Goal: Task Accomplishment & Management: Manage account settings

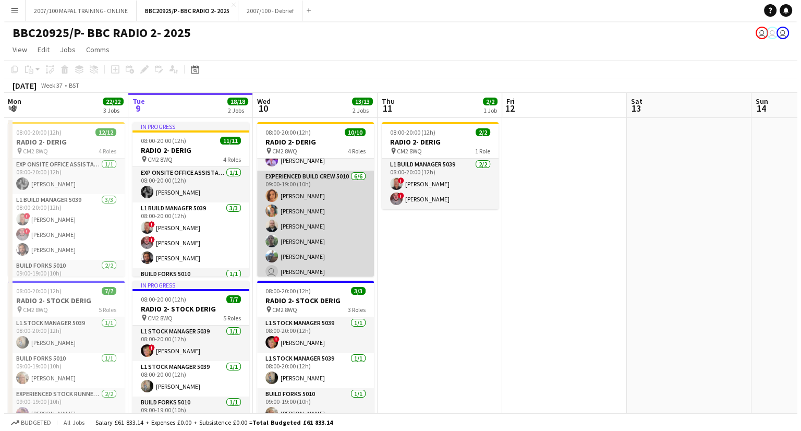
scroll to position [115, 0]
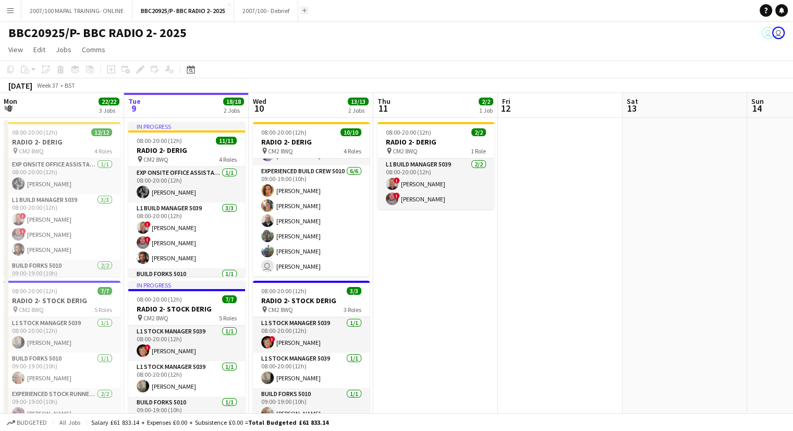
click at [307, 11] on button "Add" at bounding box center [304, 10] width 8 height 8
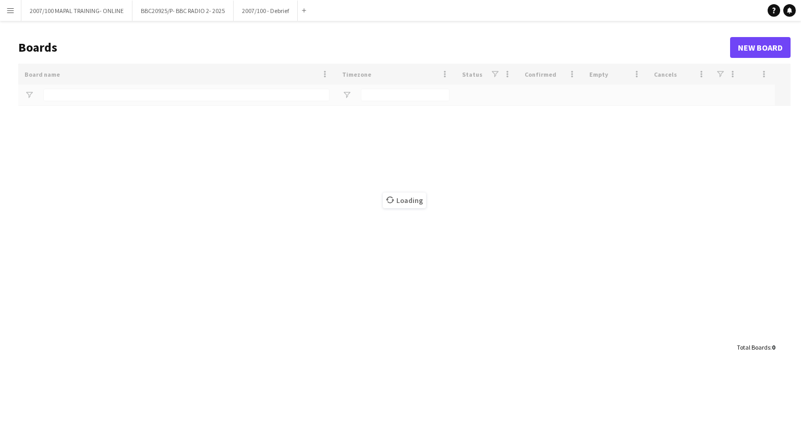
type input "***"
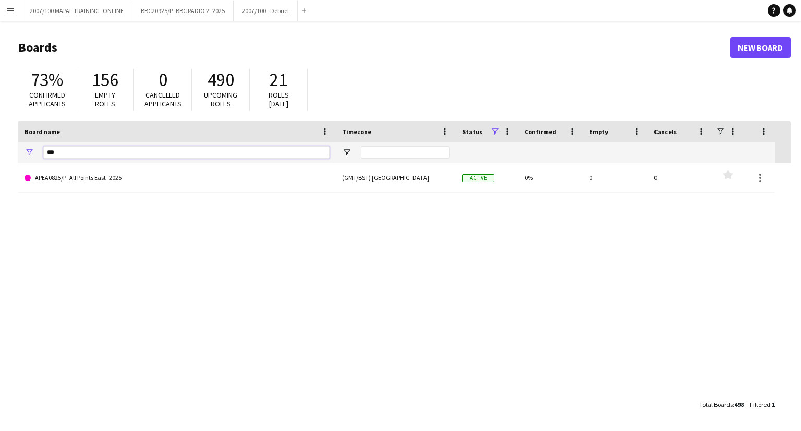
click at [102, 151] on input "***" at bounding box center [186, 152] width 286 height 13
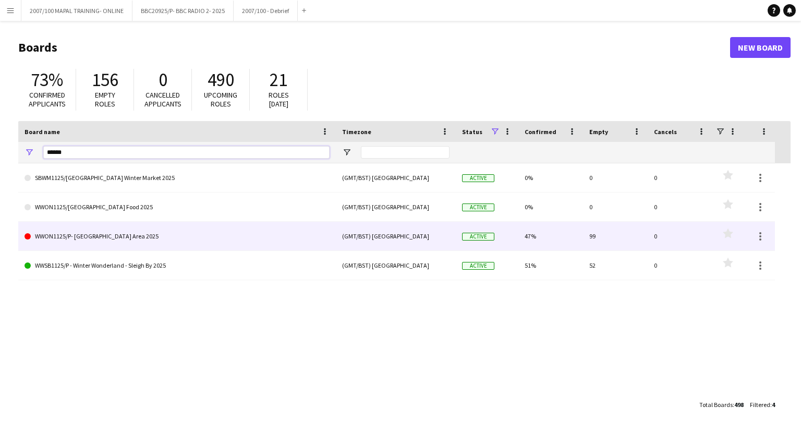
type input "******"
click at [132, 242] on link "WWON1125/P- [GEOGRAPHIC_DATA] Area 2025" at bounding box center [177, 236] width 305 height 29
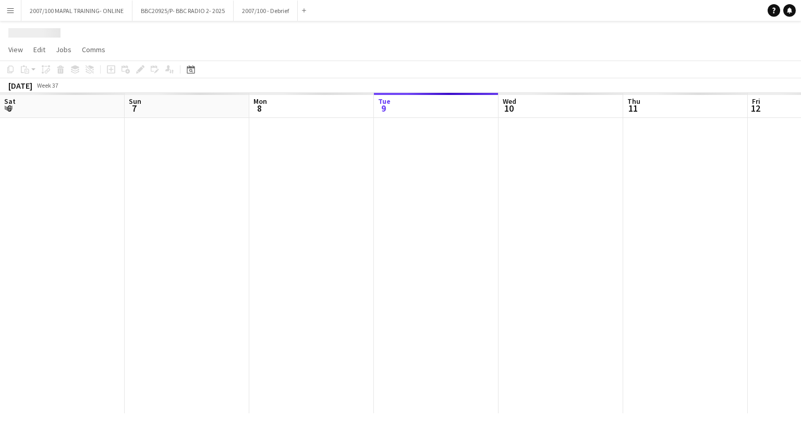
scroll to position [0, 249]
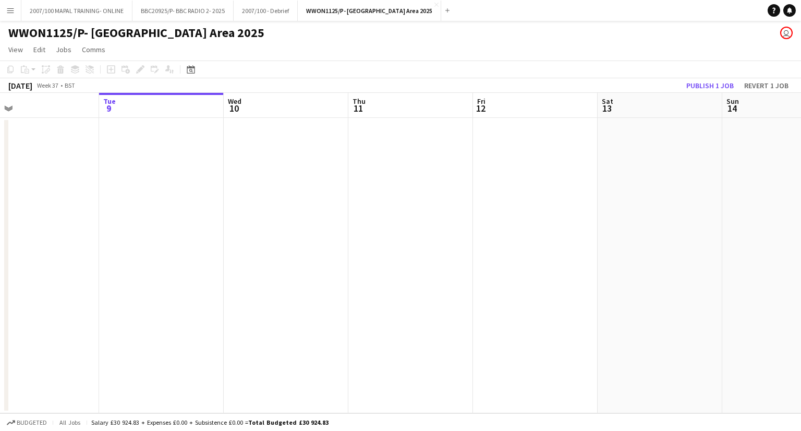
drag, startPoint x: 291, startPoint y: 257, endPoint x: 196, endPoint y: 256, distance: 95.5
click at [121, 259] on app-calendar-viewport "Sat 6 Sun 7 Mon 8 Tue 9 Wed 10 Thu 11 Fri 12 Sat 13 Sun 14 Mon 15 Tue 16 Wed 17" at bounding box center [400, 253] width 801 height 320
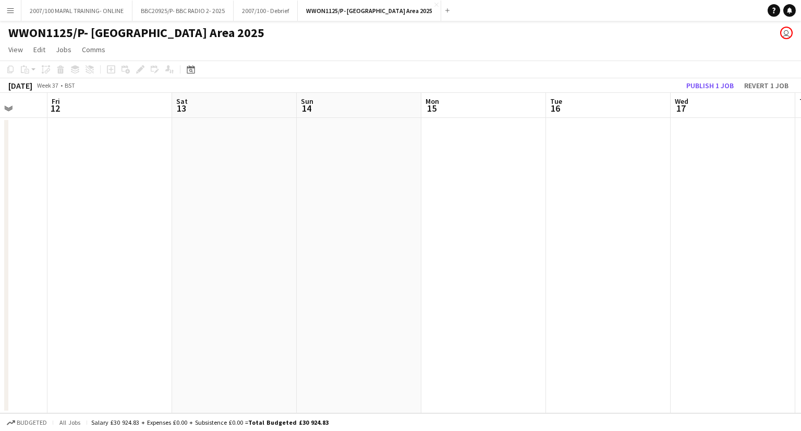
drag, startPoint x: 426, startPoint y: 260, endPoint x: 70, endPoint y: 270, distance: 355.4
click at [0, 256] on html "Menu Boards Boards Boards All jobs Status Workforce Workforce My Workforce Recr…" at bounding box center [400, 215] width 801 height 431
drag, startPoint x: -102, startPoint y: 268, endPoint x: -198, endPoint y: 268, distance: 96.0
click at [0, 268] on html "Menu Boards Boards Boards All jobs Status Workforce Workforce My Workforce Recr…" at bounding box center [400, 215] width 801 height 431
drag, startPoint x: -177, startPoint y: 292, endPoint x: -259, endPoint y: 292, distance: 81.9
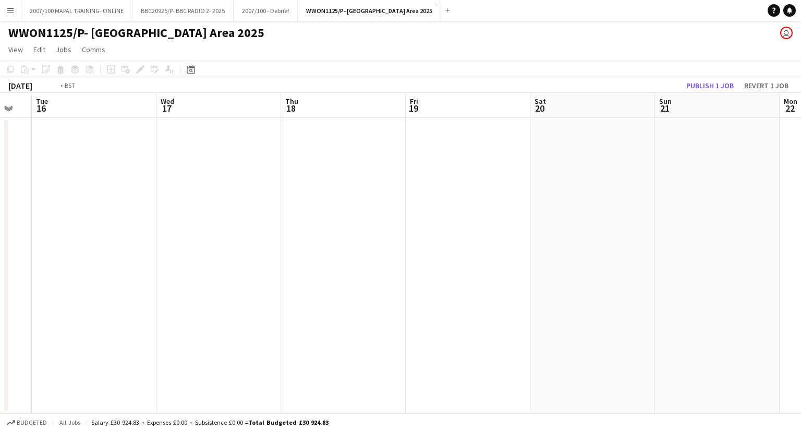
click at [0, 292] on html "Menu Boards Boards Boards All jobs Status Workforce Workforce My Workforce Recr…" at bounding box center [400, 215] width 801 height 431
drag, startPoint x: 176, startPoint y: 274, endPoint x: -17, endPoint y: 273, distance: 192.5
click at [0, 273] on html "Menu Boards Boards Boards All jobs Status Workforce Workforce My Workforce Recr…" at bounding box center [400, 215] width 801 height 431
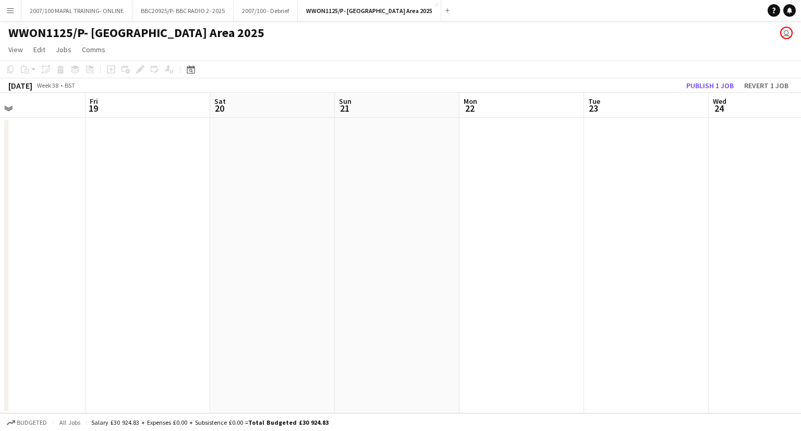
drag, startPoint x: 436, startPoint y: 276, endPoint x: 283, endPoint y: 257, distance: 154.0
click at [149, 269] on app-calendar-viewport "Mon 15 Tue 16 Wed 17 Thu 18 Fri 19 Sat 20 Sun 21 Mon 22 Tue 23 Wed 24 Thu 25 Fr…" at bounding box center [400, 253] width 801 height 320
drag, startPoint x: 309, startPoint y: 253, endPoint x: 234, endPoint y: 254, distance: 75.1
click at [234, 254] on app-calendar-viewport "Fri 19 Sat 20 Sun 21 Mon 22 Tue 23 Wed 24 Thu 25 Fri 26 Sat 27 Sun 28 Mon 29 Tu…" at bounding box center [400, 253] width 801 height 320
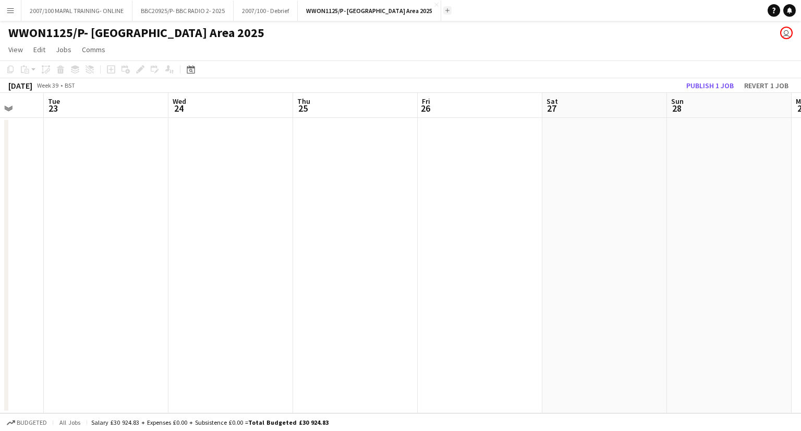
click at [450, 9] on app-icon "Add" at bounding box center [447, 10] width 4 height 4
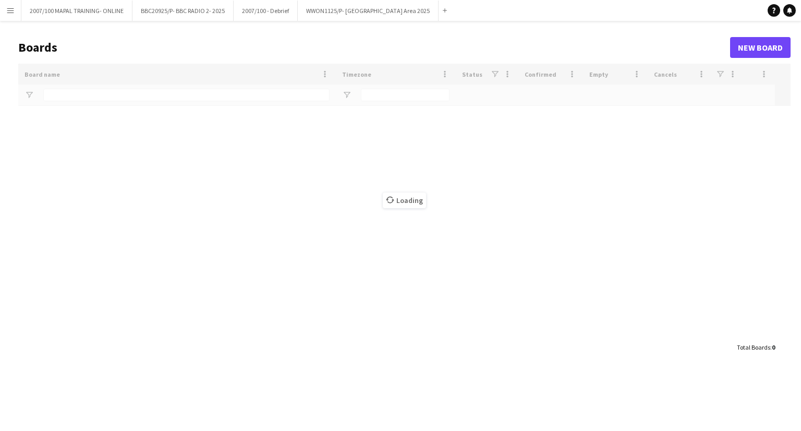
type input "******"
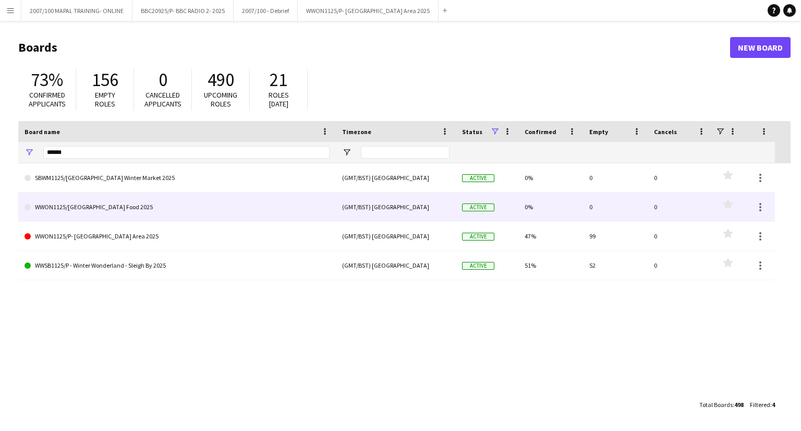
click at [112, 209] on link "WWON1125/[GEOGRAPHIC_DATA] Food 2025" at bounding box center [177, 206] width 305 height 29
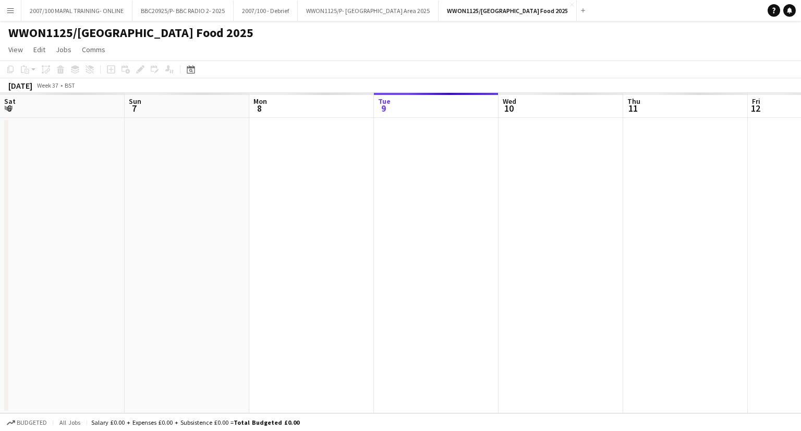
scroll to position [0, 249]
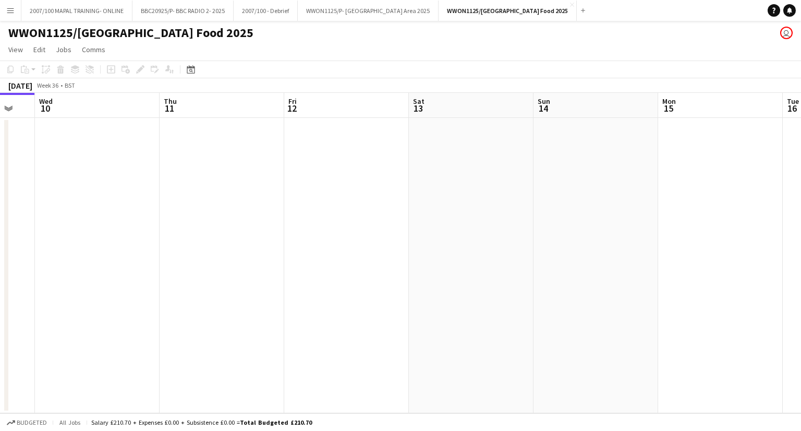
drag, startPoint x: 367, startPoint y: 231, endPoint x: 155, endPoint y: 230, distance: 211.8
click at [155, 230] on app-calendar-viewport "Sat 6 Sun 7 Mon 8 Tue 9 Wed 10 Thu 11 Fri 12 Sat 13 Sun 14 Mon 15 Tue 16 Wed 17" at bounding box center [400, 253] width 801 height 320
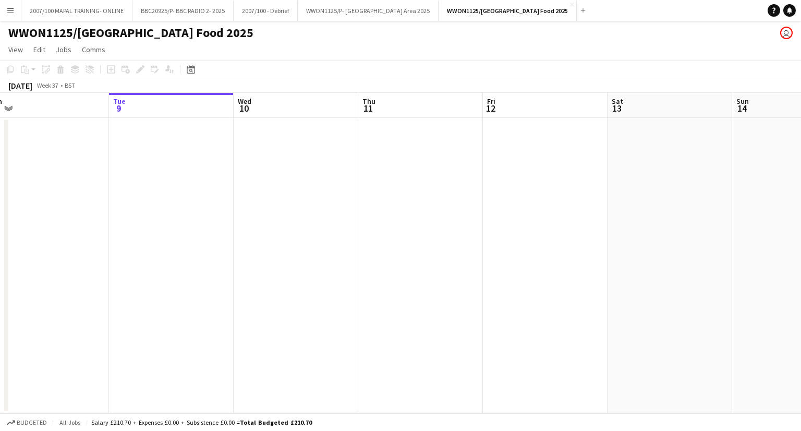
drag, startPoint x: 549, startPoint y: 231, endPoint x: -110, endPoint y: 246, distance: 659.0
click at [0, 246] on html "Menu Boards Boards Boards All jobs Status Workforce Workforce My Workforce Recr…" at bounding box center [400, 215] width 801 height 431
drag, startPoint x: 348, startPoint y: 240, endPoint x: -80, endPoint y: 240, distance: 428.3
click at [0, 240] on html "Menu Boards Boards Boards All jobs Status Workforce Workforce My Workforce Recr…" at bounding box center [400, 215] width 801 height 431
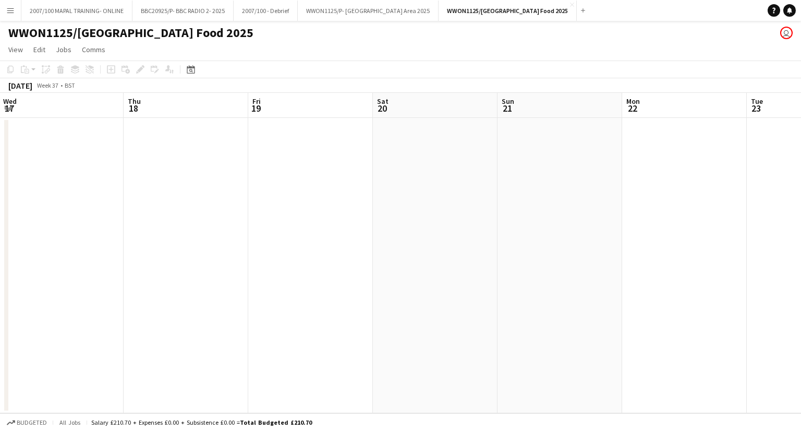
drag, startPoint x: 447, startPoint y: 228, endPoint x: -79, endPoint y: 238, distance: 525.9
click at [0, 238] on html "Menu Boards Boards Boards All jobs Status Workforce Workforce My Workforce Recr…" at bounding box center [400, 215] width 801 height 431
drag, startPoint x: 427, startPoint y: 230, endPoint x: 2, endPoint y: 229, distance: 425.1
click at [2, 229] on app-calendar-viewport "Thu 18 Fri 19 Sat 20 Sun 21 Mon 22 Tue 23 Wed 24 Thu 25 Fri 26 Sat 27 Sun 28 Mo…" at bounding box center [400, 253] width 801 height 320
click at [77, 216] on app-calendar-viewport "Sun 21 Mon 22 Tue 23 Wed 24 Thu 25 Fri 26 Sat 27 Sun 28 Mon 29 Tue 30 Wed 1 Thu…" at bounding box center [400, 253] width 801 height 320
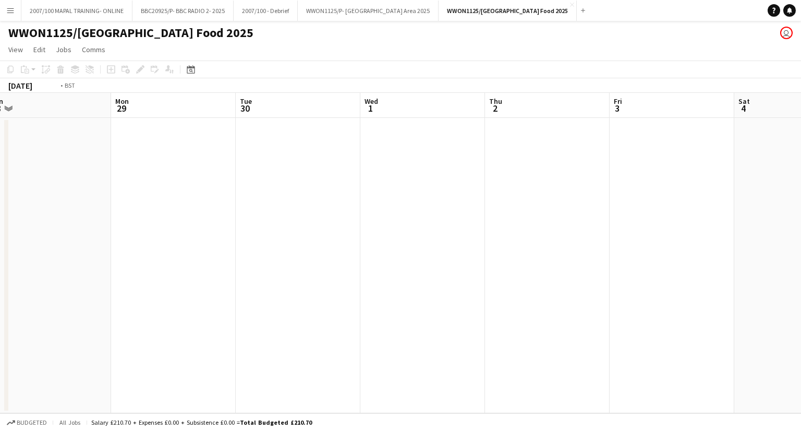
drag, startPoint x: 586, startPoint y: 211, endPoint x: 71, endPoint y: 227, distance: 515.6
click at [71, 227] on app-calendar-viewport "Fri 26 Sat 27 Sun 28 Mon 29 Tue 30 Wed 1 Thu 2 Fri 3 Sat 4 Sun 5 Mon 6 Tue 7" at bounding box center [400, 253] width 801 height 320
drag, startPoint x: 533, startPoint y: 222, endPoint x: 75, endPoint y: 227, distance: 458.0
click at [18, 227] on app-calendar-viewport "Fri 3 Sat 4 Sun 5 Mon 6 Tue 7 Wed 8 Thu 9 Fri 10 Sat 11 Sun 12 Mon 13 Tue 14" at bounding box center [400, 253] width 801 height 320
drag, startPoint x: 638, startPoint y: 219, endPoint x: 93, endPoint y: 215, distance: 545.6
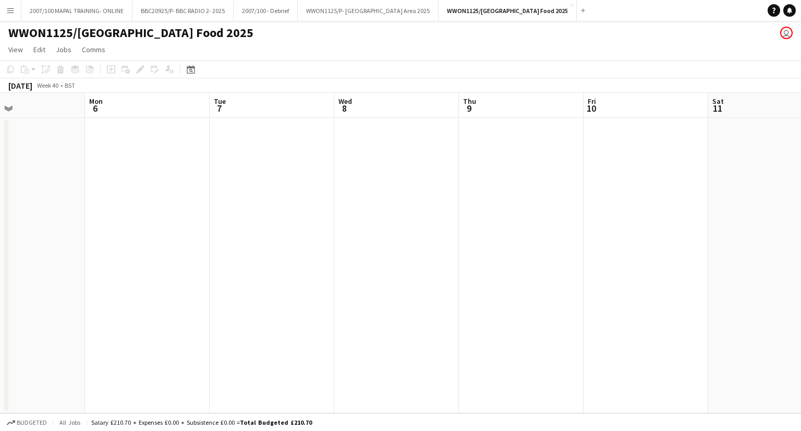
click at [65, 220] on app-calendar-viewport "Fri 3 Sat 4 Sun 5 Mon 6 Tue 7 Wed 8 Thu 9 Fri 10 Sat 11 Sun 12 Mon 13 Tue 14" at bounding box center [400, 253] width 801 height 320
drag, startPoint x: 614, startPoint y: 212, endPoint x: 207, endPoint y: 209, distance: 407.4
click at [202, 209] on app-calendar-viewport "Thu 9 Fri 10 Sat 11 Sun 12 Mon 13 Tue 14 Wed 15 Thu 16 Fri 17 Sat 18 Sun 19 Mon…" at bounding box center [400, 253] width 801 height 320
drag, startPoint x: 649, startPoint y: 220, endPoint x: 219, endPoint y: 229, distance: 430.4
click at [221, 229] on app-calendar-viewport "Wed 15 Thu 16 Fri 17 Sat 18 Sun 19 Mon 20 Tue 21 Wed 22 Thu 23 Fri 24 Sat 25 Su…" at bounding box center [400, 253] width 801 height 320
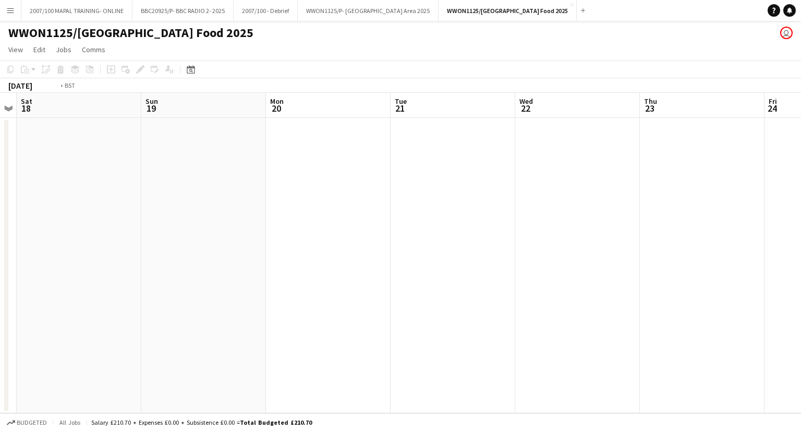
drag, startPoint x: 728, startPoint y: 238, endPoint x: 311, endPoint y: 237, distance: 416.3
click at [324, 237] on app-calendar-viewport "Wed 15 Thu 16 Fri 17 Sat 18 Sun 19 Mon 20 Tue 21 Wed 22 Thu 23 Fri 24 Sat 25 Su…" at bounding box center [400, 253] width 801 height 320
click at [206, 255] on app-calendar-viewport "Mon 20 Tue 21 Wed 22 Thu 23 Fri 24 Sat 25 Sun 26 Mon 27 Tue 28 Wed 29 Thu 30 Fr…" at bounding box center [400, 253] width 801 height 320
drag, startPoint x: 212, startPoint y: 255, endPoint x: 533, endPoint y: 237, distance: 321.3
click at [160, 257] on app-calendar-viewport "Tue 28 Wed 29 Thu 30 Fri 31 Sat 1 Sun 2 Mon 3 Tue 4 Wed 5 Thu 6 Fri 7 Sat 8" at bounding box center [400, 253] width 801 height 320
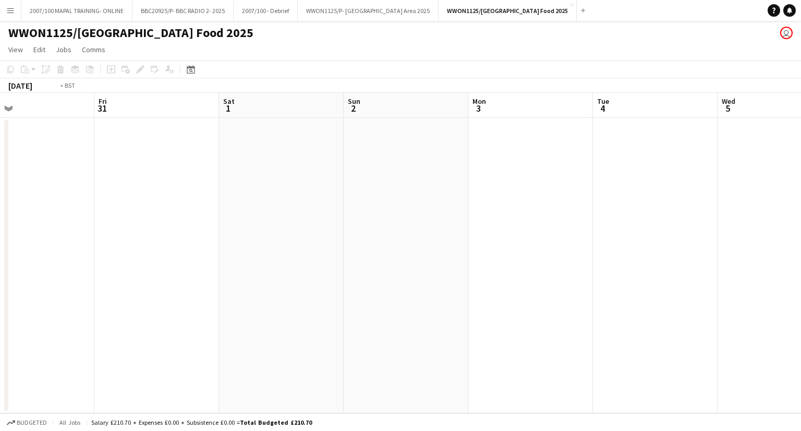
drag, startPoint x: 613, startPoint y: 239, endPoint x: 384, endPoint y: 244, distance: 229.0
click at [81, 245] on app-calendar-viewport "Tue 28 Wed 29 Thu 30 Fri 31 Sat 1 Sun 2 Mon 3 Tue 4 Wed 5 Thu 6 Fri 7 Sat 8" at bounding box center [400, 253] width 801 height 320
drag, startPoint x: 333, startPoint y: 255, endPoint x: 161, endPoint y: 258, distance: 172.7
click at [162, 258] on app-calendar-viewport "Sun 2 Mon 3 Tue 4 Wed 5 Thu 6 Fri 7 Sat 8 Sun 9 Mon 10 Tue 11 Wed 12 Thu 13" at bounding box center [400, 253] width 801 height 320
drag, startPoint x: 253, startPoint y: 274, endPoint x: 696, endPoint y: 274, distance: 443.4
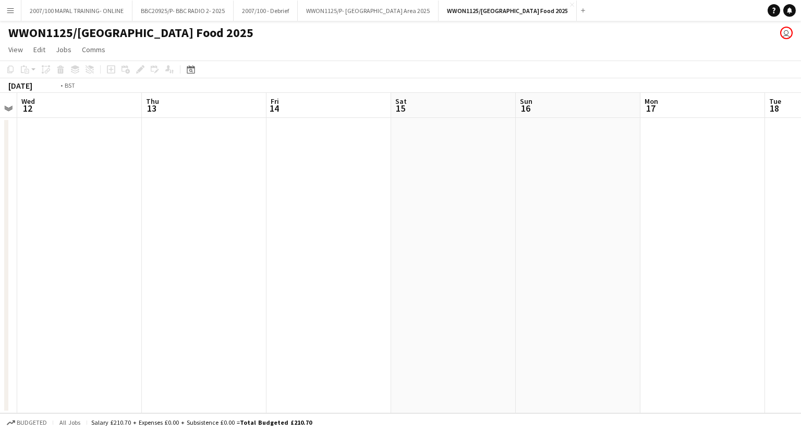
click at [693, 275] on app-calendar-viewport "Sun 9 Mon 10 Tue 11 Wed 12 Thu 13 Fri 14 Sat 15 Sun 16 Mon 17 Tue 18 Wed 19 Thu…" at bounding box center [400, 253] width 801 height 320
drag, startPoint x: 237, startPoint y: 283, endPoint x: 62, endPoint y: 230, distance: 182.7
click at [436, 284] on app-calendar-viewport "Tue 4 Wed 5 Thu 6 Fri 7 Sat 8 Sun 9 Mon 10 Tue 11 Wed 12 Thu 13 Fri 14 Sat 15" at bounding box center [400, 253] width 801 height 320
click at [626, 213] on app-calendar-viewport "Sun 2 Mon 3 Tue 4 Wed 5 Thu 6 Fri 7 Sat 8 Sun 9 Mon 10 Tue 11 Wed 12 Thu 13" at bounding box center [400, 253] width 801 height 320
drag, startPoint x: 11, startPoint y: 206, endPoint x: 602, endPoint y: 218, distance: 591.1
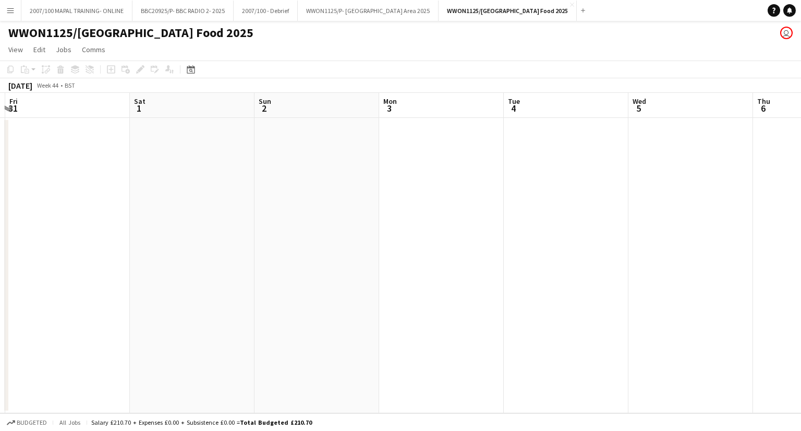
click at [608, 224] on app-calendar-viewport "Tue 28 Wed 29 Thu 30 Fri 31 Sat 1 Sun 2 Mon 3 Tue 4 Wed 5 Thu 6 Fri 7 Sat 8" at bounding box center [400, 253] width 801 height 320
drag, startPoint x: 273, startPoint y: 236, endPoint x: 649, endPoint y: 243, distance: 376.2
click at [663, 244] on app-calendar-viewport "Thu 23 Fri 24 Sat 25 Sun 26 Mon 27 Tue 28 Wed 29 Thu 30 Fri 31 Sat 1 Sun 2 Mon 3" at bounding box center [400, 253] width 801 height 320
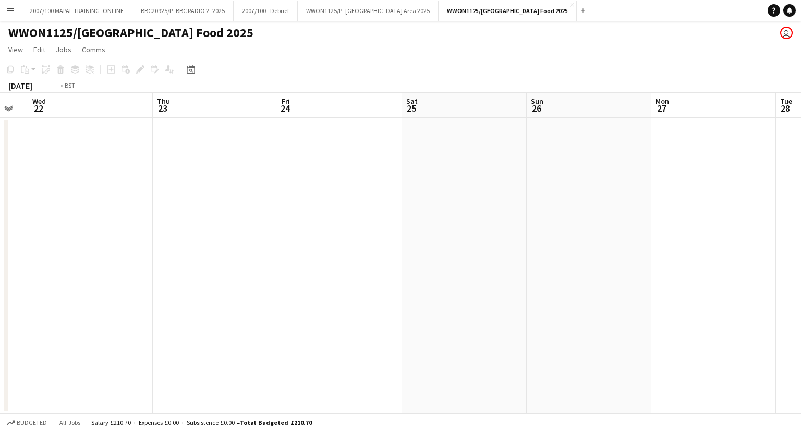
drag, startPoint x: 448, startPoint y: 293, endPoint x: 643, endPoint y: 285, distance: 195.2
click at [637, 286] on app-calendar-viewport "Mon 20 Tue 21 Wed 22 Thu 23 Fri 24 Sat 25 Sun 26 Mon 27 Tue 28 Wed 29 Thu 30 Fr…" at bounding box center [400, 253] width 801 height 320
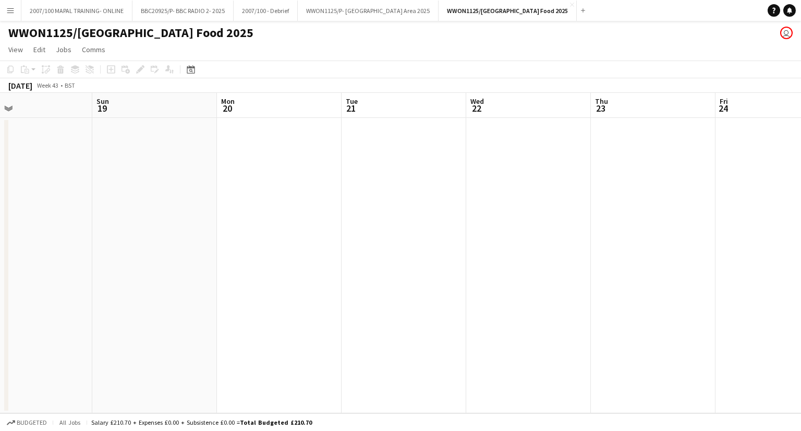
click at [789, 240] on app-calendar-viewport "Thu 16 Fri 17 Sat 18 Sun 19 Mon 20 Tue 21 Wed 22 Thu 23 Fri 24 Sat 25 Sun 26 Mo…" at bounding box center [400, 253] width 801 height 320
drag, startPoint x: 79, startPoint y: 253, endPoint x: 467, endPoint y: 232, distance: 388.7
click at [585, 239] on app-calendar-viewport "Wed 8 Thu 9 Fri 10 Sat 11 Sun 12 Mon 13 Tue 14 Wed 15 Thu 16 Fri 17 Sat 18 Sun …" at bounding box center [400, 253] width 801 height 320
drag, startPoint x: 534, startPoint y: 229, endPoint x: 158, endPoint y: 215, distance: 376.9
click at [634, 213] on app-calendar-viewport "Sat 4 Sun 5 Mon 6 Tue 7 Wed 8 Thu 9 Fri 10 Sat 11 Sun 12 Mon 13 Tue 14 Wed 15" at bounding box center [400, 253] width 801 height 320
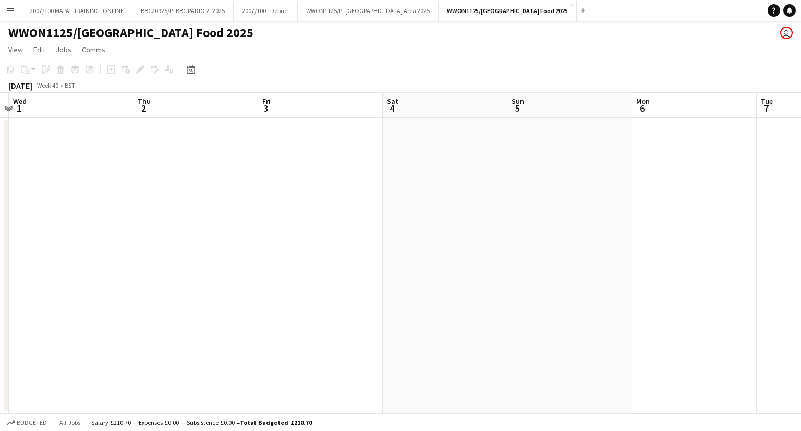
drag, startPoint x: 158, startPoint y: 215, endPoint x: 495, endPoint y: 211, distance: 337.5
click at [688, 215] on app-calendar-viewport "Mon 29 Tue 30 Wed 1 Thu 2 Fri 3 Sat 4 Sun 5 Mon 6 Tue 7 Wed 8 Thu 9 Fri 10" at bounding box center [400, 253] width 801 height 320
click at [746, 326] on app-calendar-viewport "Mon 29 Tue 30 Wed 1 Thu 2 Fri 3 Sat 4 Sun 5 Mon 6 Tue 7 Wed 8 Thu 9 Fri 10" at bounding box center [400, 253] width 801 height 320
drag, startPoint x: 250, startPoint y: 330, endPoint x: 705, endPoint y: 280, distance: 457.0
click at [705, 280] on app-calendar-viewport "Thu 25 Fri 26 Sat 27 Sun 28 Mon 29 Tue 30 Wed 1 Thu 2 Fri 3 Sat 4 Sun 5 Mon 6" at bounding box center [400, 253] width 801 height 320
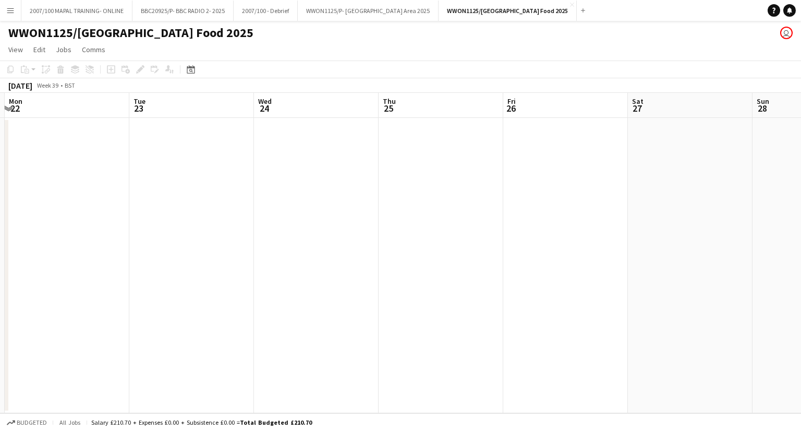
click at [598, 252] on app-calendar-viewport "Sat 20 Sun 21 Mon 22 Tue 23 Wed 24 Thu 25 Fri 26 Sat 27 Sun 28 Mon 29 Tue 30 We…" at bounding box center [400, 253] width 801 height 320
drag
click at [659, 205] on app-calendar-viewport "Tue 16 Wed 17 Thu 18 Fri 19 Sat 20 Sun 21 Mon 22 Tue 23 Wed 24 Thu 25 Fri 26 Sa…" at bounding box center [400, 253] width 801 height 320
click at [708, 207] on app-calendar-viewport "Fri 12 Sat 13 Sun 14 Mon 15 Tue 16 Wed 17 Thu 18 Fri 19 Sat 20 Sun 21 Mon 22 Tu…" at bounding box center [400, 253] width 801 height 320
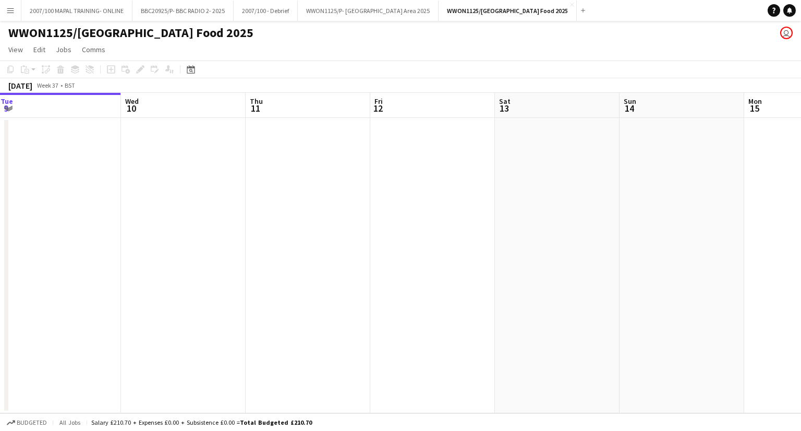
click at [658, 157] on app-calendar-viewport "Sun 7 Mon 8 Tue 9 Wed 10 Thu 11 Fri 12 Sat 13 Sun 14 Mon 15 Tue 16 Wed 17 Thu 18" at bounding box center [400, 253] width 801 height 320
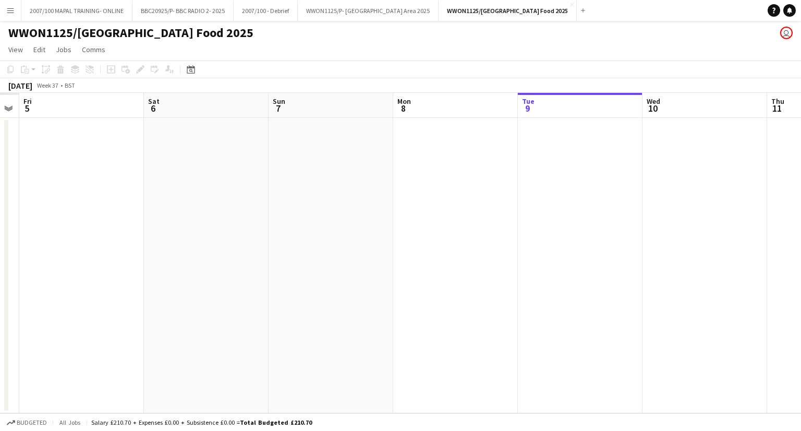
click at [793, 69] on app-calendar "Copy Paste Paste Ctrl+V Paste with crew Ctrl+Shift+V Paste linked Job [GEOGRAPH…" at bounding box center [400, 237] width 801 height 353
click at [701, 125] on app-calendar-viewport "Fri 29 Sat 30 Sun 31 Mon 1 Tue 2 Wed 3 Thu 4 Fri 5 Sat 6 Sun 7 Mon 8 Tue 9" at bounding box center [400, 253] width 801 height 320
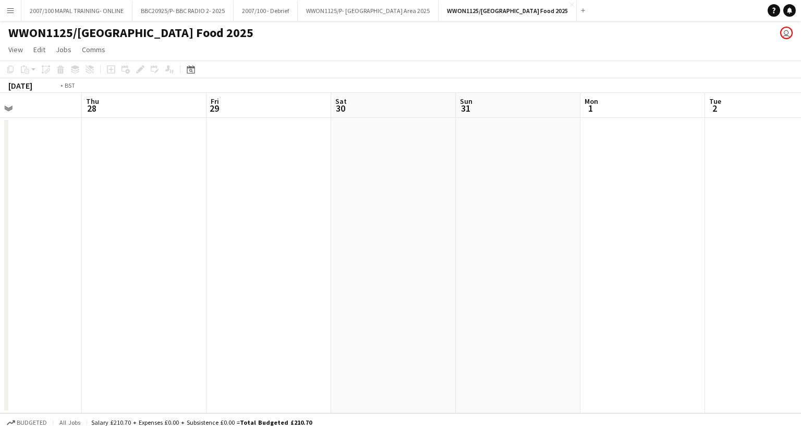
click at [565, 136] on app-calendar-viewport "Mon 25 Tue 26 Wed 27 Thu 28 Fri 29 Sat 30 Sun 31 Mon 1 Tue 2 Wed 3 Thu 4 Fri 5" at bounding box center [400, 253] width 801 height 320
click at [598, 194] on app-calendar-viewport "Wed 20 Thu 21 Fri 22 Sat 23 Sun 24 Mon 25 Tue 26 Wed 27 Thu 28 Fri 29 Sat 30 Su…" at bounding box center [400, 253] width 801 height 320
click at [568, 223] on app-calendar-viewport "Fri 15 Sat 16 Sun 17 Mon 18 Tue 19 Wed 20 Thu 21 Fri 22 Sat 23 Sun 24 Mon 25 Tu…" at bounding box center [400, 253] width 801 height 320
click at [391, 227] on app-calendar-viewport "Thu 14 Fri 15 Sat 16 Sun 17 Mon 18 Tue 19 Wed 20 Thu 21 Fri 22 Sat 23 Sun 24 Mo…" at bounding box center [400, 253] width 801 height 320
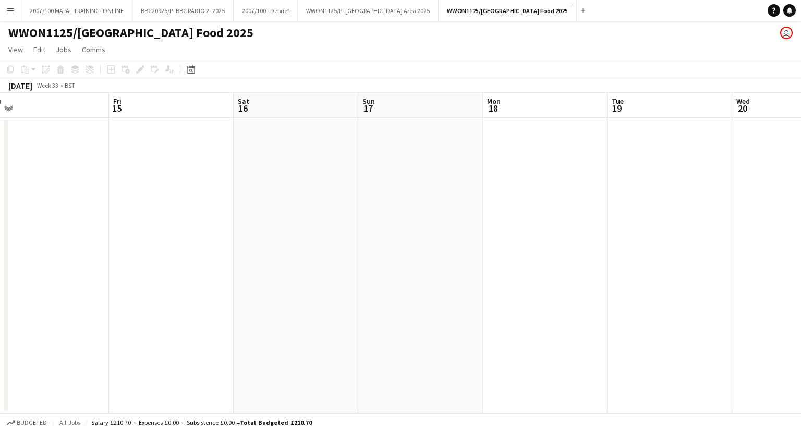
click at [286, 215] on app-calendar-viewport "Tue 12 Wed 13 Thu 14 Fri 15 Sat 16 Sun 17 Mon 18 Tue 19 Wed 20 Thu 21 Fri 22 Sa…" at bounding box center [400, 253] width 801 height 320
click at [319, 186] on app-calendar-viewport "Sun 10 Mon 11 Tue 12 Wed 13 Thu 14 Fri 15 Sat 16 Sun 17 Mon 18 Tue 19 Wed 20 Th…" at bounding box center [400, 253] width 801 height 320
click at [32, 86] on div "[DATE]" at bounding box center [20, 85] width 24 height 10
click at [61, 86] on span "Week 32" at bounding box center [47, 85] width 26 height 8
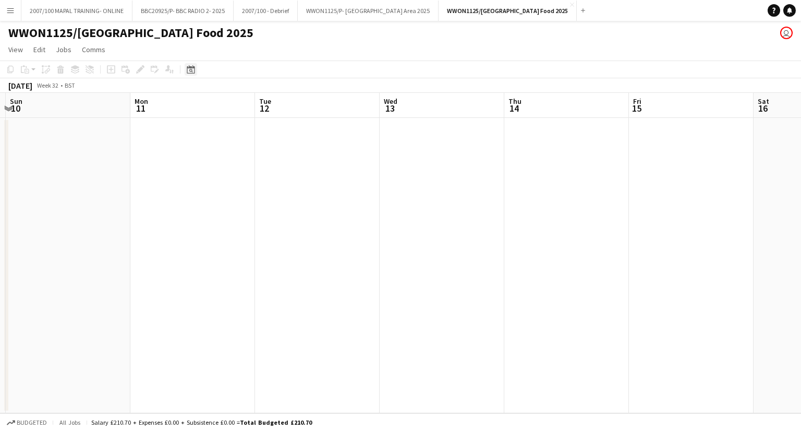
click at [194, 74] on div "Date picker" at bounding box center [191, 69] width 13 height 13
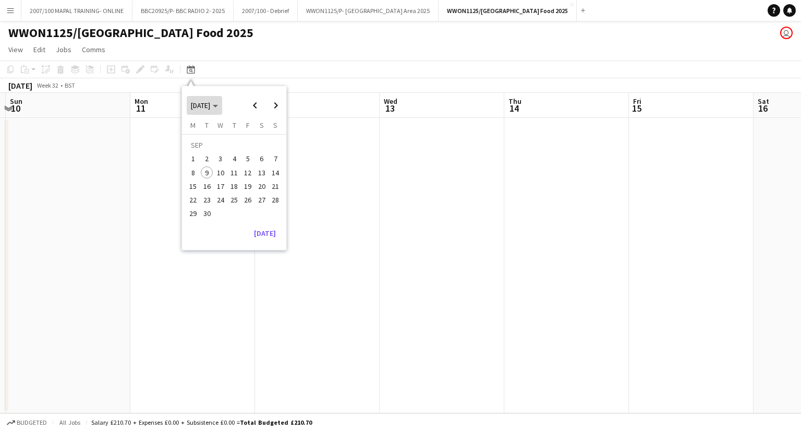
click at [222, 103] on span "Choose month and year" at bounding box center [204, 105] width 35 height 25
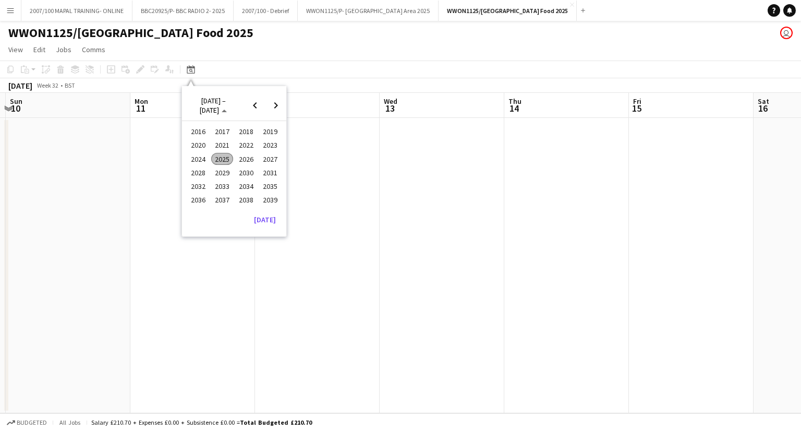
click at [221, 155] on span "2025" at bounding box center [221, 159] width 21 height 13
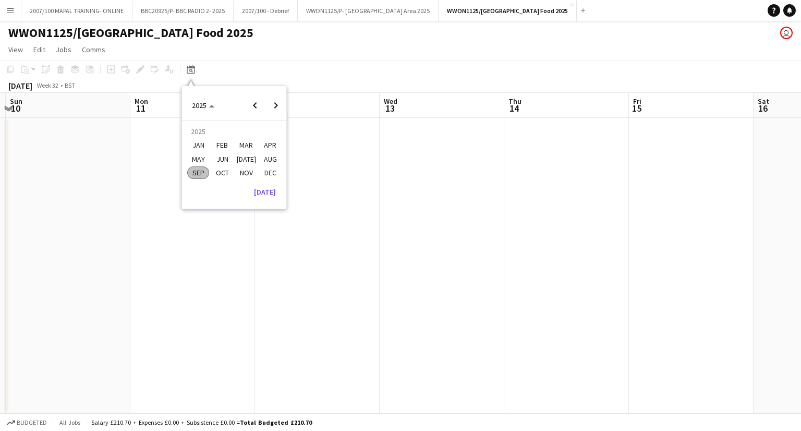
click at [206, 141] on span "JAN" at bounding box center [197, 145] width 21 height 13
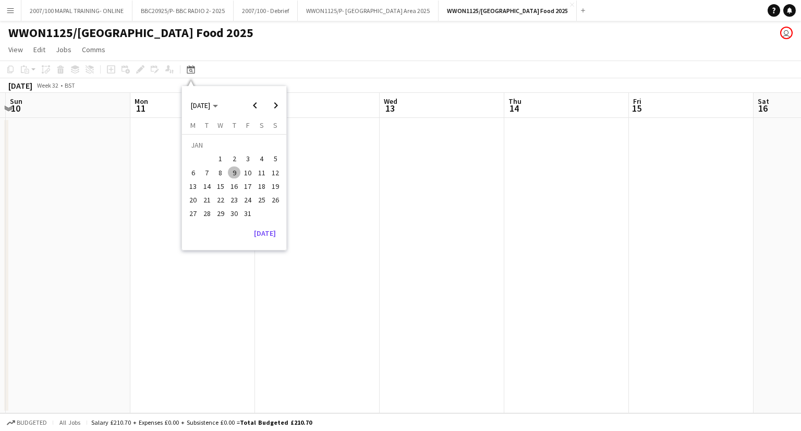
click at [218, 160] on span "1" at bounding box center [220, 159] width 13 height 13
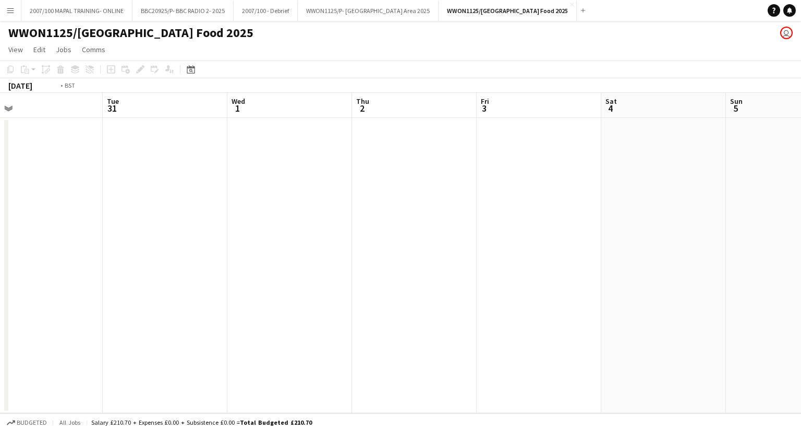
click at [588, 187] on app-calendar-viewport "Sat 28 Sun 29 Mon 30 Tue 31 Wed 1 Thu 2 Fri 3 Sat 4 Sun 5 Mon 6 Tue 7 Wed 8" at bounding box center [400, 253] width 801 height 320
click at [263, 190] on app-calendar-viewport "Fri 27 Sat 28 Sun 29 Mon 30 Tue 31 Wed 1 Thu 2 Fri 3 Sat 4 Sun 5 Mon 6 Tue 7" at bounding box center [400, 253] width 801 height 320
click at [216, 206] on app-calendar-viewport "Fri 27 Sat 28 Sun 29 Mon 30 Tue 31 Wed 1 Thu 2 Fri 3 Sat 4 Sun 5 Mon 6 Tue 7" at bounding box center [400, 253] width 801 height 320
click at [329, 209] on app-calendar-viewport "Wed 1 Thu 2 Fri 3 Sat 4 Sun 5 Mon 6 Tue 7 Wed 8 Thu 9 Fri 10 Sat 11 Sun 12" at bounding box center [400, 253] width 801 height 320
click at [252, 208] on app-calendar-viewport "Wed 1 Thu 2 Fri 3 Sat 4 Sun 5 Mon 6 Tue 7 Wed 8 Thu 9 Fri 10 Sat 11 Sun 12" at bounding box center [400, 253] width 801 height 320
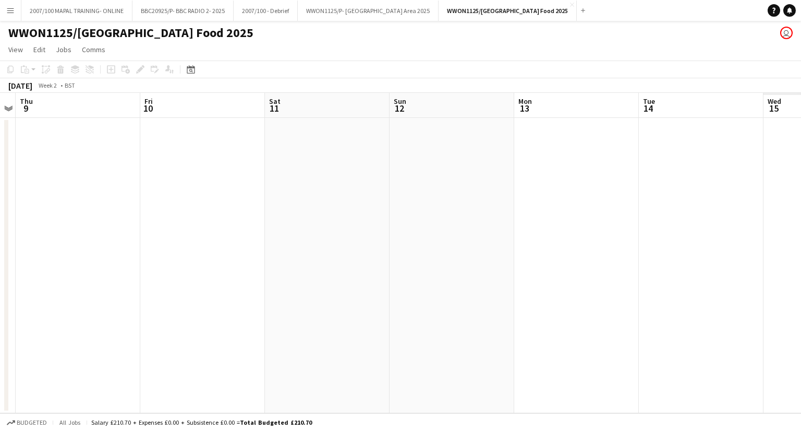
scroll to position [0, 308]
click at [574, 6] on app-icon "Close" at bounding box center [572, 5] width 4 height 4
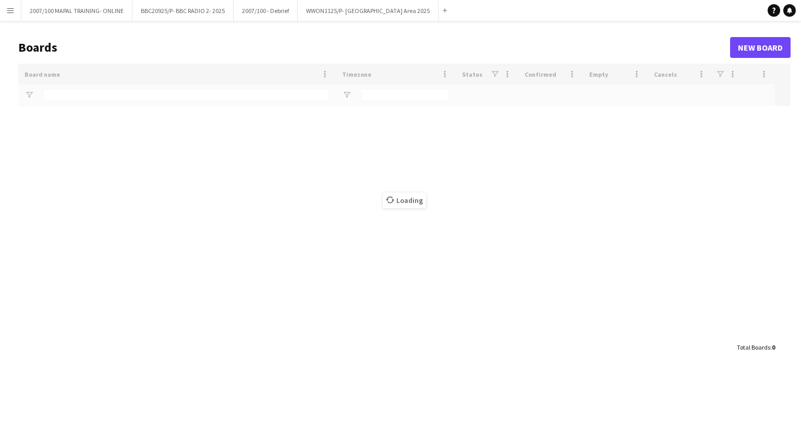
type input "******"
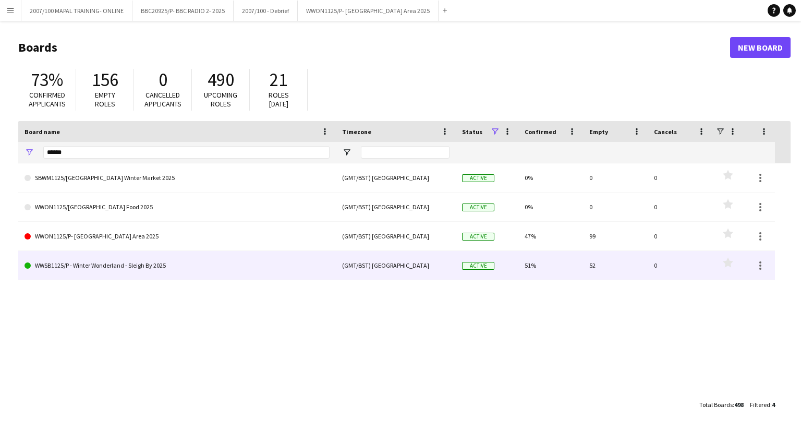
click at [147, 261] on link "WWSB1125/P - Winter Wonderland - Sleigh By 2025" at bounding box center [177, 265] width 305 height 29
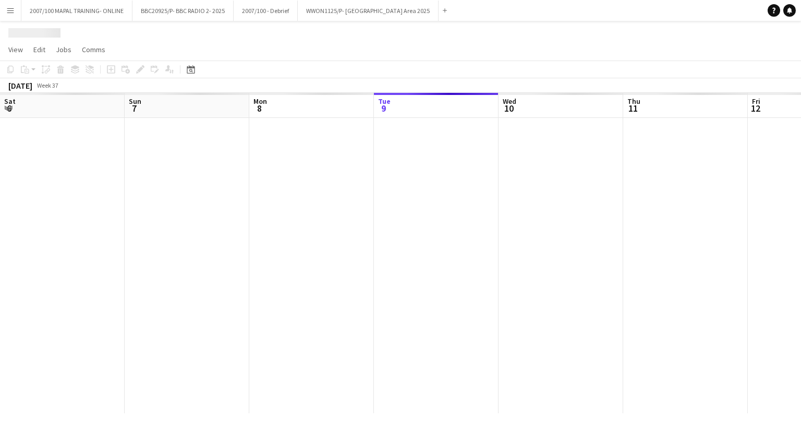
scroll to position [0, 249]
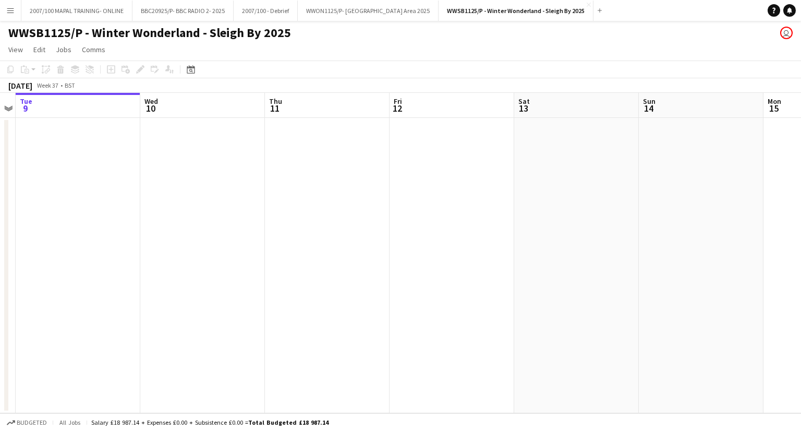
click at [119, 203] on app-calendar-viewport "Sat 6 Sun 7 Mon 8 Tue 9 Wed 10 Thu 11 Fri 12 Sat 13 Sun 14 Mon 15 Tue 16 Wed 17" at bounding box center [400, 253] width 801 height 320
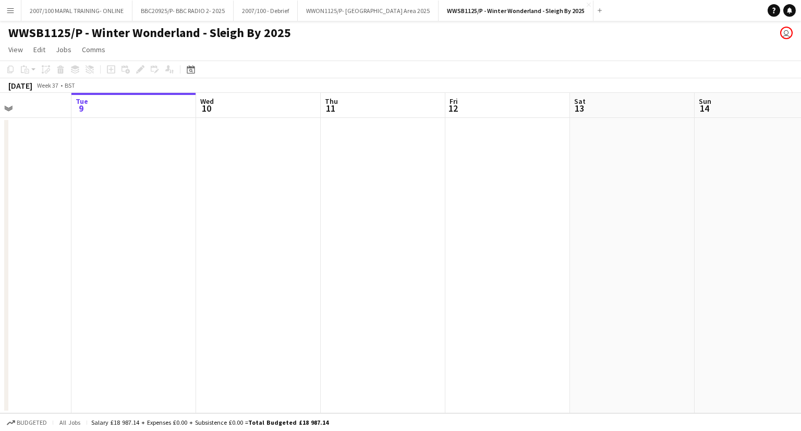
click at [12, 217] on app-calendar-viewport "Sat 6 Sun 7 Mon 8 Tue 9 Wed 10 Thu 11 Fri 12 Sat 13 Sun 14 Mon 15 Tue 16 Wed 17" at bounding box center [400, 253] width 801 height 320
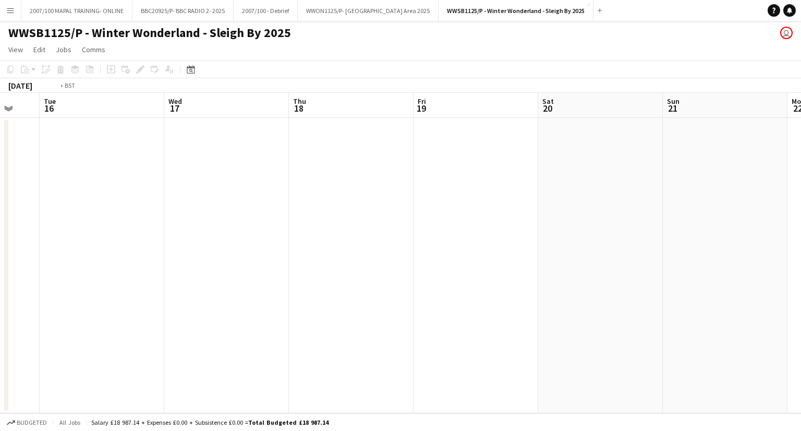
click at [0, 227] on app-calendar-viewport "Fri 12 Sat 13 Sun 14 Mon 15 Tue 16 Wed 17 Thu 18 Fri 19 Sat 20 Sun 21 Mon 22 Tu…" at bounding box center [400, 253] width 801 height 320
click at [0, 291] on html "Menu Boards Boards Boards All jobs Status Workforce Workforce My Workforce Recr…" at bounding box center [400, 215] width 801 height 431
click at [0, 293] on html "Menu Boards Boards Boards All jobs Status Workforce Workforce My Workforce Recr…" at bounding box center [400, 215] width 801 height 431
click at [57, 275] on app-calendar-viewport "Mon 22 Tue 23 Wed 24 Thu 25 Fri 26 Sat 27 Sun 28 Mon 29 Tue 30 Wed 1 Thu 2 Fri 3" at bounding box center [400, 253] width 801 height 320
click at [29, 260] on app-calendar-viewport "Tue 30 Wed 1 Thu 2 Fri 3 Sat 4 Sun 5 Mon 6 Tue 7 Wed 8 Thu 9 Fri 10 Sat 11" at bounding box center [400, 253] width 801 height 320
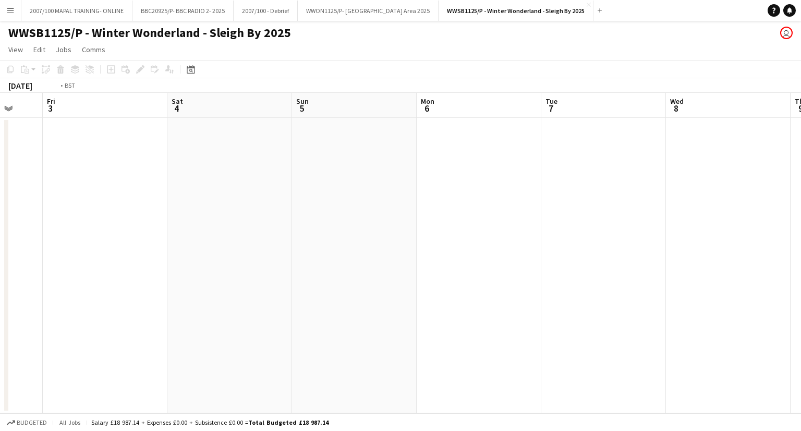
click at [28, 259] on app-calendar-viewport "Tue 30 Wed 1 Thu 2 Fri 3 Sat 4 Sun 5 Mon 6 Tue 7 Wed 8 Thu 9 Fri 10 Sat 11" at bounding box center [400, 253] width 801 height 320
click at [0, 272] on html "Menu Boards Boards Boards All jobs Status Workforce Workforce My Workforce Recr…" at bounding box center [400, 215] width 801 height 431
click at [58, 262] on app-calendar-viewport "Wed 8 Thu 9 Fri 10 Sat 11 Sun 12 Mon 13 Tue 14 Wed 15 Thu 16 Fri 17 Sat 18 Sun …" at bounding box center [400, 253] width 801 height 320
click at [0, 261] on html "Menu Boards Boards Boards All jobs Status Workforce Workforce My Workforce Recr…" at bounding box center [400, 215] width 801 height 431
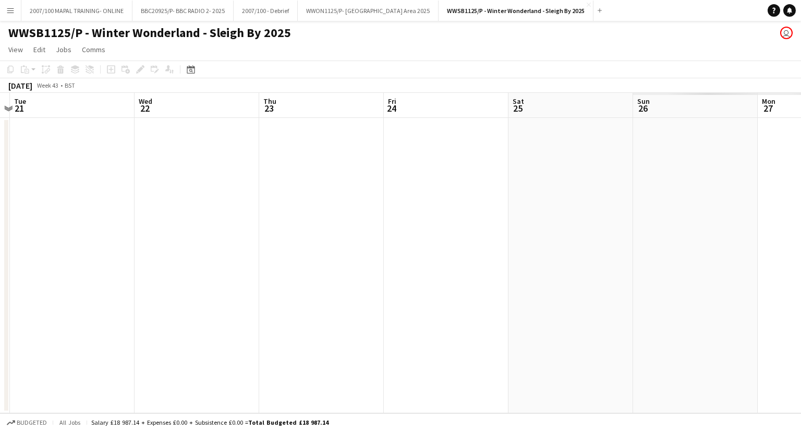
click at [28, 252] on app-calendar-viewport "Sat 18 Sun 19 Mon 20 Tue 21 Wed 22 Thu 23 Fri 24 Sat 25 Sun 26 Mon 27 Tue 28 We…" at bounding box center [400, 253] width 801 height 320
click at [51, 226] on app-calendar-viewport "Sat 18 Sun 19 Mon 20 Tue 21 Wed 22 Thu 23 Fri 24 Sat 25 Sun 26 Mon 27 Tue 28 We…" at bounding box center [400, 253] width 801 height 320
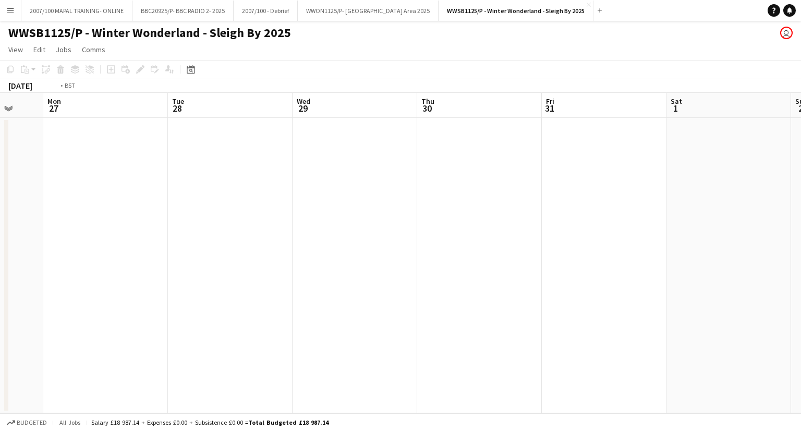
click at [78, 221] on app-calendar-viewport "Thu 23 Fri 24 Sat 25 Sun 26 Mon 27 Tue 28 Wed 29 Thu 30 Fri 31 Sat 1 Sun 2 Mon 3" at bounding box center [400, 253] width 801 height 320
click at [194, 235] on app-calendar-viewport "Wed 29 Thu 30 Fri 31 Sat 1 Sun 2 Mon 3 Tue 4 Wed 5 Thu 6 Fri 7 Sat 8 Sun 9" at bounding box center [400, 253] width 801 height 320
click at [167, 233] on app-calendar-viewport "Wed 29 Thu 30 Fri 31 Sat 1 Sun 2 Mon 3 Tue 4 Wed 5 Thu 6 Fri 7 Sat 8 Sun 9" at bounding box center [400, 253] width 801 height 320
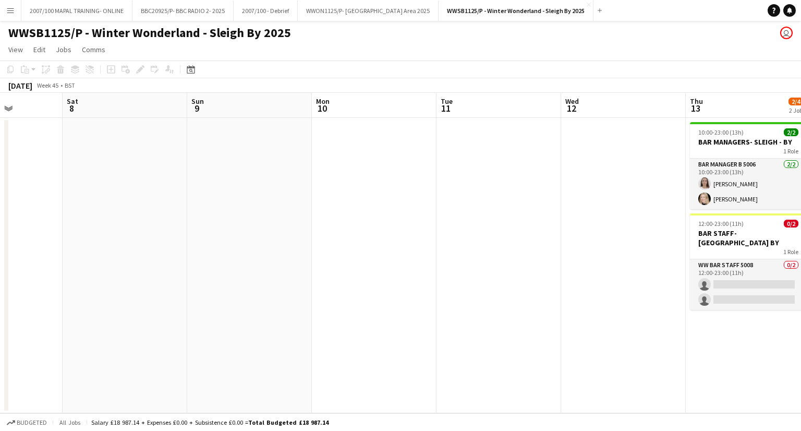
click at [258, 249] on app-calendar-viewport "Tue 4 Wed 5 Thu 6 Fri 7 Sat 8 Sun 9 Mon 10 Tue 11 Wed 12 Thu 13 2/4 2 Jobs Fri …" at bounding box center [400, 253] width 801 height 320
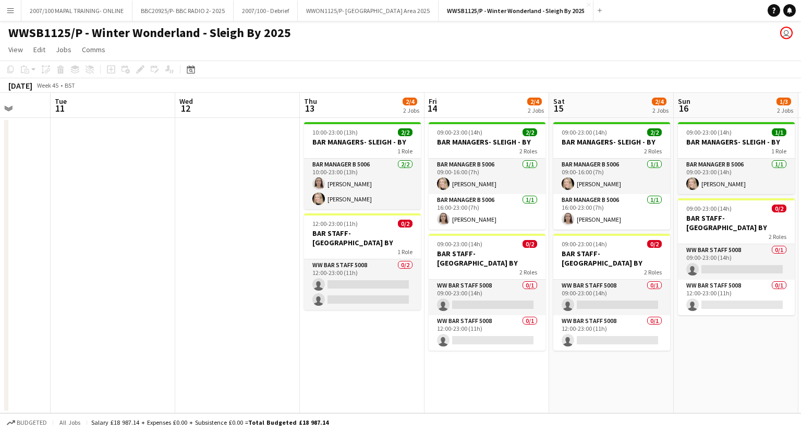
scroll to position [0, 463]
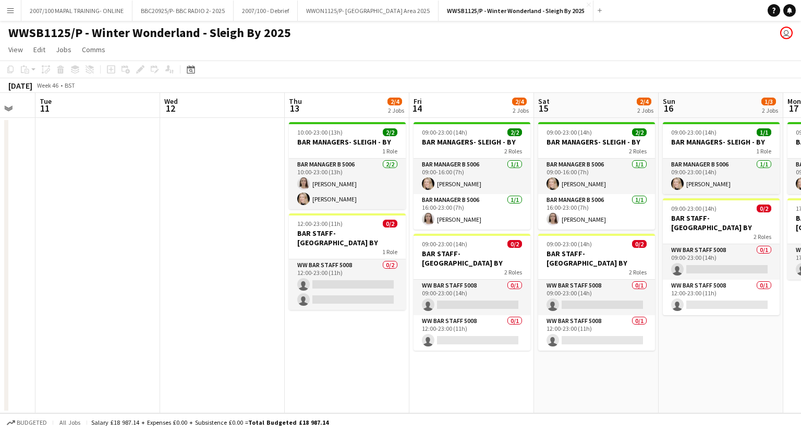
click at [200, 259] on app-calendar-viewport "Fri 7 Sat 8 Sun 9 Mon 10 Tue 11 Wed 12 Thu 13 2/4 2 Jobs Fri 14 2/4 2 Jobs Sat …" at bounding box center [400, 253] width 801 height 320
click at [602, 10] on app-icon "Add" at bounding box center [600, 10] width 4 height 4
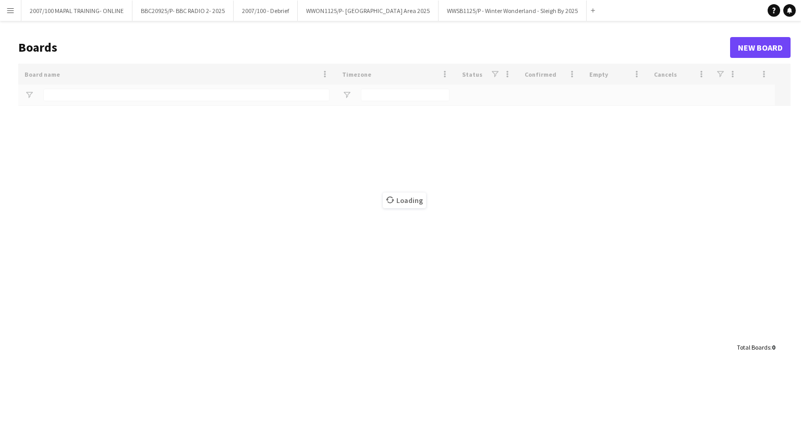
type input "******"
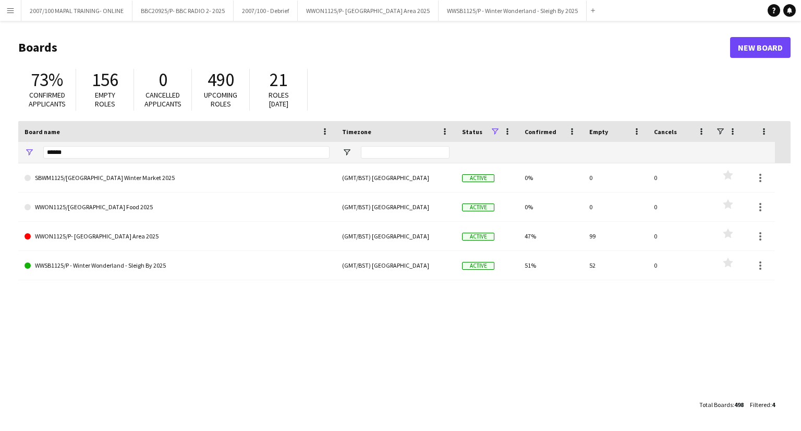
click at [73, 97] on div "73% Confirmed applicants" at bounding box center [47, 90] width 58 height 42
click at [73, 157] on input "******" at bounding box center [186, 152] width 286 height 13
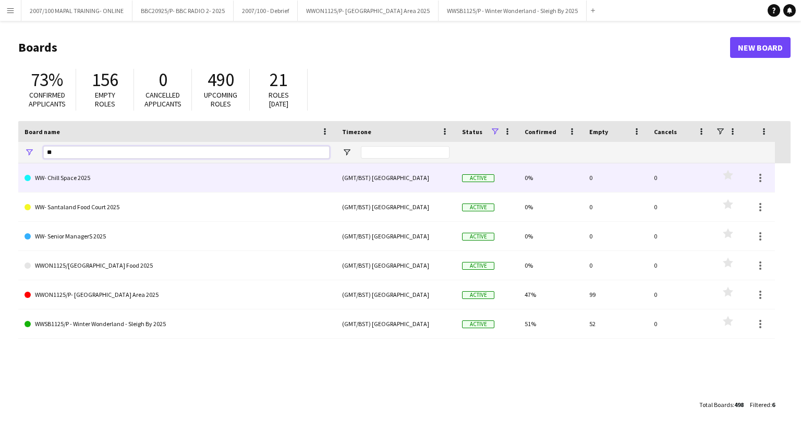
type input "**"
click at [75, 175] on link "WW- Chill Space 2025" at bounding box center [177, 177] width 305 height 29
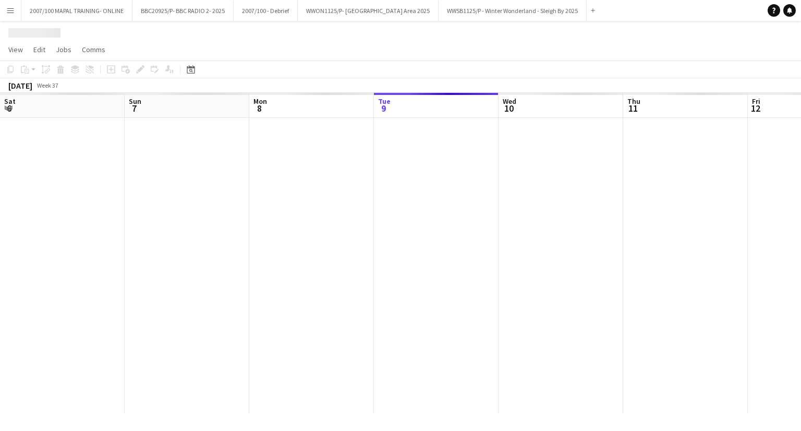
scroll to position [0, 249]
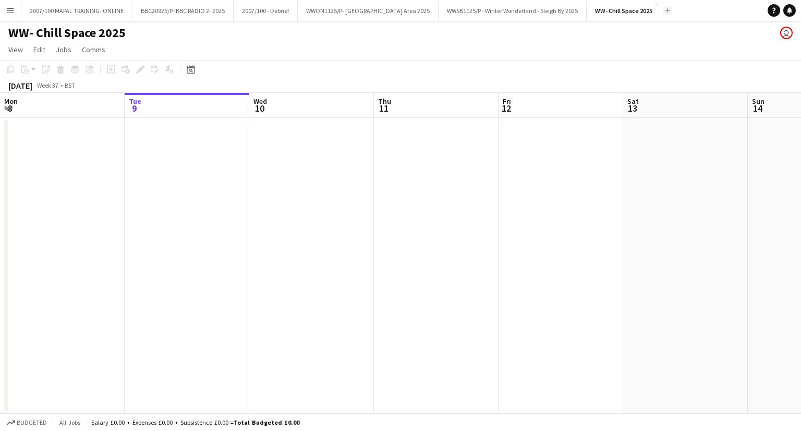
click at [672, 11] on button "Add" at bounding box center [668, 10] width 8 height 8
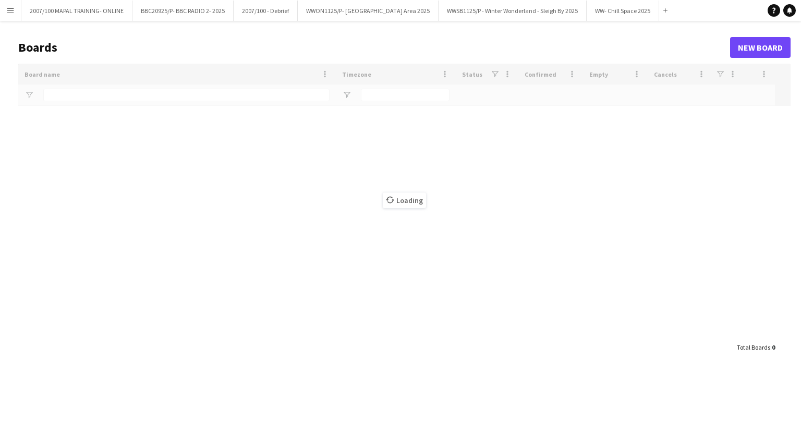
type input "**"
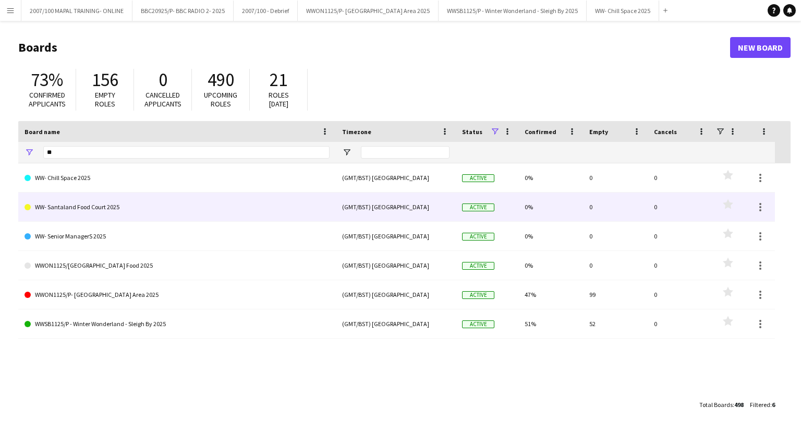
click at [40, 210] on link "WW- Santaland Food Court 2025" at bounding box center [177, 206] width 305 height 29
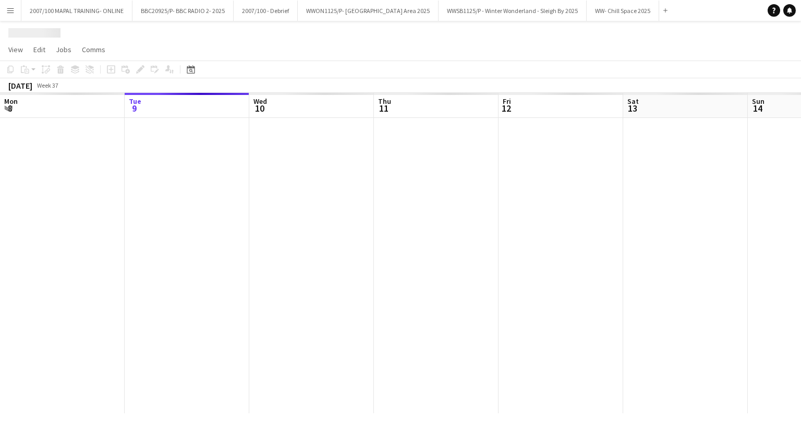
scroll to position [0, 35]
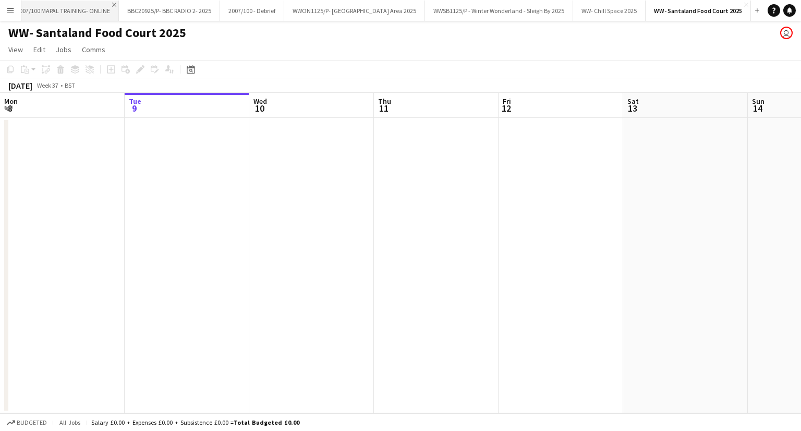
click at [112, 6] on app-icon "Close" at bounding box center [114, 5] width 4 height 4
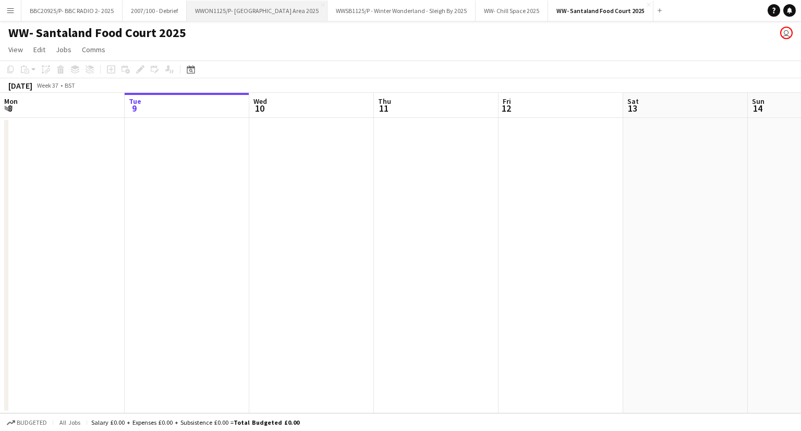
click at [279, 11] on button "WWON1125/P- Winter Wonderland- Streetfood Area 2025 Close" at bounding box center [257, 11] width 141 height 20
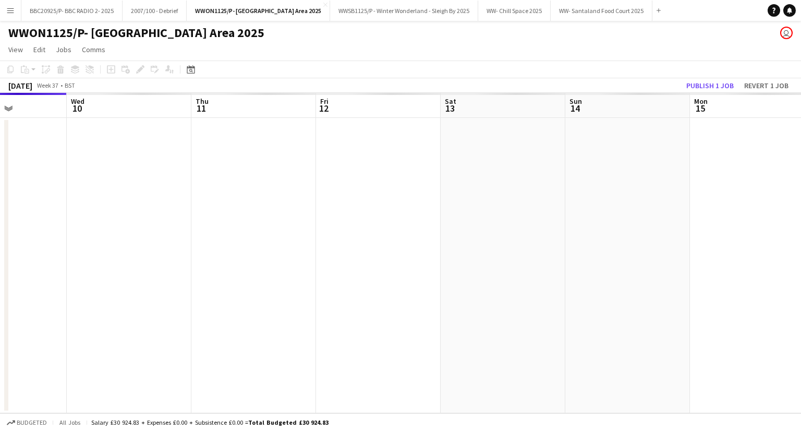
drag, startPoint x: 577, startPoint y: 298, endPoint x: 152, endPoint y: 328, distance: 426.2
click at [152, 328] on app-calendar-viewport "Sat 6 Sun 7 Mon 8 Tue 9 Wed 10 Thu 11 Fri 12 Sat 13 Sun 14 Mon 15 Tue 16 Wed 17" at bounding box center [400, 253] width 801 height 320
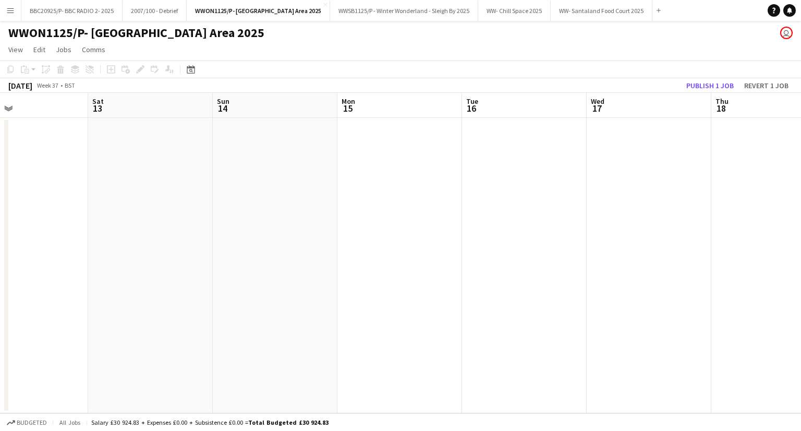
drag, startPoint x: 584, startPoint y: 297, endPoint x: 250, endPoint y: 311, distance: 334.1
click at [247, 312] on app-calendar-viewport "Wed 10 Thu 11 Fri 12 Sat 13 Sun 14 Mon 15 Tue 16 Wed 17 Thu 18 Fri 19 Sat 20 Su…" at bounding box center [400, 253] width 801 height 320
drag, startPoint x: 650, startPoint y: 256, endPoint x: 195, endPoint y: 272, distance: 456.2
click at [173, 280] on app-calendar-viewport "Fri 12 Sat 13 Sun 14 Mon 15 Tue 16 Wed 17 Thu 18 Fri 19 Sat 20 Sun 21 Mon 22 Tu…" at bounding box center [400, 253] width 801 height 320
drag, startPoint x: 583, startPoint y: 280, endPoint x: 158, endPoint y: 321, distance: 427.1
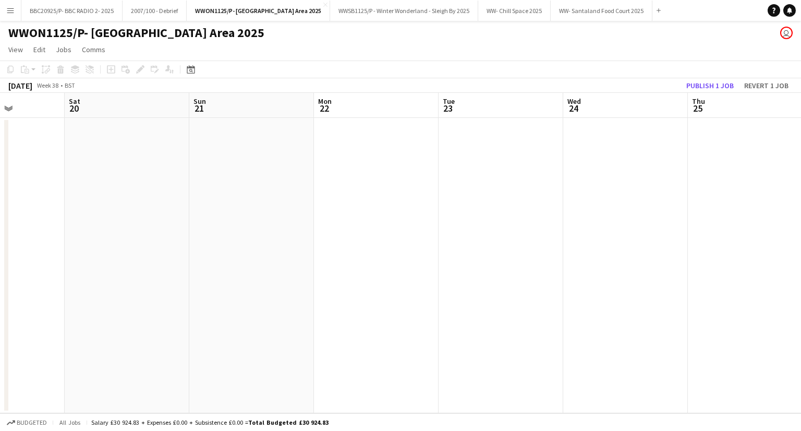
click at [120, 347] on app-calendar-viewport "Tue 16 Wed 17 Thu 18 Fri 19 Sat 20 Sun 21 Mon 22 Tue 23 Wed 24 Thu 25 Fri 26 Sa…" at bounding box center [400, 253] width 801 height 320
drag, startPoint x: 505, startPoint y: 270, endPoint x: 158, endPoint y: 305, distance: 349.2
click at [157, 305] on app-calendar-viewport "Fri 19 Sat 20 Sun 21 Mon 22 Tue 23 Wed 24 Thu 25 Fri 26 Sat 27 Sun 28 Mon 29 Tu…" at bounding box center [400, 253] width 801 height 320
drag, startPoint x: 574, startPoint y: 284, endPoint x: 157, endPoint y: 320, distance: 418.4
click at [157, 320] on app-calendar-viewport "Wed 24 Thu 25 Fri 26 Sat 27 Sun 28 Mon 29 Tue 30 Wed 1 Thu 2 Fri 3 Sat 4 Sun 5" at bounding box center [400, 253] width 801 height 320
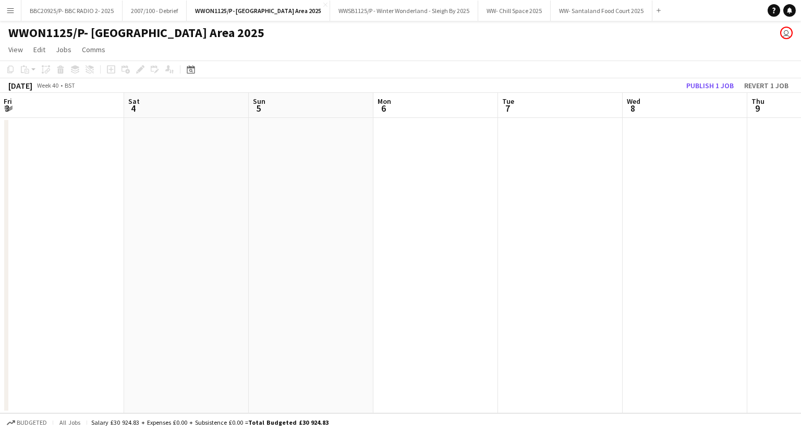
drag, startPoint x: 298, startPoint y: 318, endPoint x: 321, endPoint y: 298, distance: 30.7
click at [225, 319] on app-calendar-viewport "Wed 1 Thu 2 Fri 3 Sat 4 Sun 5 Mon 6 Tue 7 Wed 8 Thu 9 Fri 10 Sat 11 Sun 12" at bounding box center [400, 253] width 801 height 320
drag, startPoint x: 588, startPoint y: 276, endPoint x: 382, endPoint y: 270, distance: 206.6
click at [275, 286] on app-calendar-viewport "Wed 1 Thu 2 Fri 3 Sat 4 Sun 5 Mon 6 Tue 7 Wed 8 Thu 9 Fri 10 Sat 11 Sun 12" at bounding box center [400, 253] width 801 height 320
drag, startPoint x: 604, startPoint y: 257, endPoint x: 152, endPoint y: 288, distance: 452.3
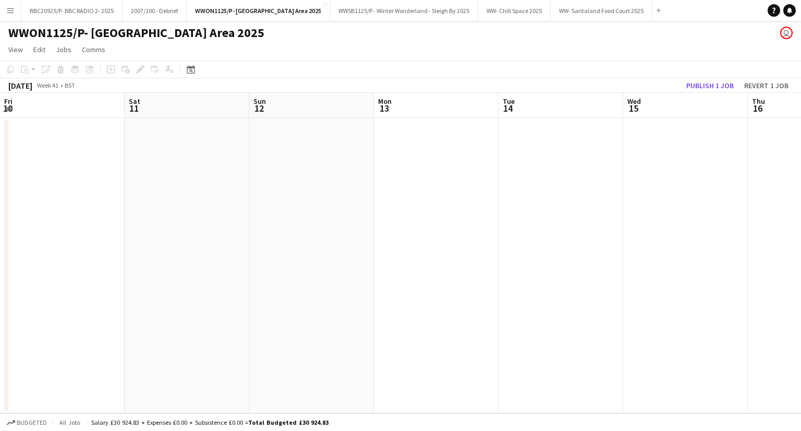
click at [152, 288] on app-calendar-viewport "Wed 8 Thu 9 Fri 10 Sat 11 Sun 12 Mon 13 Tue 14 Wed 15 Thu 16 Fri 17 Sat 18 Sun …" at bounding box center [400, 253] width 801 height 320
drag, startPoint x: 563, startPoint y: 247, endPoint x: 216, endPoint y: 261, distance: 347.2
click at [202, 266] on app-calendar-viewport "Wed 8 Thu 9 Fri 10 Sat 11 Sun 12 Mon 13 Tue 14 Wed 15 Thu 16 Fri 17 Sat 18 Sun …" at bounding box center [400, 253] width 801 height 320
drag, startPoint x: 672, startPoint y: 211, endPoint x: 474, endPoint y: 221, distance: 199.0
click at [253, 238] on app-calendar-viewport "Sun 12 Mon 13 Tue 14 Wed 15 Thu 16 Fri 17 Sat 18 Sun 19 Mon 20 Tue 21 Wed 22 Th…" at bounding box center [400, 253] width 801 height 320
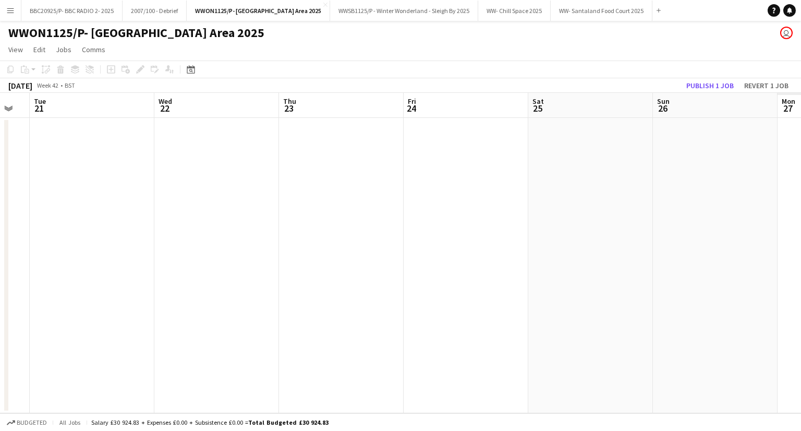
drag, startPoint x: 606, startPoint y: 225, endPoint x: 281, endPoint y: 234, distance: 325.1
click at [281, 234] on app-calendar-viewport "Fri 17 Sat 18 Sun 19 Mon 20 Tue 21 Wed 22 Thu 23 Fri 24 Sat 25 Sun 26 Mon 27 Tu…" at bounding box center [400, 253] width 801 height 320
drag, startPoint x: 651, startPoint y: 223, endPoint x: 280, endPoint y: 239, distance: 371.2
click at [279, 239] on app-calendar-viewport "Fri 17 Sat 18 Sun 19 Mon 20 Tue 21 Wed 22 Thu 23 Fri 24 Sat 25 Sun 26 Mon 27 Tu…" at bounding box center [400, 253] width 801 height 320
drag, startPoint x: 550, startPoint y: 239, endPoint x: 269, endPoint y: 245, distance: 281.2
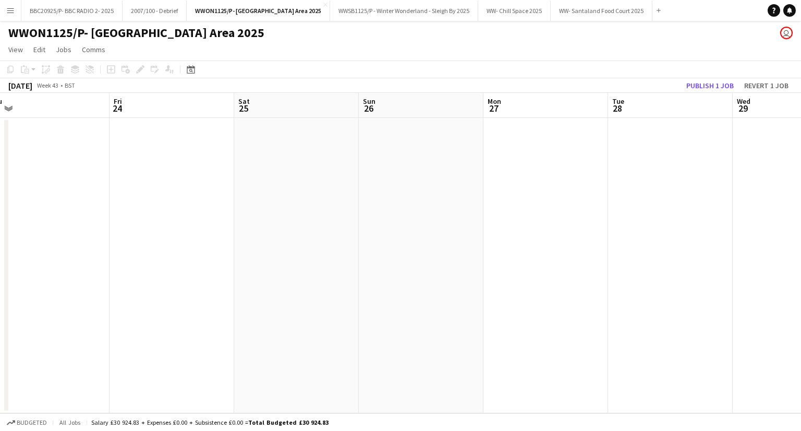
click at [268, 245] on app-calendar-viewport "Tue 21 Wed 22 Thu 23 Fri 24 Sat 25 Sun 26 Mon 27 Tue 28 Wed 29 Thu 30 Fri 31 Sa…" at bounding box center [400, 253] width 801 height 320
drag, startPoint x: 549, startPoint y: 240, endPoint x: 246, endPoint y: 248, distance: 303.2
click at [246, 248] on app-calendar-viewport "Tue 28 Wed 29 Thu 30 Fri 31 Sat 1 Sun 2 Mon 3 Tue 4 Wed 5 Thu 6 Fri 7 Sat 8" at bounding box center [400, 253] width 801 height 320
drag, startPoint x: 636, startPoint y: 231, endPoint x: 258, endPoint y: 243, distance: 378.4
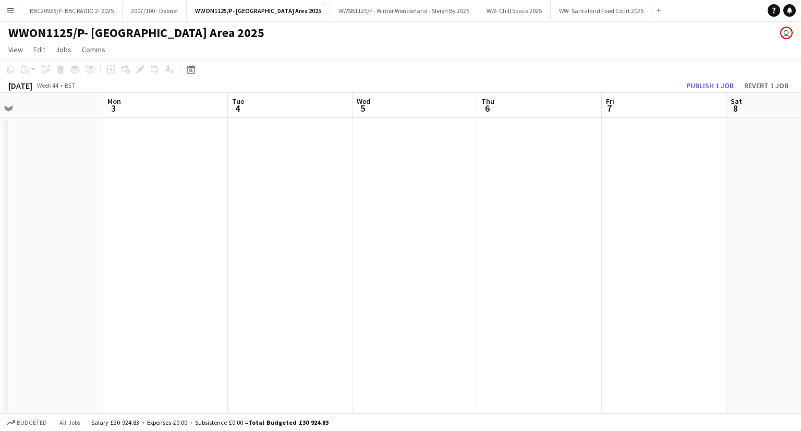
click at [258, 243] on app-calendar-viewport "Thu 30 Fri 31 Sat 1 Sun 2 Mon 3 Tue 4 Wed 5 Thu 6 Fri 7 Sat 8 Sun 9 Mon 10" at bounding box center [400, 253] width 801 height 320
drag, startPoint x: 565, startPoint y: 231, endPoint x: 399, endPoint y: 233, distance: 166.9
click at [399, 233] on app-calendar-viewport "Sat 1 Sun 2 Mon 3 Tue 4 Wed 5 Thu 6 Fri 7 Sat 8 Sun 9 Mon 10 Tue 11 Wed 12" at bounding box center [400, 253] width 801 height 320
drag, startPoint x: 545, startPoint y: 232, endPoint x: 616, endPoint y: 242, distance: 71.1
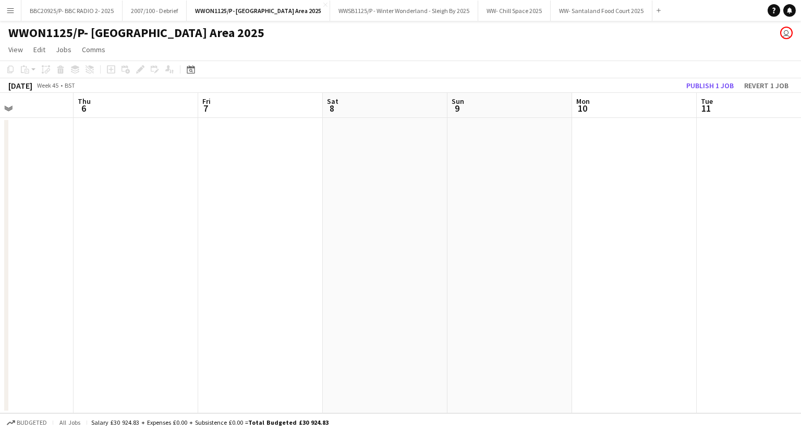
click at [321, 251] on app-calendar-viewport "Mon 3 Tue 4 Wed 5 Thu 6 Fri 7 Sat 8 Sun 9 Mon 10 Tue 11 Wed 12 Thu 13 Fri 14" at bounding box center [400, 253] width 801 height 320
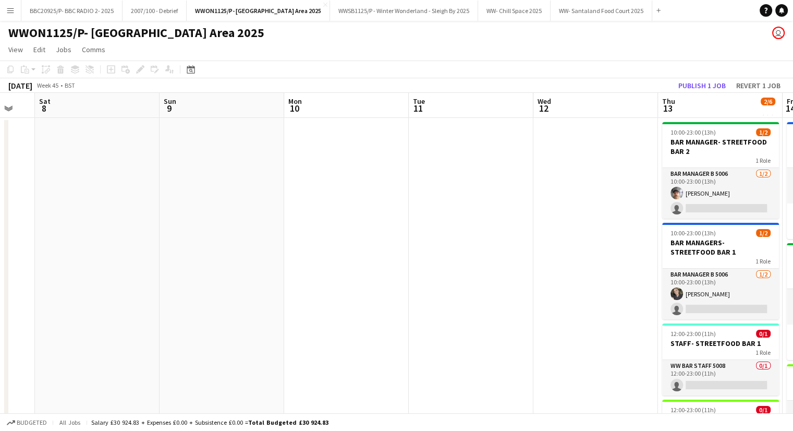
drag, startPoint x: 574, startPoint y: 260, endPoint x: 505, endPoint y: 255, distance: 69.5
click at [361, 270] on app-calendar-viewport "Wed 5 Thu 6 Fri 7 Sat 8 Sun 9 Mon 10 Tue 11 Wed 12 Thu 13 2/6 4 Jobs Fri 14 3/6…" at bounding box center [396, 324] width 793 height 462
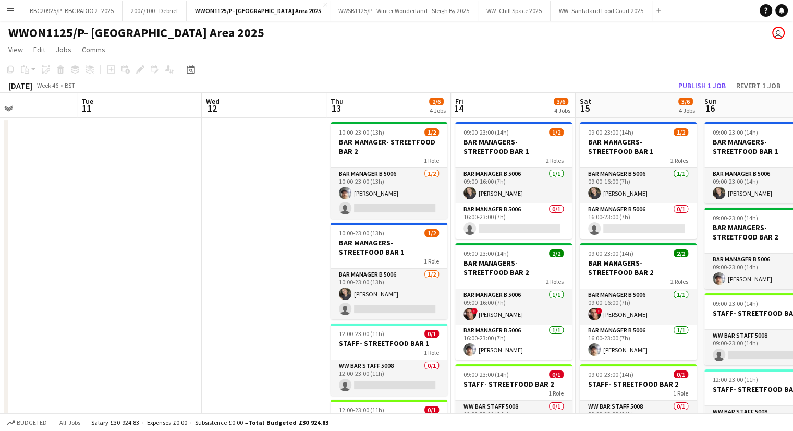
scroll to position [0, 421]
drag, startPoint x: 634, startPoint y: 250, endPoint x: 303, endPoint y: 273, distance: 331.5
click at [303, 273] on app-calendar-viewport "Fri 7 Sat 8 Sun 9 Mon 10 Tue 11 Wed 12 Thu 13 2/6 4 Jobs Fri 14 3/6 4 Jobs Sat …" at bounding box center [396, 324] width 793 height 462
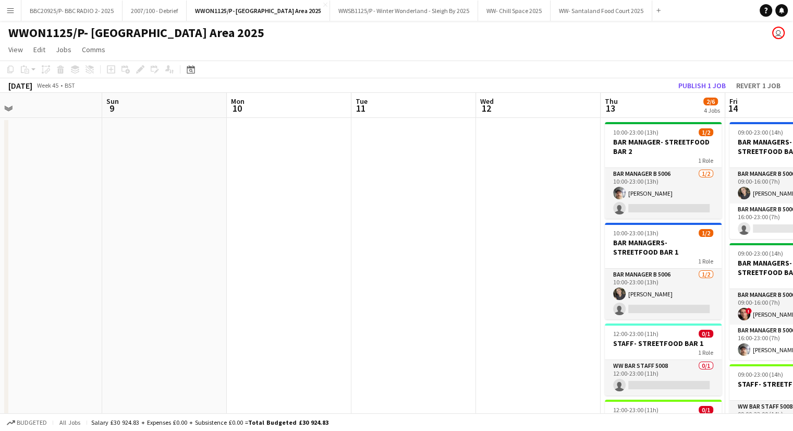
scroll to position [0, 216]
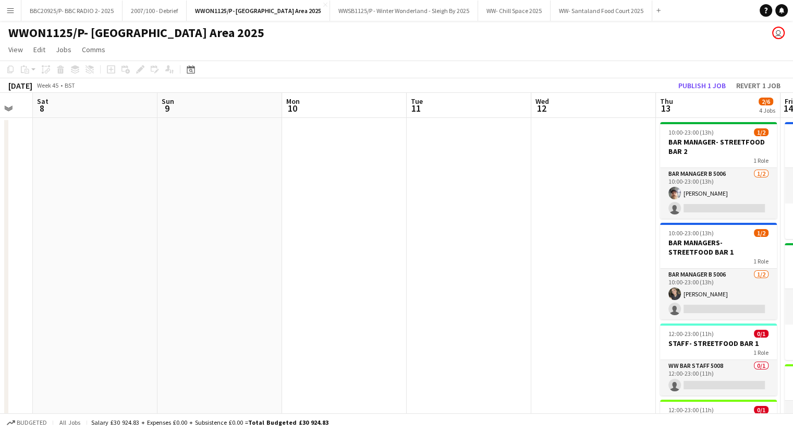
drag, startPoint x: 158, startPoint y: 222, endPoint x: 488, endPoint y: 216, distance: 330.2
click at [488, 216] on app-calendar-viewport "Thu 6 Fri 7 Sat 8 Sun 9 Mon 10 Tue 11 Wed 12 Thu 13 2/6 4 Jobs Fri 14 3/6 4 Job…" at bounding box center [396, 324] width 793 height 462
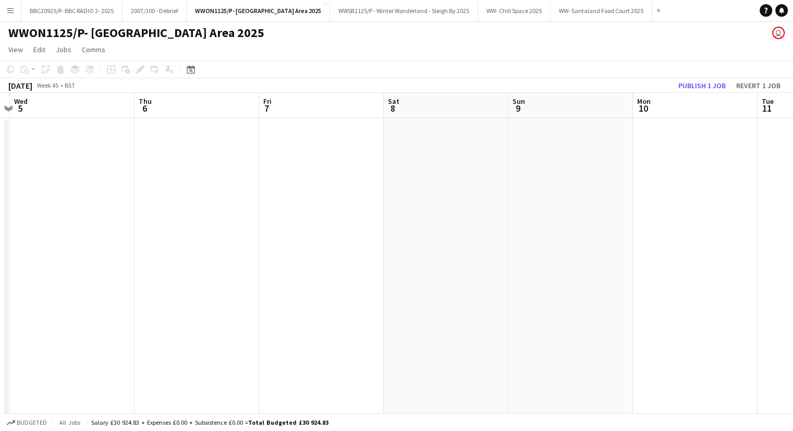
drag, startPoint x: 231, startPoint y: 247, endPoint x: 561, endPoint y: 228, distance: 330.7
click at [581, 228] on app-calendar-viewport "Mon 3 Tue 4 Wed 5 Thu 6 Fri 7 Sat 8 Sun 9 Mon 10 Tue 11 Wed 12 Thu 13 2/6 4 Job…" at bounding box center [396, 324] width 793 height 462
drag, startPoint x: 435, startPoint y: 229, endPoint x: 722, endPoint y: 201, distance: 288.8
click at [722, 201] on app-calendar-viewport "Thu 30 Fri 31 Sat 1 Sun 2 Mon 3 Tue 4 Wed 5 Thu 6 Fri 7 Sat 8 Sun 9 Mon 10" at bounding box center [396, 324] width 793 height 462
drag, startPoint x: 516, startPoint y: 226, endPoint x: 670, endPoint y: 210, distance: 154.7
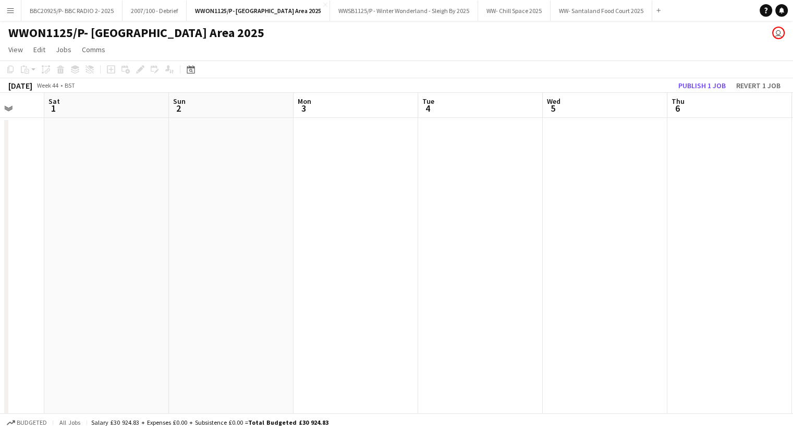
click at [687, 211] on app-calendar-viewport "Wed 29 Thu 30 Fri 31 Sat 1 Sun 2 Mon 3 Tue 4 Wed 5 Thu 6 Fri 7 Sat 8 Sun 9" at bounding box center [396, 324] width 793 height 462
drag, startPoint x: 515, startPoint y: 230, endPoint x: 699, endPoint y: 207, distance: 186.1
click at [699, 207] on app-calendar-viewport "Sat 25 Sun 26 Mon 27 Tue 28 Wed 29 Thu 30 Fri 31 Sat 1 Sun 2 Mon 3 Tue 4 Wed 5" at bounding box center [396, 324] width 793 height 462
drag, startPoint x: 419, startPoint y: 228, endPoint x: 617, endPoint y: 207, distance: 198.3
click at [617, 207] on app-calendar-viewport "Wed 22 Thu 23 Fri 24 Sat 25 Sun 26 Mon 27 Tue 28 Wed 29 Thu 30 Fri 31 Sat 1 Sun…" at bounding box center [396, 324] width 793 height 462
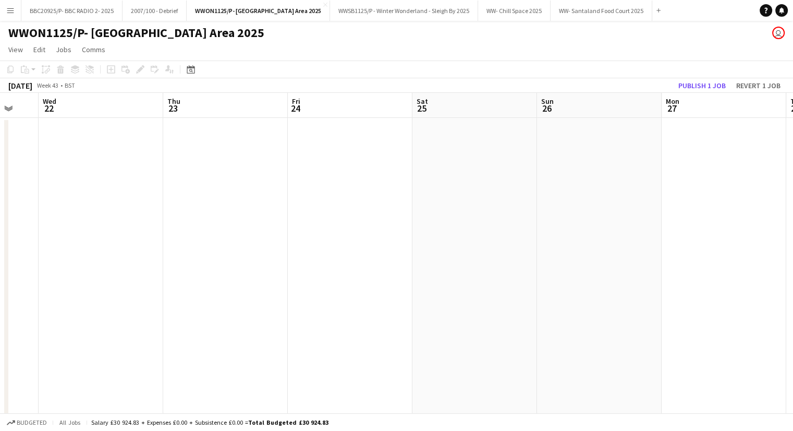
drag, startPoint x: 300, startPoint y: 236, endPoint x: 539, endPoint y: 204, distance: 241.0
click at [539, 204] on app-calendar-viewport "Mon 20 Tue 21 Wed 22 Thu 23 Fri 24 Sat 25 Sun 26 Mon 27 Tue 28 Wed 29 Thu 30 Fr…" at bounding box center [396, 324] width 793 height 462
drag, startPoint x: 264, startPoint y: 229, endPoint x: 303, endPoint y: 227, distance: 38.1
click at [303, 227] on app-calendar-viewport "Sun 19 Mon 20 Tue 21 Wed 22 Thu 23 Fri 24 Sat 25 Sun 26 Mon 27 Tue 28 Wed 29 Th…" at bounding box center [396, 324] width 793 height 462
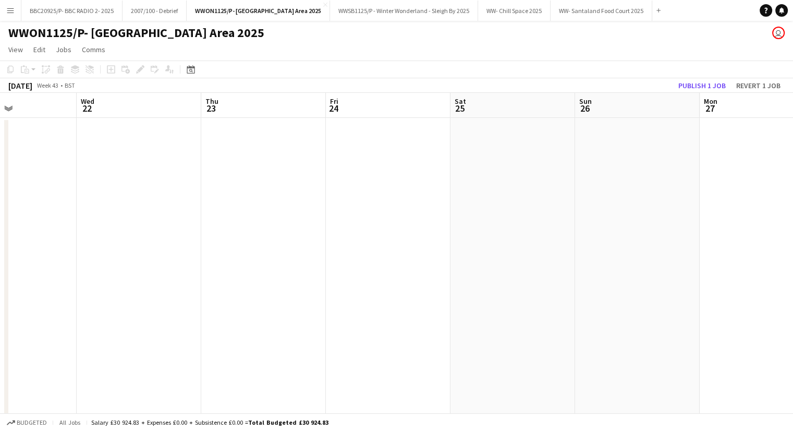
click at [303, 227] on app-date-cell at bounding box center [263, 336] width 125 height 437
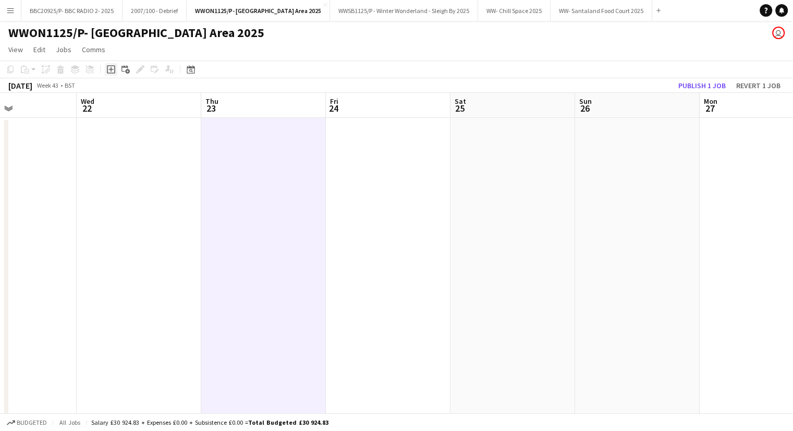
click at [115, 71] on icon at bounding box center [111, 69] width 8 height 8
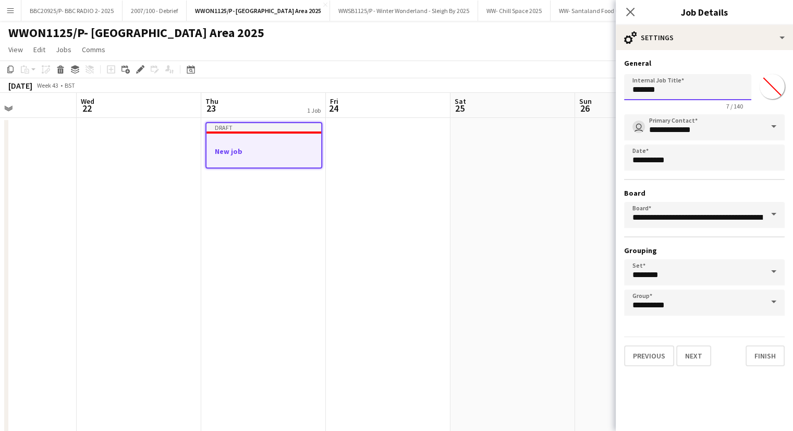
click at [664, 90] on input "*******" at bounding box center [687, 87] width 127 height 26
type input "**********"
click at [562, 165] on app-date-cell at bounding box center [513, 336] width 125 height 437
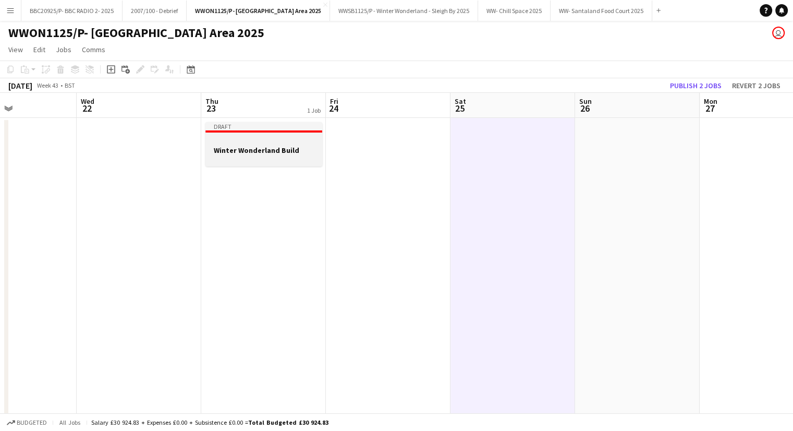
click at [257, 159] on div at bounding box center [264, 159] width 117 height 8
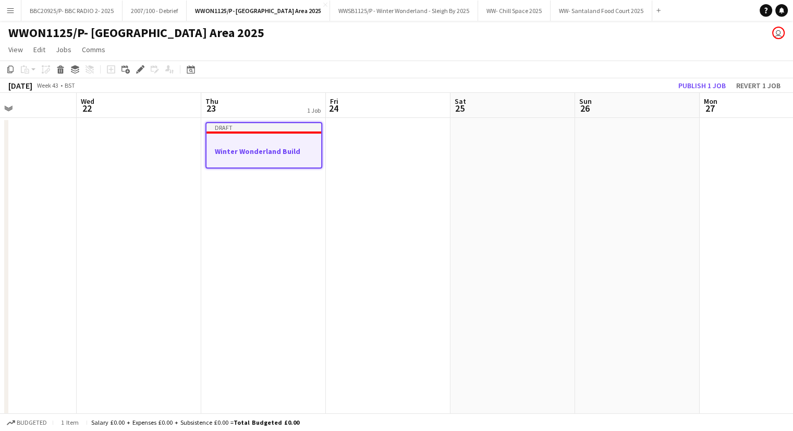
click at [353, 142] on app-date-cell at bounding box center [388, 336] width 125 height 437
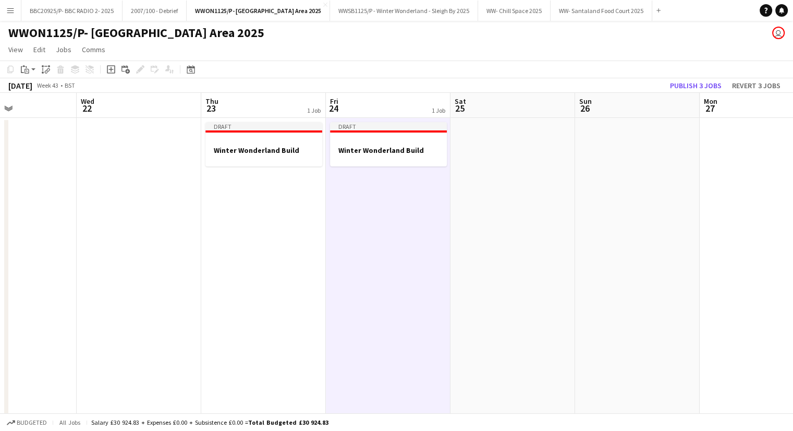
click at [517, 131] on app-date-cell at bounding box center [513, 336] width 125 height 437
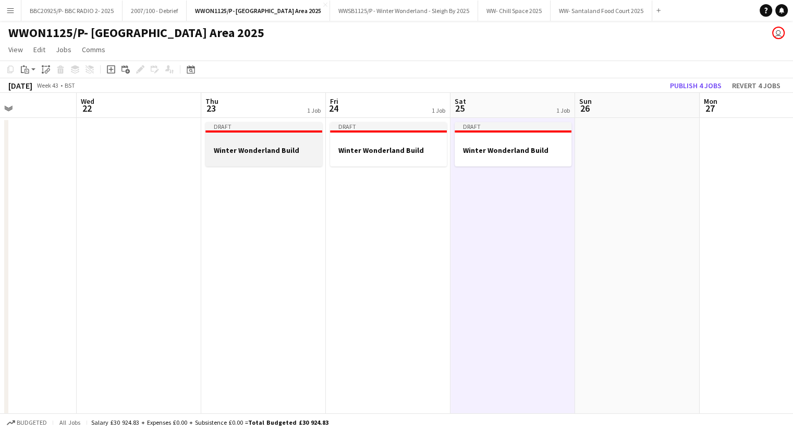
click at [286, 147] on h3 "Winter Wonderland Build" at bounding box center [264, 150] width 117 height 9
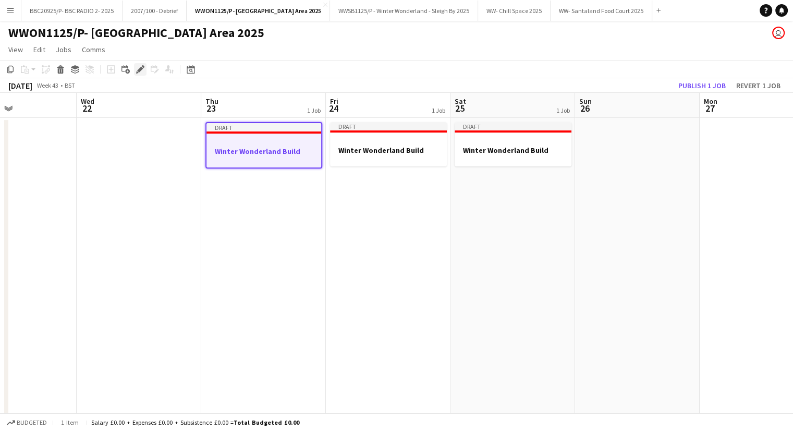
click at [141, 69] on icon at bounding box center [140, 70] width 6 height 6
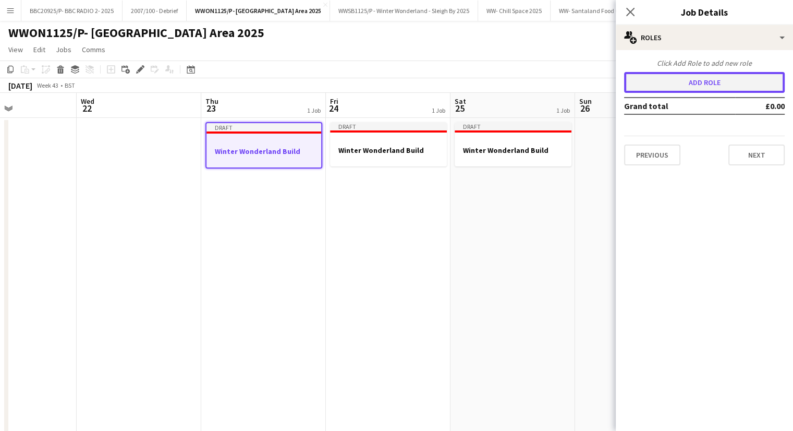
click at [707, 84] on button "Add role" at bounding box center [704, 82] width 161 height 21
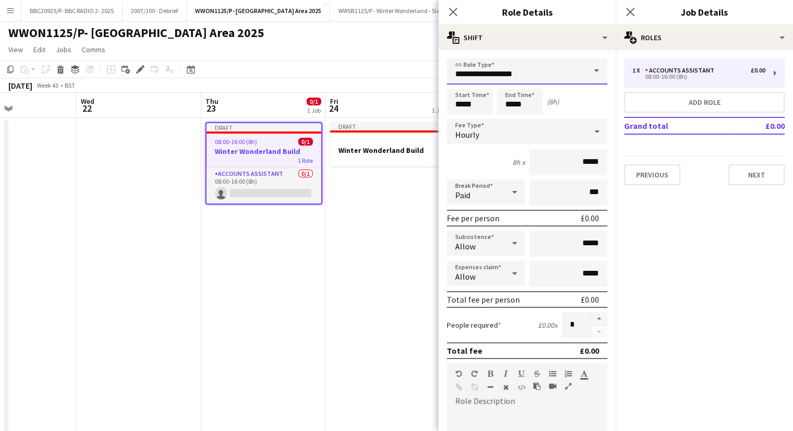
click at [523, 80] on input "**********" at bounding box center [527, 71] width 161 height 26
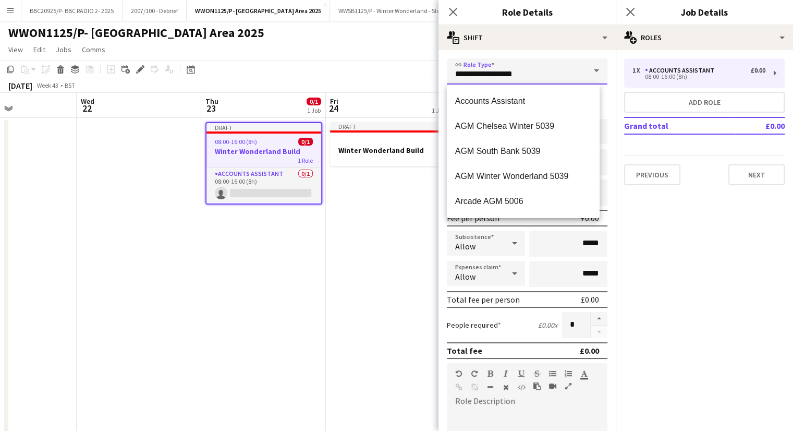
click at [523, 80] on input "**********" at bounding box center [527, 71] width 161 height 26
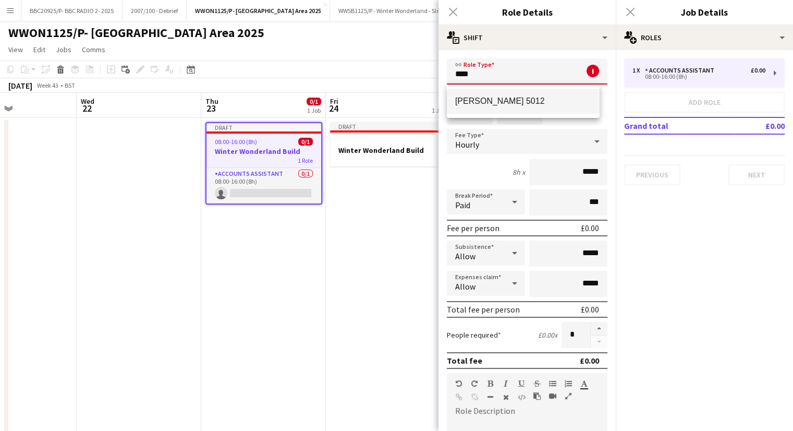
click at [491, 96] on span "[PERSON_NAME] 5012" at bounding box center [523, 101] width 136 height 10
type input "**********"
type input "*******"
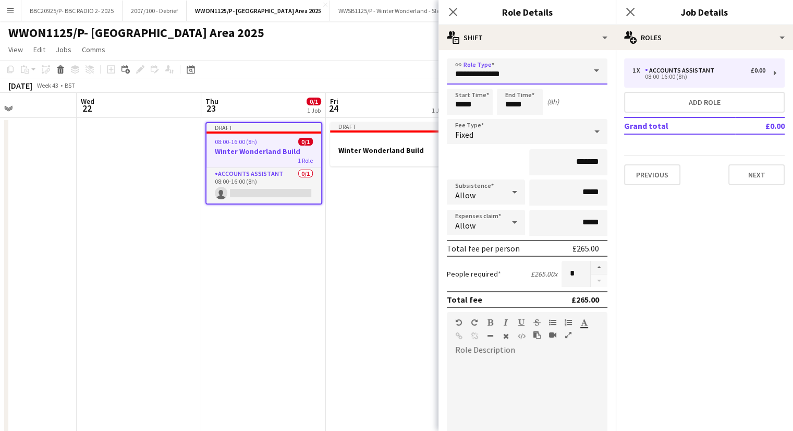
scroll to position [222, 0]
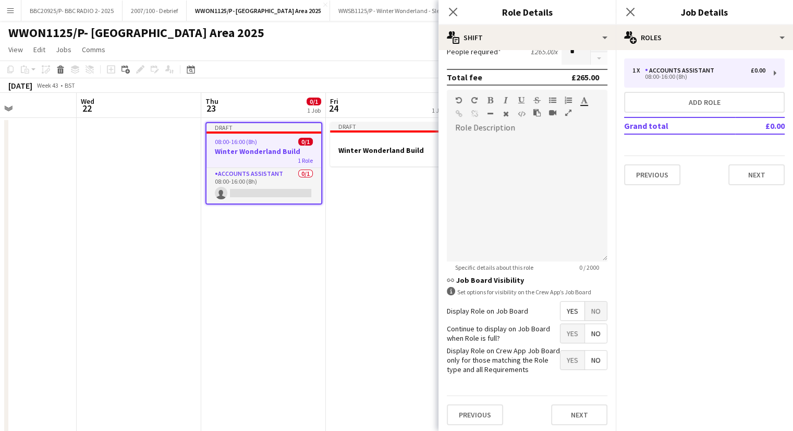
click at [585, 309] on span "No" at bounding box center [596, 310] width 22 height 19
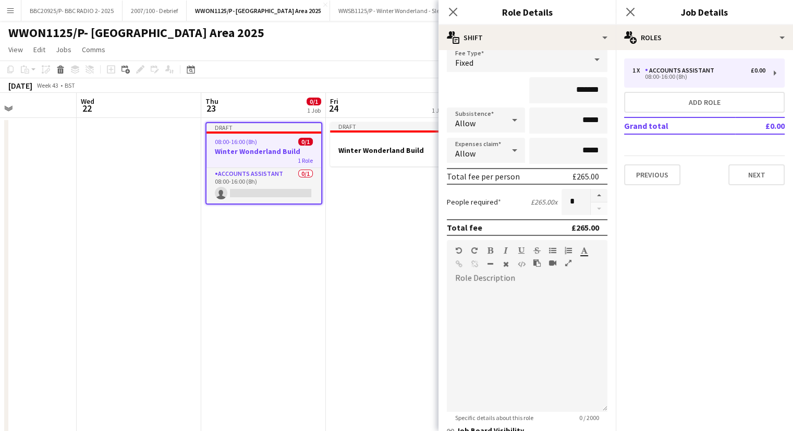
scroll to position [0, 0]
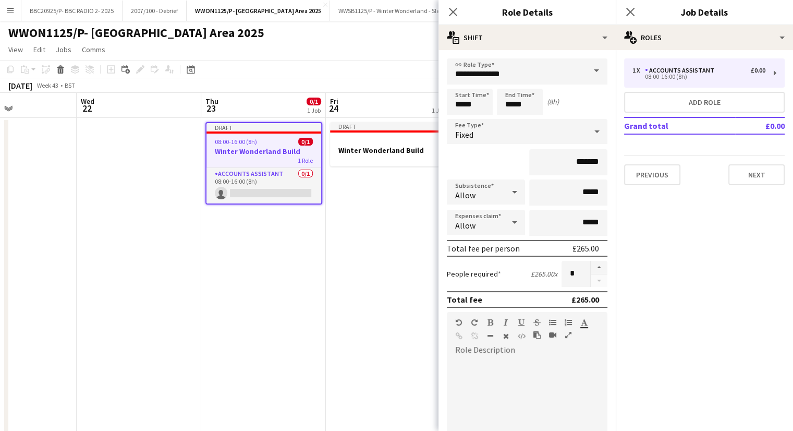
click at [388, 232] on app-date-cell "Draft Winter Wonderland Build" at bounding box center [388, 336] width 125 height 437
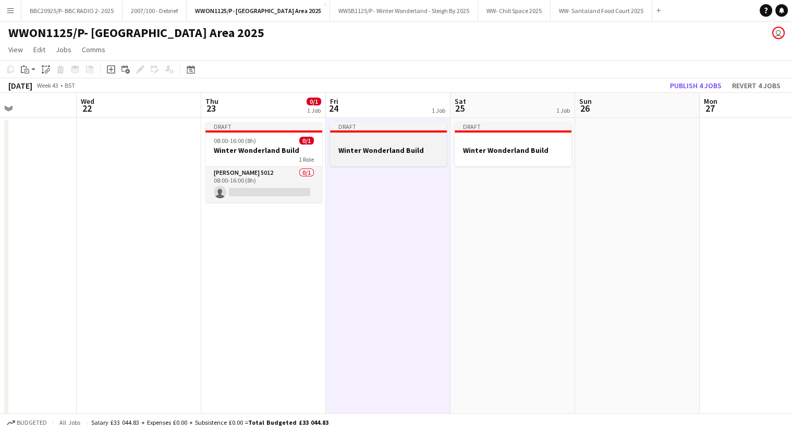
click at [394, 152] on h3 "Winter Wonderland Build" at bounding box center [388, 150] width 117 height 9
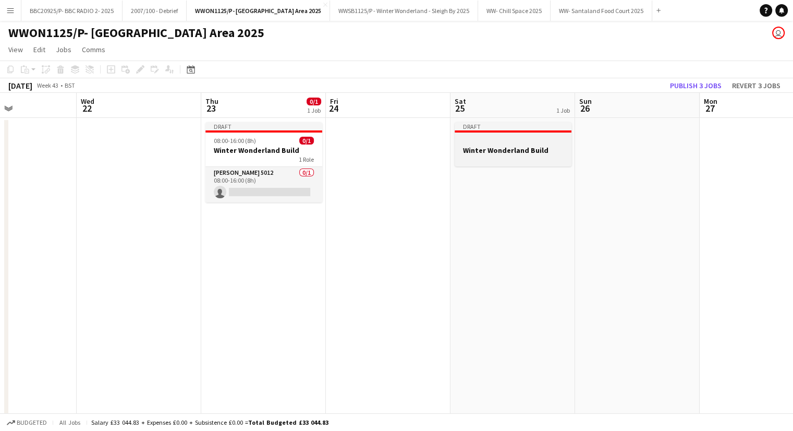
click at [549, 140] on div at bounding box center [513, 141] width 117 height 8
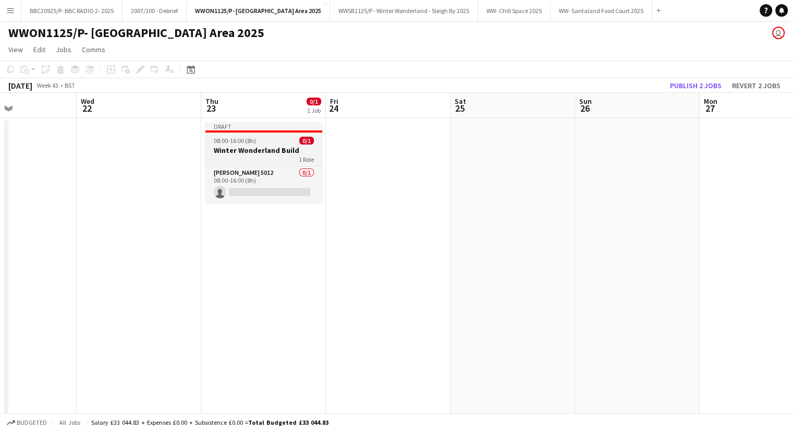
click at [303, 141] on span "0/1" at bounding box center [306, 141] width 15 height 8
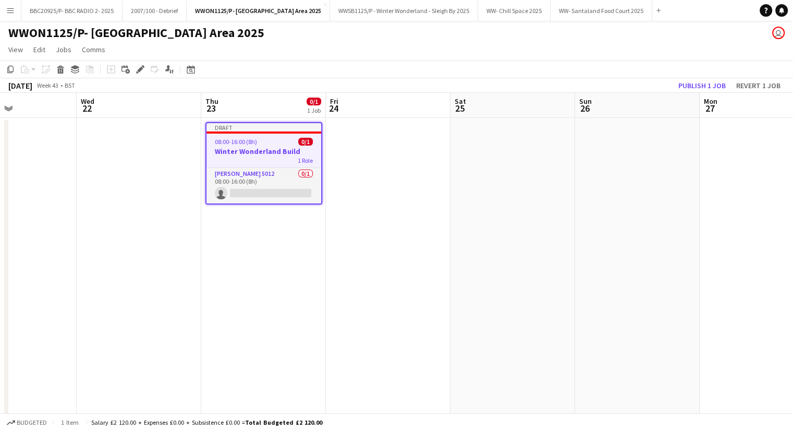
click at [355, 136] on app-date-cell at bounding box center [388, 336] width 125 height 437
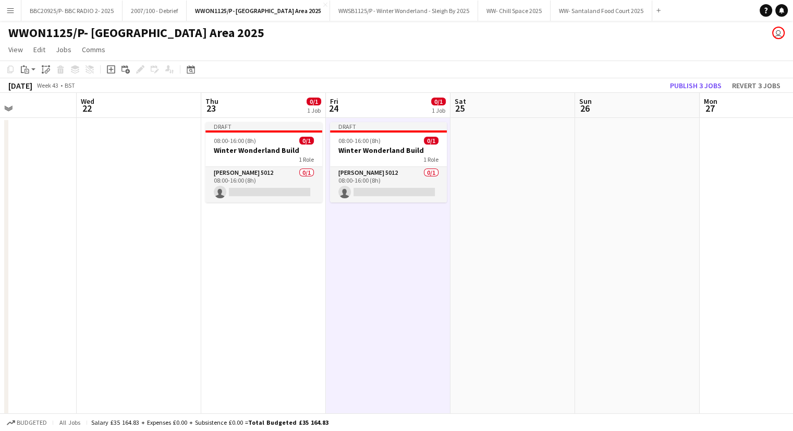
click at [499, 149] on app-date-cell at bounding box center [513, 336] width 125 height 437
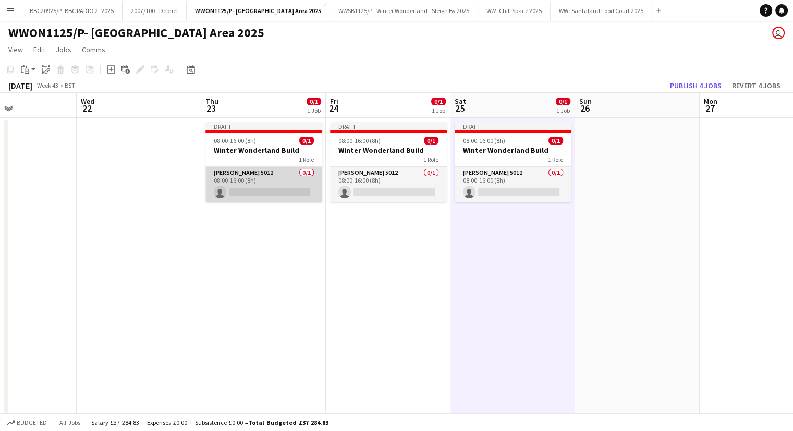
click at [252, 194] on app-card-role "[PERSON_NAME] 5012 0/1 08:00-16:00 (8h) single-neutral-actions" at bounding box center [264, 184] width 117 height 35
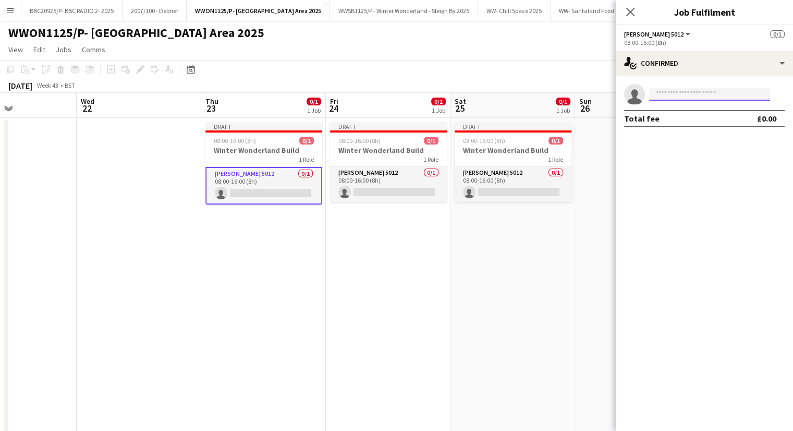
click at [683, 94] on input at bounding box center [709, 94] width 121 height 13
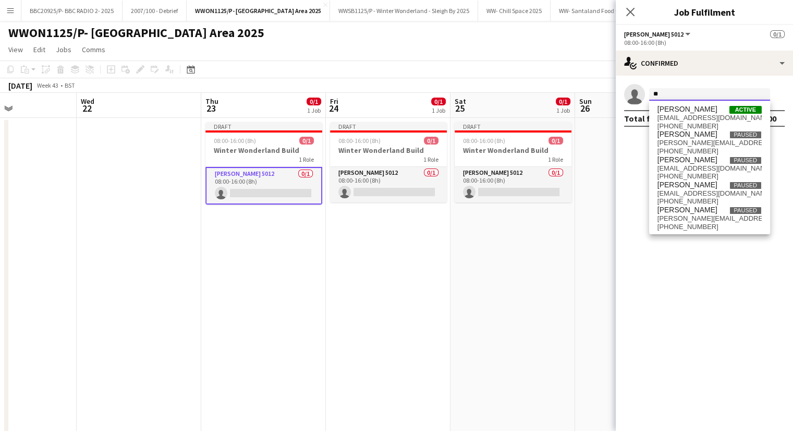
type input "*"
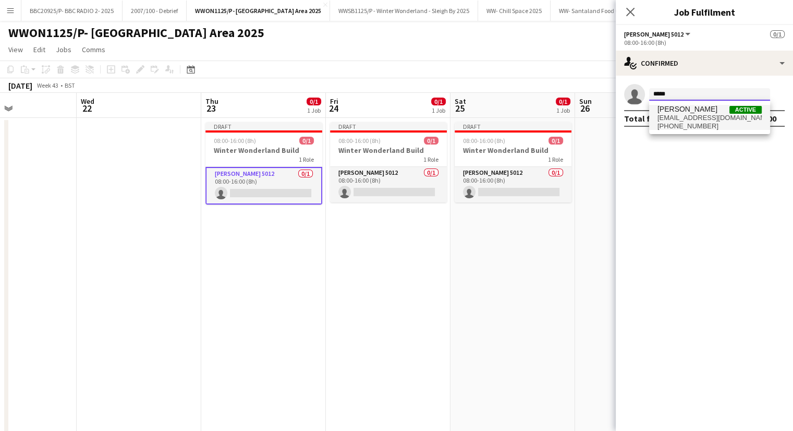
type input "*****"
click at [677, 122] on span "[PHONE_NUMBER]" at bounding box center [710, 126] width 104 height 8
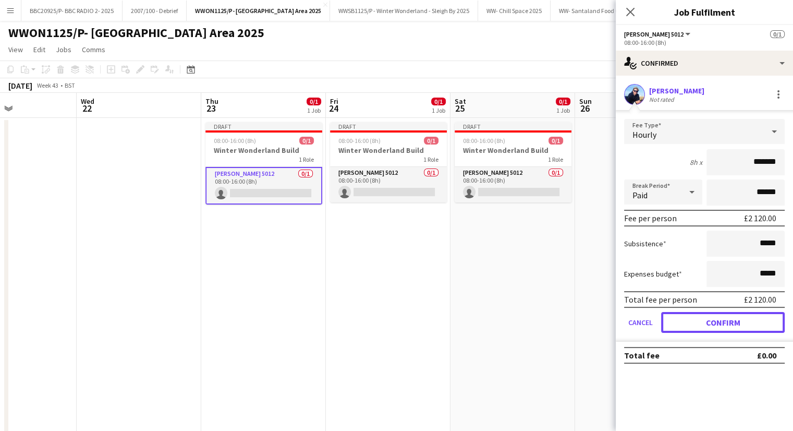
click at [729, 321] on button "Confirm" at bounding box center [723, 322] width 124 height 21
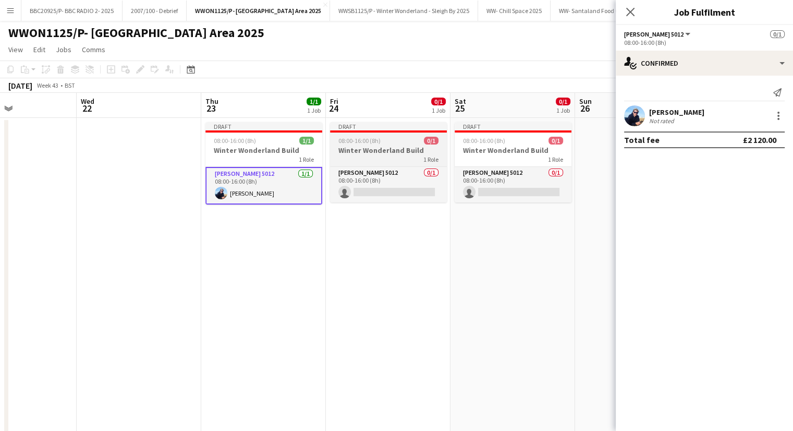
click at [382, 151] on h3 "Winter Wonderland Build" at bounding box center [388, 150] width 117 height 9
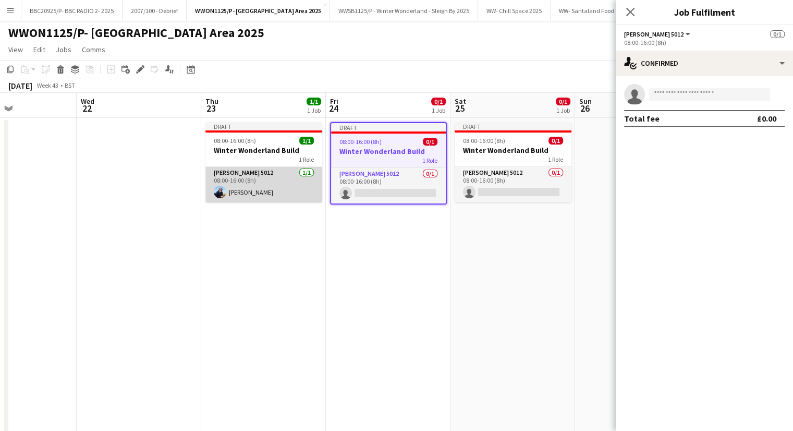
click at [297, 180] on app-card-role "[PERSON_NAME] 5012 [DATE] 08:00-16:00 (8h) [PERSON_NAME]" at bounding box center [264, 184] width 117 height 35
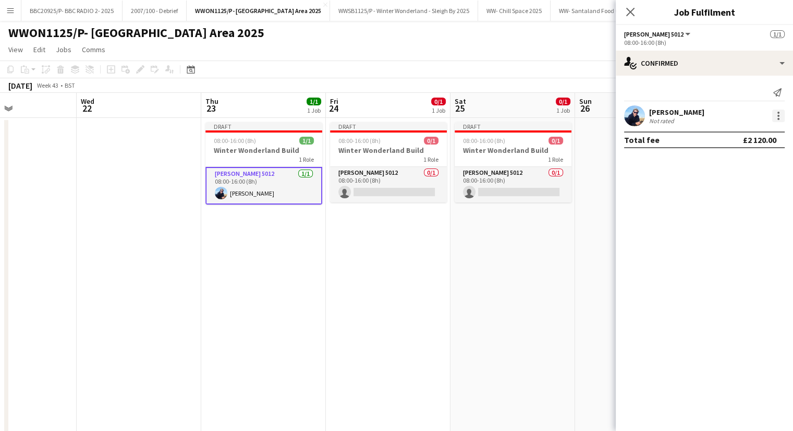
click at [774, 115] on div at bounding box center [779, 116] width 13 height 13
click at [721, 124] on button "Edit fee" at bounding box center [744, 135] width 81 height 25
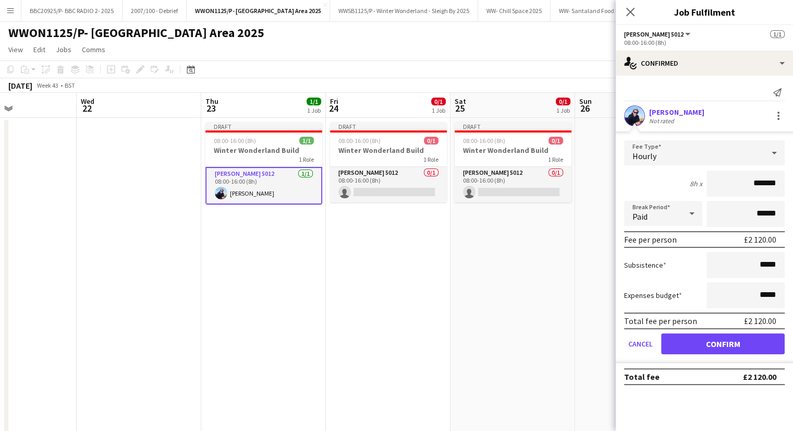
click at [712, 151] on div "Hourly" at bounding box center [694, 152] width 140 height 25
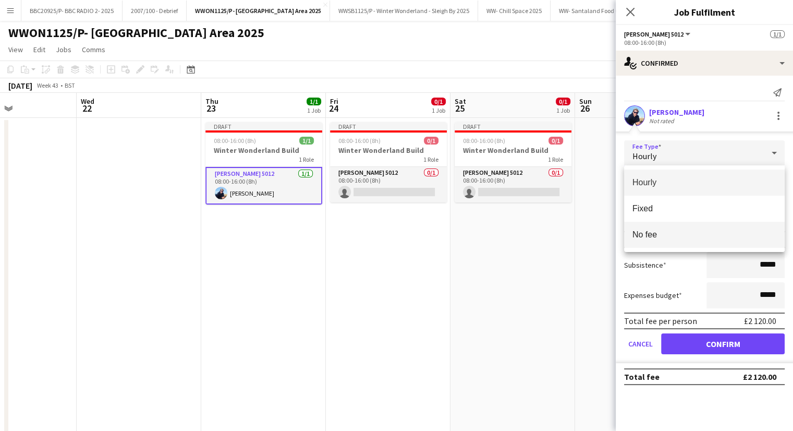
click at [686, 231] on span "No fee" at bounding box center [705, 235] width 144 height 10
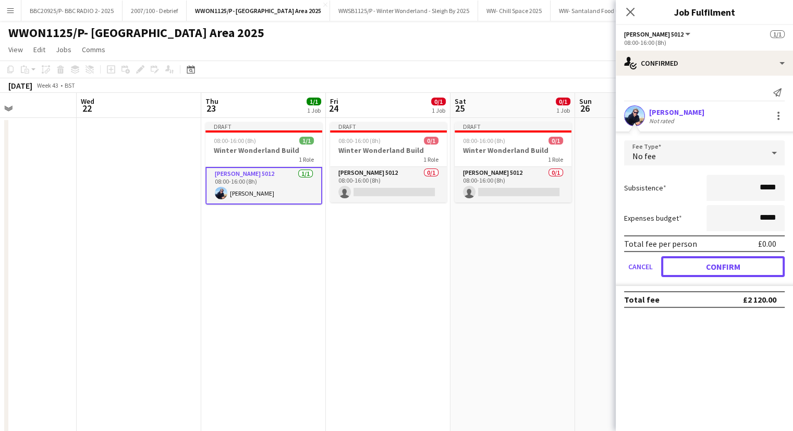
click at [701, 274] on button "Confirm" at bounding box center [723, 266] width 124 height 21
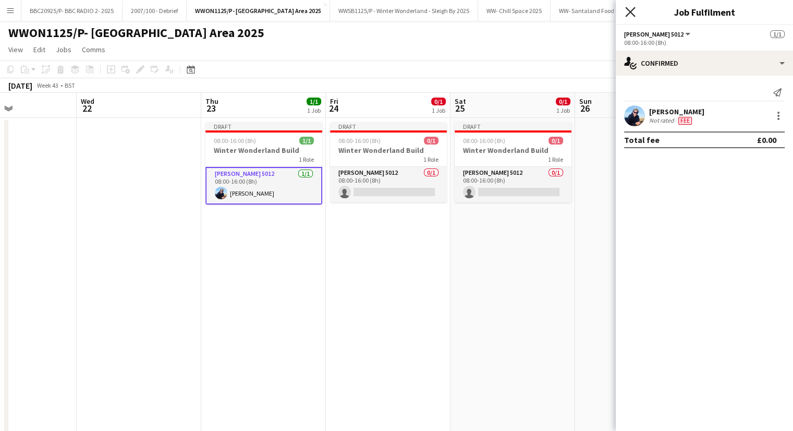
click at [630, 10] on icon "Close pop-in" at bounding box center [630, 12] width 10 height 10
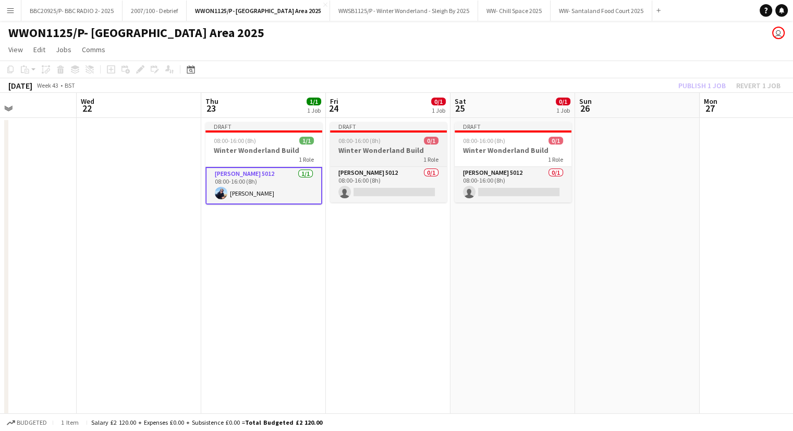
click at [402, 130] on app-calendar-viewport "Sun 19 Mon 20 Tue 21 Wed 22 Thu 23 1/1 1 Job Fri 24 0/1 1 Job Sat 25 0/1 1 Job …" at bounding box center [396, 324] width 793 height 462
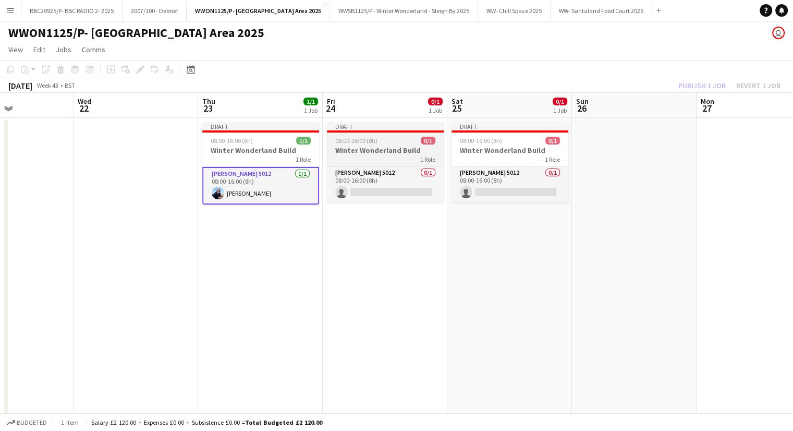
click at [400, 135] on app-job-card "Draft 08:00-16:00 (8h) 0/1 Winter Wonderland Build 1 Role [PERSON_NAME] 5012 0/…" at bounding box center [385, 162] width 117 height 80
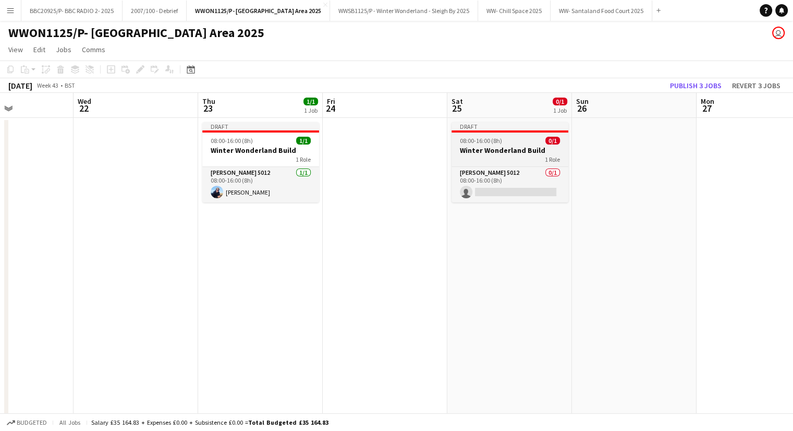
click at [497, 134] on app-job-card "Draft 08:00-16:00 (8h) 0/1 Winter Wonderland Build 1 Role [PERSON_NAME] 5012 0/…" at bounding box center [510, 162] width 117 height 80
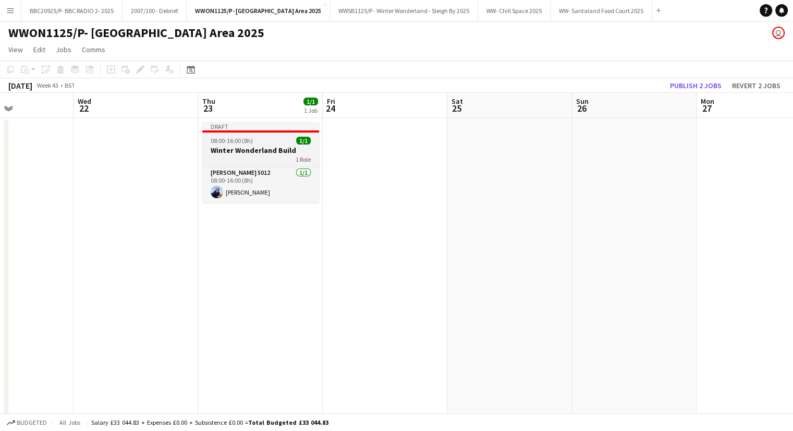
click at [222, 140] on span "08:00-16:00 (8h)" at bounding box center [232, 141] width 42 height 8
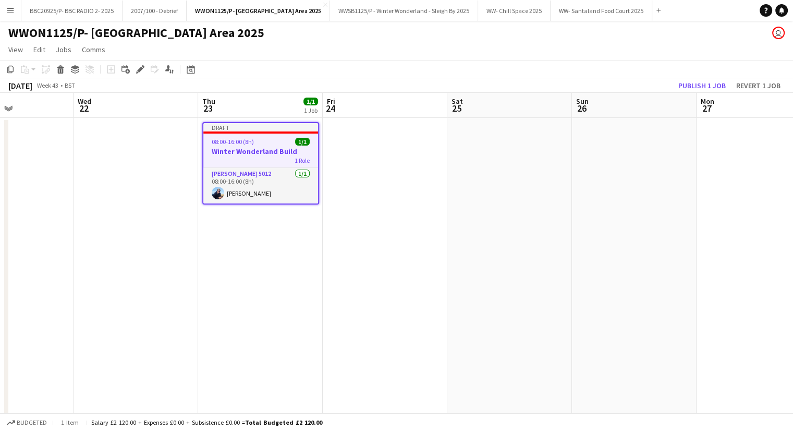
drag, startPoint x: 340, startPoint y: 139, endPoint x: 330, endPoint y: 144, distance: 11.0
click at [330, 144] on app-calendar-viewport "Sun 19 Mon 20 Tue 21 Wed 22 Thu 23 1/1 1 Job Fri 24 Sat 25 Sun 26 Mon 27 Tue 28…" at bounding box center [396, 324] width 793 height 462
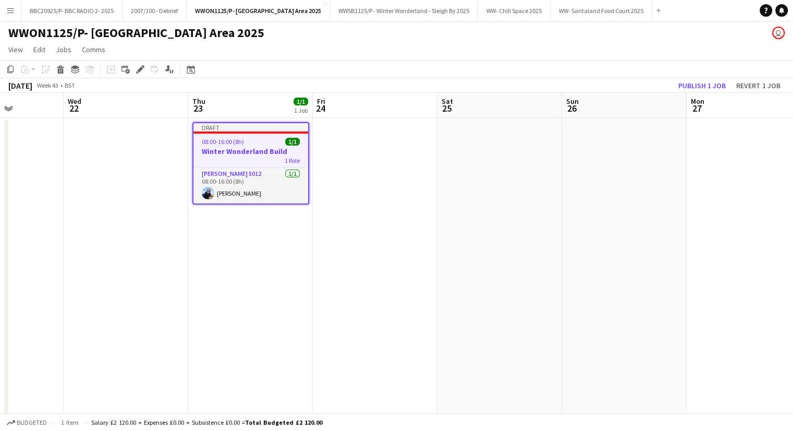
click at [360, 146] on app-date-cell at bounding box center [375, 336] width 125 height 437
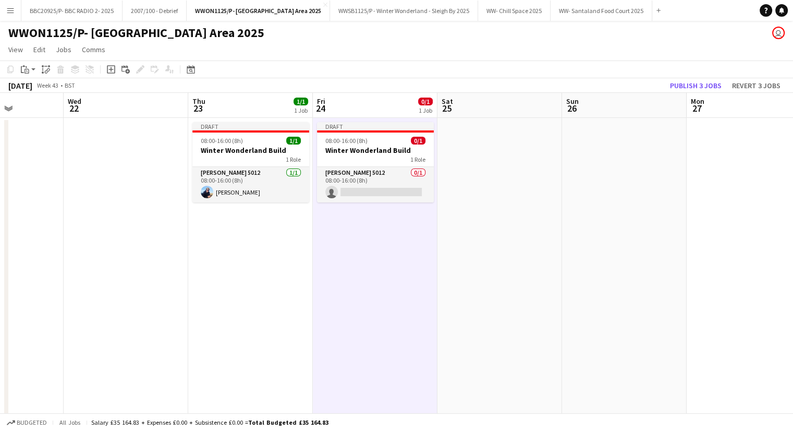
click at [471, 137] on app-date-cell at bounding box center [500, 336] width 125 height 437
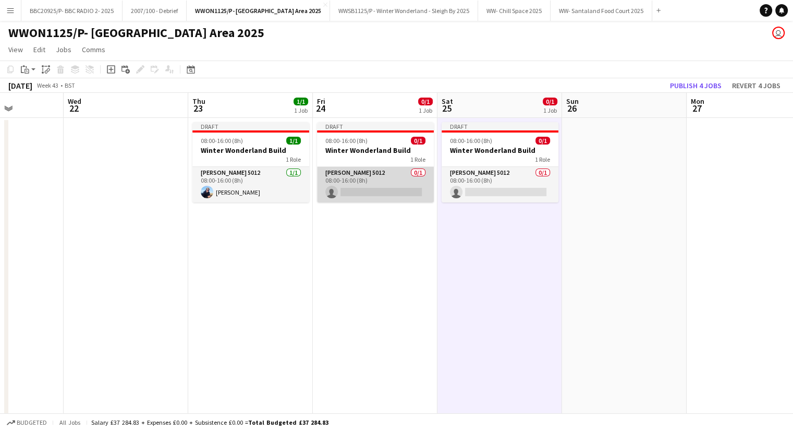
click at [363, 194] on app-card-role "[PERSON_NAME] 5012 0/1 08:00-16:00 (8h) single-neutral-actions" at bounding box center [375, 184] width 117 height 35
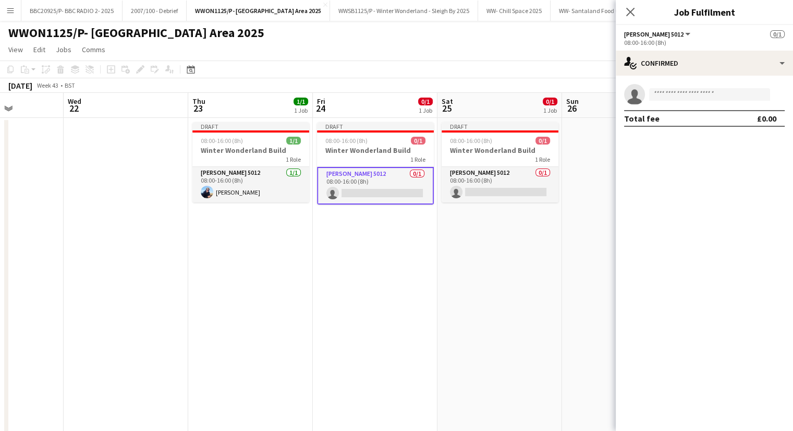
click at [694, 103] on app-invite-slot "single-neutral-actions" at bounding box center [704, 94] width 177 height 21
click at [692, 95] on input at bounding box center [709, 94] width 121 height 13
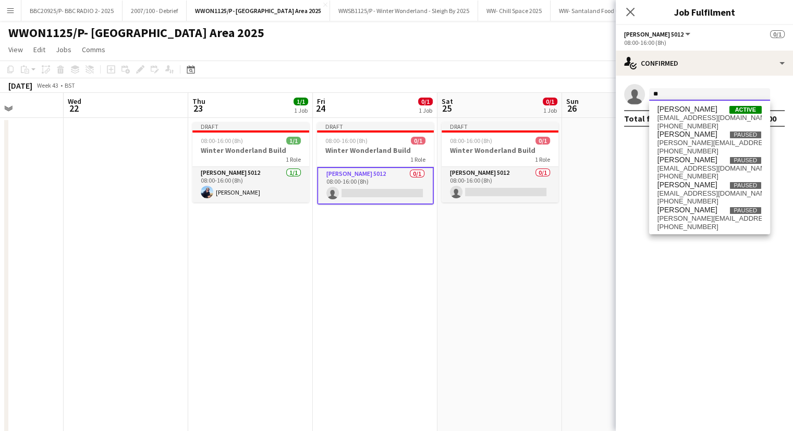
type input "*"
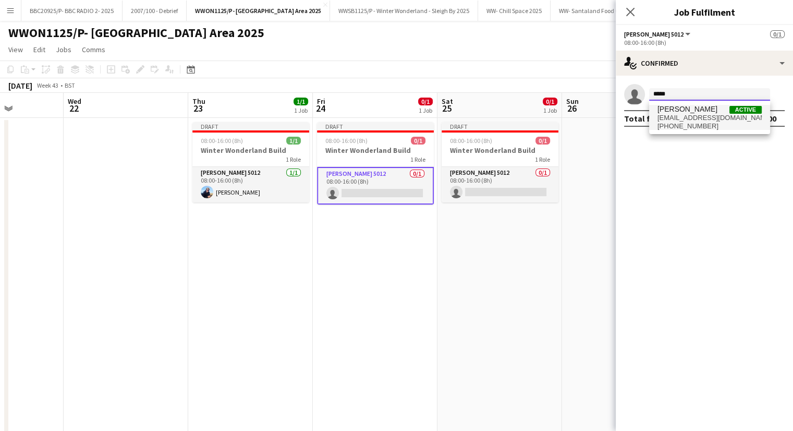
type input "*****"
click at [676, 116] on span "[EMAIL_ADDRESS][DOMAIN_NAME]" at bounding box center [710, 118] width 104 height 8
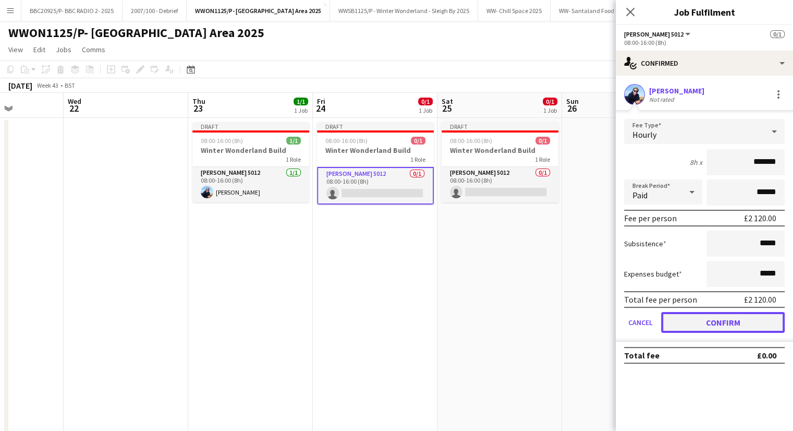
click at [737, 324] on button "Confirm" at bounding box center [723, 322] width 124 height 21
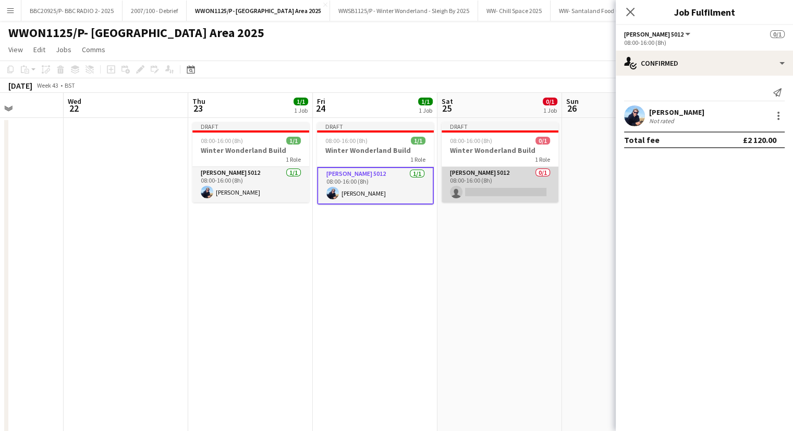
click at [506, 190] on app-card-role "[PERSON_NAME] 5012 0/1 08:00-16:00 (8h) single-neutral-actions" at bounding box center [500, 184] width 117 height 35
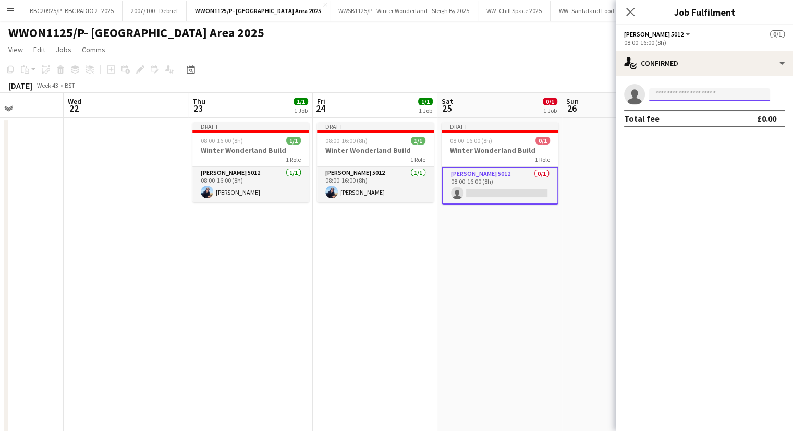
click at [701, 93] on input at bounding box center [709, 94] width 121 height 13
type input "*****"
click at [690, 122] on span "[PHONE_NUMBER]" at bounding box center [710, 126] width 104 height 8
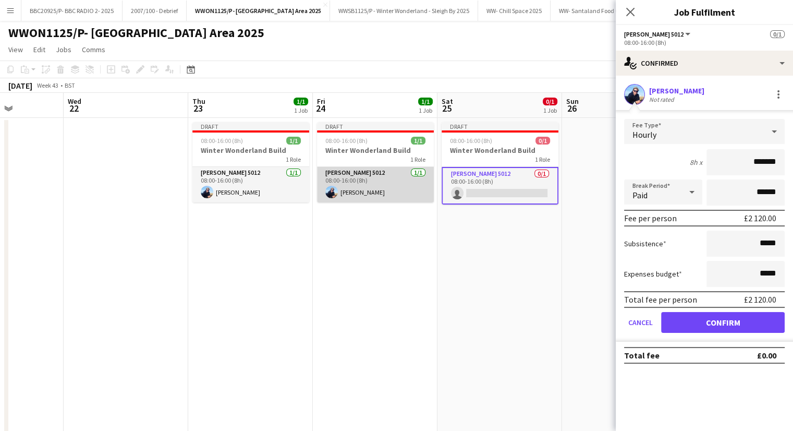
click at [370, 187] on app-card-role "[PERSON_NAME] 5012 [DATE] 08:00-16:00 (8h) [PERSON_NAME]" at bounding box center [375, 184] width 117 height 35
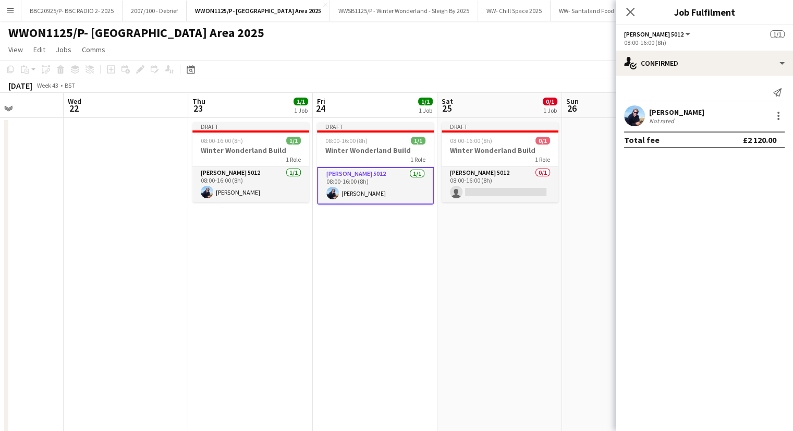
click at [787, 114] on div "[PERSON_NAME] Not rated" at bounding box center [704, 115] width 177 height 21
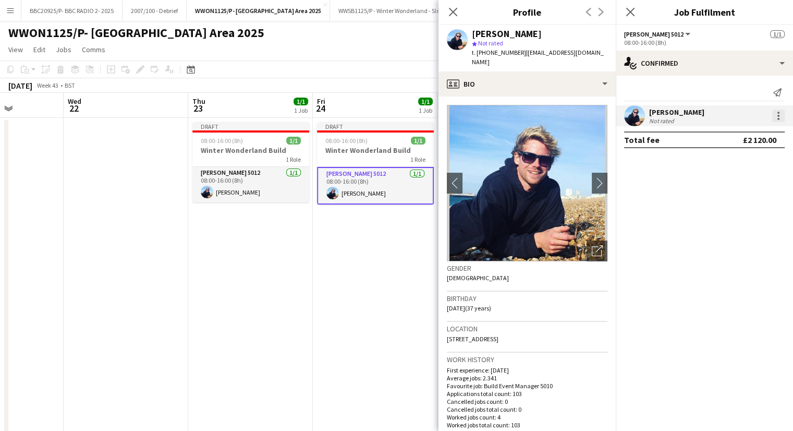
click at [780, 110] on div at bounding box center [779, 116] width 13 height 13
click at [747, 137] on span "Edit fee" at bounding box center [744, 134] width 65 height 9
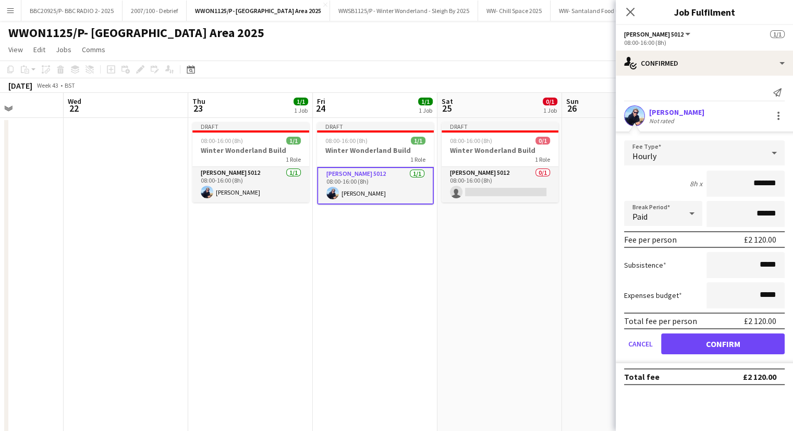
click at [742, 149] on div "Hourly" at bounding box center [694, 152] width 140 height 25
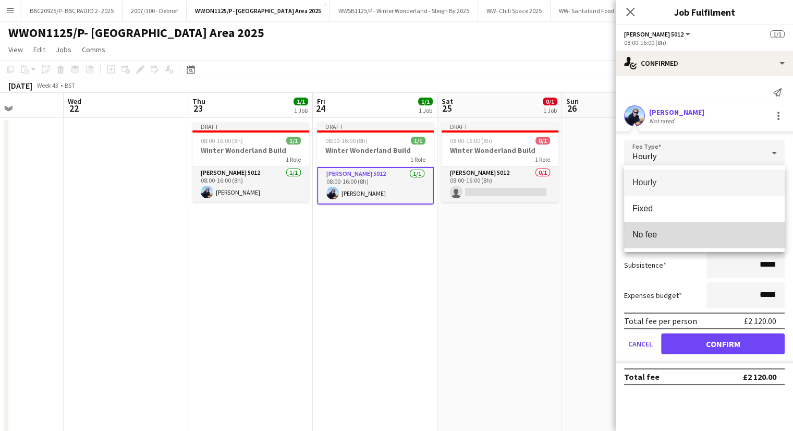
click at [664, 237] on span "No fee" at bounding box center [705, 235] width 144 height 10
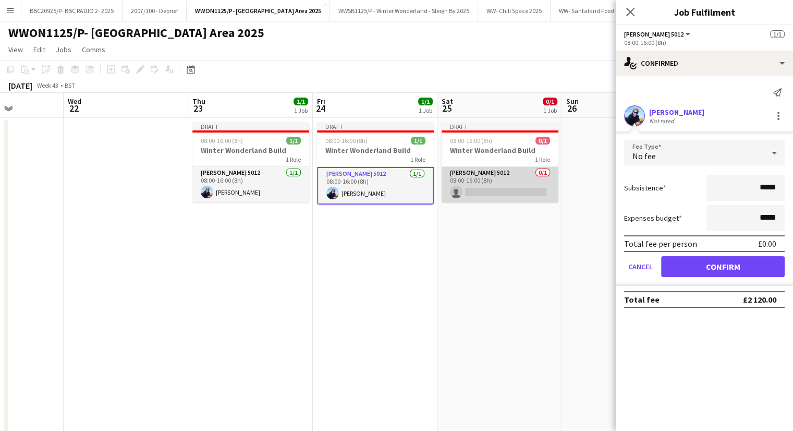
click at [543, 187] on app-card-role "[PERSON_NAME] 5012 0/1 08:00-16:00 (8h) single-neutral-actions" at bounding box center [500, 184] width 117 height 35
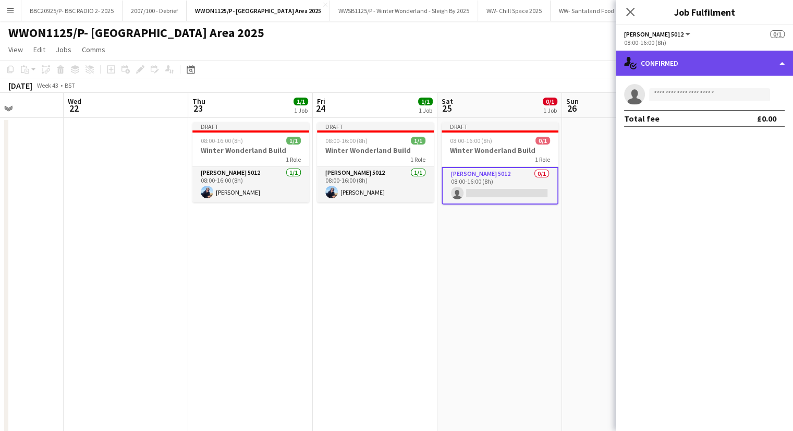
drag, startPoint x: 747, startPoint y: 69, endPoint x: 744, endPoint y: 83, distance: 14.3
click at [747, 68] on div "single-neutral-actions-check-2 Confirmed" at bounding box center [704, 63] width 177 height 25
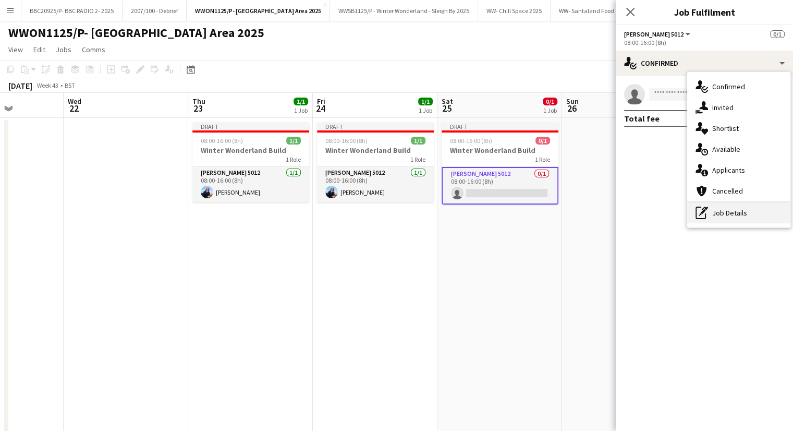
click at [756, 223] on div "pen-write Job Details" at bounding box center [738, 212] width 103 height 21
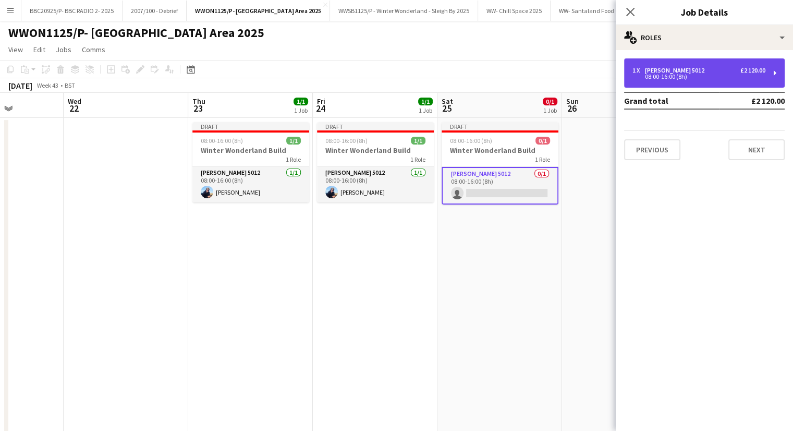
click at [689, 75] on div "08:00-16:00 (8h)" at bounding box center [699, 76] width 133 height 5
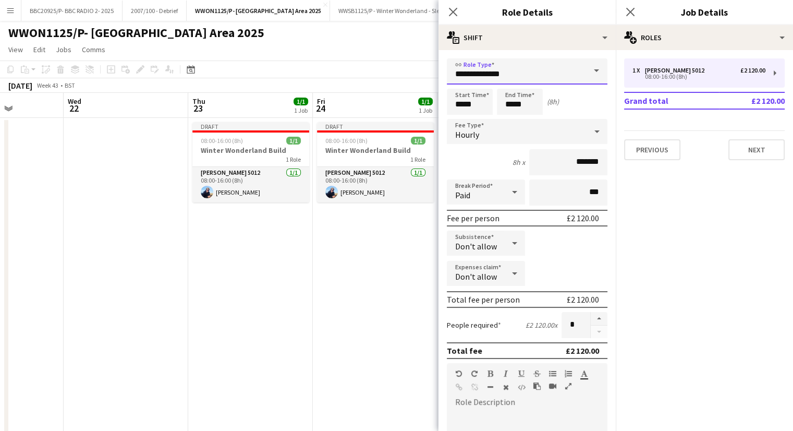
click at [552, 64] on input "**********" at bounding box center [527, 71] width 161 height 26
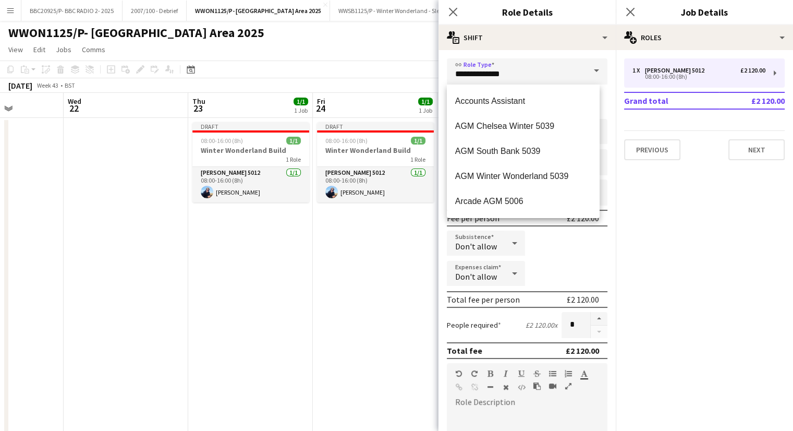
click at [715, 212] on mat-expansion-panel "pencil3 General details 1 x [PERSON_NAME] 5012 £2 120.00 08:00-16:00 (8h) Grand…" at bounding box center [704, 240] width 177 height 381
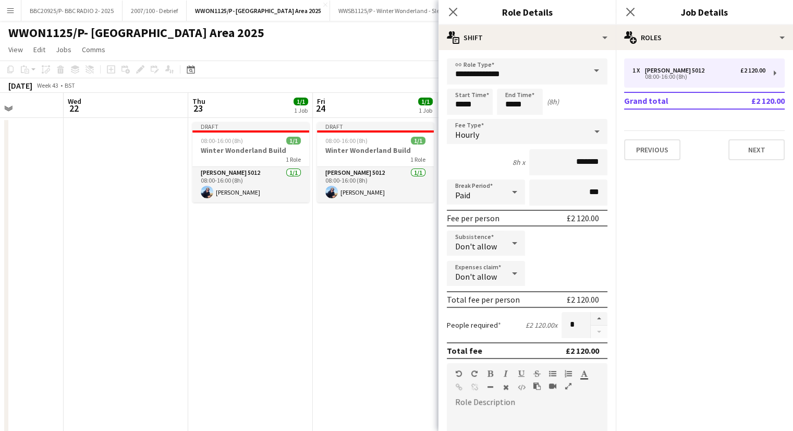
click at [587, 141] on div at bounding box center [597, 131] width 21 height 21
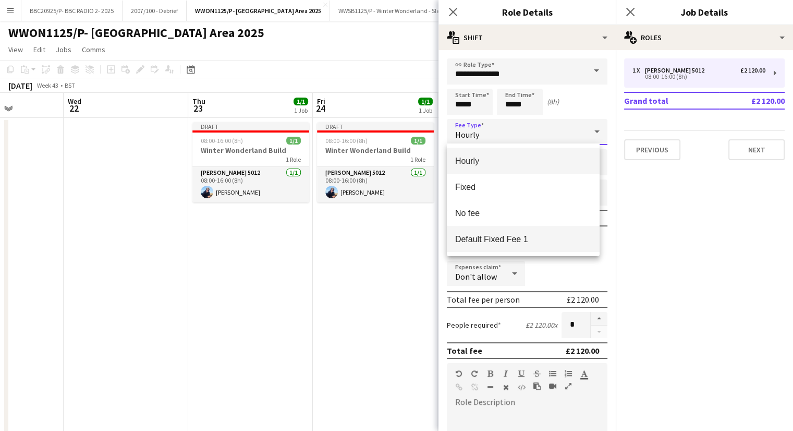
click at [521, 251] on mat-option "Default Fixed Fee 1" at bounding box center [523, 239] width 153 height 26
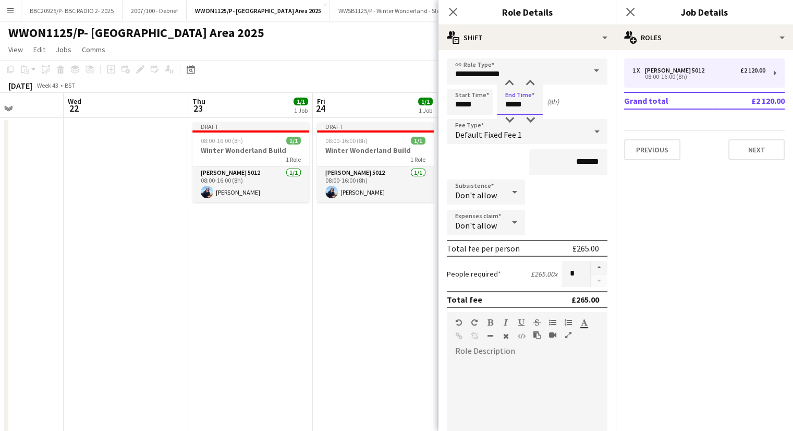
click at [512, 105] on input "*****" at bounding box center [520, 102] width 46 height 26
type input "*****"
click at [379, 257] on app-date-cell "Draft 08:00-16:00 (8h) 1/1 Winter Wonderland Build 1 Role [PERSON_NAME] 5012 [D…" at bounding box center [375, 336] width 125 height 437
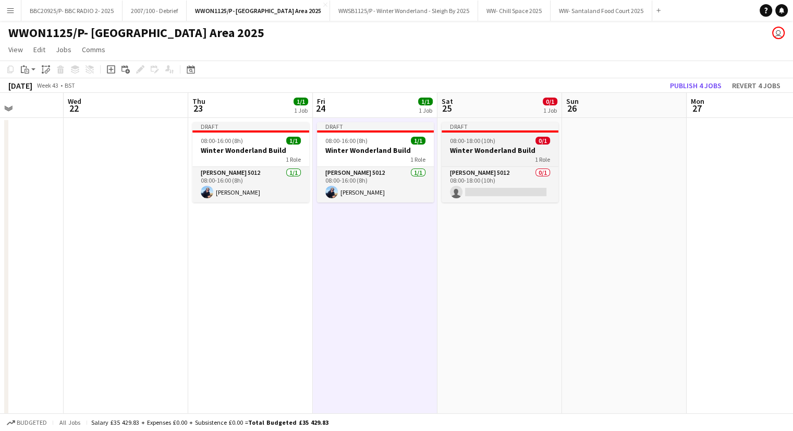
click at [505, 140] on div "08:00-18:00 (10h) 0/1" at bounding box center [500, 141] width 117 height 8
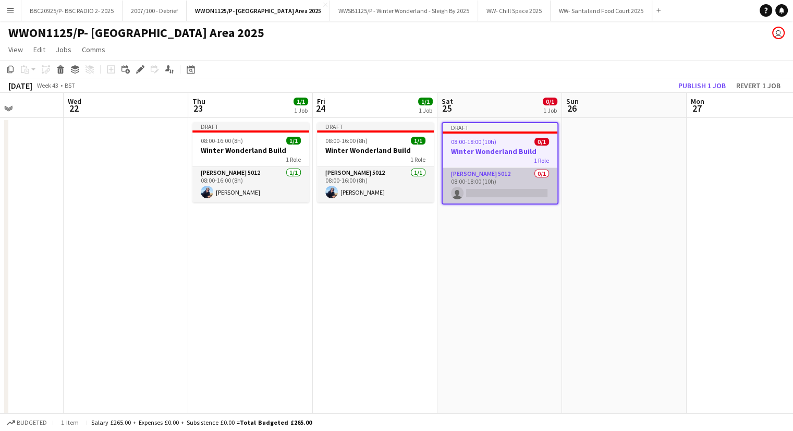
click at [512, 180] on app-card-role "[PERSON_NAME] 5012 0/1 08:00-18:00 (10h) single-neutral-actions" at bounding box center [500, 185] width 115 height 35
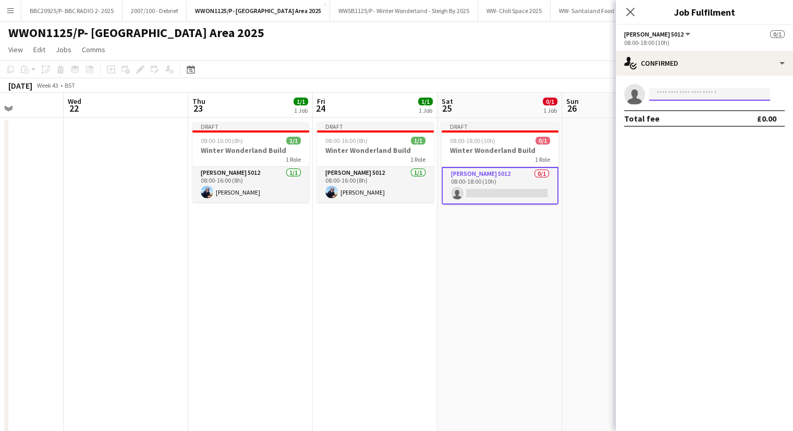
click at [705, 94] on input at bounding box center [709, 94] width 121 height 13
click at [664, 90] on input "**" at bounding box center [709, 94] width 121 height 13
type input "*****"
click at [709, 116] on span "[EMAIL_ADDRESS][DOMAIN_NAME]" at bounding box center [710, 118] width 104 height 8
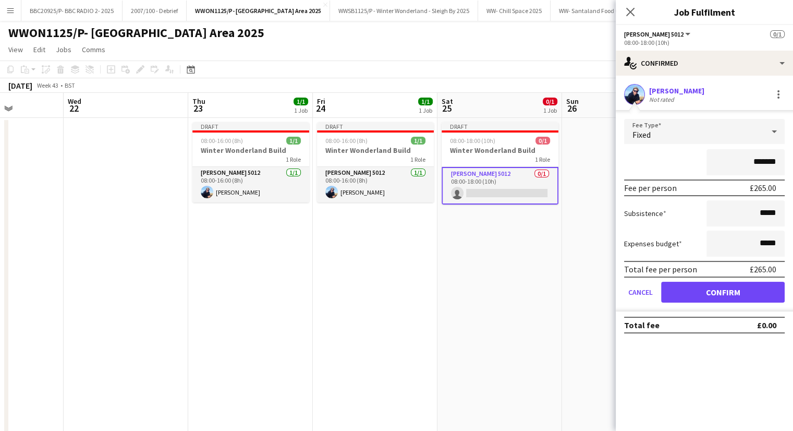
click at [738, 127] on div "Fixed" at bounding box center [694, 131] width 140 height 25
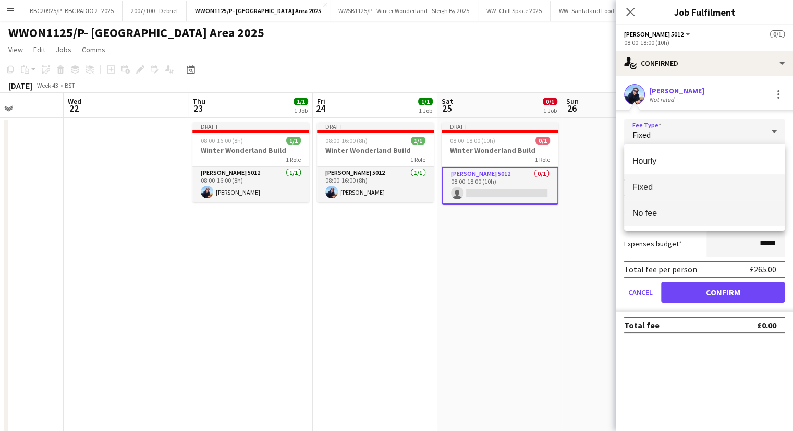
click at [703, 211] on span "No fee" at bounding box center [705, 213] width 144 height 10
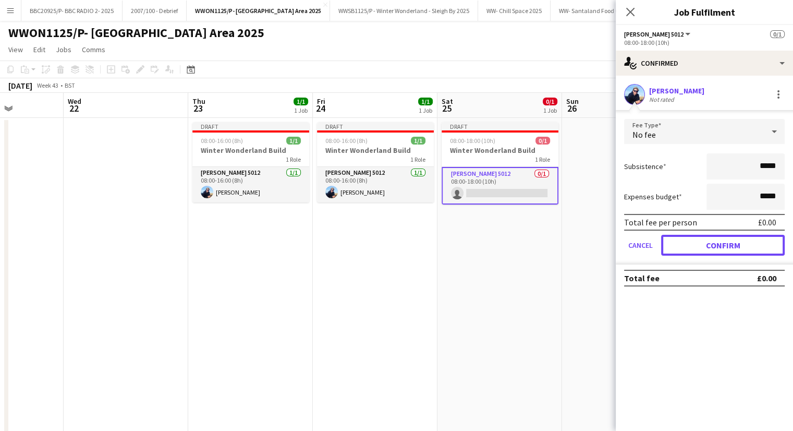
click at [708, 255] on button "Confirm" at bounding box center [723, 245] width 124 height 21
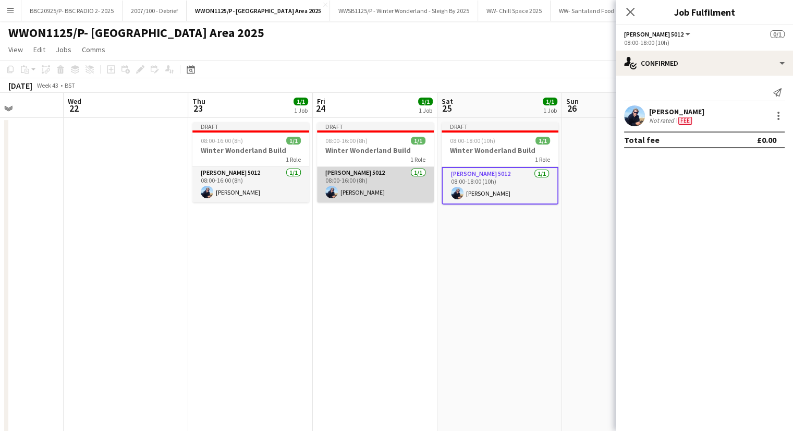
click at [360, 200] on app-card-role "[PERSON_NAME] 5012 [DATE] 08:00-16:00 (8h) [PERSON_NAME]" at bounding box center [375, 184] width 117 height 35
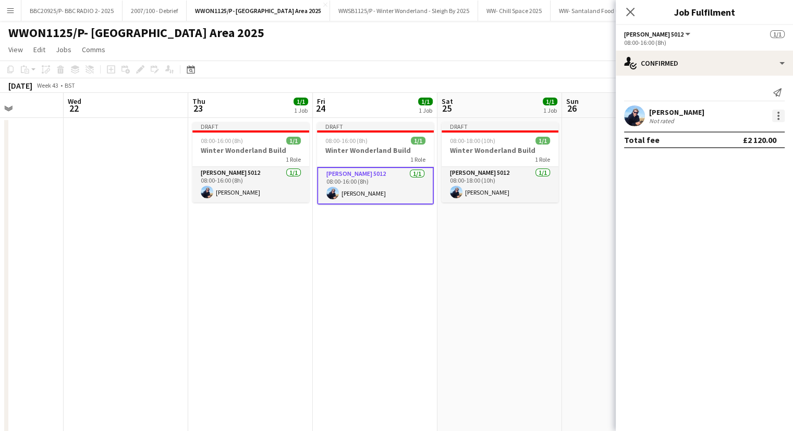
click at [776, 118] on div at bounding box center [779, 116] width 13 height 13
click at [726, 138] on span "Edit fee" at bounding box center [726, 134] width 28 height 9
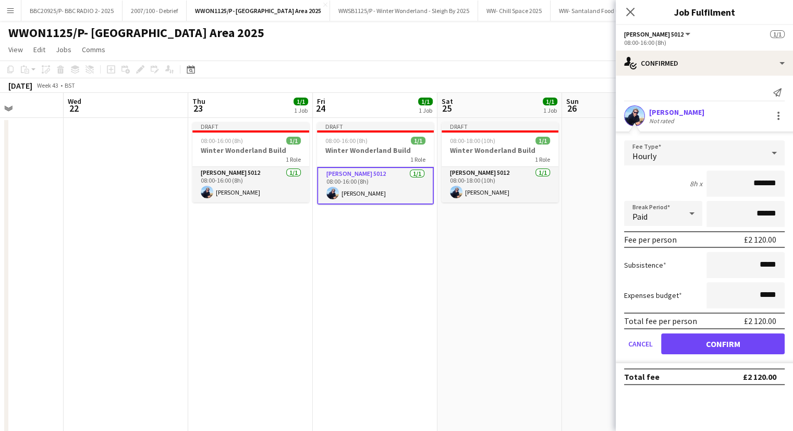
click at [706, 150] on div "Hourly" at bounding box center [694, 152] width 140 height 25
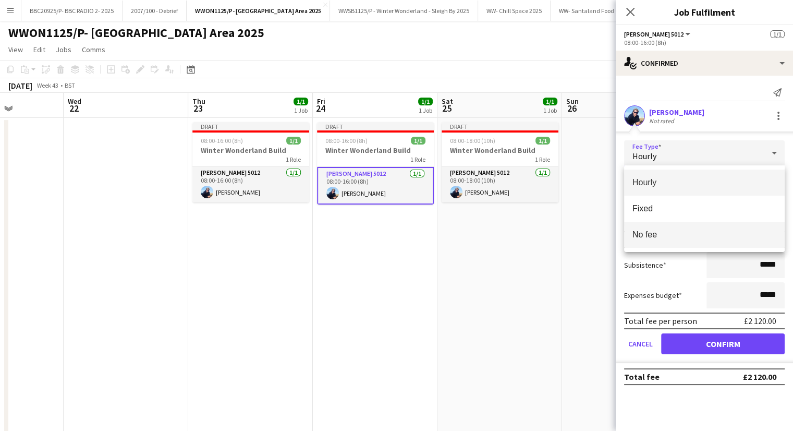
click at [716, 231] on span "No fee" at bounding box center [705, 235] width 144 height 10
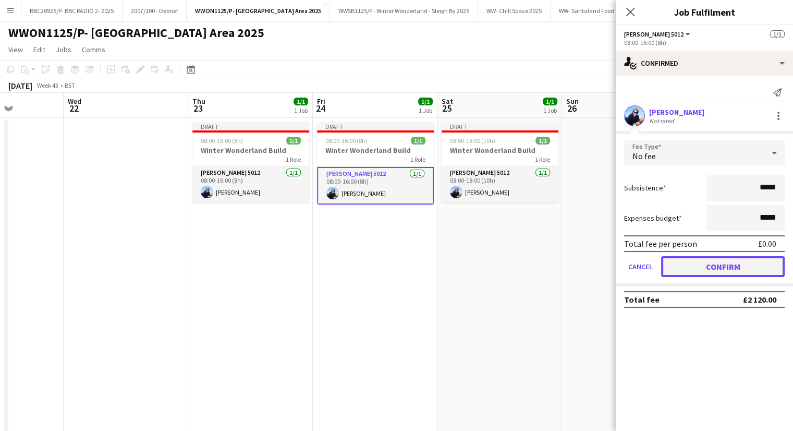
click at [734, 270] on button "Confirm" at bounding box center [723, 266] width 124 height 21
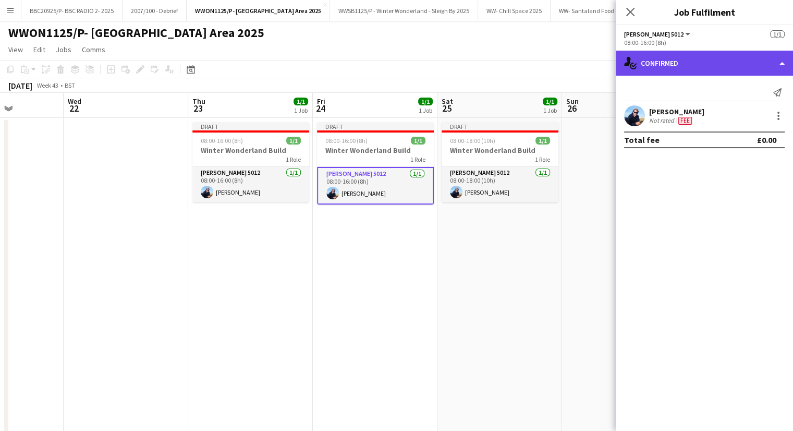
click at [692, 65] on div "single-neutral-actions-check-2 Confirmed" at bounding box center [704, 63] width 177 height 25
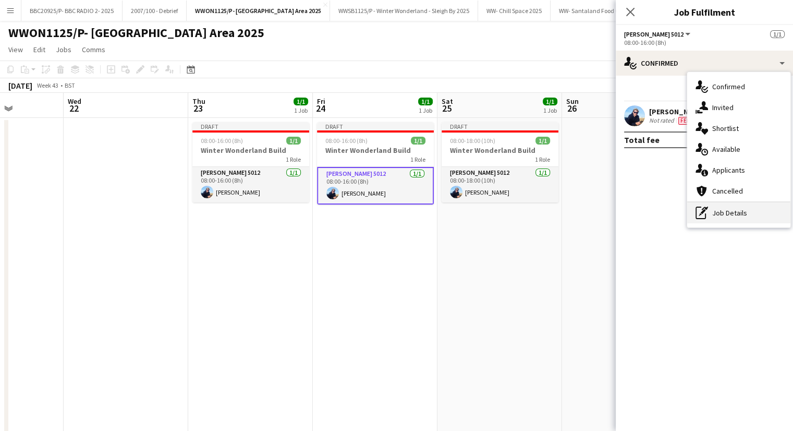
click at [733, 204] on div "pen-write Job Details" at bounding box center [738, 212] width 103 height 21
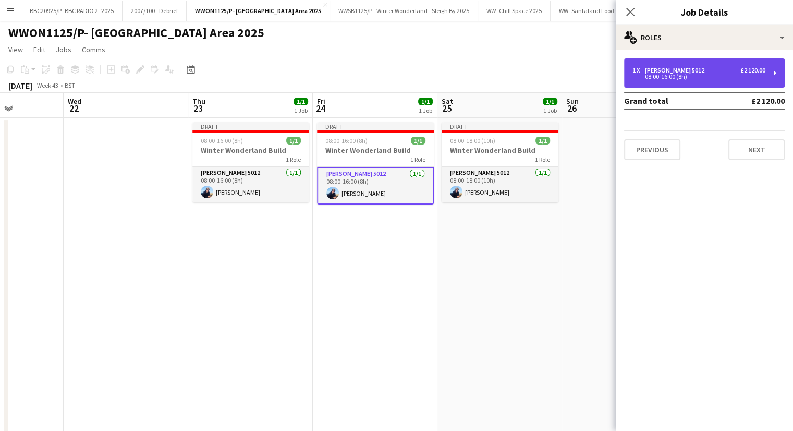
click at [670, 63] on div "1 x [PERSON_NAME] 5012 £2 120.00 08:00-16:00 (8h)" at bounding box center [704, 72] width 161 height 29
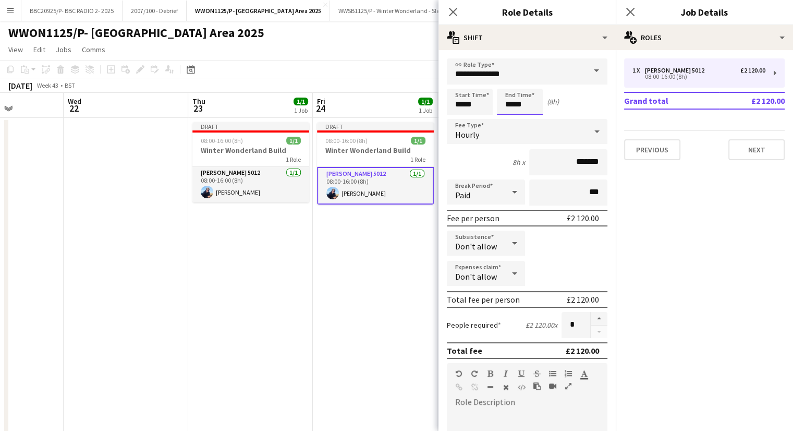
click at [513, 102] on input "*****" at bounding box center [520, 102] width 46 height 26
type input "*****"
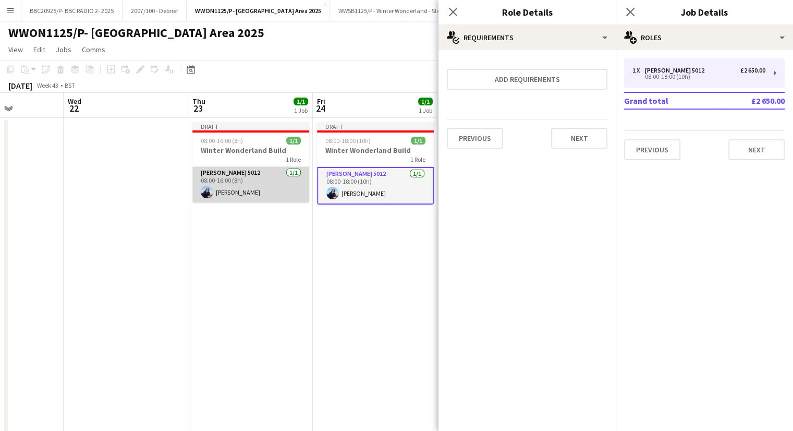
click at [236, 175] on app-card-role "[PERSON_NAME] 5012 [DATE] 08:00-16:00 (8h) [PERSON_NAME]" at bounding box center [250, 184] width 117 height 35
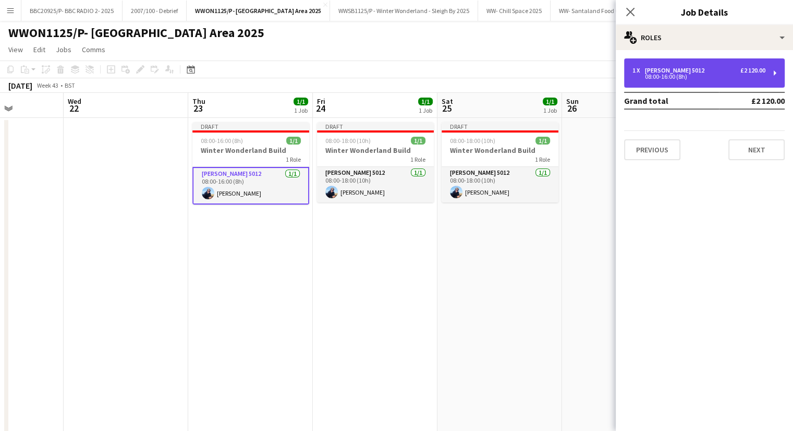
click at [692, 77] on div "08:00-16:00 (8h)" at bounding box center [699, 76] width 133 height 5
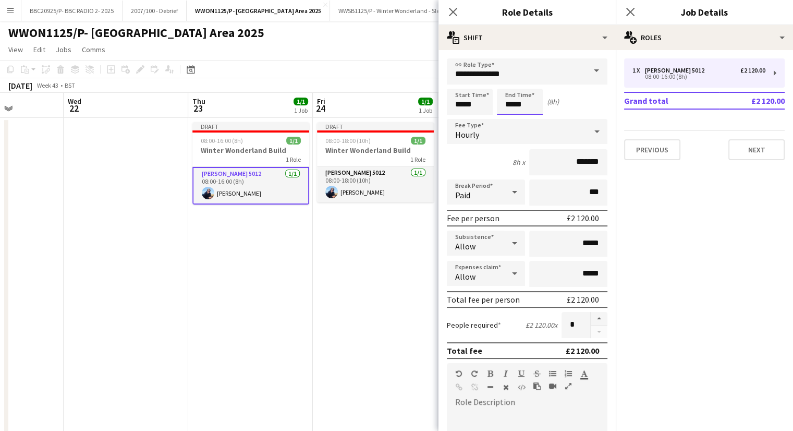
click at [512, 104] on input "*****" at bounding box center [520, 102] width 46 height 26
type input "*****"
click at [546, 127] on div "Hourly" at bounding box center [517, 131] width 140 height 25
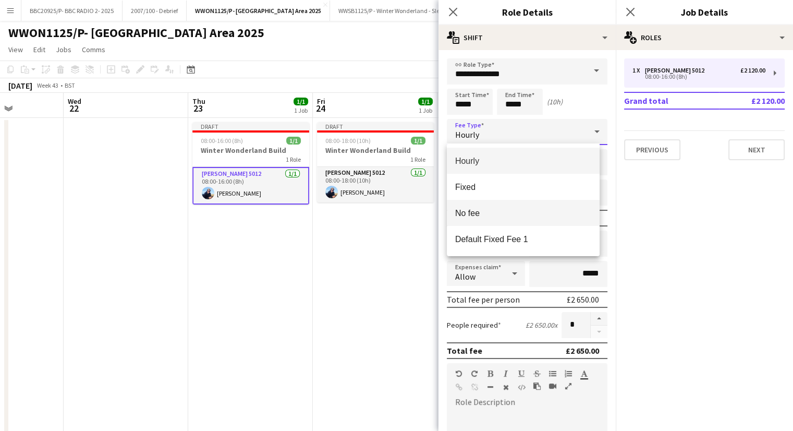
click at [504, 210] on span "No fee" at bounding box center [523, 213] width 136 height 10
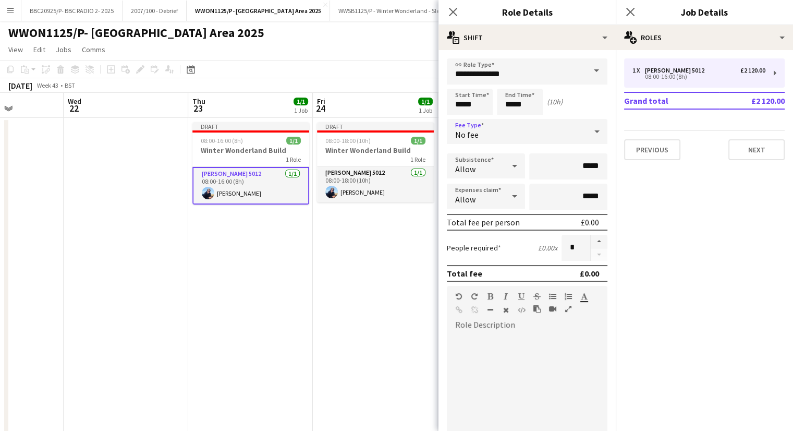
click at [430, 245] on app-date-cell "Draft 08:00-18:00 (10h) 1/1 Winter Wonderland Build 1 Role [PERSON_NAME] 5012 […" at bounding box center [375, 336] width 125 height 437
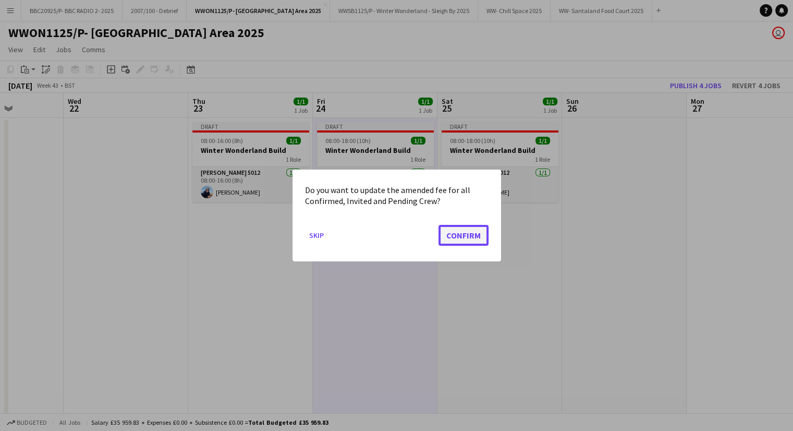
click at [469, 233] on button "Confirm" at bounding box center [464, 235] width 50 height 21
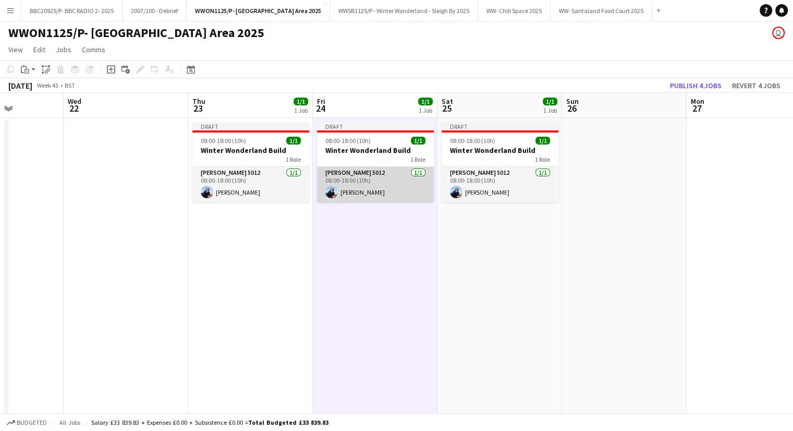
click at [412, 190] on app-card-role "[PERSON_NAME] 5012 [DATE] 08:00-18:00 (10h) [PERSON_NAME]" at bounding box center [375, 184] width 117 height 35
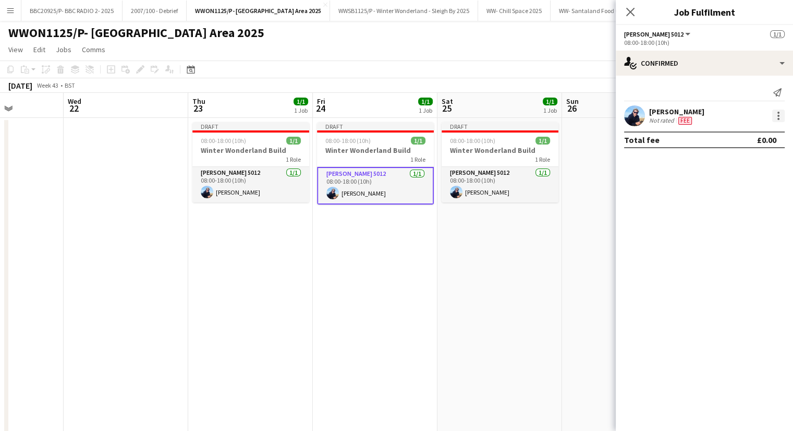
click at [773, 121] on div at bounding box center [779, 116] width 13 height 13
click at [690, 58] on div at bounding box center [396, 215] width 793 height 431
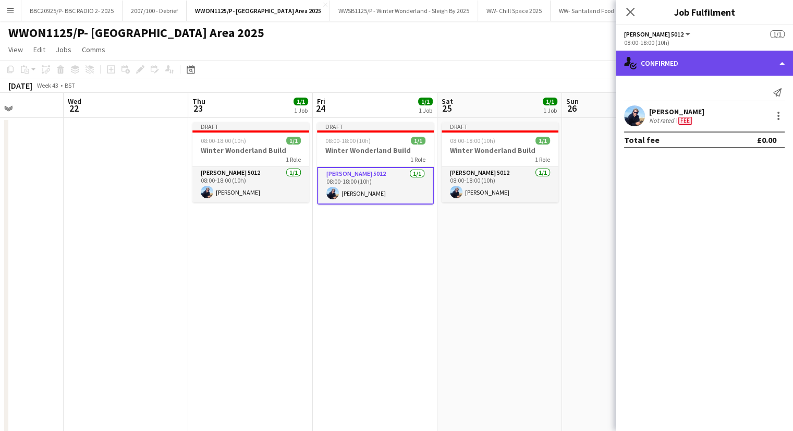
click at [689, 66] on div "single-neutral-actions-check-2 Confirmed" at bounding box center [704, 63] width 177 height 25
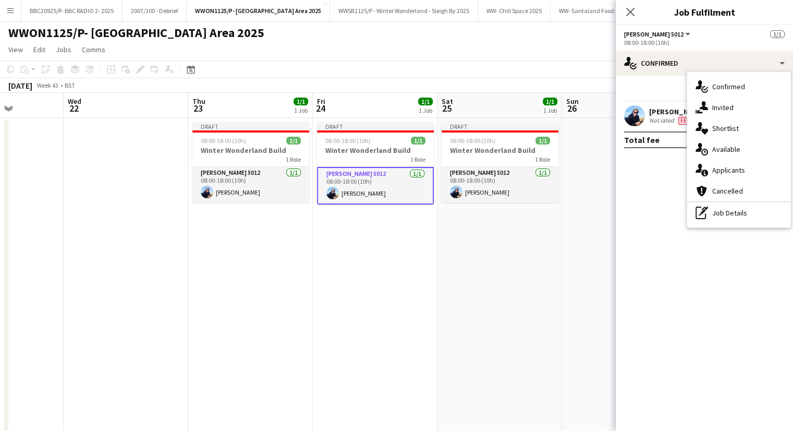
click at [717, 211] on div "pen-write Job Details" at bounding box center [738, 212] width 103 height 21
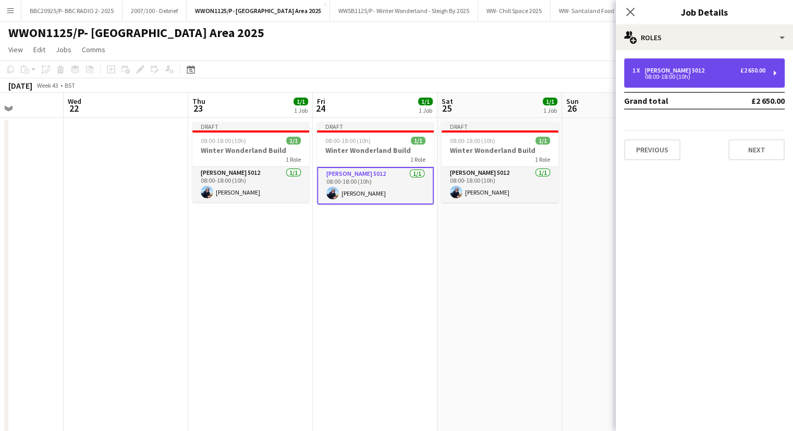
click at [693, 77] on div "08:00-18:00 (10h)" at bounding box center [699, 76] width 133 height 5
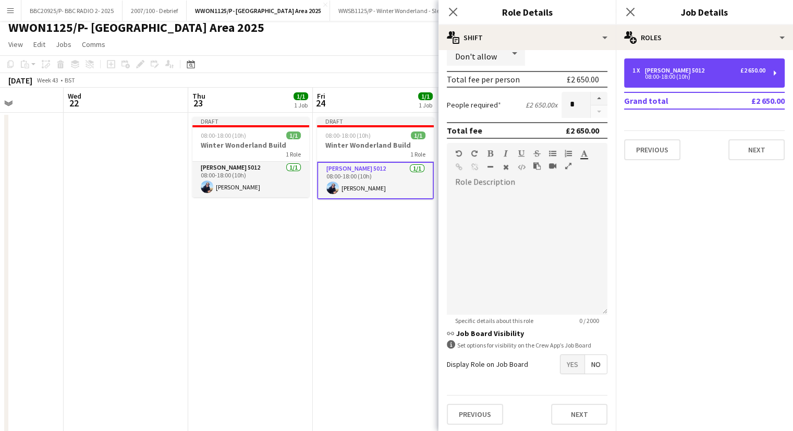
scroll to position [0, 0]
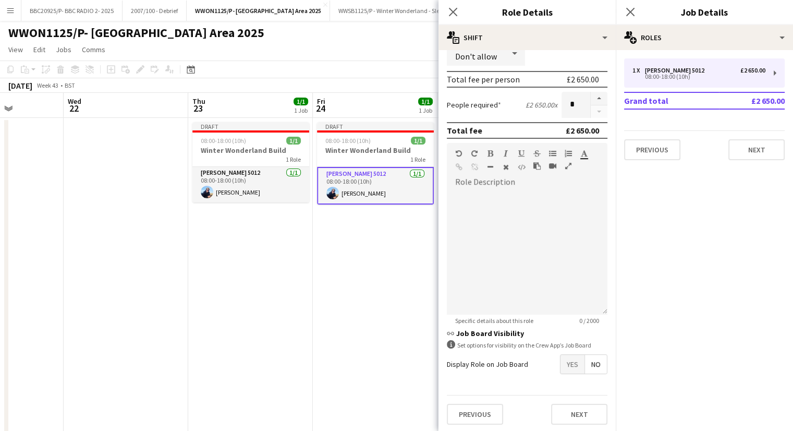
click at [593, 361] on span "No" at bounding box center [596, 364] width 22 height 19
click at [328, 330] on app-date-cell "Draft 08:00-18:00 (10h) 1/1 Winter Wonderland Build 1 Role [PERSON_NAME] 5012 […" at bounding box center [375, 336] width 125 height 437
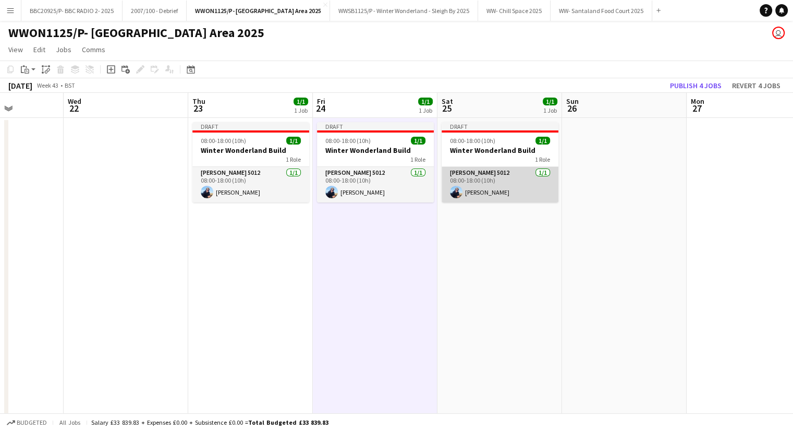
click at [489, 195] on app-card-role "[PERSON_NAME] 5012 [DATE] 08:00-18:00 (10h) [PERSON_NAME]" at bounding box center [500, 184] width 117 height 35
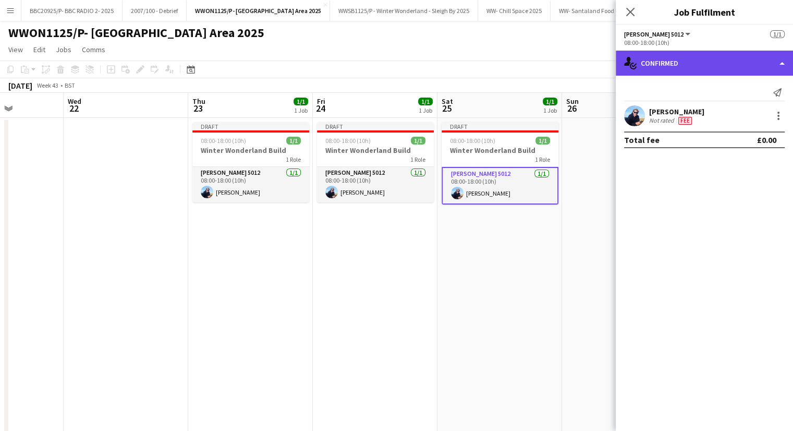
click at [720, 59] on div "single-neutral-actions-check-2 Confirmed" at bounding box center [704, 63] width 177 height 25
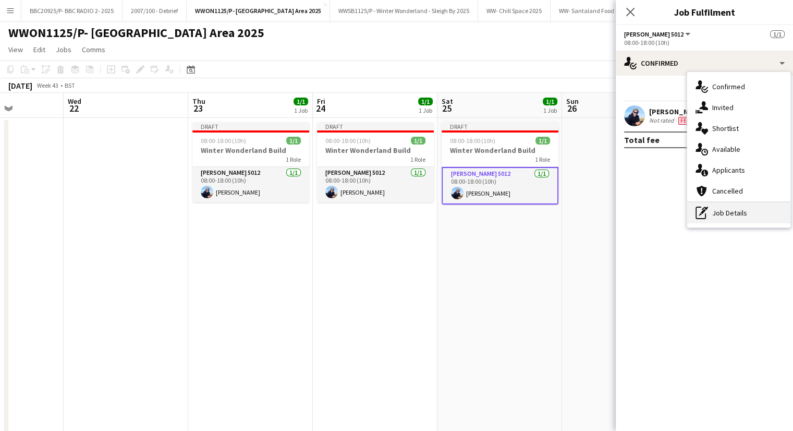
click at [737, 203] on div "pen-write Job Details" at bounding box center [738, 212] width 103 height 21
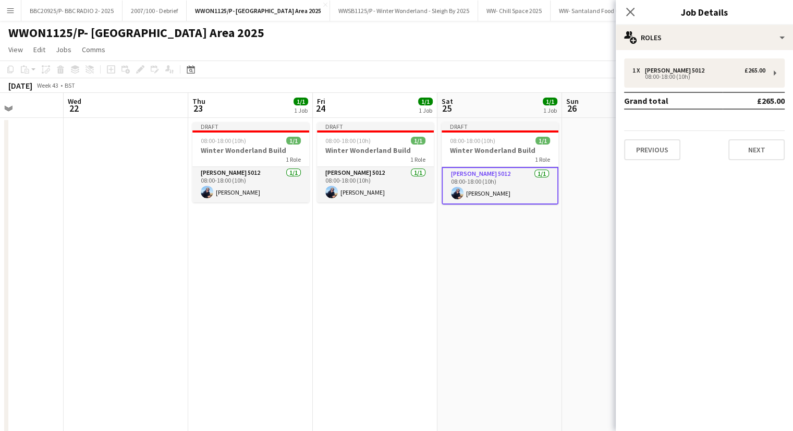
click at [516, 299] on app-date-cell "Draft 08:00-18:00 (10h) 1/1 Winter Wonderland Build 1 Role [PERSON_NAME] 5012 […" at bounding box center [500, 336] width 125 height 437
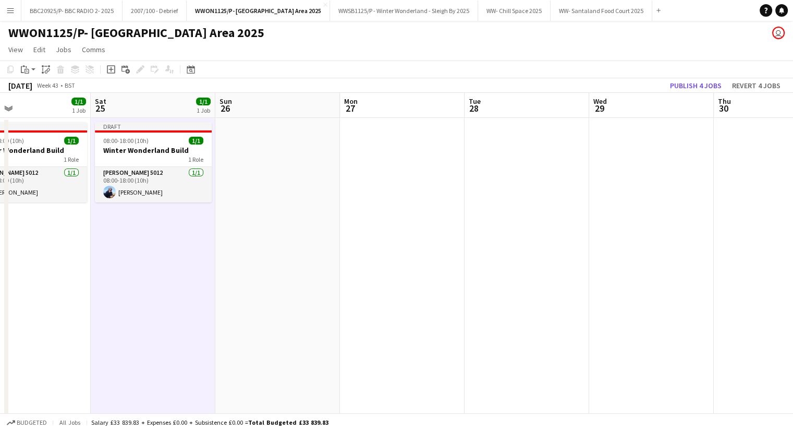
drag, startPoint x: 683, startPoint y: 297, endPoint x: 335, endPoint y: 287, distance: 347.5
click at [308, 285] on app-calendar-viewport "Tue 21 Wed 22 Thu 23 1/1 1 Job Fri 24 1/1 1 Job Sat 25 1/1 1 Job Sun 26 Mon 27 …" at bounding box center [396, 324] width 793 height 462
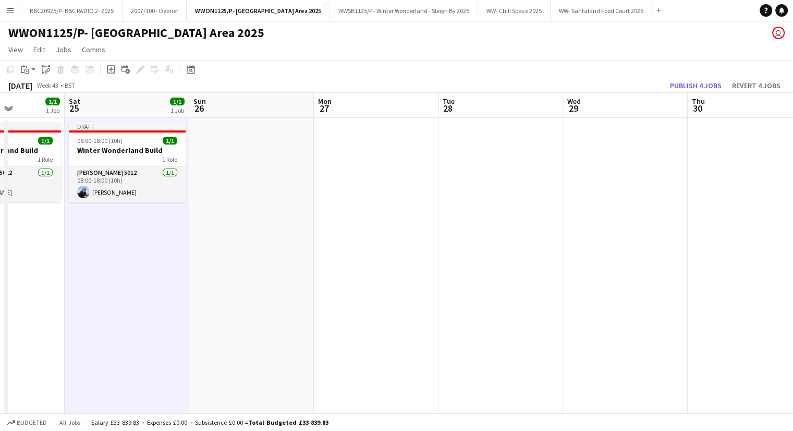
drag, startPoint x: 694, startPoint y: 280, endPoint x: 451, endPoint y: 284, distance: 243.1
click at [447, 286] on app-calendar-viewport "Tue 21 Wed 22 Thu 23 1/1 1 Job Fri 24 1/1 1 Job Sat 25 1/1 1 Job Sun 26 Mon 27 …" at bounding box center [396, 324] width 793 height 462
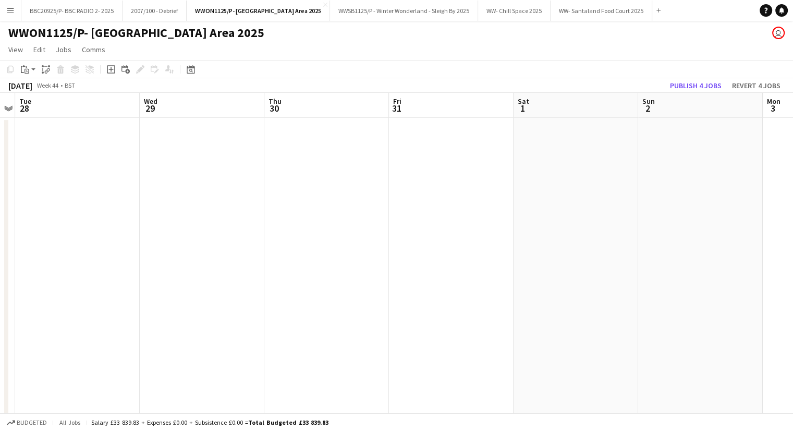
drag, startPoint x: 492, startPoint y: 286, endPoint x: 315, endPoint y: 289, distance: 177.4
click at [315, 289] on app-calendar-viewport "Sat 25 1/1 1 Job Sun 26 Mon 27 Tue 28 Wed 29 Thu 30 Fri 31 Sat 1 Sun 2 Mon 3 Tu…" at bounding box center [396, 324] width 793 height 462
drag, startPoint x: 519, startPoint y: 262, endPoint x: 426, endPoint y: 260, distance: 92.9
click at [426, 260] on app-calendar-viewport "Sat 25 1/1 1 Job Sun 26 Mon 27 Tue 28 Wed 29 Thu 30 Fri 31 Sat 1 Sun 2 Mon 3 Tu…" at bounding box center [396, 324] width 793 height 462
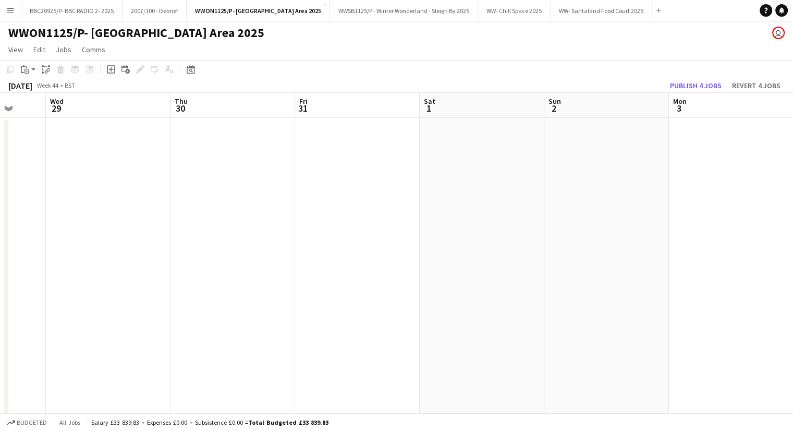
click at [479, 126] on app-date-cell at bounding box center [482, 336] width 125 height 437
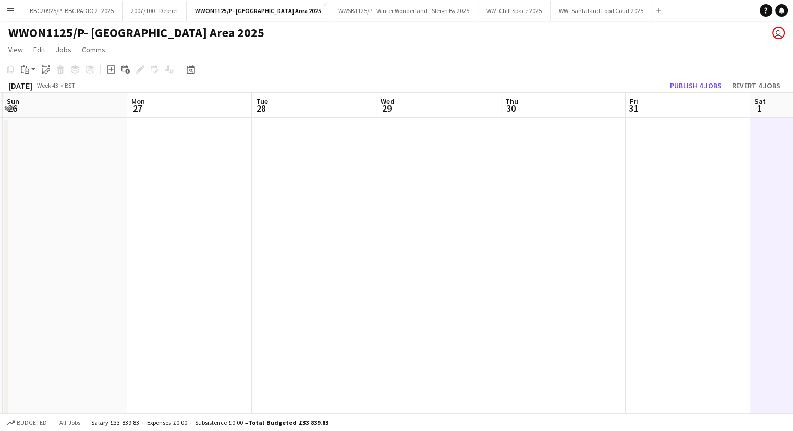
drag, startPoint x: 127, startPoint y: 259, endPoint x: 476, endPoint y: 253, distance: 349.5
click at [476, 253] on app-calendar-viewport "Fri 24 1/1 1 Job Sat 25 1/1 1 Job Sun 26 Mon 27 Tue 28 Wed 29 Thu 30 Fri 31 Sat…" at bounding box center [396, 324] width 793 height 462
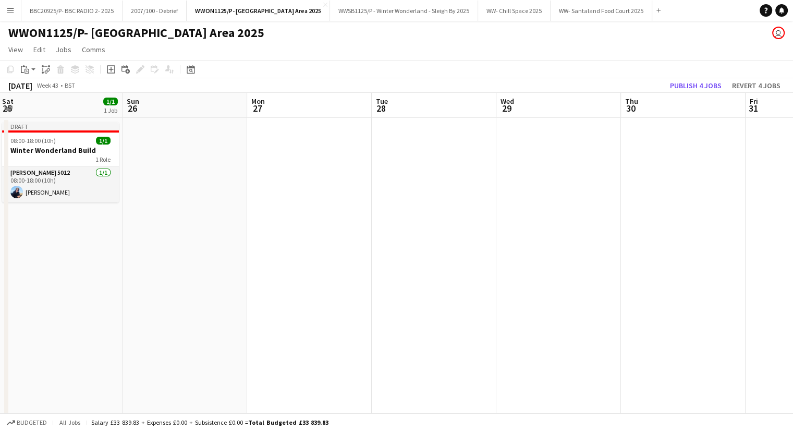
scroll to position [0, 230]
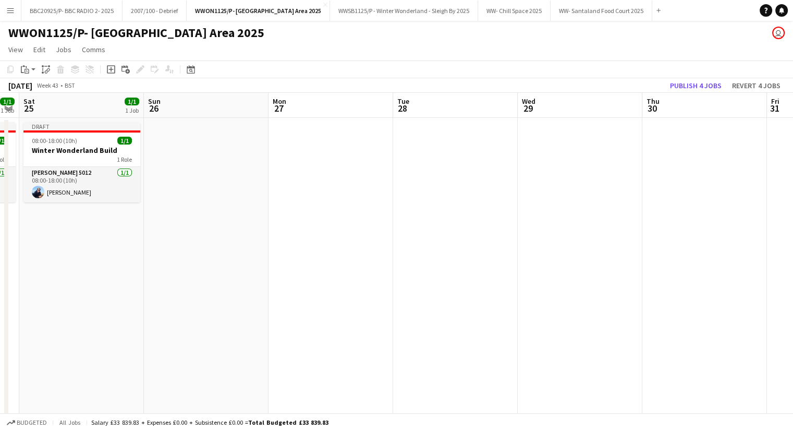
drag, startPoint x: 276, startPoint y: 186, endPoint x: 345, endPoint y: 167, distance: 70.9
click at [345, 167] on app-calendar-viewport "Thu 23 1/1 1 Job Fri 24 1/1 1 Job Sat 25 1/1 1 Job Sun 26 Mon 27 Tue 28 Wed 29 …" at bounding box center [396, 324] width 793 height 462
click at [99, 138] on div "08:00-18:00 (10h) 1/1" at bounding box center [81, 141] width 117 height 8
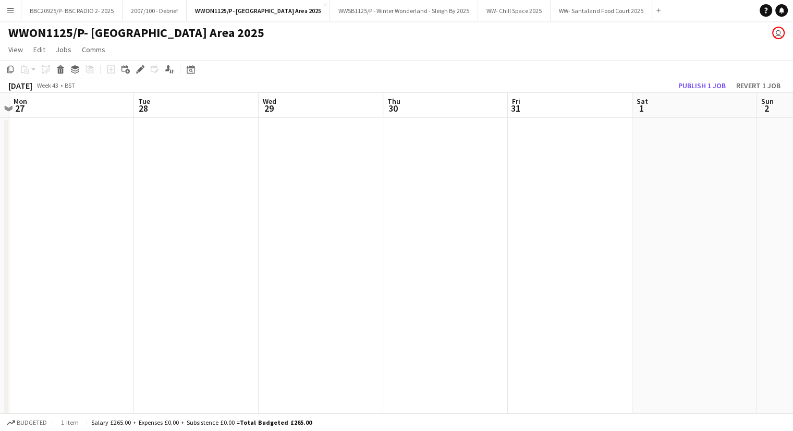
drag, startPoint x: 691, startPoint y: 246, endPoint x: 432, endPoint y: 269, distance: 260.3
click at [432, 269] on app-calendar-viewport "Thu 23 1/1 1 Job Fri 24 1/1 1 Job Sat 25 1/1 1 Job Sun 26 Mon 27 Tue 28 Wed 29 …" at bounding box center [396, 324] width 793 height 462
click at [683, 159] on app-date-cell at bounding box center [695, 336] width 125 height 437
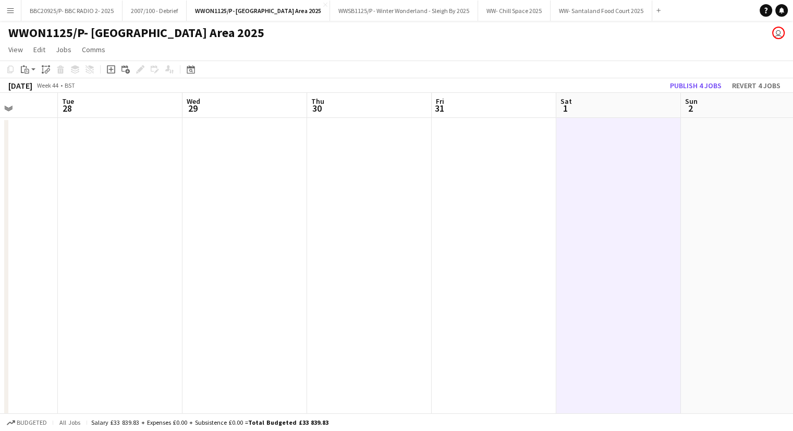
scroll to position [0, 405]
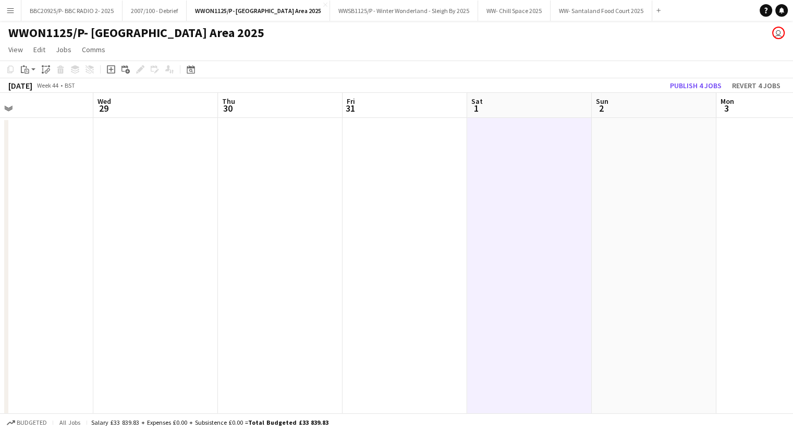
drag, startPoint x: 580, startPoint y: 208, endPoint x: 412, endPoint y: 213, distance: 167.5
click at [412, 213] on app-calendar-viewport "Sat 25 1/1 1 Job Sun 26 Mon 27 Tue 28 Wed 29 Thu 30 Fri 31 Sat 1 Sun 2 Mon 3 Tu…" at bounding box center [396, 324] width 793 height 462
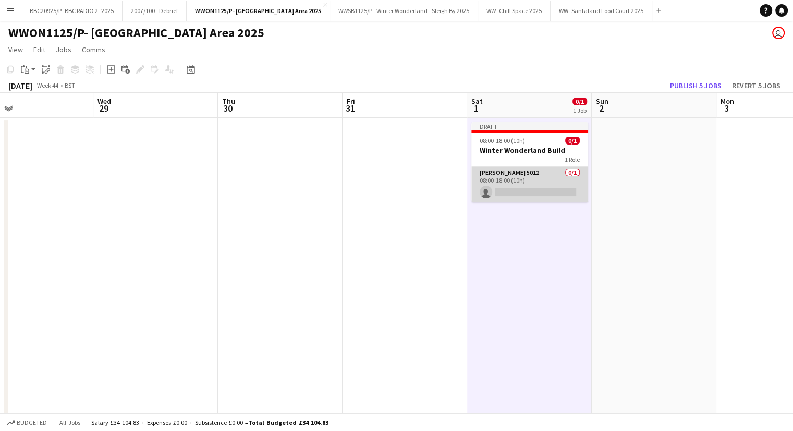
click at [513, 186] on app-card-role "[PERSON_NAME] 5012 0/1 08:00-18:00 (10h) single-neutral-actions" at bounding box center [530, 184] width 117 height 35
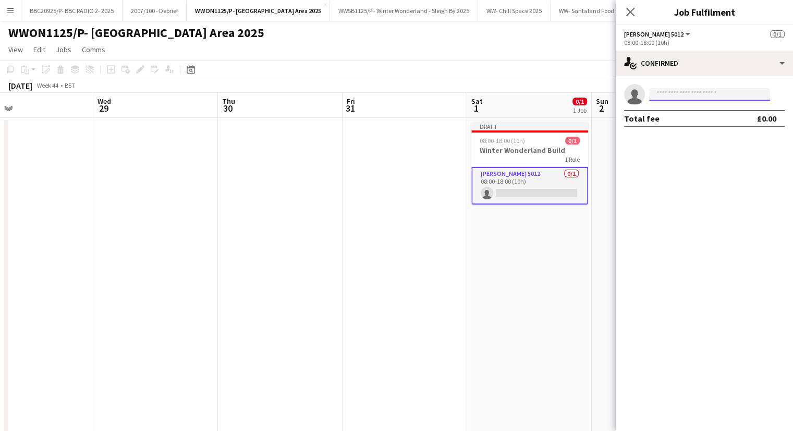
click at [672, 99] on input at bounding box center [709, 94] width 121 height 13
type input "*"
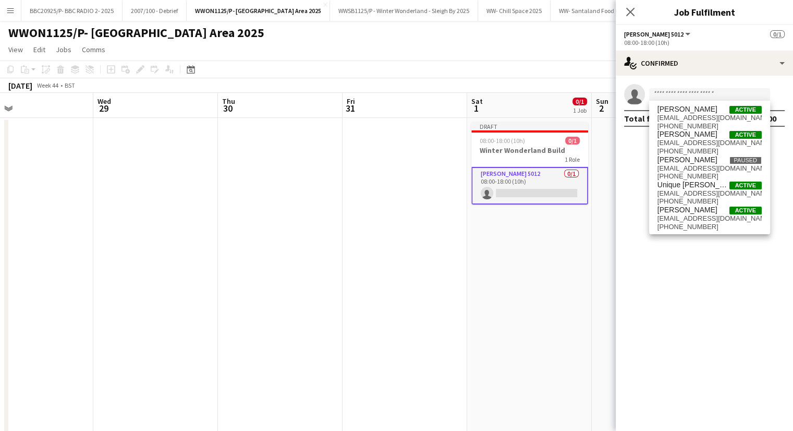
click at [510, 263] on app-date-cell "Draft 08:00-18:00 (10h) 0/1 Winter Wonderland Build 1 Role [PERSON_NAME] 5012 0…" at bounding box center [529, 336] width 125 height 437
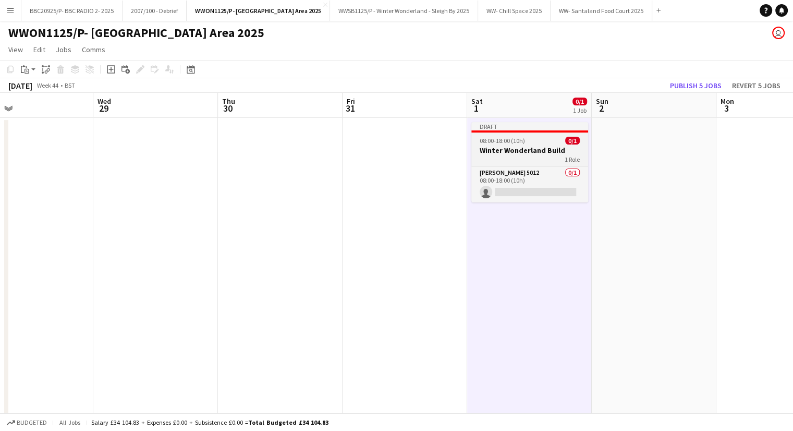
click at [533, 155] on div "1 Role" at bounding box center [530, 159] width 117 height 8
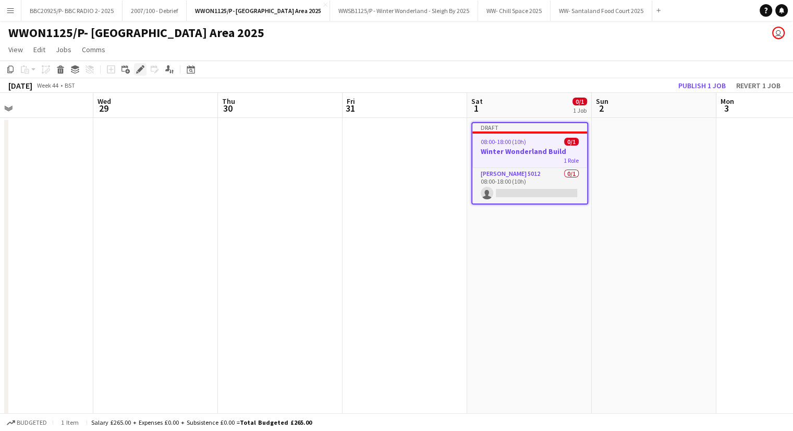
click at [142, 70] on icon "Edit" at bounding box center [140, 69] width 8 height 8
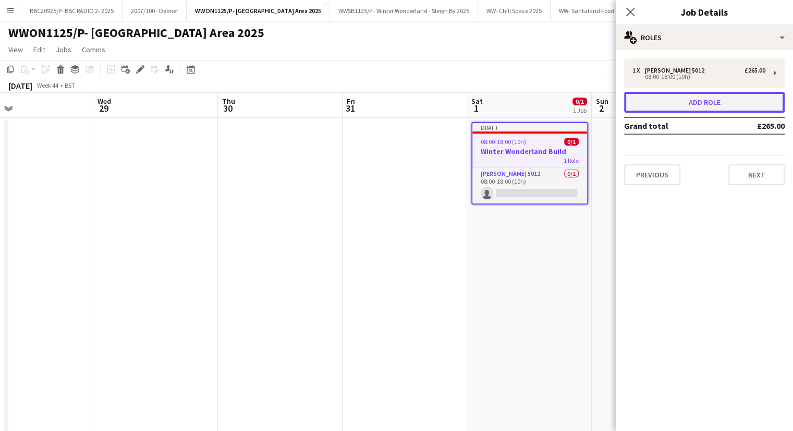
click at [730, 103] on button "Add role" at bounding box center [704, 102] width 161 height 21
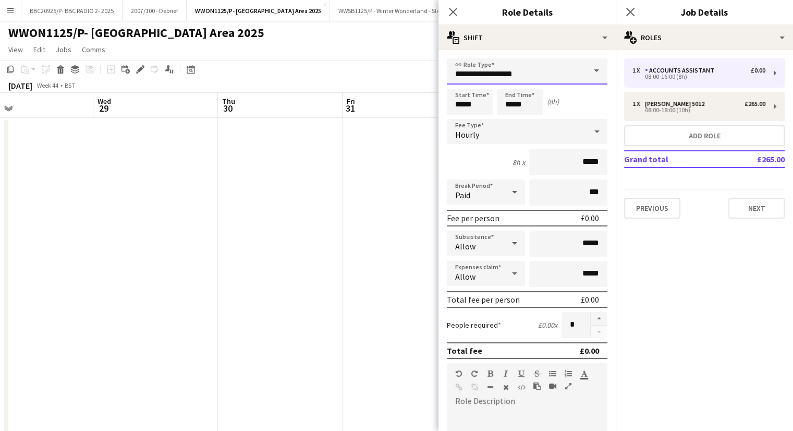
click at [542, 76] on input "**********" at bounding box center [527, 71] width 161 height 26
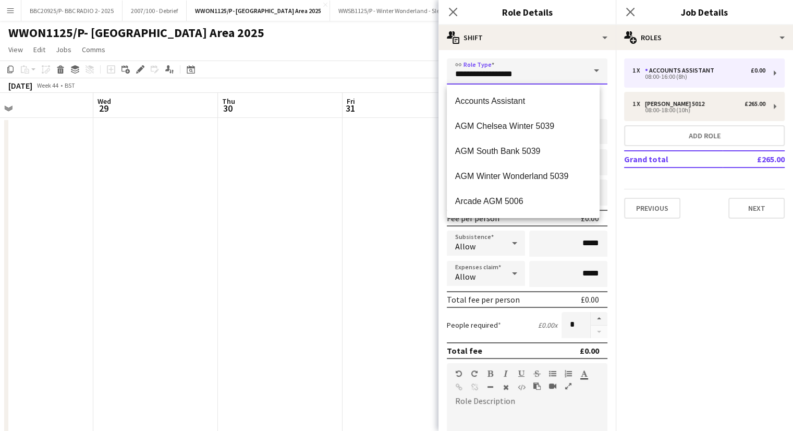
click at [542, 76] on input "**********" at bounding box center [527, 71] width 161 height 26
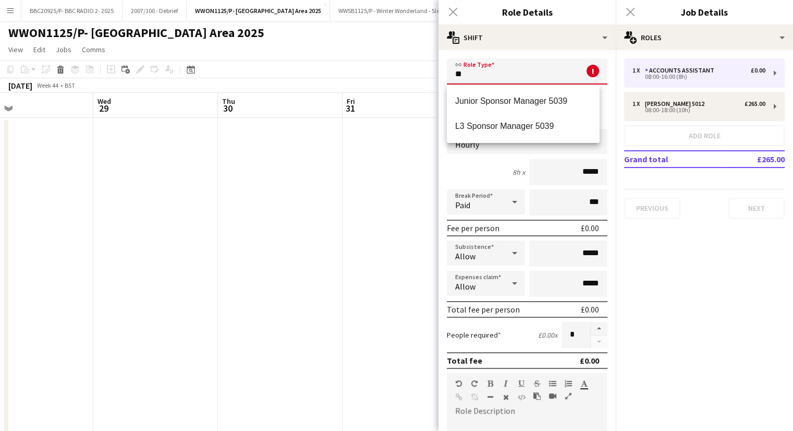
type input "*"
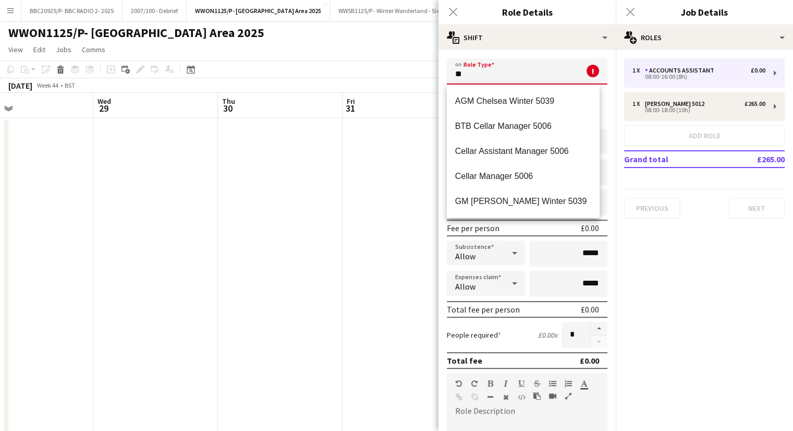
type input "*"
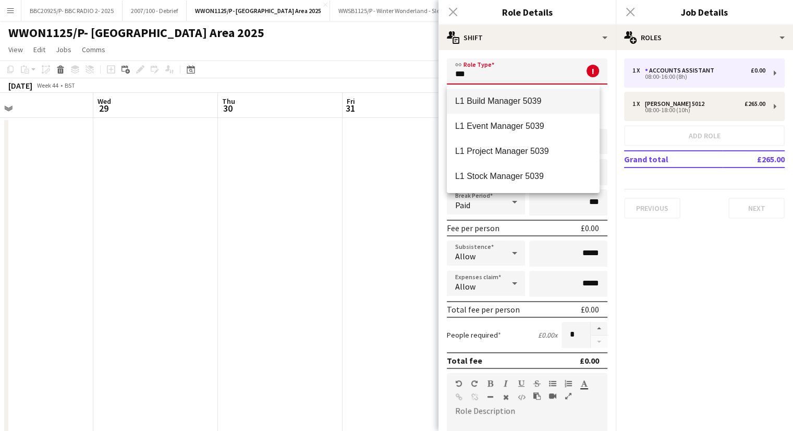
click at [534, 99] on span "L1 Build Manager 5039" at bounding box center [523, 101] width 136 height 10
type input "**********"
type input "******"
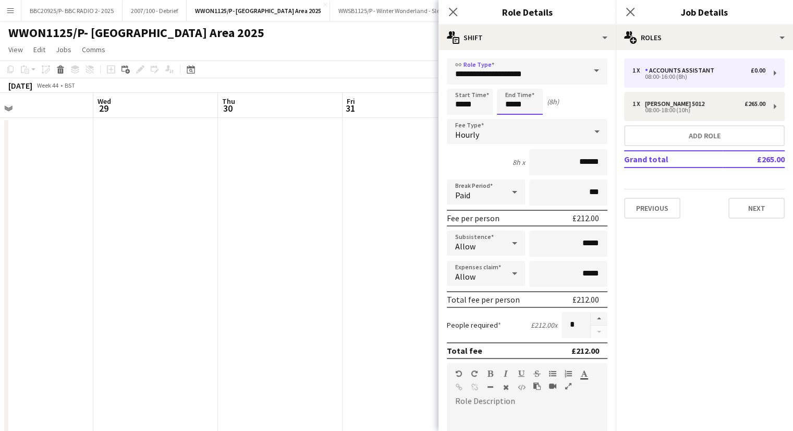
click at [512, 104] on input "*****" at bounding box center [520, 102] width 46 height 26
type input "*****"
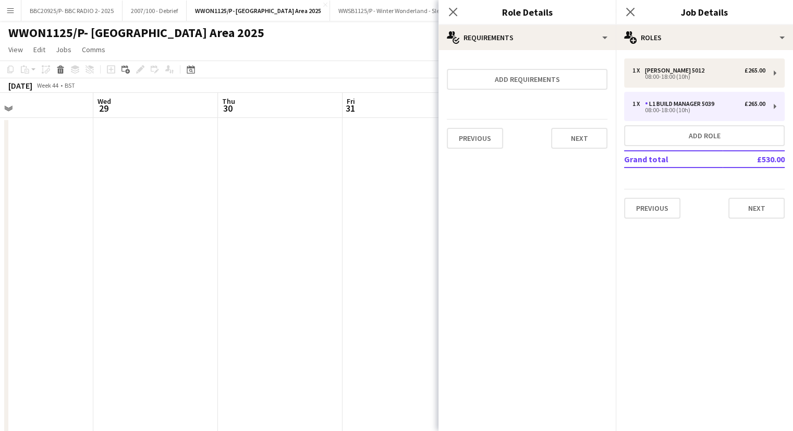
click at [380, 207] on app-date-cell at bounding box center [405, 336] width 125 height 437
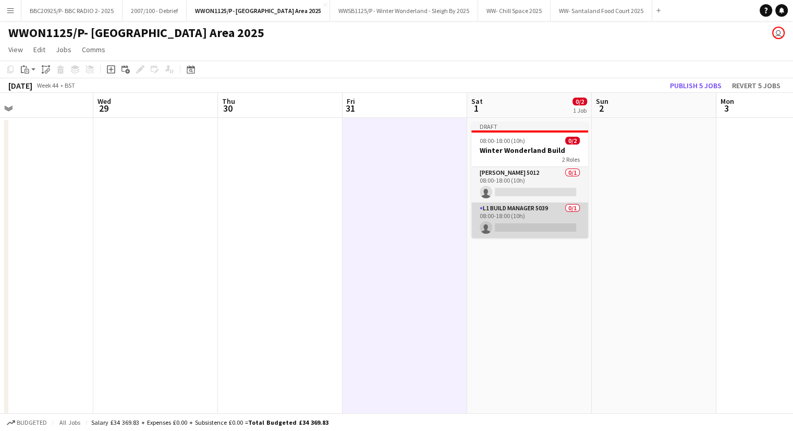
click at [551, 223] on app-card-role "L1 Build Manager 5039 0/1 08:00-18:00 (10h) single-neutral-actions" at bounding box center [530, 219] width 117 height 35
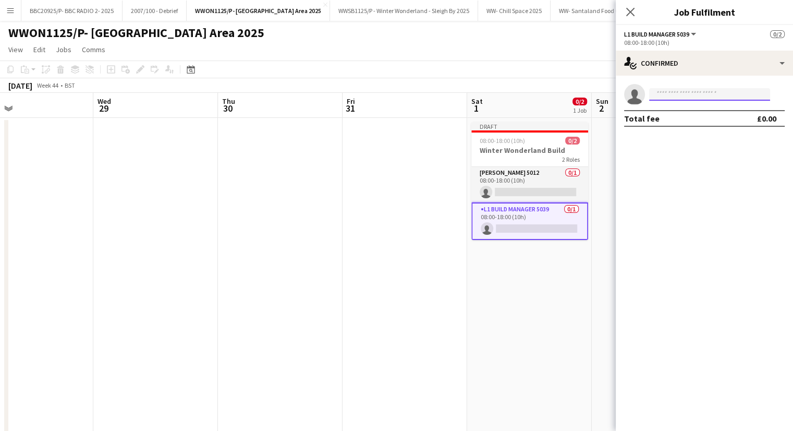
click at [658, 92] on input at bounding box center [709, 94] width 121 height 13
type input "*****"
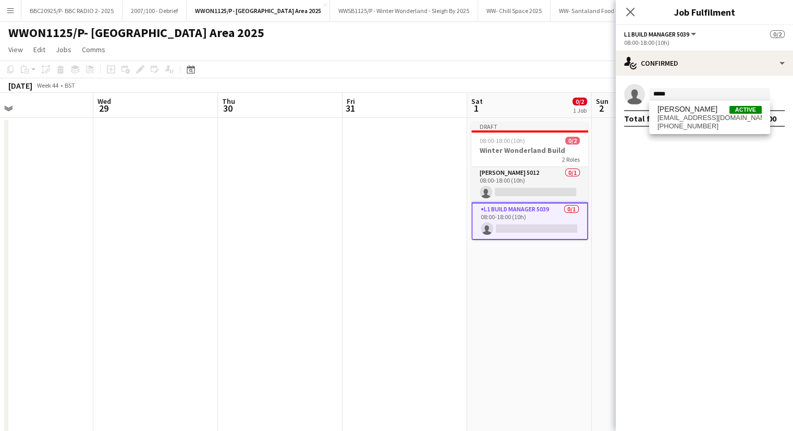
click at [681, 120] on span "[EMAIL_ADDRESS][DOMAIN_NAME]" at bounding box center [710, 118] width 104 height 8
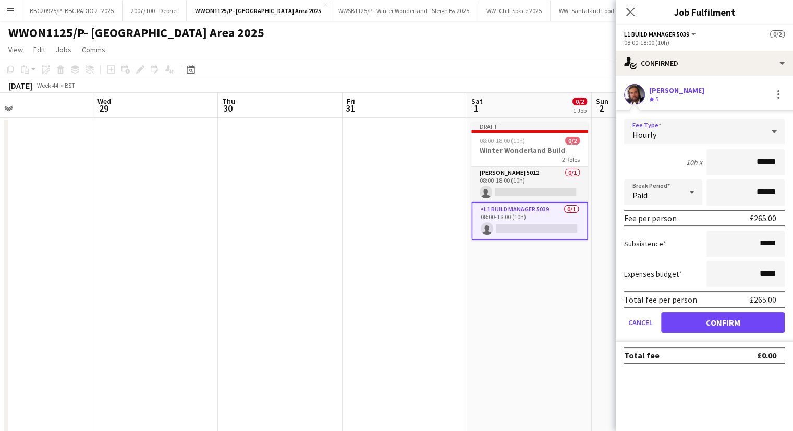
click at [739, 135] on div "Hourly" at bounding box center [694, 131] width 140 height 25
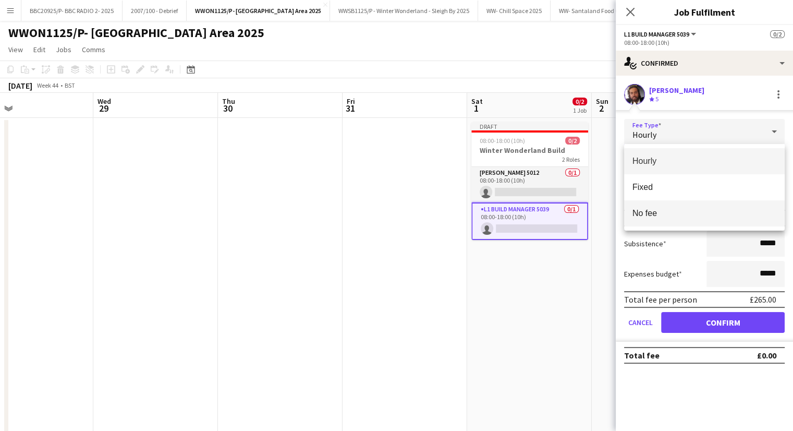
click at [720, 226] on mat-option "No fee" at bounding box center [704, 213] width 161 height 26
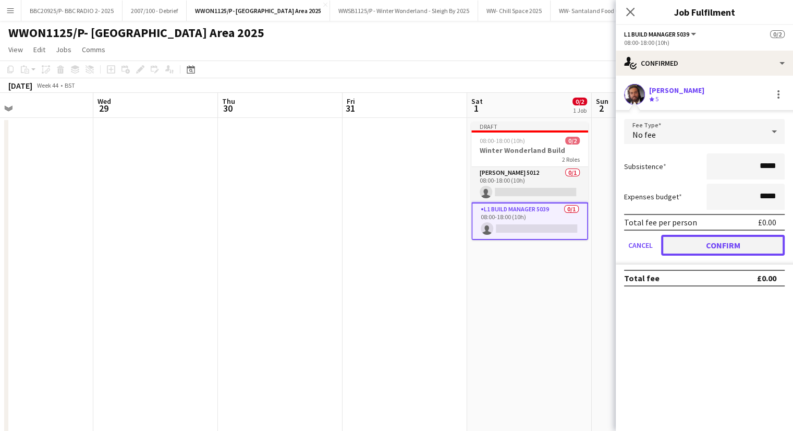
click at [706, 242] on button "Confirm" at bounding box center [723, 245] width 124 height 21
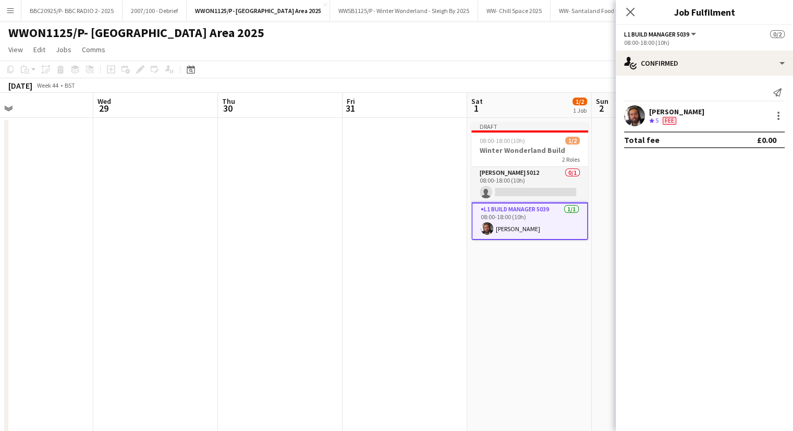
click at [657, 108] on div "[PERSON_NAME]" at bounding box center [676, 111] width 55 height 9
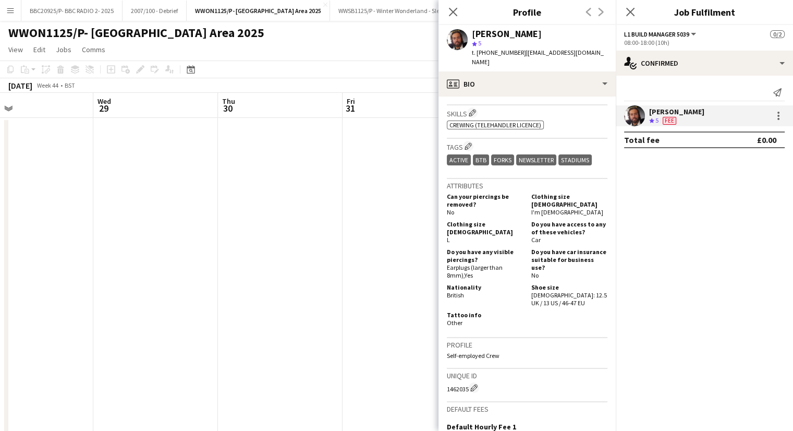
scroll to position [417, 0]
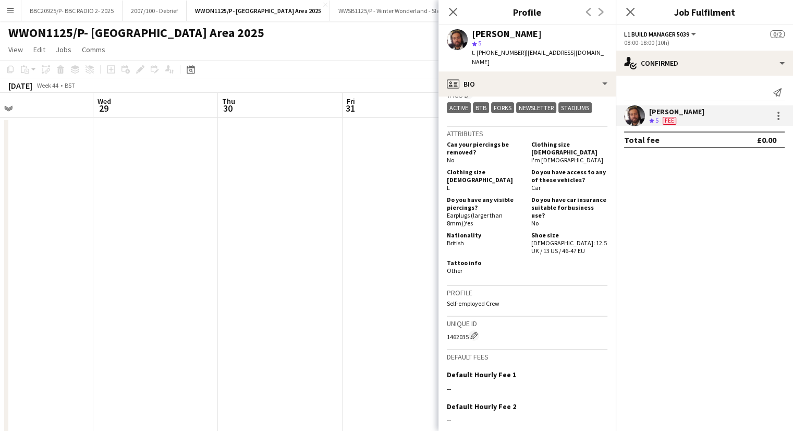
click at [343, 249] on app-date-cell at bounding box center [405, 336] width 125 height 437
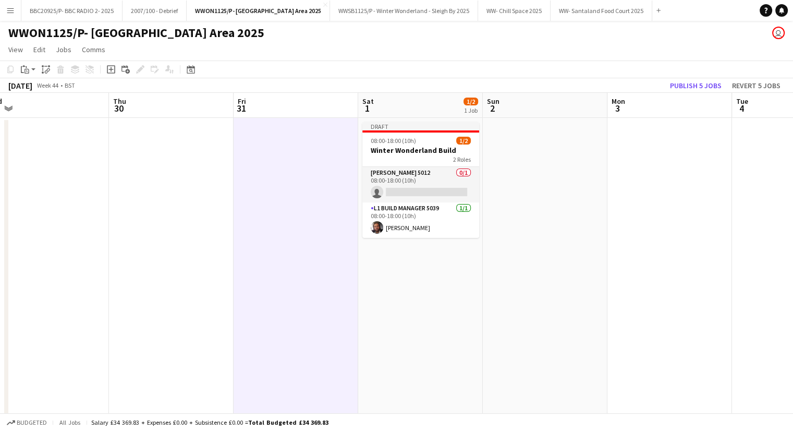
scroll to position [0, 293]
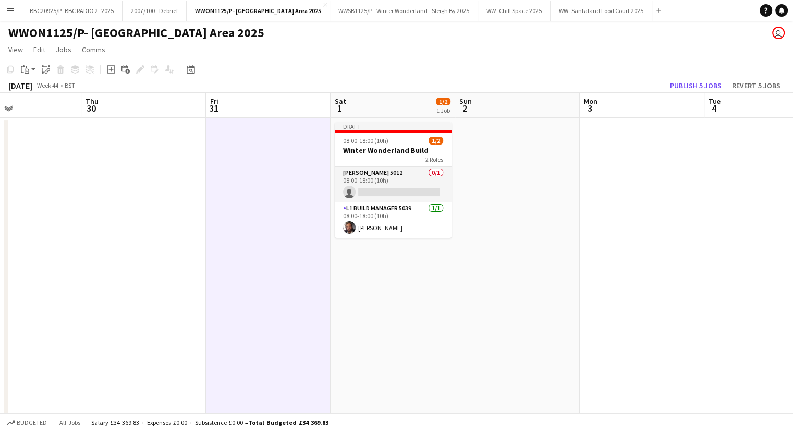
drag, startPoint x: 564, startPoint y: 296, endPoint x: 428, endPoint y: 295, distance: 136.1
click at [428, 295] on app-calendar-viewport "Mon 27 Tue 28 Wed 29 Thu 30 Fri 31 Sat 1 1/2 1 Job Sun 2 Mon 3 Tue 4 Wed 5 Thu …" at bounding box center [396, 324] width 793 height 462
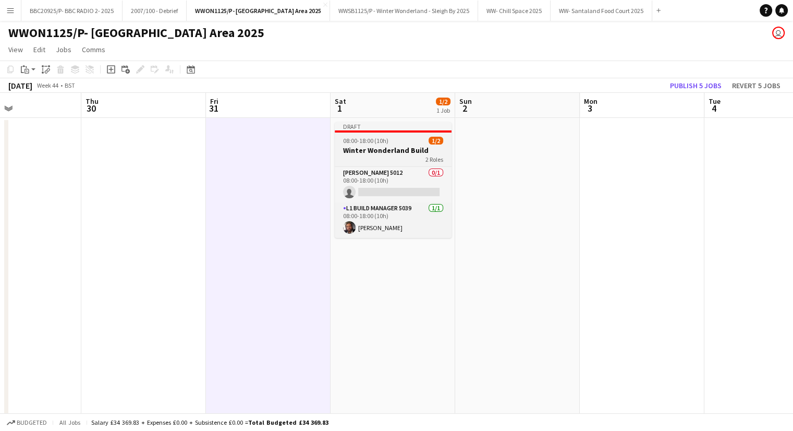
click at [388, 157] on div "2 Roles" at bounding box center [393, 159] width 117 height 8
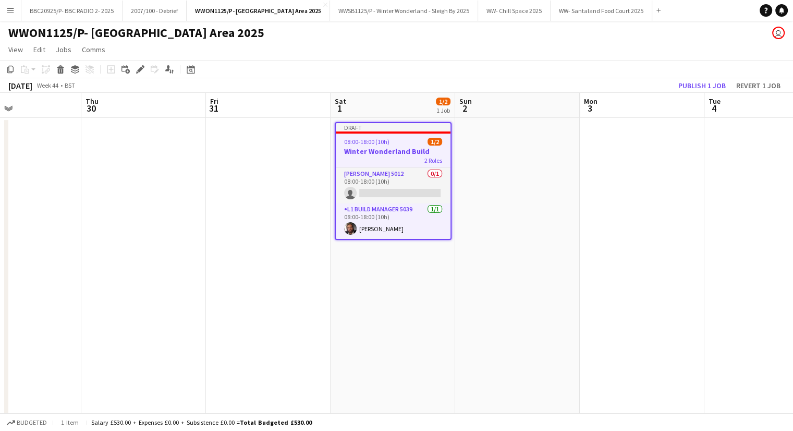
click at [545, 166] on app-date-cell at bounding box center [517, 336] width 125 height 437
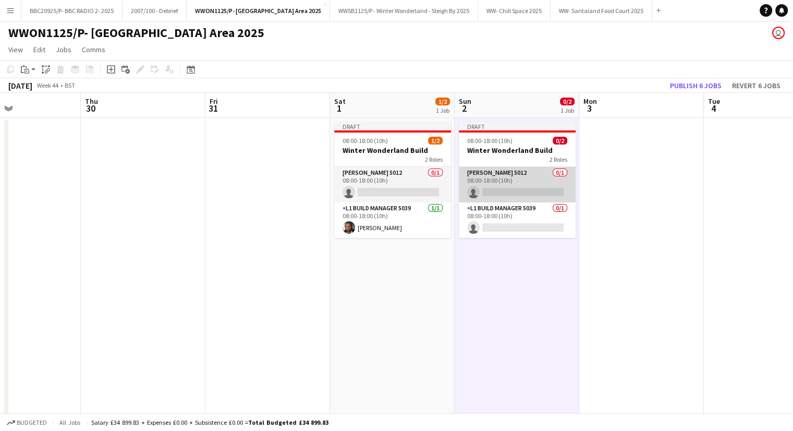
click at [537, 182] on app-card-role "[PERSON_NAME] 5012 0/1 08:00-18:00 (10h) single-neutral-actions" at bounding box center [517, 184] width 117 height 35
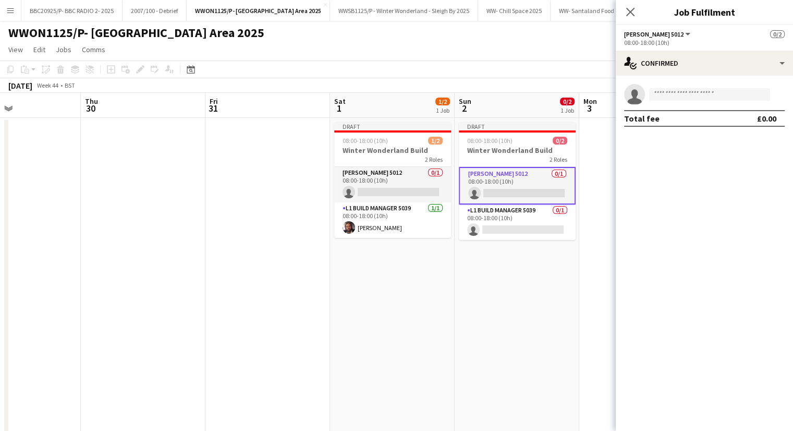
scroll to position [0, 293]
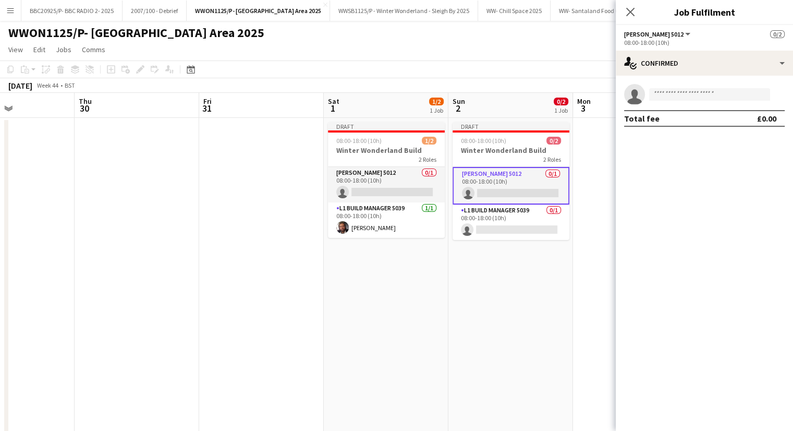
drag, startPoint x: 157, startPoint y: 344, endPoint x: 395, endPoint y: 336, distance: 238.0
click at [395, 336] on app-calendar-viewport "Mon 27 Tue 28 Wed 29 Thu 30 Fri 31 Sat 1 1/2 1 Job Sun 2 0/2 1 Job Mon 3 Tue 4 …" at bounding box center [396, 324] width 793 height 462
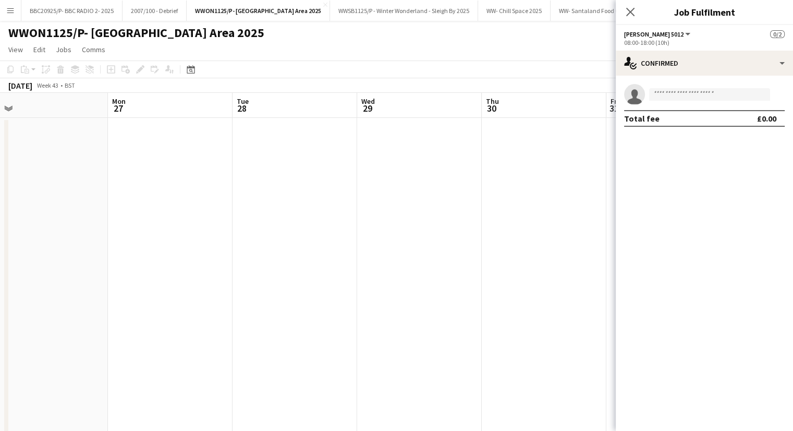
scroll to position [0, 234]
drag, startPoint x: 546, startPoint y: 313, endPoint x: 566, endPoint y: 313, distance: 19.8
click at [578, 313] on app-calendar-viewport "Fri 24 1/1 1 Job Sat 25 1/1 1 Job Sun 26 Mon 27 Tue 28 Wed 29 Thu 30 Fri 31 Sat…" at bounding box center [396, 324] width 793 height 462
click at [629, 7] on icon "Close pop-in" at bounding box center [630, 12] width 10 height 10
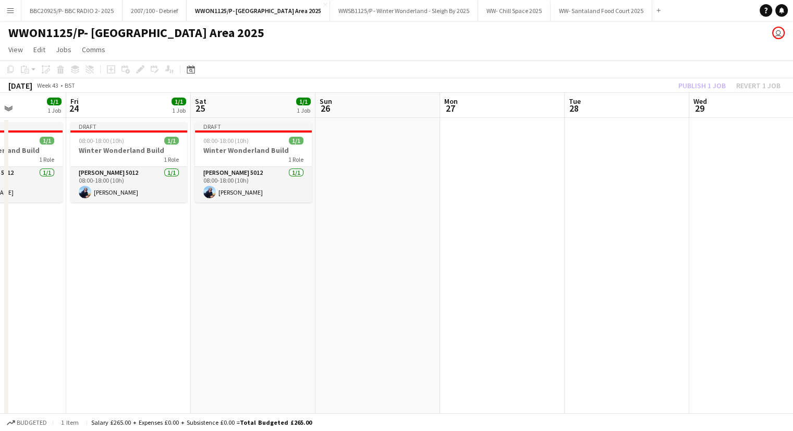
drag, startPoint x: 99, startPoint y: 290, endPoint x: 399, endPoint y: 233, distance: 305.8
click at [399, 233] on app-calendar-viewport "Tue 21 Wed 22 Thu 23 1/1 1 Job Fri 24 1/1 1 Job Sat 25 1/1 1 Job Sun 26 Mon 27 …" at bounding box center [396, 324] width 793 height 462
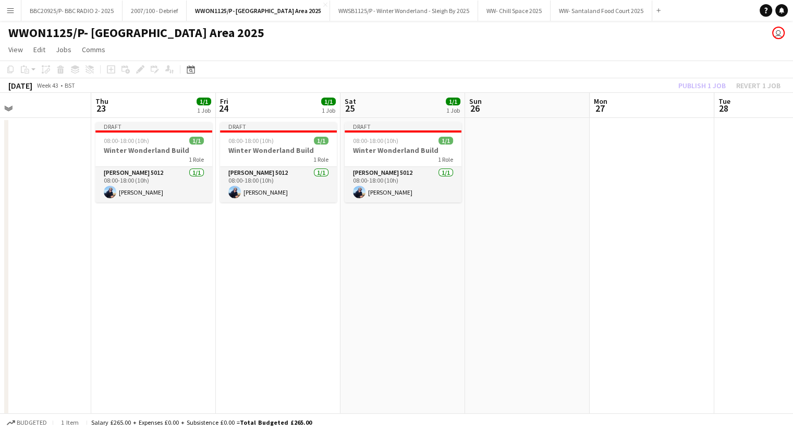
scroll to position [0, 211]
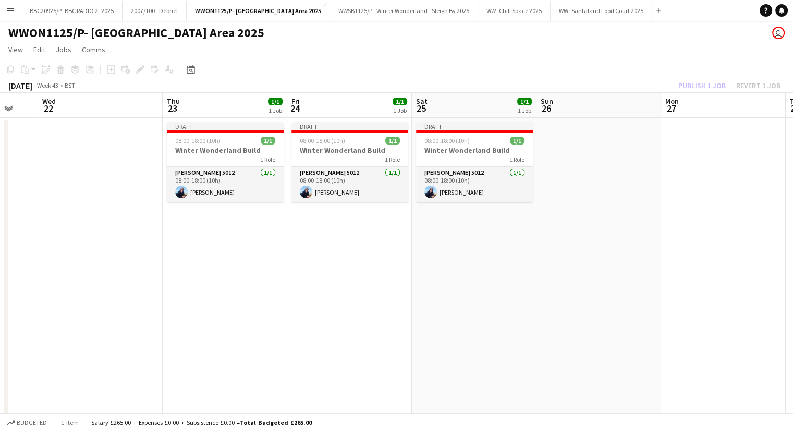
drag, startPoint x: 165, startPoint y: 250, endPoint x: 386, endPoint y: 243, distance: 221.3
click at [386, 243] on app-calendar-viewport "Mon 20 Tue 21 Wed 22 Thu 23 1/1 1 Job Fri 24 1/1 1 Job Sat 25 1/1 1 Job Sun 26 …" at bounding box center [396, 324] width 793 height 462
click at [225, 182] on app-card-role "[PERSON_NAME] 5012 [DATE] 08:00-18:00 (10h) [PERSON_NAME]" at bounding box center [225, 184] width 117 height 35
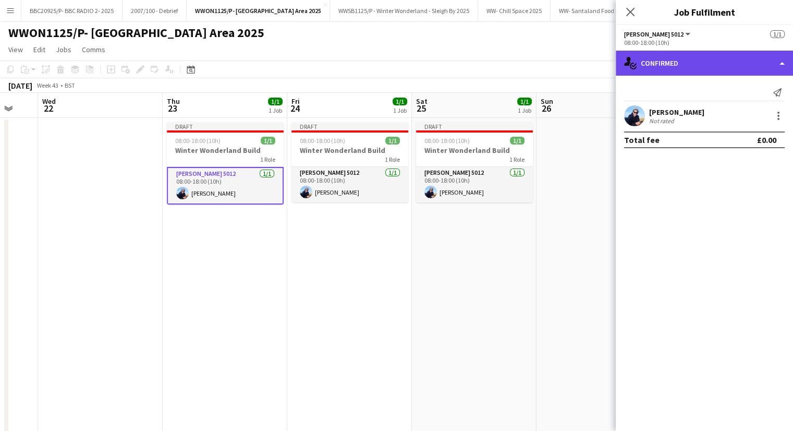
click at [691, 61] on div "single-neutral-actions-check-2 Confirmed" at bounding box center [704, 63] width 177 height 25
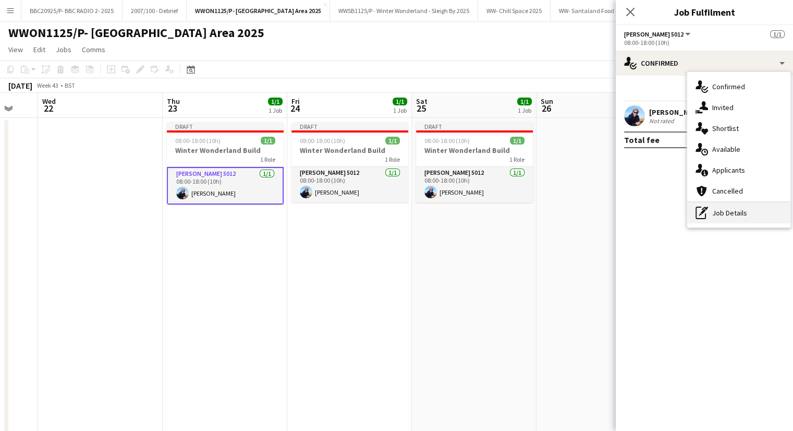
click at [732, 202] on div "pen-write Job Details" at bounding box center [738, 212] width 103 height 21
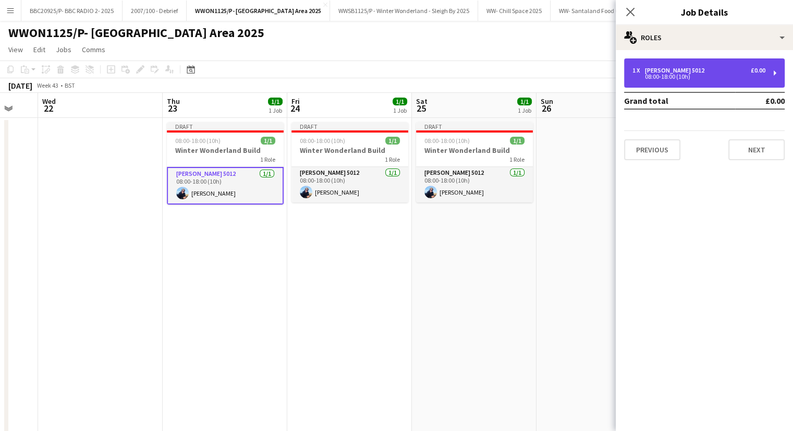
click at [655, 70] on div "[PERSON_NAME] 5012" at bounding box center [677, 70] width 64 height 7
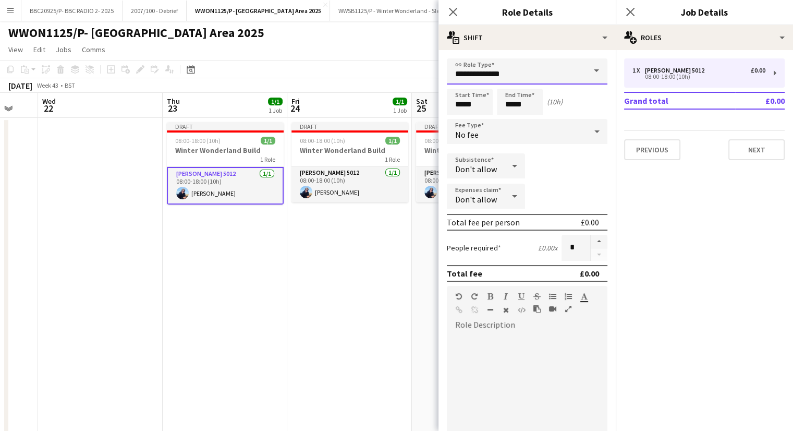
click at [545, 75] on input "**********" at bounding box center [527, 71] width 161 height 26
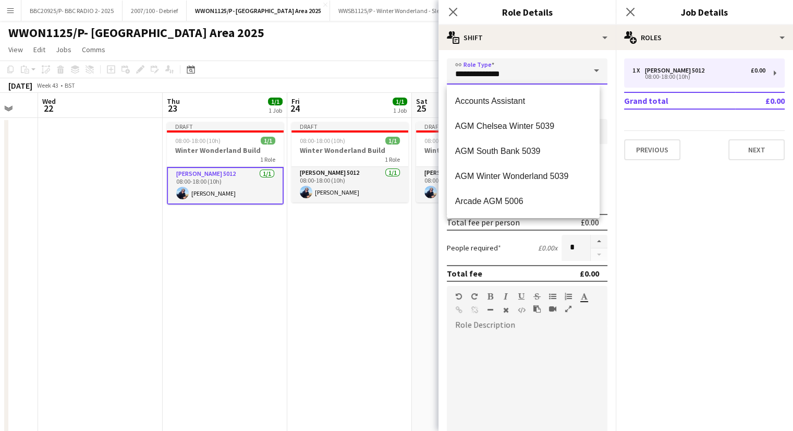
click at [545, 75] on input "**********" at bounding box center [527, 71] width 161 height 26
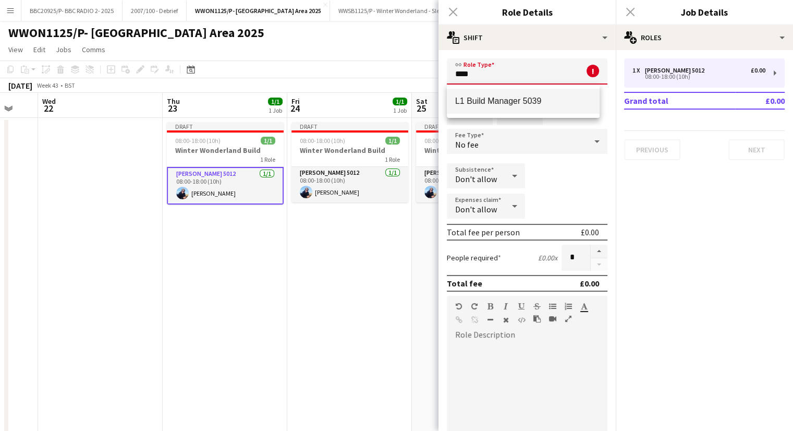
click at [490, 97] on span "L1 Build Manager 5039" at bounding box center [523, 101] width 136 height 10
type input "**********"
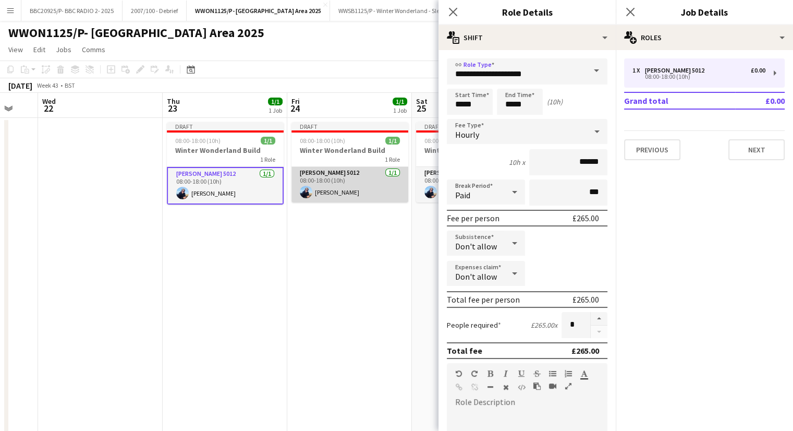
click at [349, 170] on app-card-role "[PERSON_NAME] 5012 [DATE] 08:00-18:00 (10h) [PERSON_NAME]" at bounding box center [350, 184] width 117 height 35
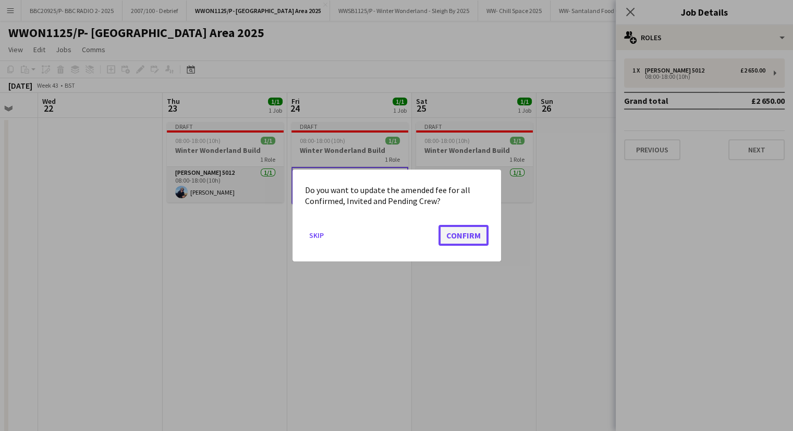
click at [457, 234] on button "Confirm" at bounding box center [464, 235] width 50 height 21
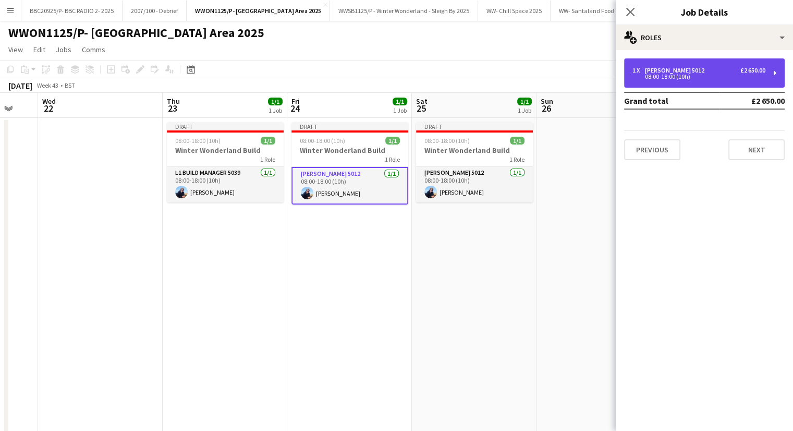
click at [690, 59] on div "1 x [PERSON_NAME] 5012 £2 650.00 08:00-18:00 (10h)" at bounding box center [704, 72] width 161 height 29
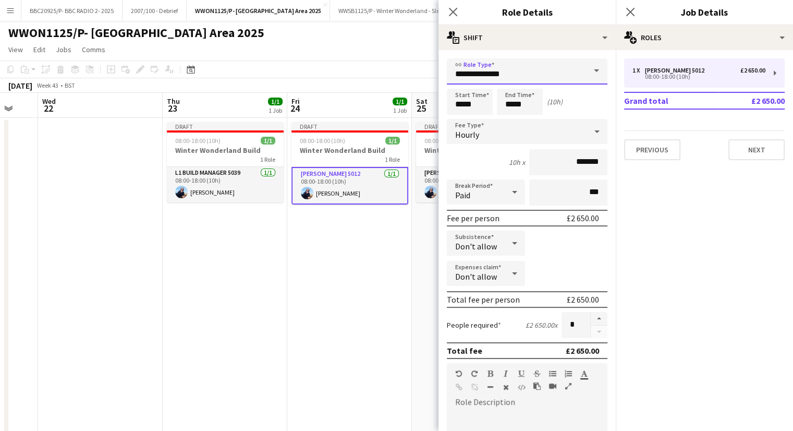
click at [509, 72] on input "**********" at bounding box center [527, 71] width 161 height 26
click at [510, 72] on input "**********" at bounding box center [527, 71] width 161 height 26
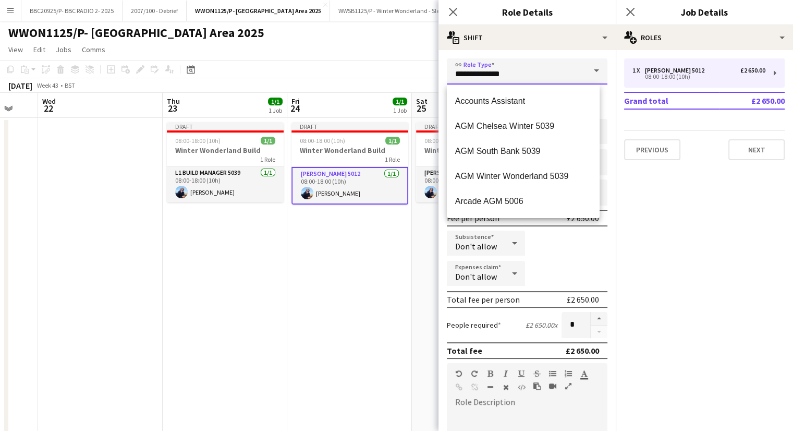
click at [510, 72] on input "**********" at bounding box center [527, 71] width 161 height 26
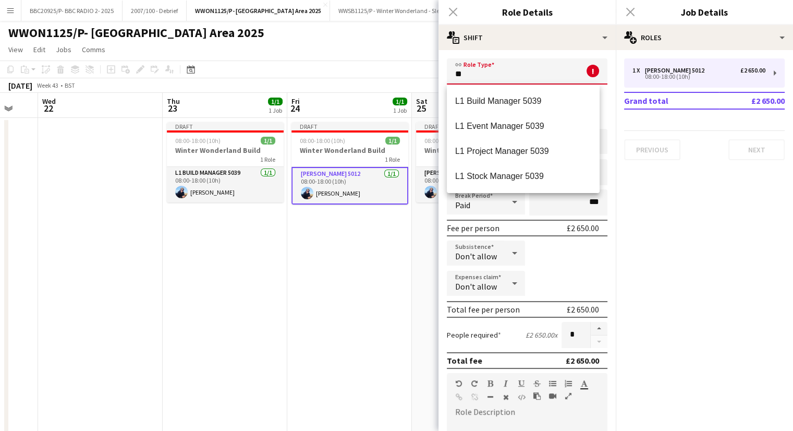
click at [525, 101] on span "L1 Build Manager 5039" at bounding box center [523, 101] width 136 height 10
type input "**********"
type input "******"
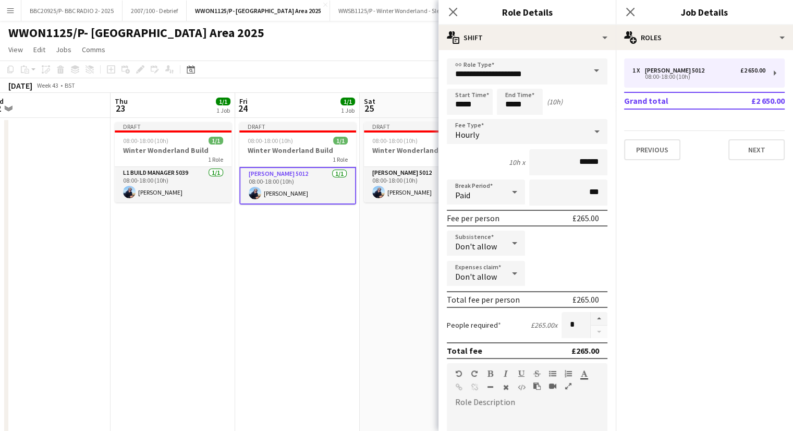
drag, startPoint x: 327, startPoint y: 245, endPoint x: 283, endPoint y: 224, distance: 49.0
click at [271, 233] on app-calendar-viewport "Sun 19 Mon 20 Tue 21 Wed 22 Thu 23 1/1 1 Job Fri 24 1/1 1 Job Sat 25 1/1 1 Job …" at bounding box center [396, 324] width 793 height 462
click at [391, 172] on app-card-role "[PERSON_NAME] 5012 [DATE] 08:00-18:00 (10h) [PERSON_NAME]" at bounding box center [420, 184] width 117 height 35
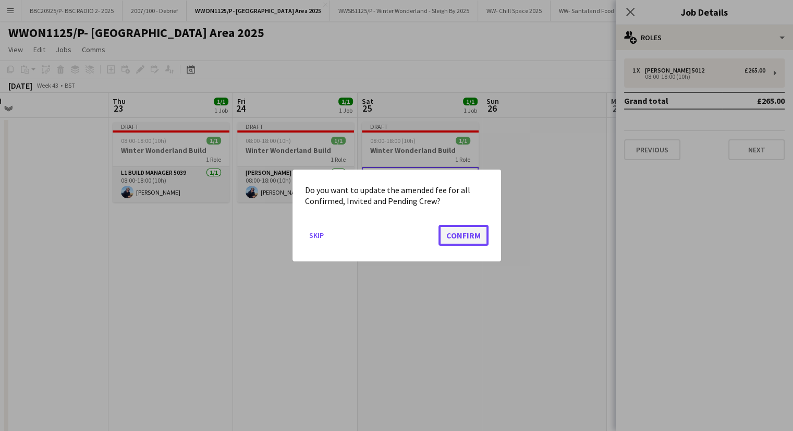
click at [481, 236] on button "Confirm" at bounding box center [464, 235] width 50 height 21
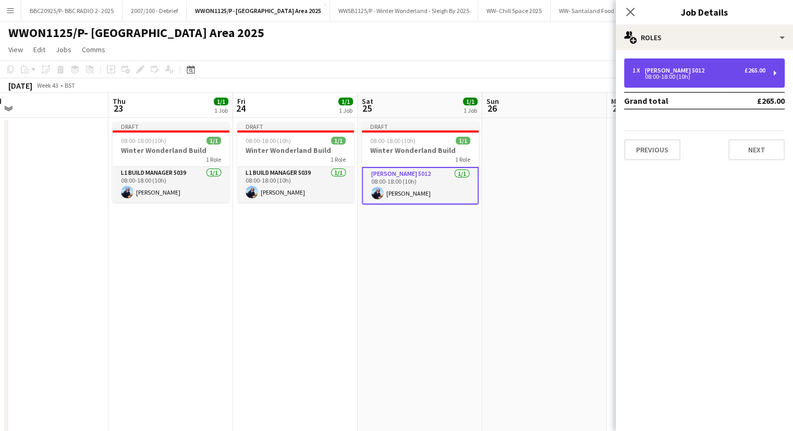
click at [746, 69] on div "£265.00" at bounding box center [755, 70] width 21 height 7
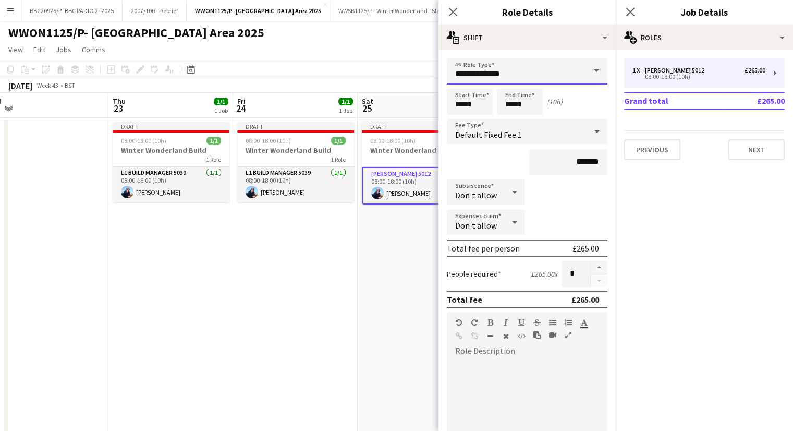
click at [520, 75] on input "**********" at bounding box center [527, 71] width 161 height 26
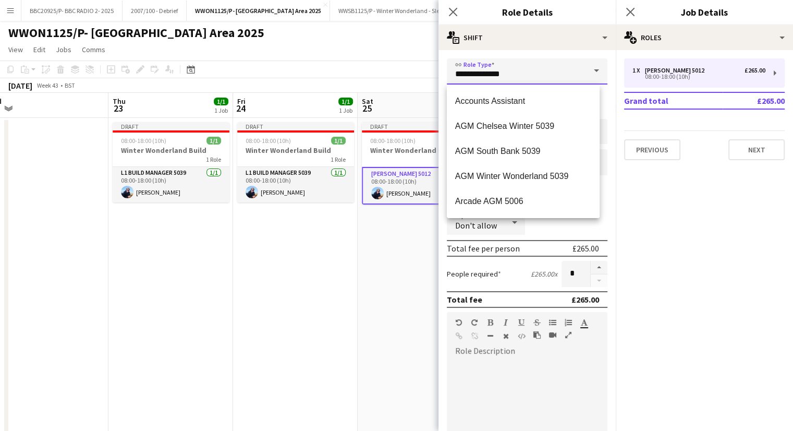
click at [520, 75] on input "**********" at bounding box center [527, 71] width 161 height 26
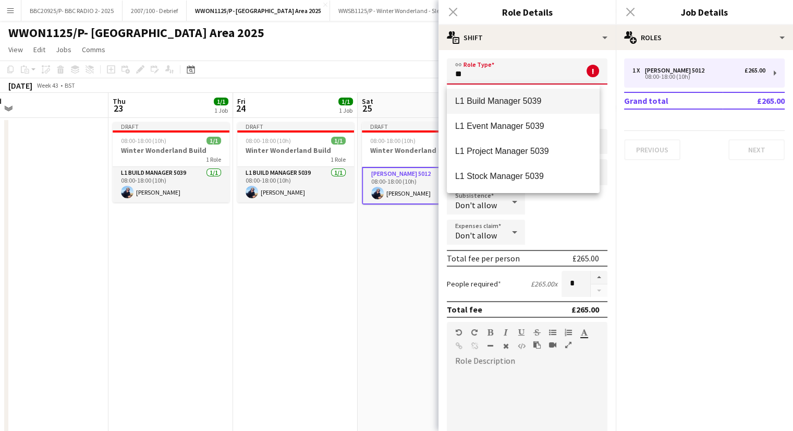
click at [504, 92] on mat-option "L1 Build Manager 5039" at bounding box center [523, 101] width 153 height 25
type input "**********"
type input "******"
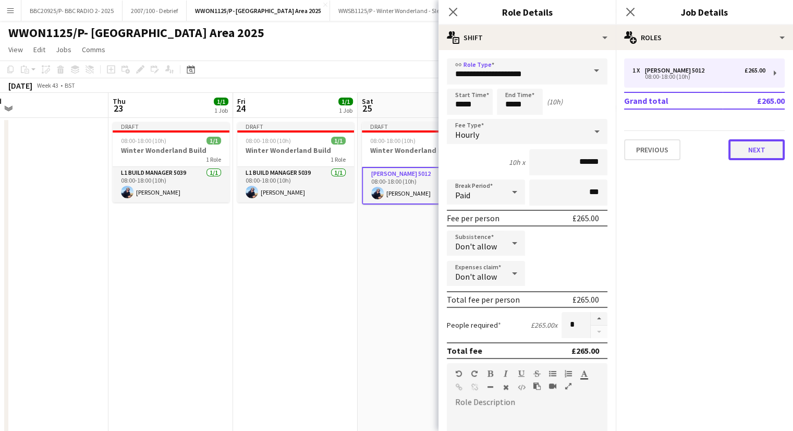
click at [769, 149] on button "Next" at bounding box center [757, 149] width 56 height 21
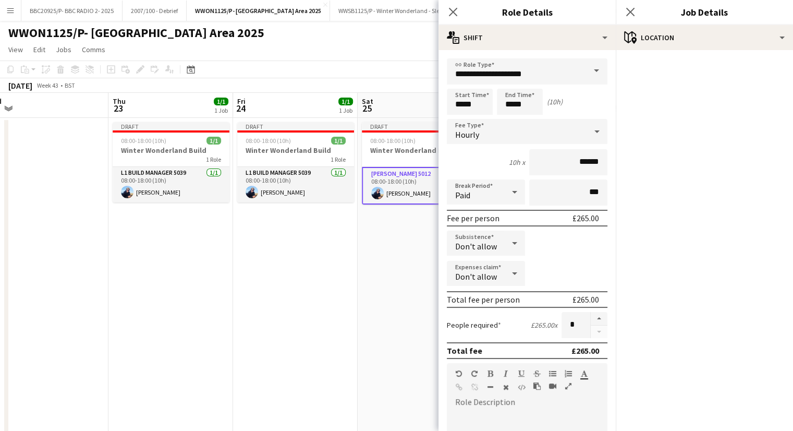
click at [276, 244] on app-date-cell "Draft 08:00-18:00 (10h) 1/1 Winter Wonderland Build 1 Role L1 Build Manager 503…" at bounding box center [295, 336] width 125 height 437
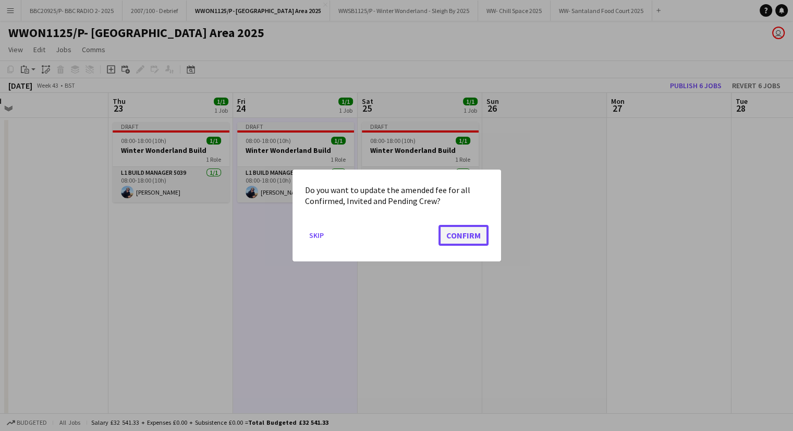
click at [461, 238] on button "Confirm" at bounding box center [464, 235] width 50 height 21
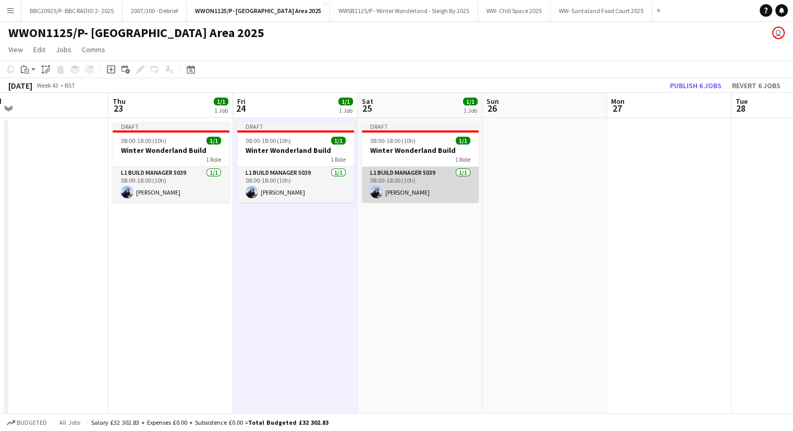
click at [439, 185] on app-card-role "L1 Build Manager 5039 [DATE] 08:00-18:00 (10h) [PERSON_NAME]" at bounding box center [420, 184] width 117 height 35
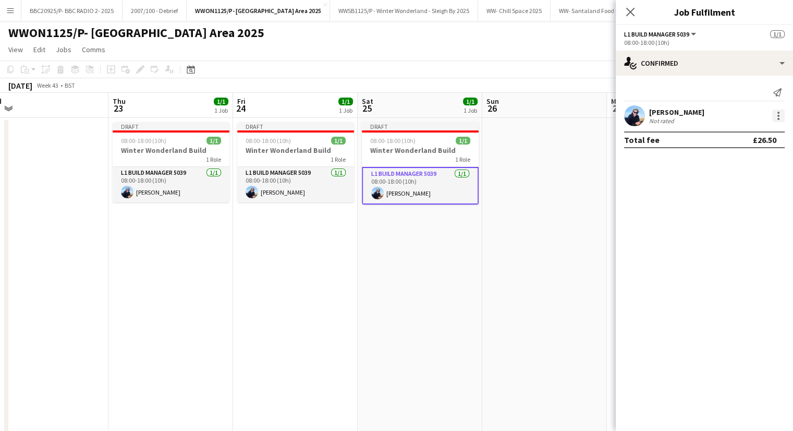
click at [779, 113] on div at bounding box center [779, 113] width 2 height 2
click at [745, 138] on span "Edit fee" at bounding box center [744, 134] width 65 height 9
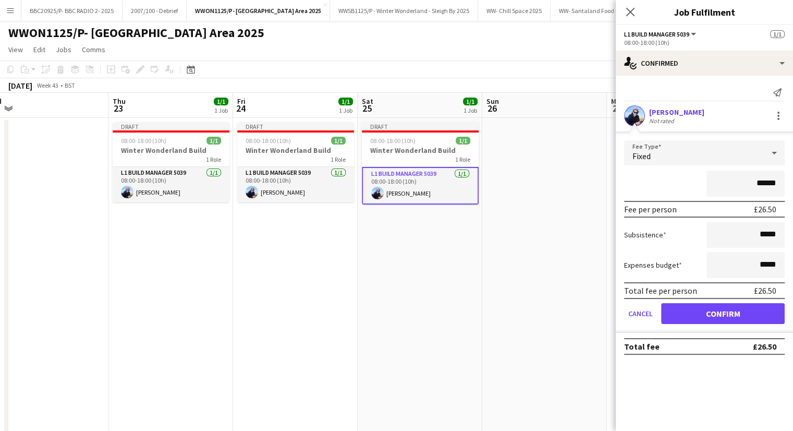
click at [717, 161] on div "Fixed" at bounding box center [694, 152] width 140 height 25
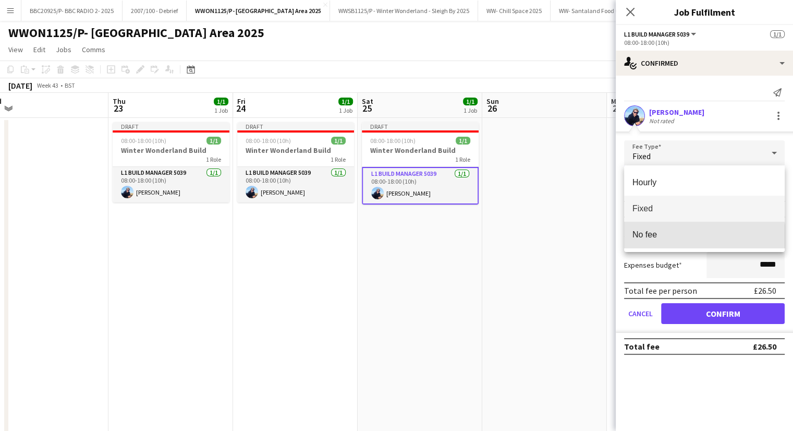
drag, startPoint x: 692, startPoint y: 242, endPoint x: 548, endPoint y: 242, distance: 144.5
click at [691, 242] on mat-option "No fee" at bounding box center [704, 235] width 161 height 26
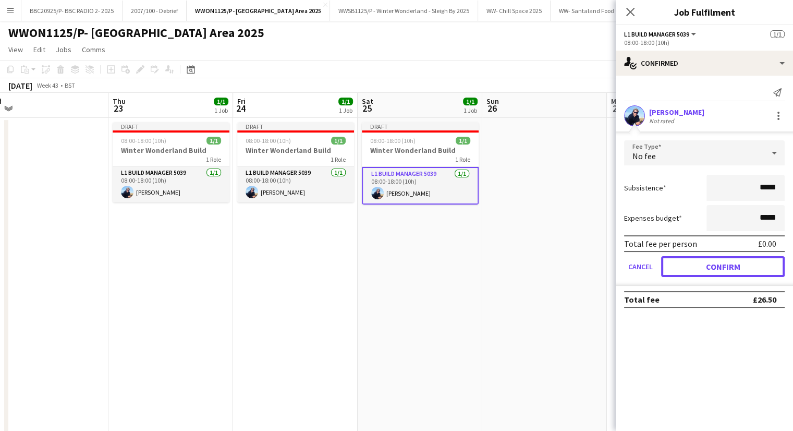
click at [769, 264] on button "Confirm" at bounding box center [723, 266] width 124 height 21
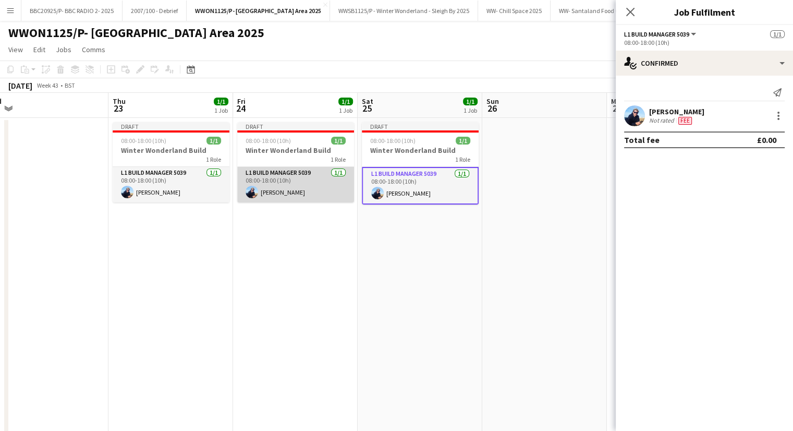
click at [325, 192] on app-card-role "L1 Build Manager 5039 [DATE] 08:00-18:00 (10h) [PERSON_NAME]" at bounding box center [295, 184] width 117 height 35
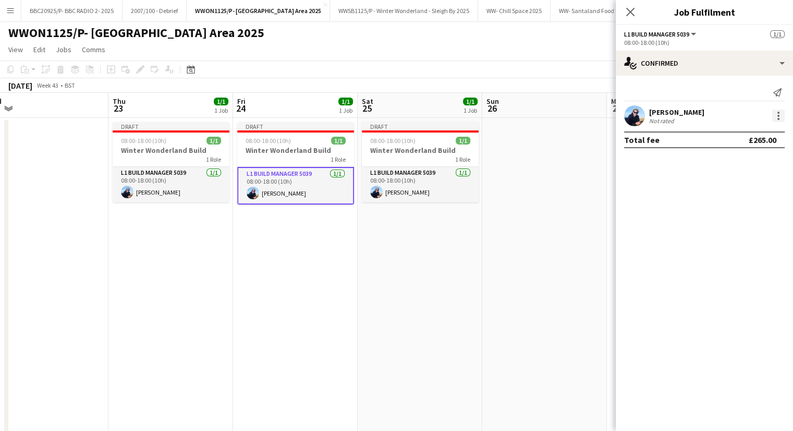
click at [775, 115] on div at bounding box center [779, 116] width 13 height 13
click at [714, 142] on button "Edit fee" at bounding box center [744, 135] width 81 height 25
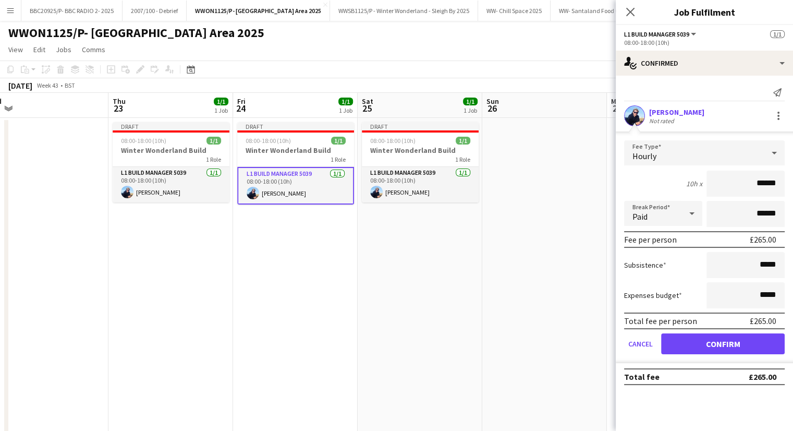
click at [710, 144] on div "Hourly" at bounding box center [694, 152] width 140 height 25
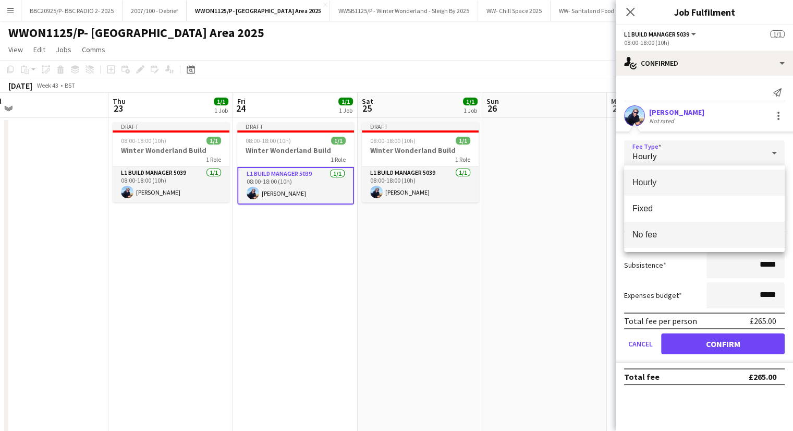
click at [682, 242] on mat-option "No fee" at bounding box center [704, 235] width 161 height 26
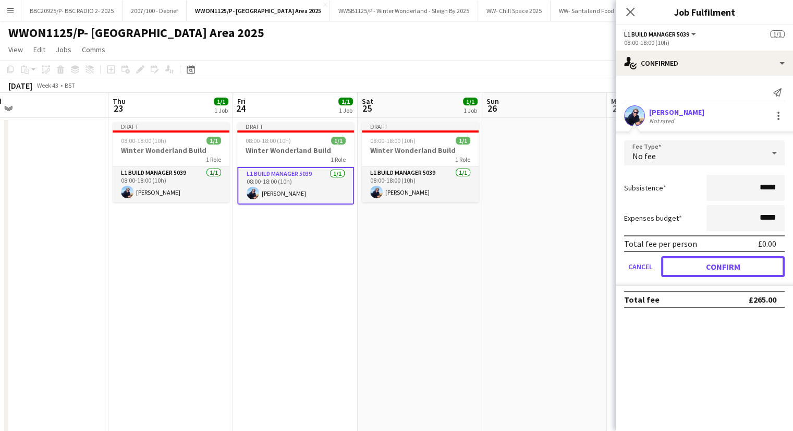
click at [683, 266] on button "Confirm" at bounding box center [723, 266] width 124 height 21
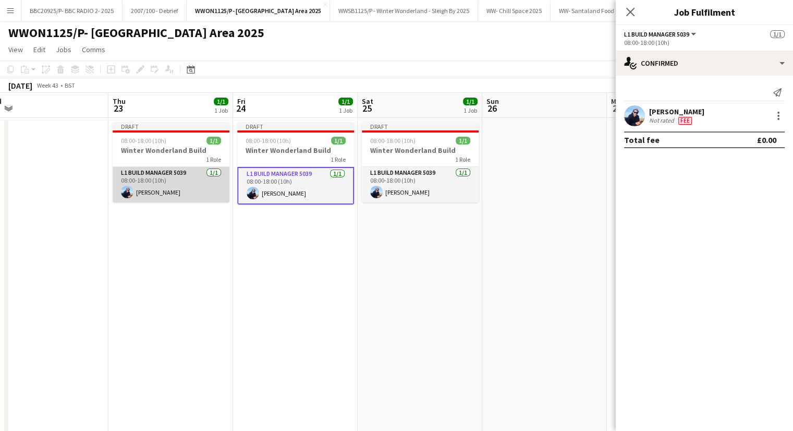
click at [141, 178] on app-card-role "L1 Build Manager 5039 [DATE] 08:00-18:00 (10h) [PERSON_NAME]" at bounding box center [171, 184] width 117 height 35
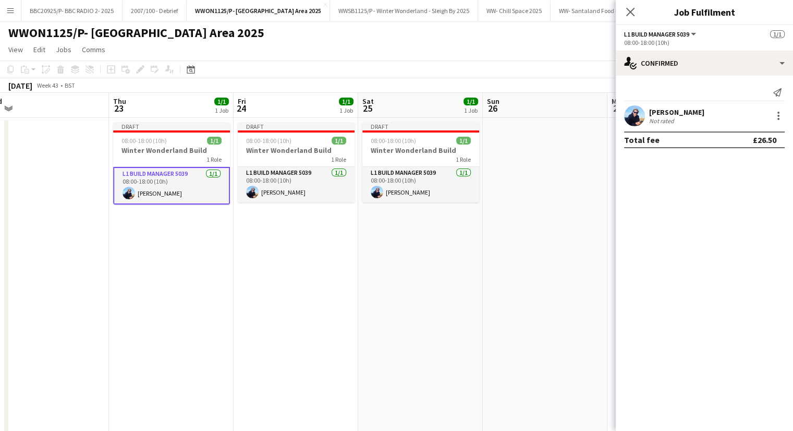
click at [669, 78] on div "Send notification [PERSON_NAME] Not rated Total fee £26.50" at bounding box center [704, 116] width 177 height 81
click at [670, 76] on div "Send notification [PERSON_NAME] Not rated Total fee £26.50" at bounding box center [704, 116] width 177 height 81
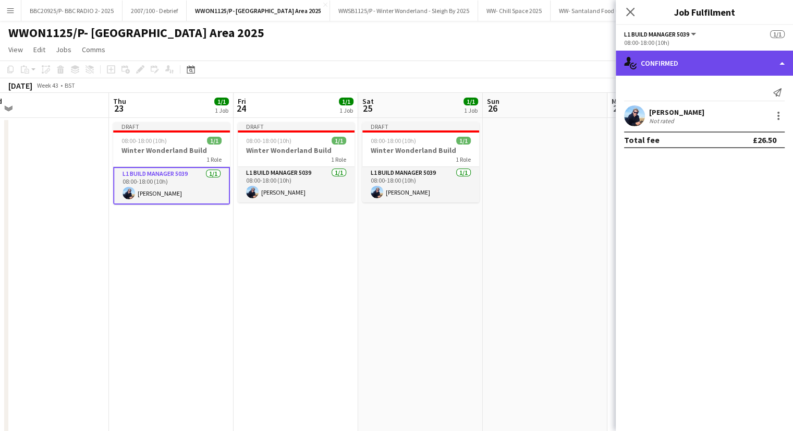
click at [670, 69] on div "single-neutral-actions-check-2 Confirmed" at bounding box center [704, 63] width 177 height 25
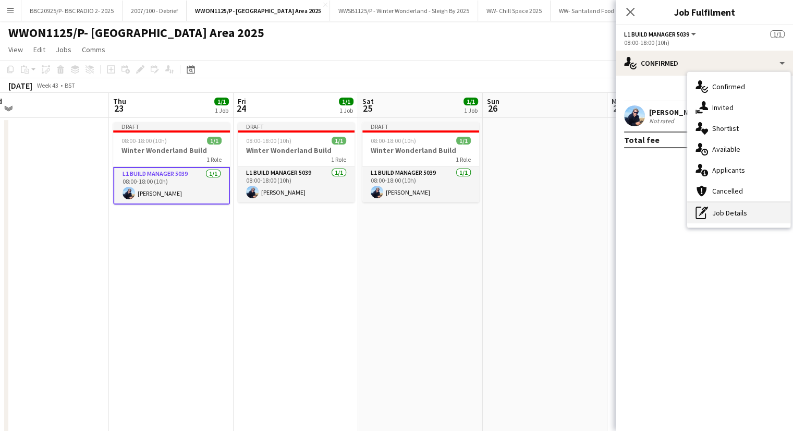
click at [742, 214] on div "pen-write Job Details" at bounding box center [738, 212] width 103 height 21
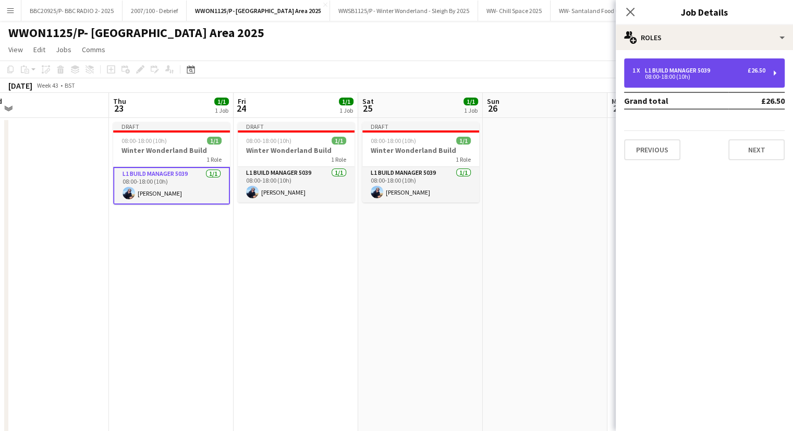
click at [731, 79] on div "08:00-18:00 (10h)" at bounding box center [699, 76] width 133 height 5
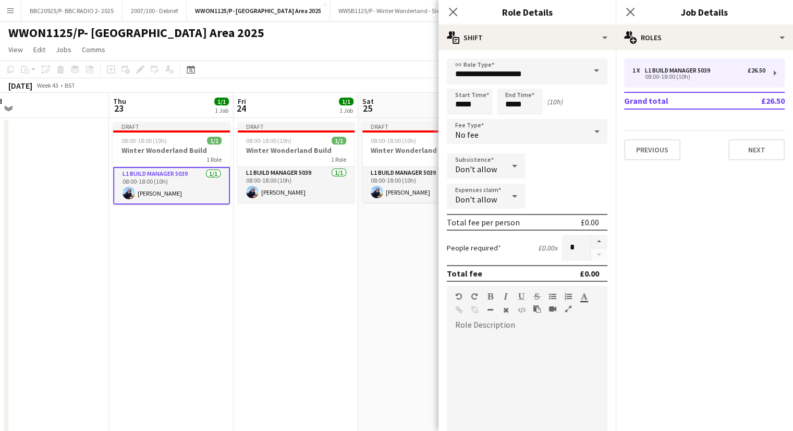
click at [168, 318] on app-date-cell "Draft 08:00-18:00 (10h) 1/1 Winter Wonderland Build 1 Role L1 Build Manager 503…" at bounding box center [171, 336] width 125 height 437
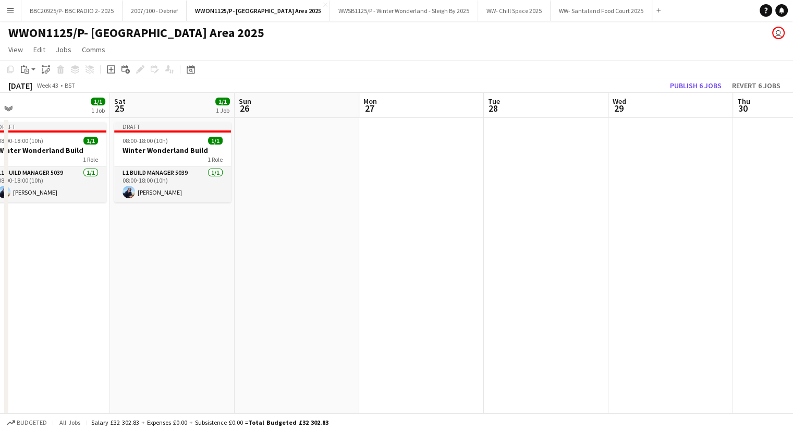
drag, startPoint x: 522, startPoint y: 282, endPoint x: 273, endPoint y: 283, distance: 248.3
click at [273, 283] on app-calendar-viewport "Tue 21 Wed 22 Thu 23 1/1 1 Job Fri 24 1/1 1 Job Sat 25 1/1 1 Job Sun 26 Mon 27 …" at bounding box center [396, 324] width 793 height 462
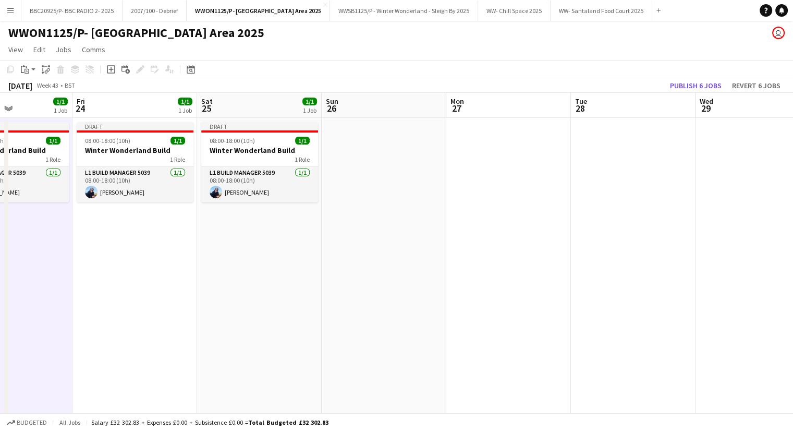
drag, startPoint x: 389, startPoint y: 275, endPoint x: 217, endPoint y: 285, distance: 171.9
click at [218, 285] on app-calendar-viewport "Tue 21 Wed 22 Thu 23 1/1 1 Job Fri 24 1/1 1 Job Sat 25 1/1 1 Job Sun 26 Mon 27 …" at bounding box center [396, 324] width 793 height 462
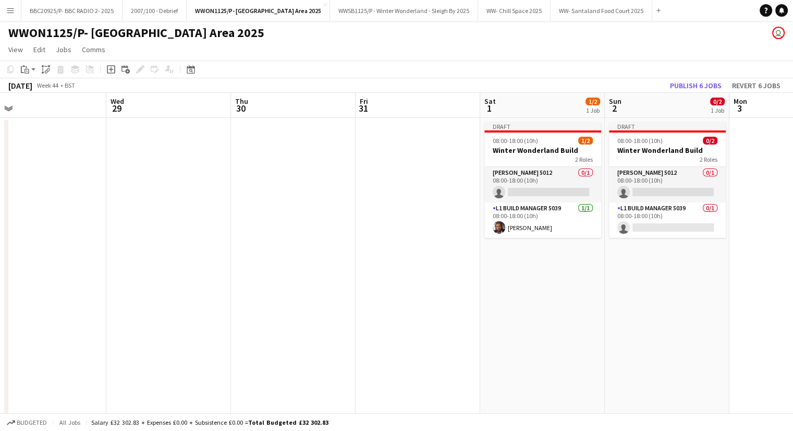
drag, startPoint x: 83, startPoint y: 274, endPoint x: 69, endPoint y: 274, distance: 14.1
click at [68, 274] on app-calendar-viewport "Sat 25 1/1 1 Job Sun 26 Mon 27 Tue 28 Wed 29 Thu 30 Fri 31 Sat 1 1/2 1 Job Sun …" at bounding box center [396, 324] width 793 height 462
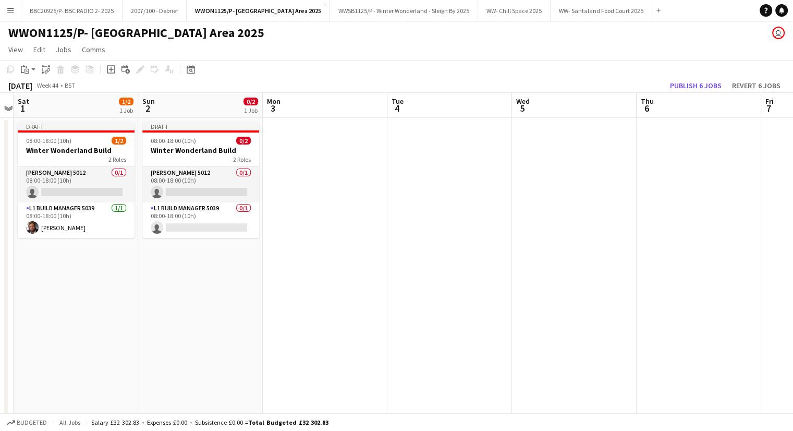
scroll to position [0, 328]
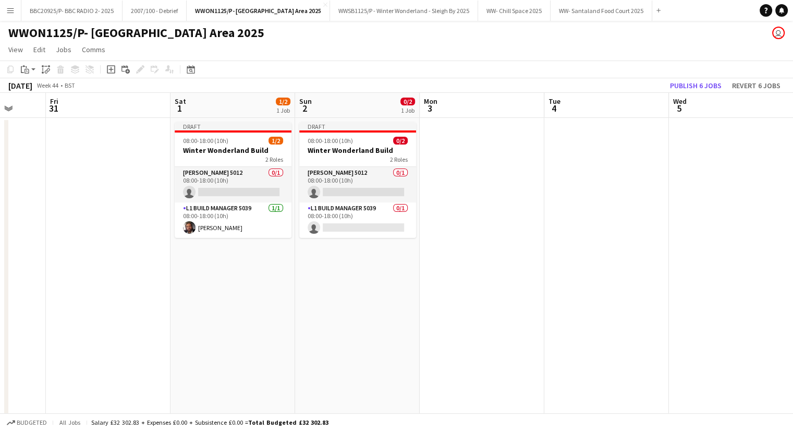
drag, startPoint x: 353, startPoint y: 263, endPoint x: 83, endPoint y: 293, distance: 271.4
click at [83, 293] on app-calendar-viewport "Tue 28 Wed 29 Thu 30 Fri 31 Sat 1 1/2 1 Job Sun 2 0/2 1 Job Mon 3 Tue 4 Wed 5 T…" at bounding box center [396, 324] width 793 height 462
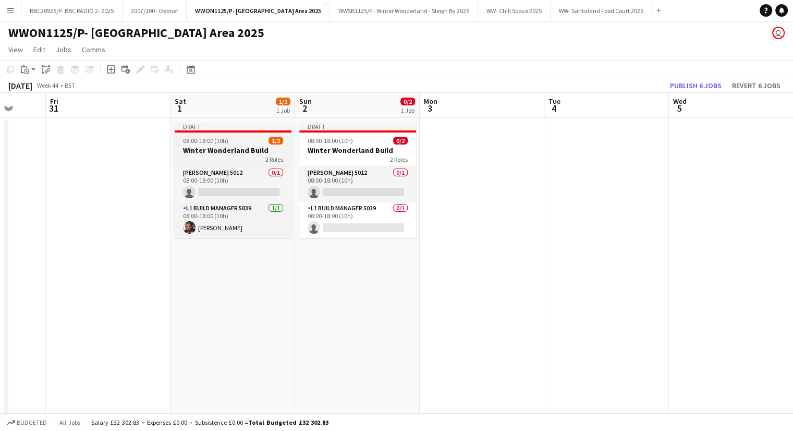
click at [247, 146] on h3 "Winter Wonderland Build" at bounding box center [233, 150] width 117 height 9
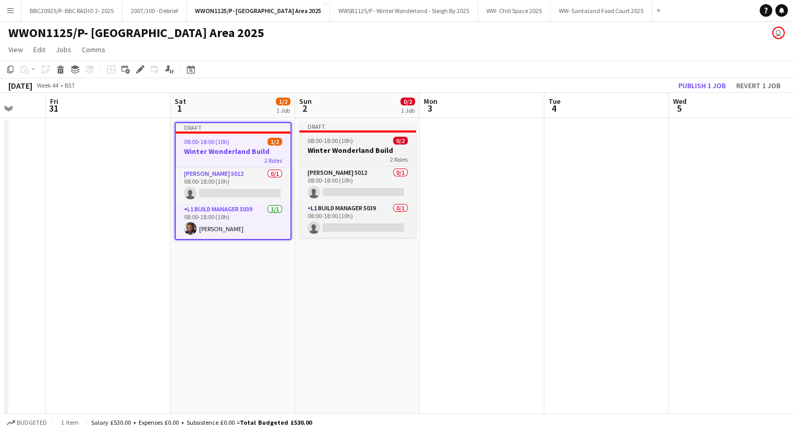
click at [368, 157] on div "2 Roles" at bounding box center [357, 159] width 117 height 8
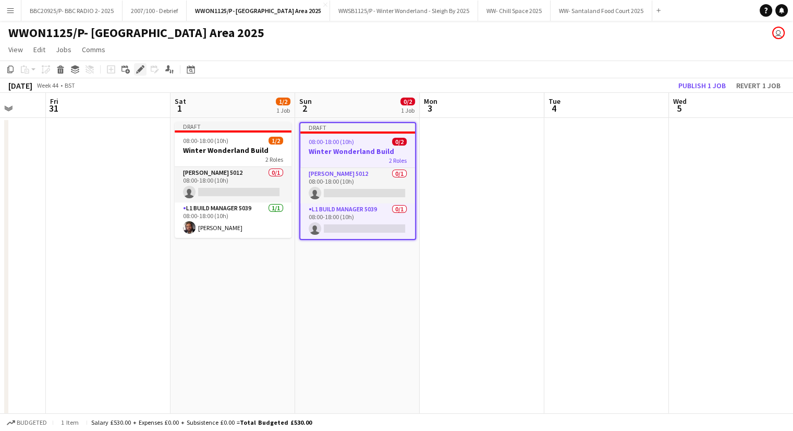
click at [140, 69] on icon at bounding box center [140, 70] width 6 height 6
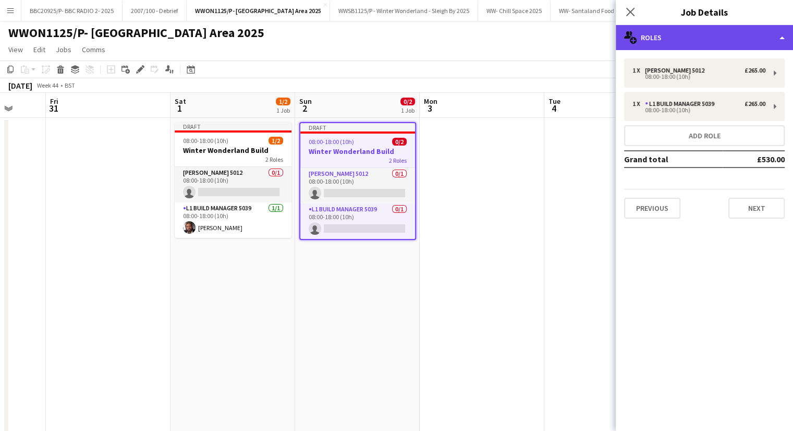
click at [692, 37] on div "multiple-users-add Roles" at bounding box center [704, 37] width 177 height 25
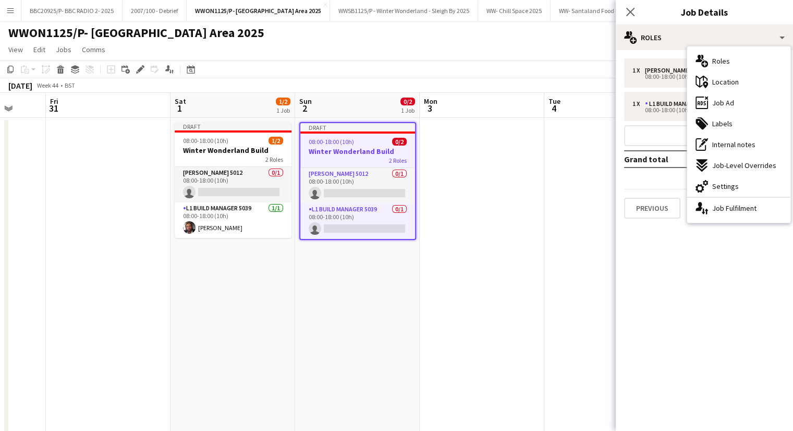
click at [719, 264] on mat-expansion-panel "pencil3 General details 1 x [PERSON_NAME] 5012 £265.00 08:00-18:00 (10h) 1 x L1…" at bounding box center [704, 240] width 177 height 381
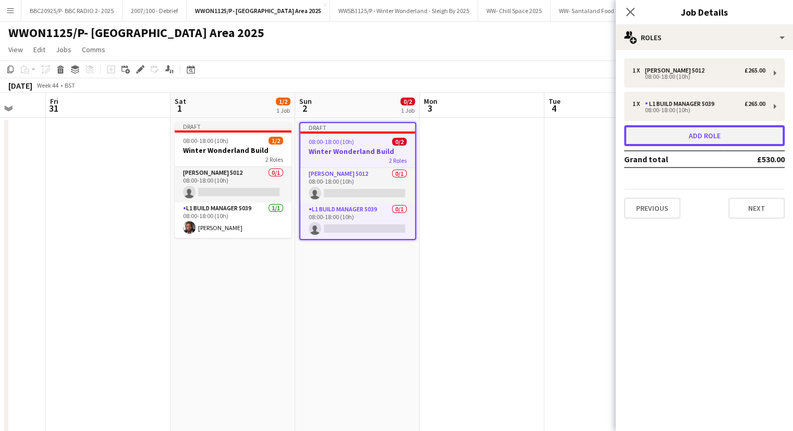
click at [690, 132] on button "Add role" at bounding box center [704, 135] width 161 height 21
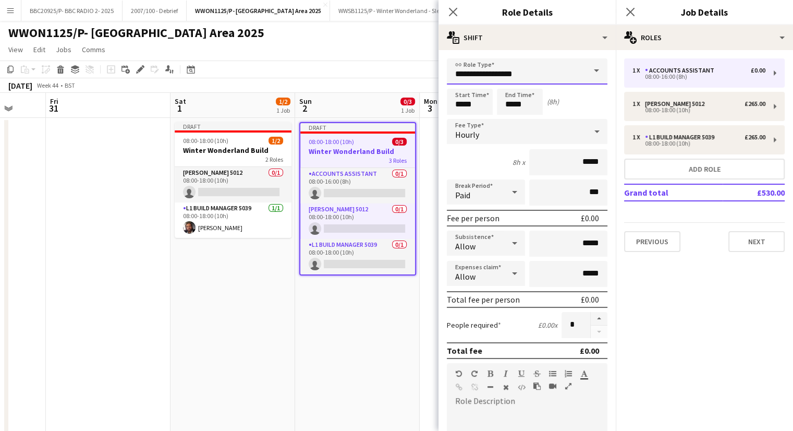
click at [516, 71] on input "**********" at bounding box center [527, 71] width 161 height 26
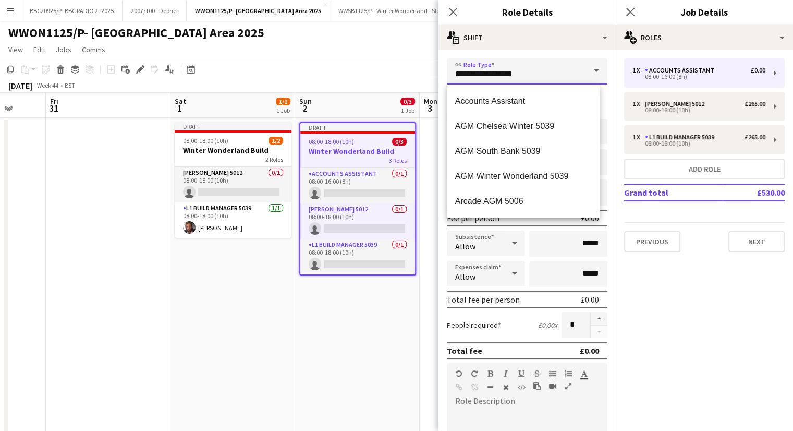
click at [516, 71] on input "**********" at bounding box center [527, 71] width 161 height 26
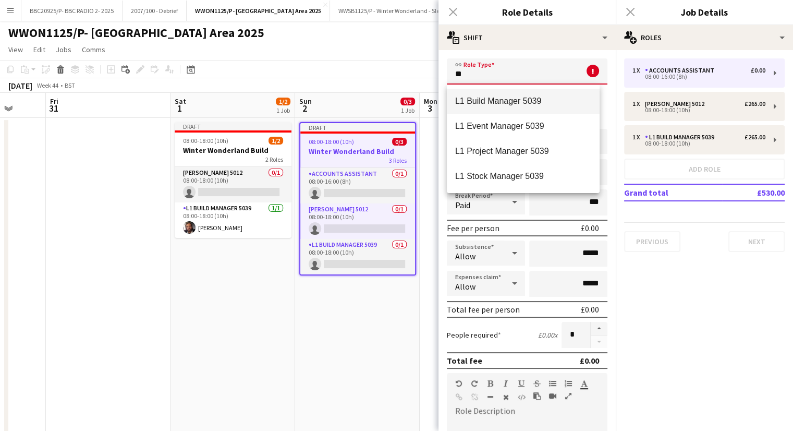
click at [529, 103] on span "L1 Build Manager 5039" at bounding box center [523, 101] width 136 height 10
type input "**********"
type input "******"
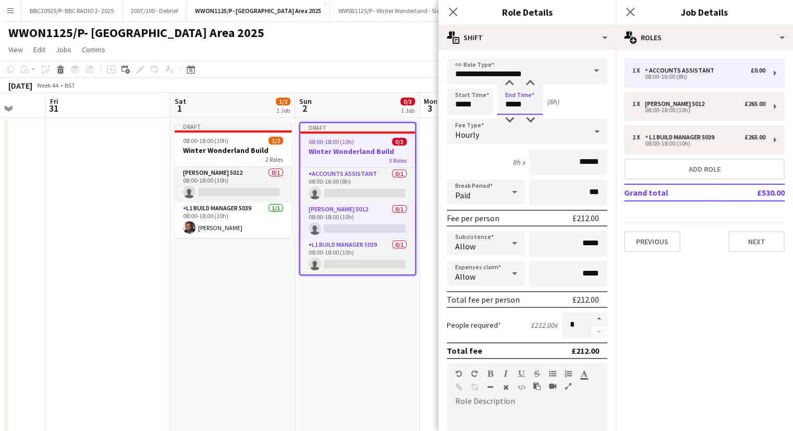
click at [512, 103] on input "*****" at bounding box center [520, 102] width 46 height 26
click at [535, 124] on div at bounding box center [530, 120] width 21 height 10
click at [534, 130] on div "Hourly" at bounding box center [517, 131] width 140 height 25
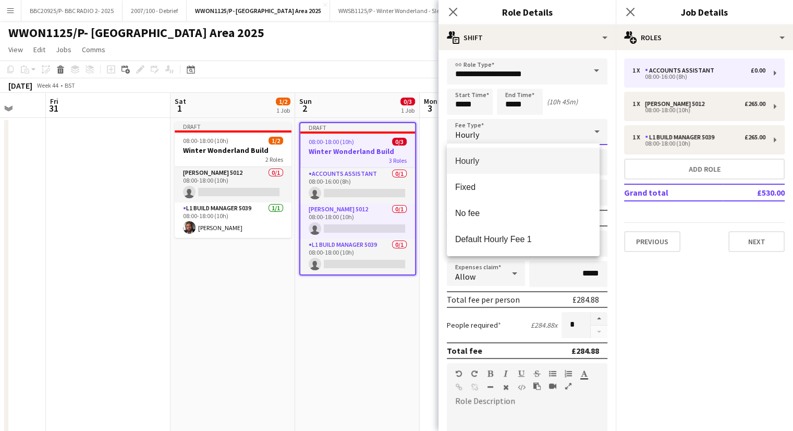
click at [526, 102] on div at bounding box center [396, 215] width 793 height 431
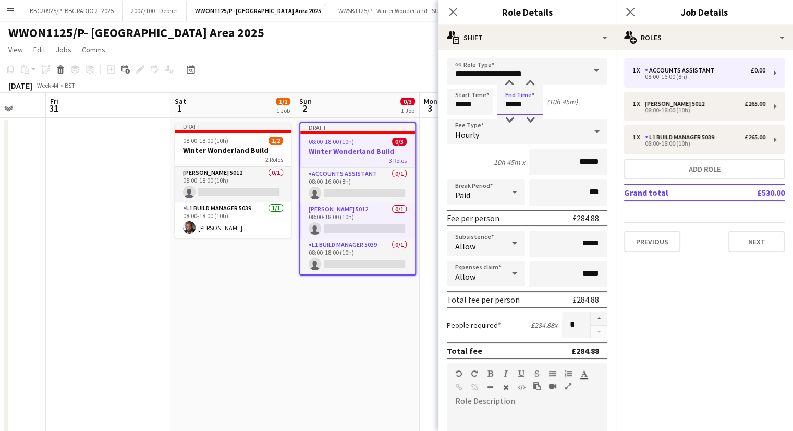
click at [523, 104] on input "*****" at bounding box center [520, 102] width 46 height 26
type input "*****"
click at [500, 129] on div "Hourly" at bounding box center [517, 131] width 140 height 25
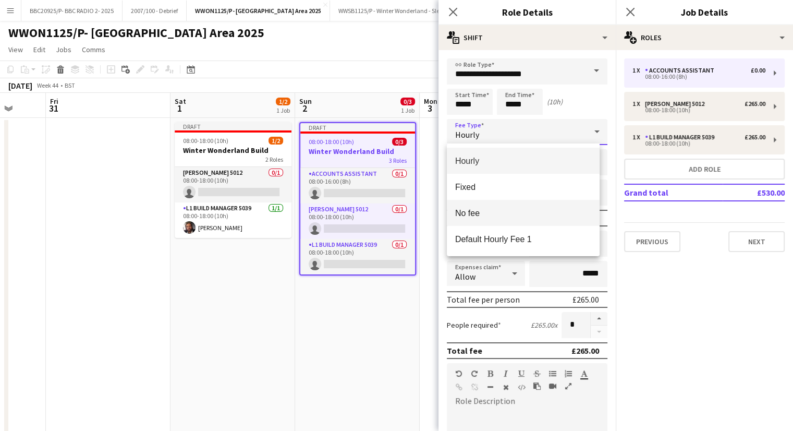
click at [520, 218] on mat-option "No fee" at bounding box center [523, 213] width 153 height 26
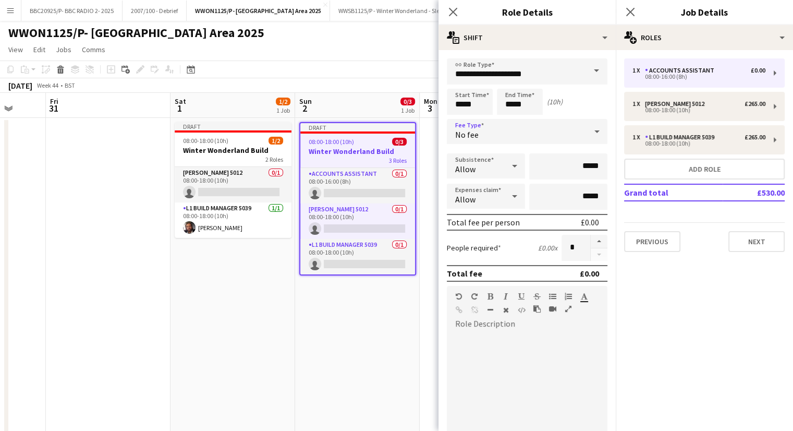
click at [369, 394] on app-date-cell "Draft 08:00-18:00 (10h) 0/3 Winter Wonderland Build 3 Roles Accounts Assistant …" at bounding box center [357, 336] width 125 height 437
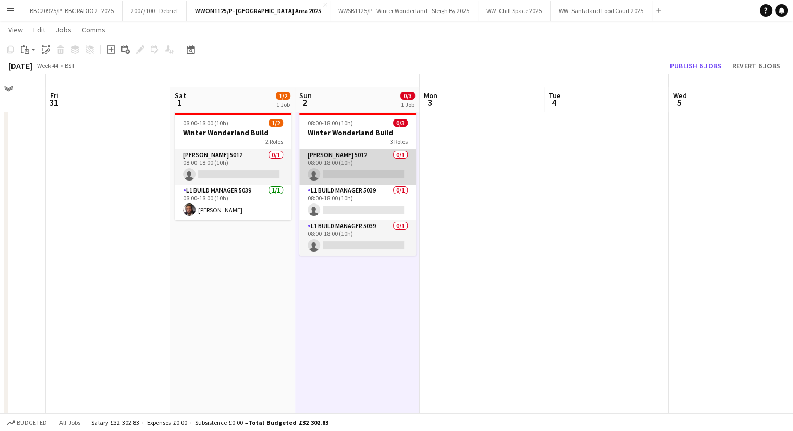
scroll to position [0, 0]
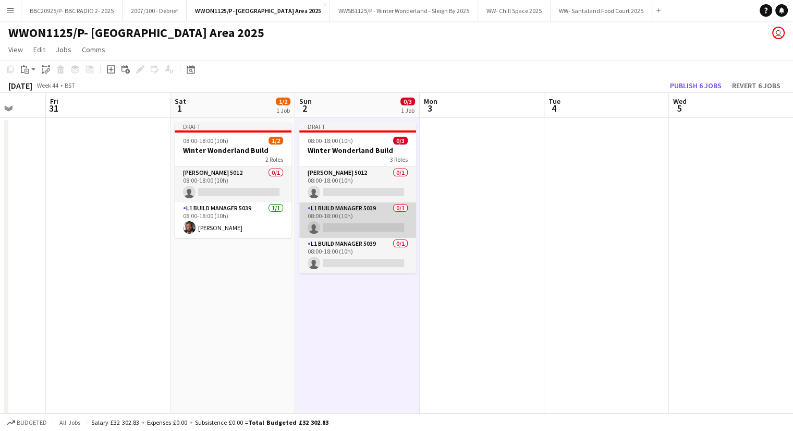
click at [372, 218] on app-card-role "L1 Build Manager 5039 0/1 08:00-18:00 (10h) single-neutral-actions" at bounding box center [357, 219] width 117 height 35
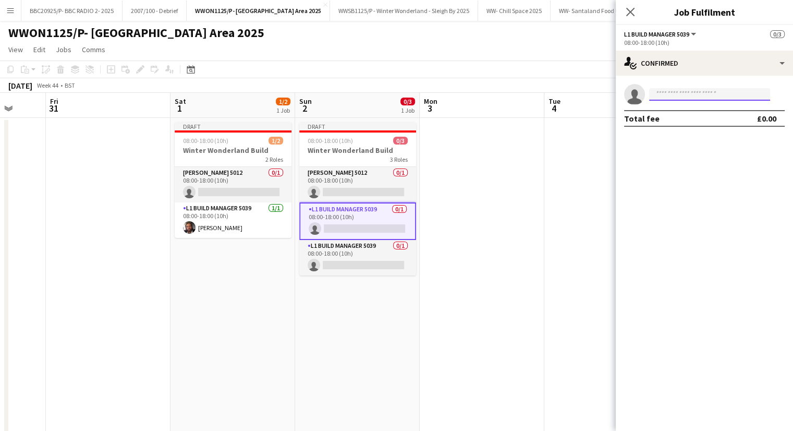
click at [704, 97] on input at bounding box center [709, 94] width 121 height 13
type input "*****"
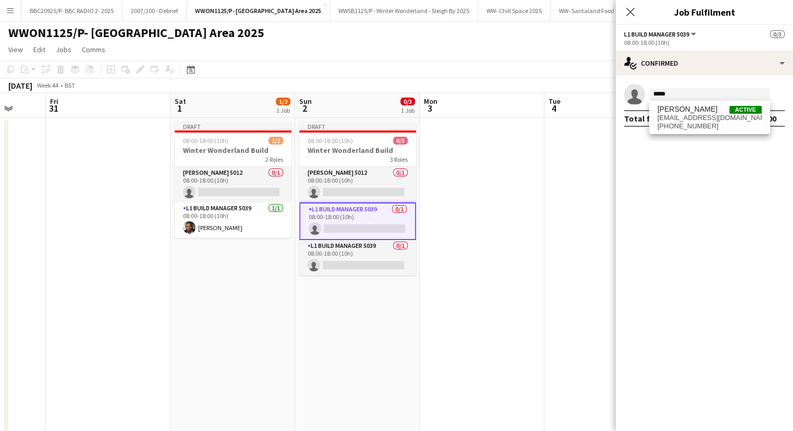
click at [695, 123] on span "[PHONE_NUMBER]" at bounding box center [710, 126] width 104 height 8
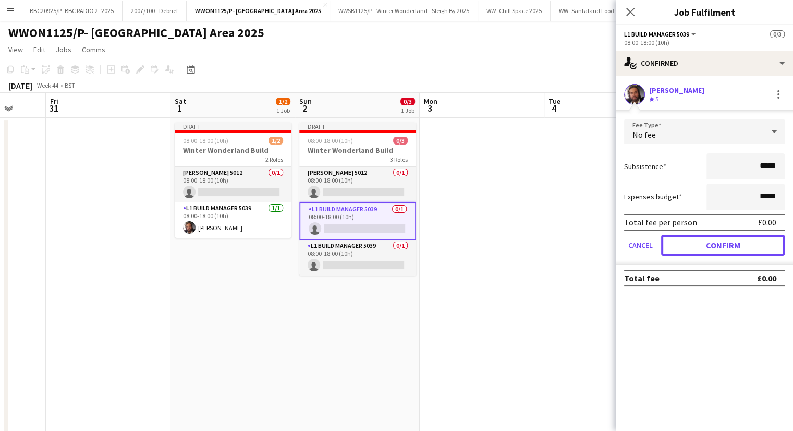
drag, startPoint x: 750, startPoint y: 243, endPoint x: 710, endPoint y: 252, distance: 41.1
click at [751, 243] on button "Confirm" at bounding box center [723, 245] width 124 height 21
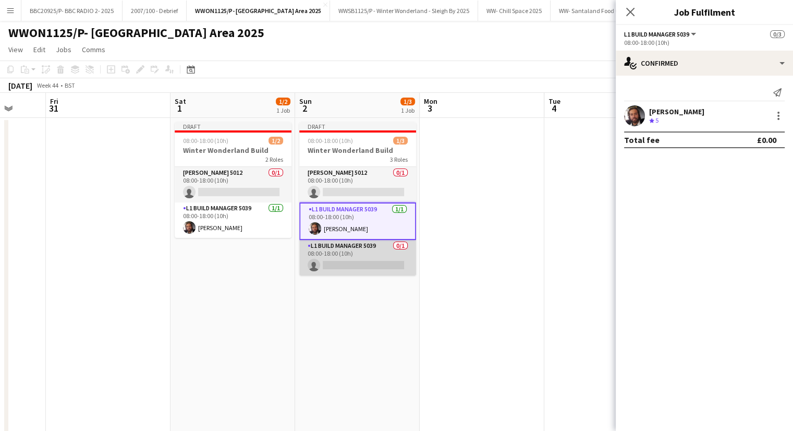
click at [330, 259] on app-card-role "L1 Build Manager 5039 0/1 08:00-18:00 (10h) single-neutral-actions" at bounding box center [357, 257] width 117 height 35
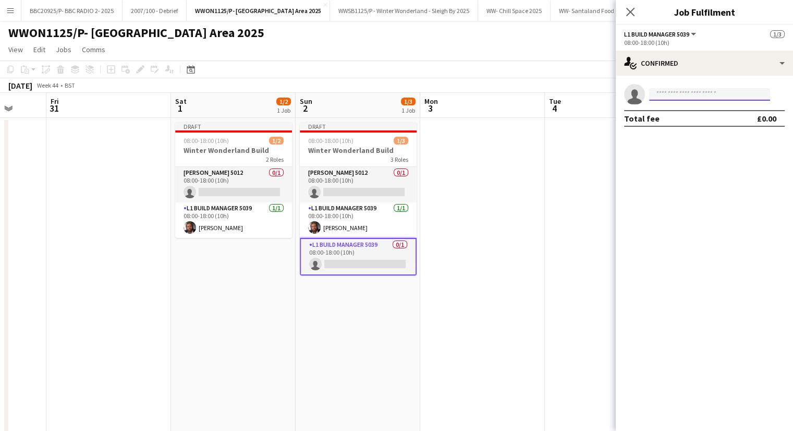
click at [677, 100] on input at bounding box center [709, 94] width 121 height 13
type input "*"
type input "*****"
click at [706, 107] on span "[PERSON_NAME]" at bounding box center [688, 109] width 60 height 9
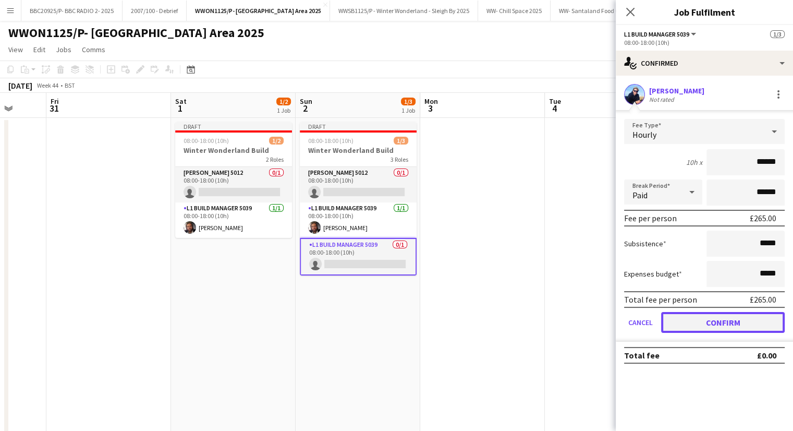
click at [709, 320] on button "Confirm" at bounding box center [723, 322] width 124 height 21
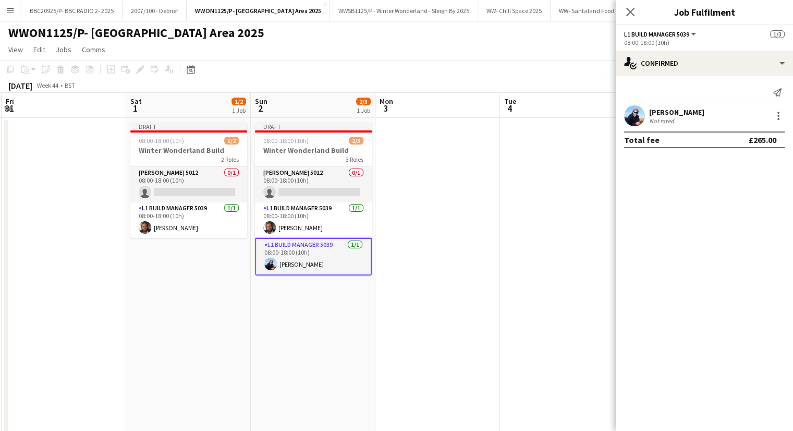
scroll to position [0, 412]
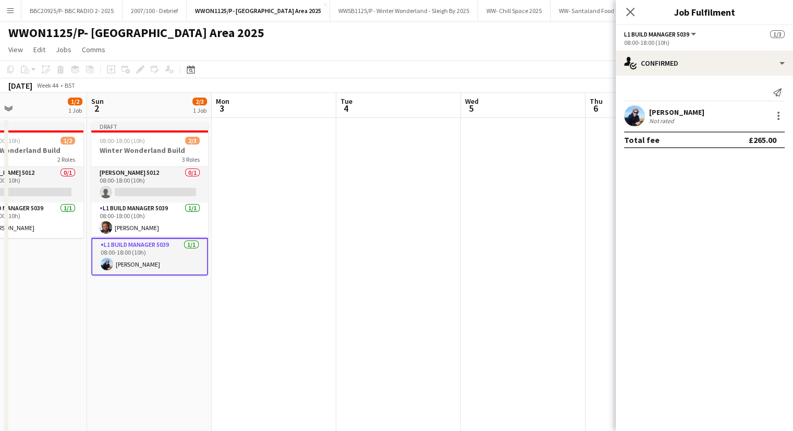
drag, startPoint x: 444, startPoint y: 303, endPoint x: 236, endPoint y: 315, distance: 209.0
click at [236, 315] on app-calendar-viewport "Wed 29 Thu 30 Fri 31 Sat 1 1/2 1 Job Sun 2 2/3 1 Job Mon 3 Tue 4 Wed 5 Thu 6 Fr…" at bounding box center [396, 324] width 793 height 462
click at [145, 198] on app-card-role "[PERSON_NAME] 5012 0/1 08:00-18:00 (10h) single-neutral-actions" at bounding box center [149, 184] width 117 height 35
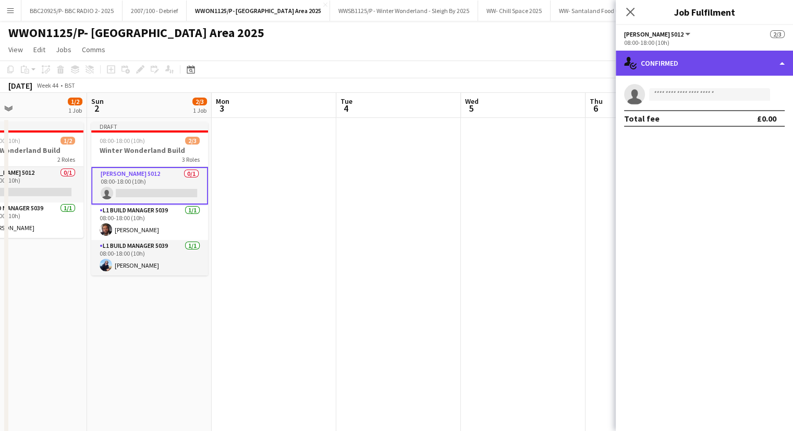
click at [766, 65] on div "single-neutral-actions-check-2 Confirmed" at bounding box center [704, 63] width 177 height 25
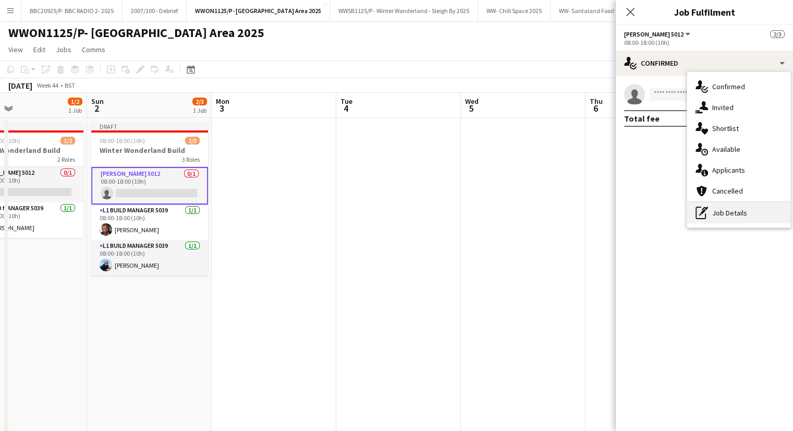
click at [743, 210] on div "pen-write Job Details" at bounding box center [738, 212] width 103 height 21
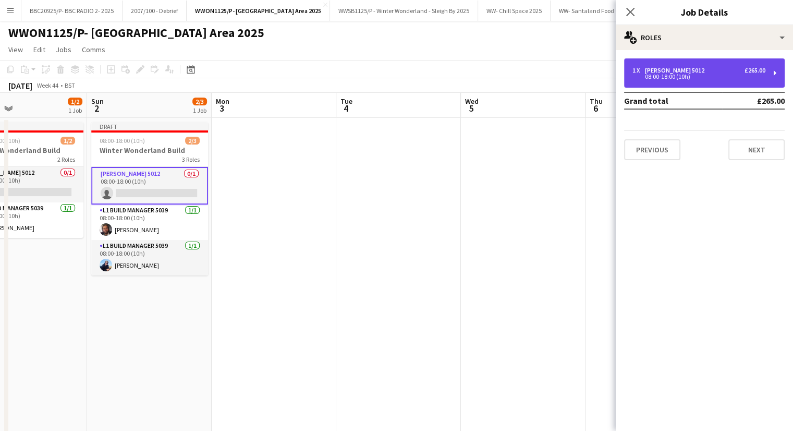
click at [693, 74] on div "08:00-18:00 (10h)" at bounding box center [699, 76] width 133 height 5
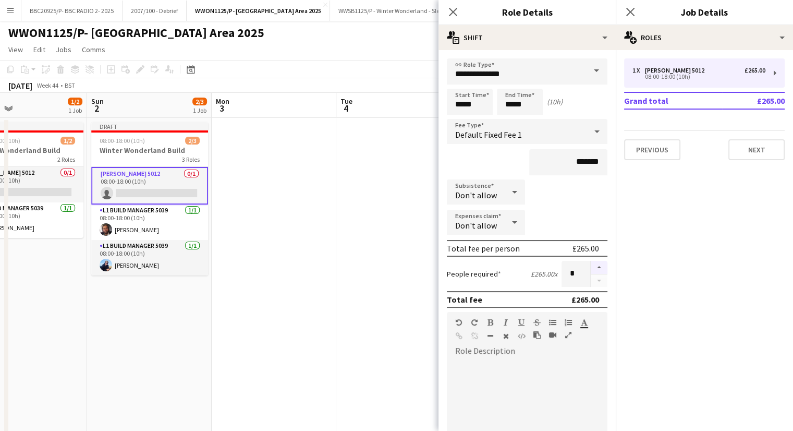
click at [591, 267] on button "button" at bounding box center [599, 268] width 17 height 14
click at [591, 264] on button "button" at bounding box center [599, 268] width 17 height 14
click at [591, 265] on button "button" at bounding box center [599, 268] width 17 height 14
type input "*"
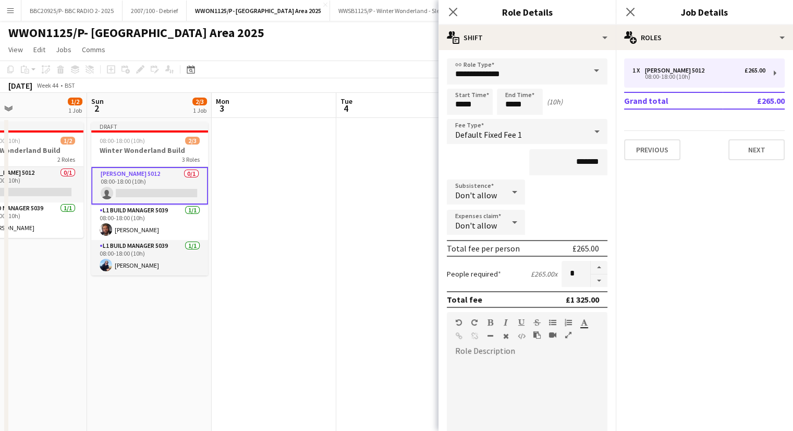
click at [291, 303] on app-date-cell at bounding box center [274, 336] width 125 height 437
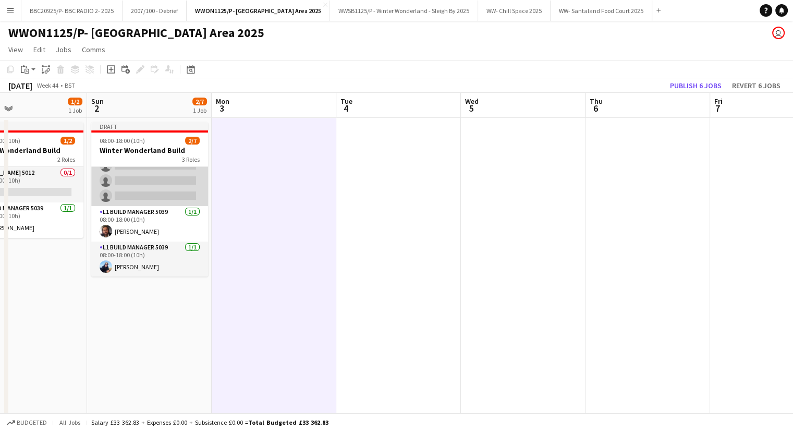
scroll to position [0, 0]
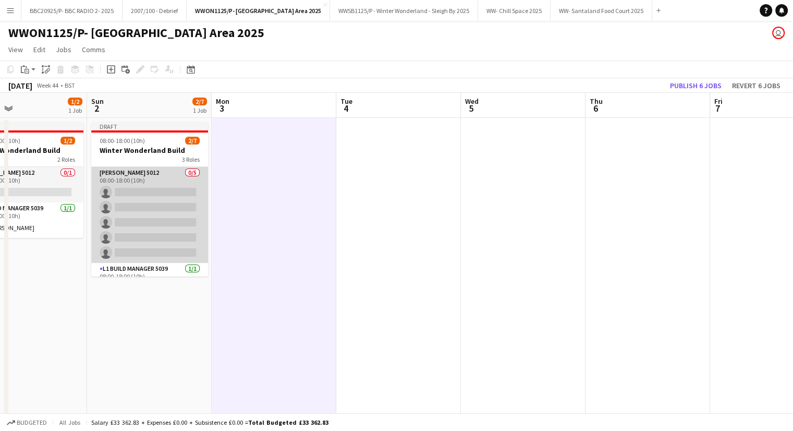
click at [145, 192] on app-card-role "[PERSON_NAME] 5012 0/5 08:00-18:00 (10h) single-neutral-actions single-neutral-…" at bounding box center [149, 215] width 117 height 96
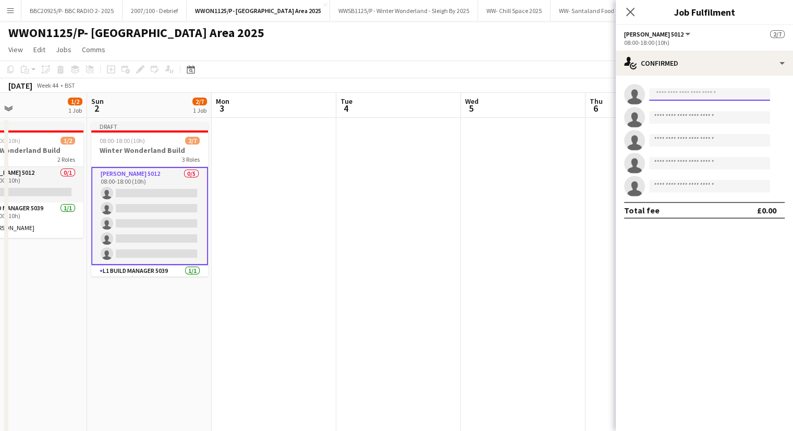
click at [737, 94] on input at bounding box center [709, 94] width 121 height 13
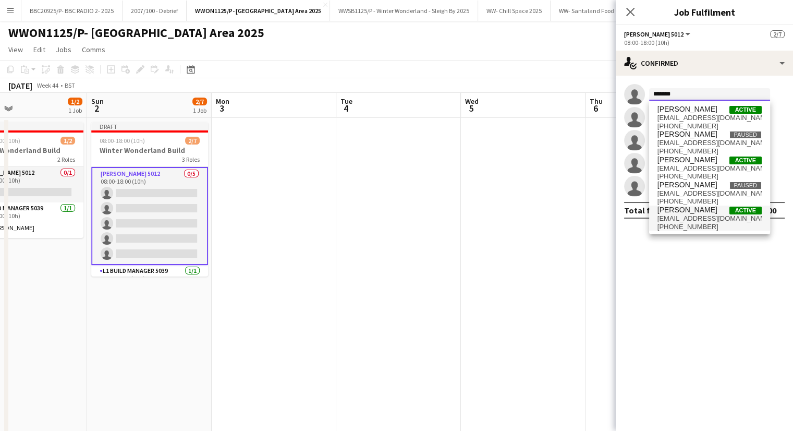
type input "*******"
click at [701, 218] on span "[EMAIL_ADDRESS][DOMAIN_NAME]" at bounding box center [710, 218] width 104 height 8
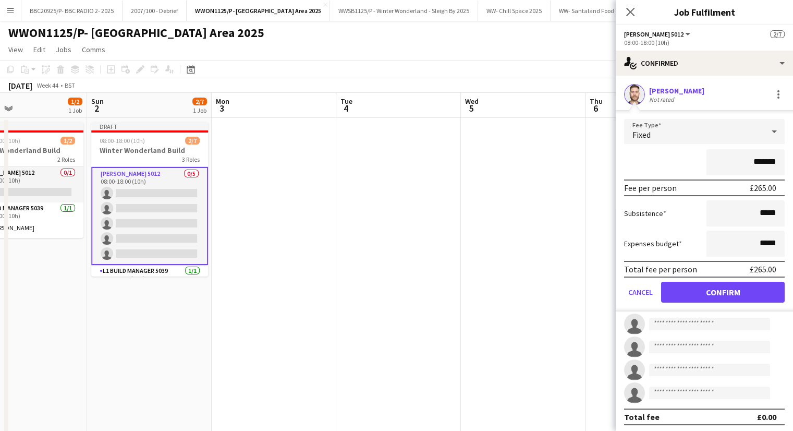
click at [737, 138] on div "Fixed" at bounding box center [694, 131] width 140 height 25
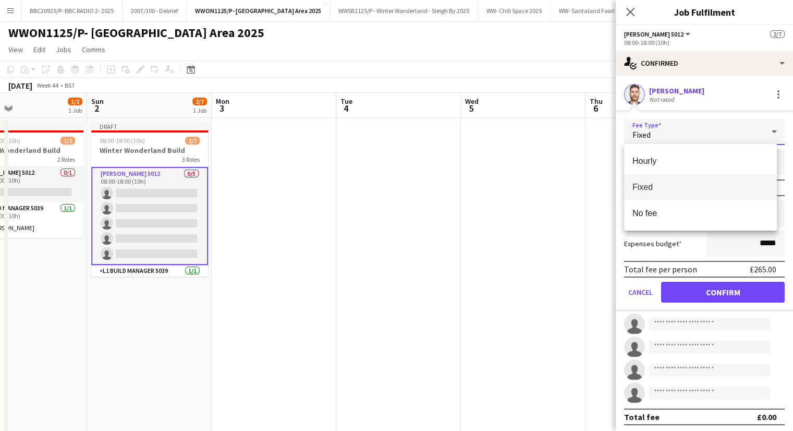
click at [664, 87] on div at bounding box center [396, 215] width 793 height 431
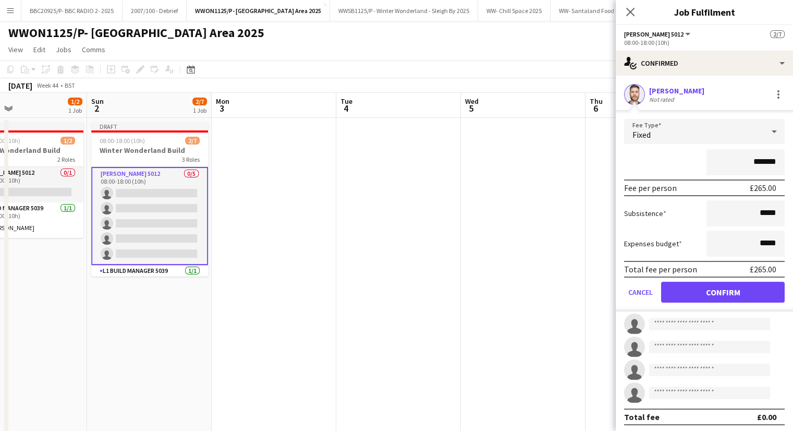
click at [665, 91] on div "[PERSON_NAME]" at bounding box center [676, 90] width 55 height 9
click at [712, 288] on button "Confirm" at bounding box center [723, 292] width 124 height 21
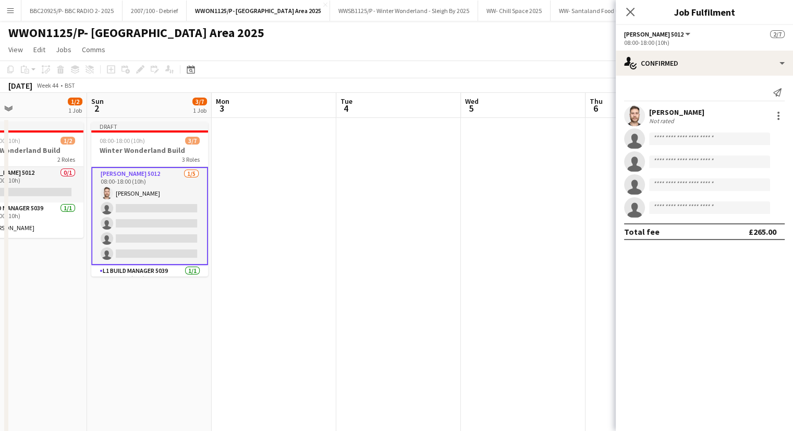
click at [146, 195] on app-card-role "[PERSON_NAME] 5012 [DATE] 08:00-18:00 (10h) [PERSON_NAME] single-neutral-action…" at bounding box center [149, 216] width 117 height 98
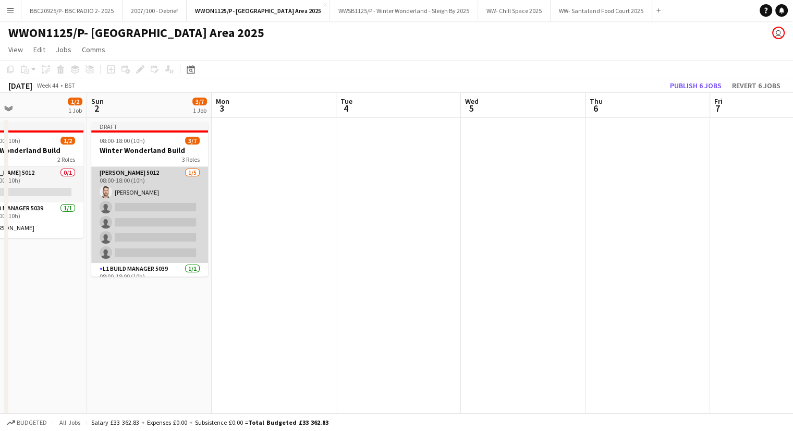
click at [153, 191] on app-card-role "[PERSON_NAME] 5012 [DATE] 08:00-18:00 (10h) [PERSON_NAME] single-neutral-action…" at bounding box center [149, 215] width 117 height 96
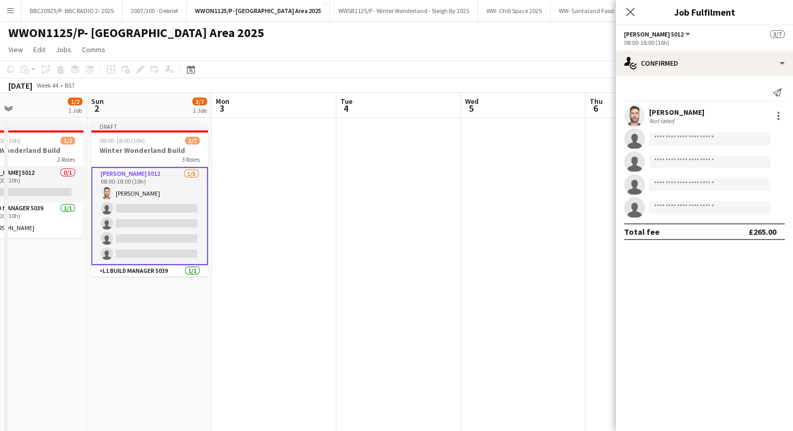
click at [676, 113] on div "[PERSON_NAME]" at bounding box center [676, 111] width 55 height 9
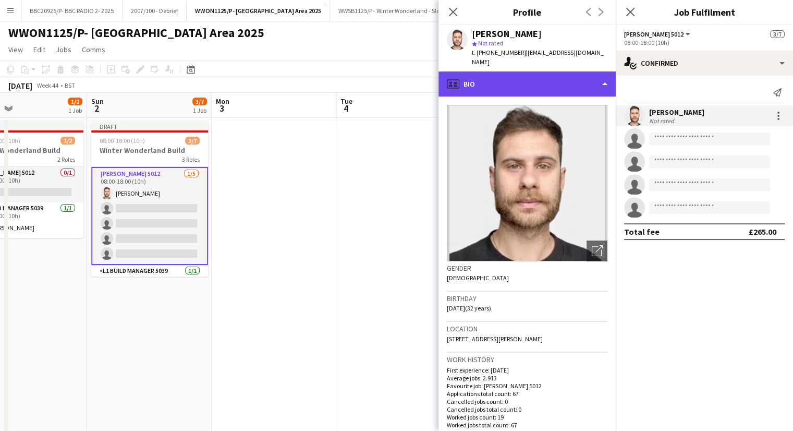
click at [559, 85] on div "profile Bio" at bounding box center [527, 83] width 177 height 25
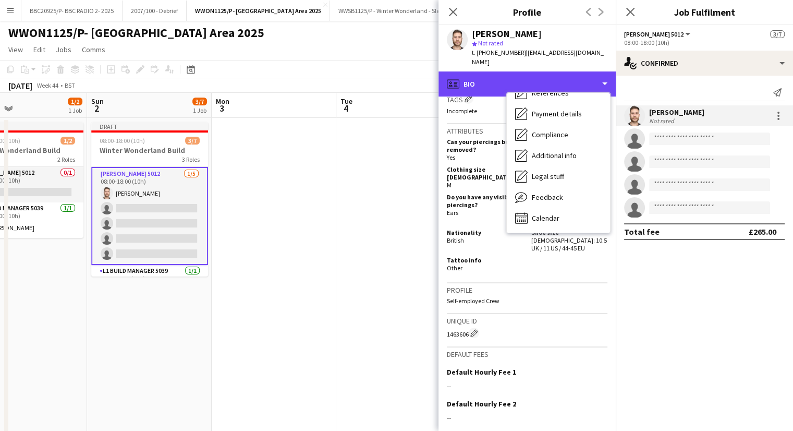
scroll to position [417, 0]
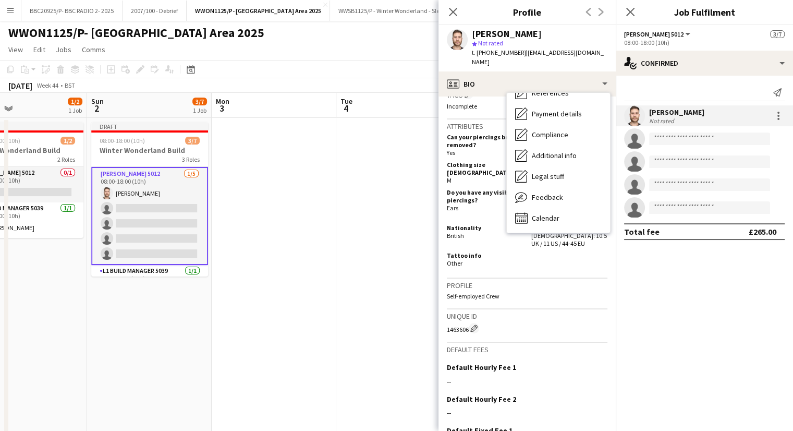
click at [369, 309] on app-date-cell at bounding box center [398, 336] width 125 height 437
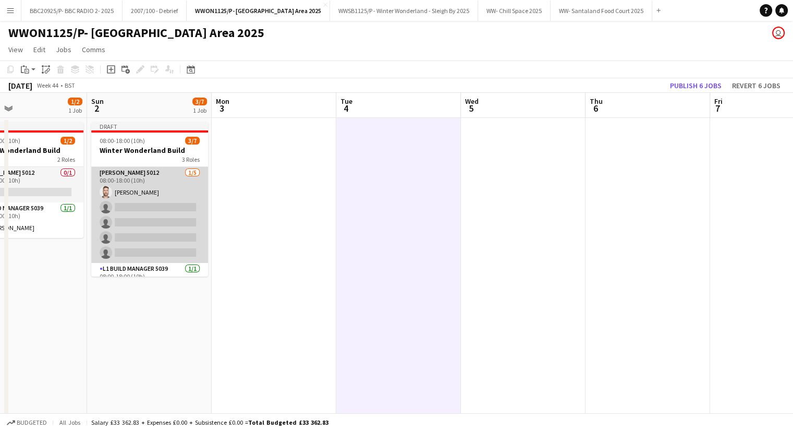
click at [165, 197] on app-card-role "[PERSON_NAME] 5012 [DATE] 08:00-18:00 (10h) [PERSON_NAME] single-neutral-action…" at bounding box center [149, 215] width 117 height 96
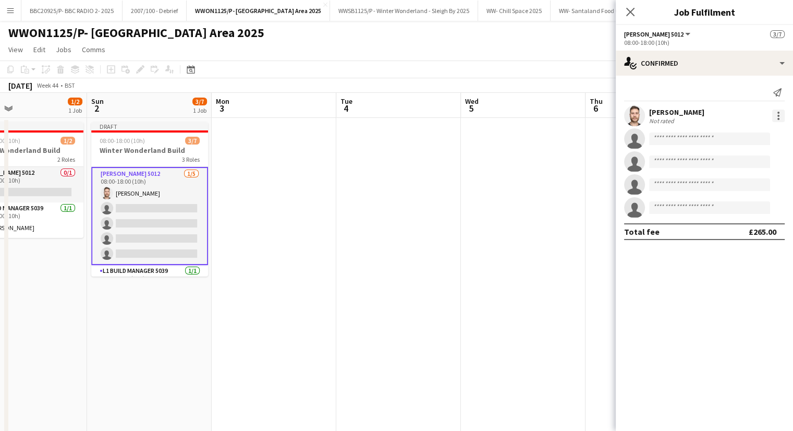
click at [774, 116] on div at bounding box center [779, 116] width 13 height 13
click at [744, 137] on span "Edit fee" at bounding box center [744, 134] width 65 height 9
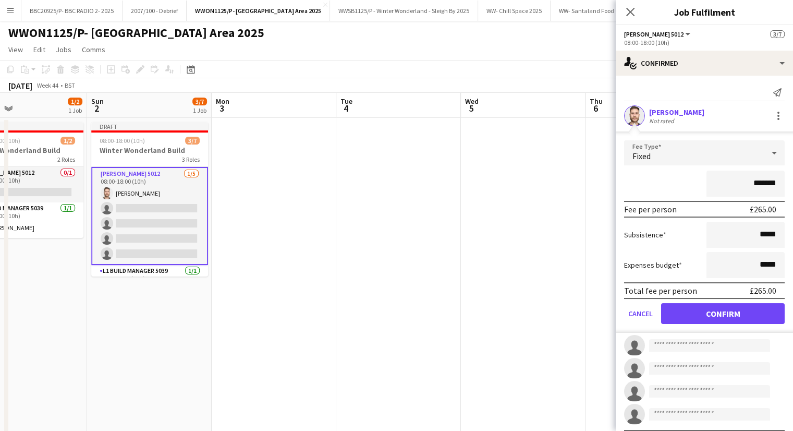
click at [750, 152] on div "Fixed" at bounding box center [694, 152] width 140 height 25
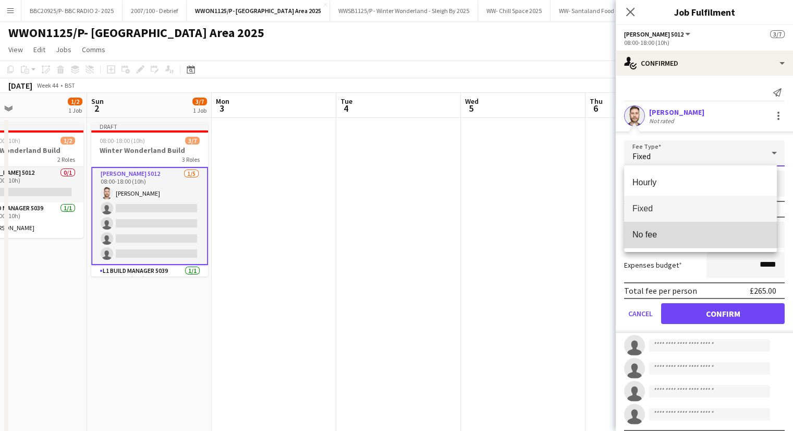
click at [692, 238] on span "No fee" at bounding box center [701, 235] width 136 height 10
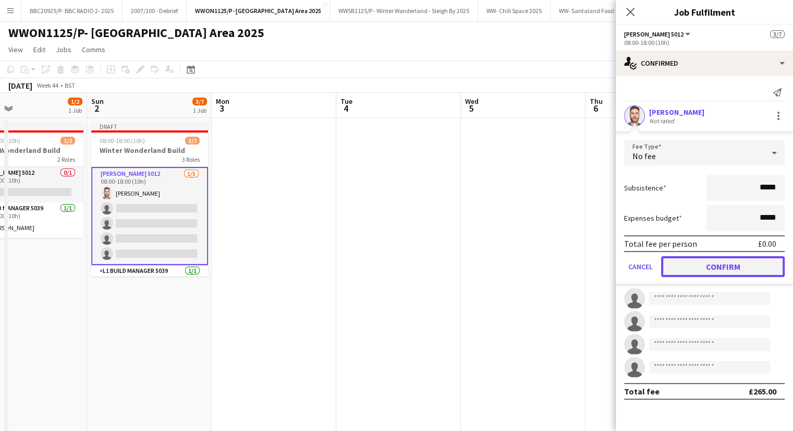
click at [718, 269] on button "Confirm" at bounding box center [723, 266] width 124 height 21
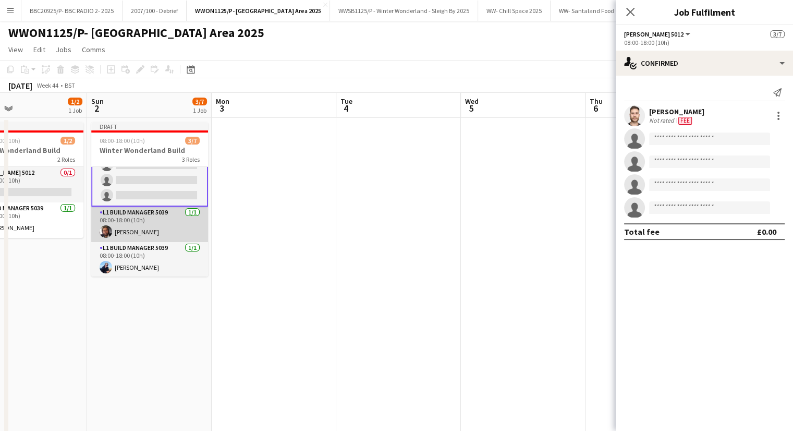
scroll to position [0, 0]
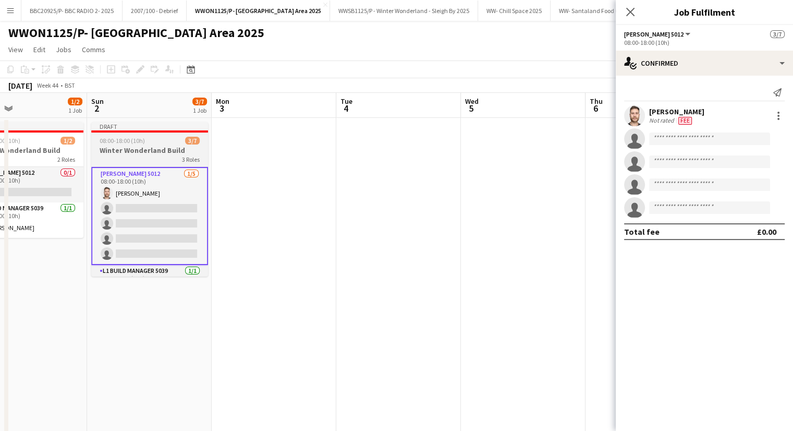
click at [150, 150] on h3 "Winter Wonderland Build" at bounding box center [149, 150] width 117 height 9
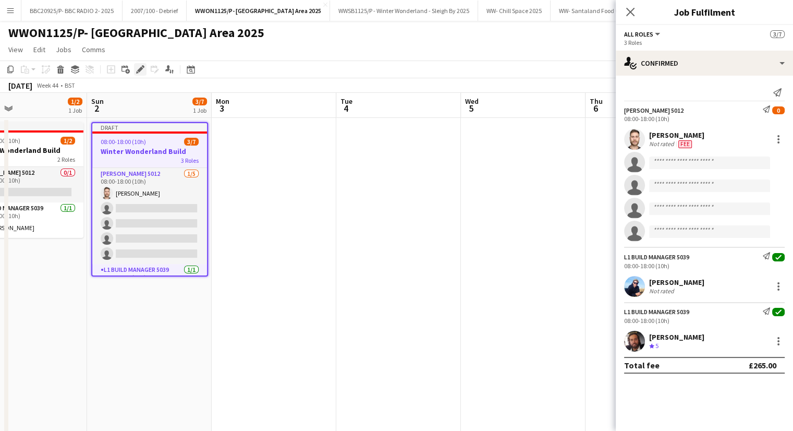
click at [142, 70] on icon "Edit" at bounding box center [140, 69] width 8 height 8
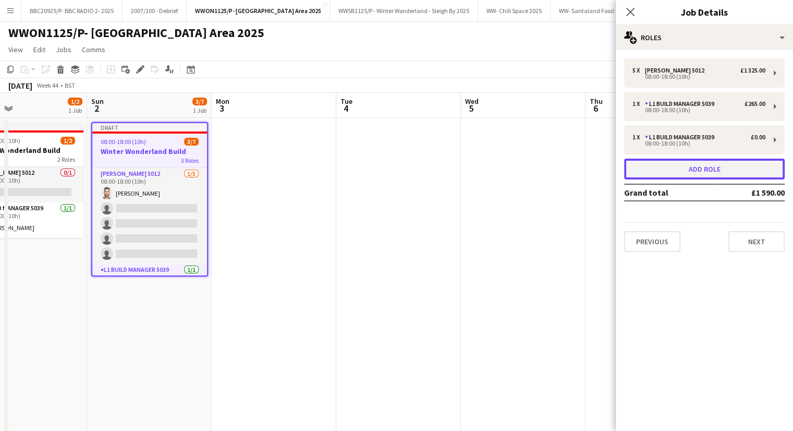
click at [706, 167] on button "Add role" at bounding box center [704, 169] width 161 height 21
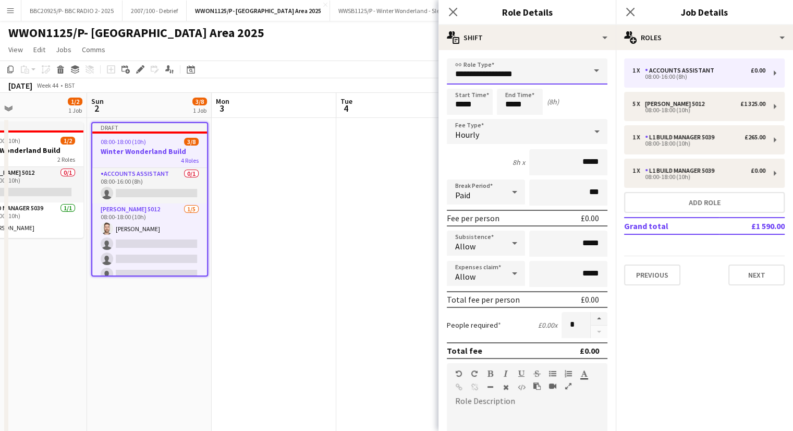
click at [533, 64] on input "**********" at bounding box center [527, 71] width 161 height 26
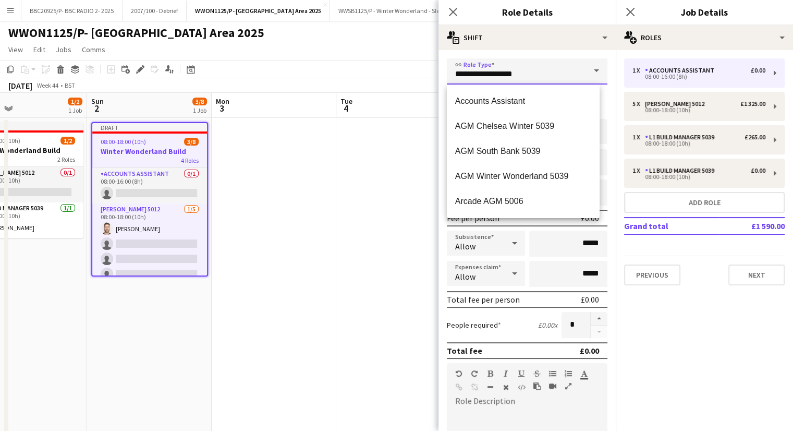
click at [533, 64] on input "**********" at bounding box center [527, 71] width 161 height 26
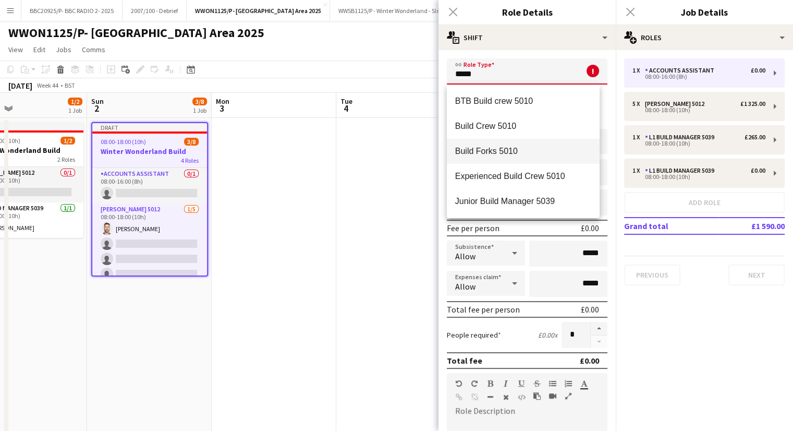
click at [469, 142] on mat-option "Build Forks 5010" at bounding box center [523, 151] width 153 height 25
type input "**********"
type input "******"
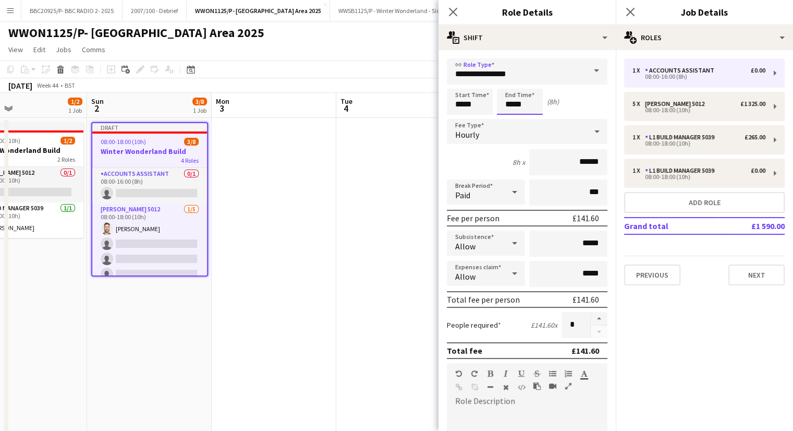
click at [513, 104] on input "*****" at bounding box center [520, 102] width 46 height 26
type input "*****"
click at [506, 138] on div "Hourly" at bounding box center [517, 131] width 140 height 25
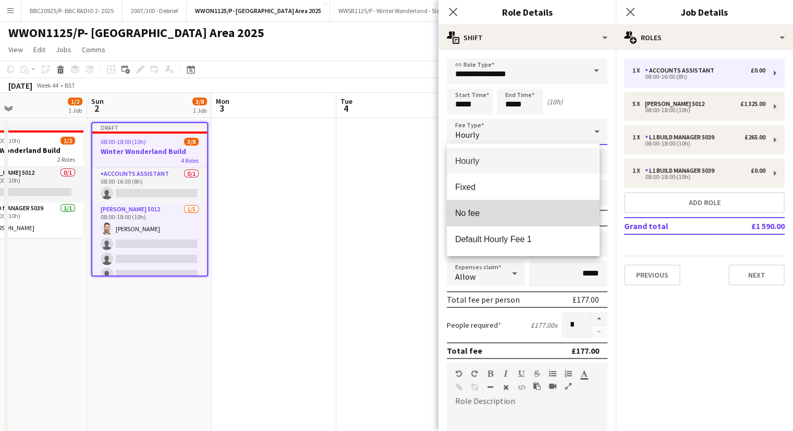
click at [482, 212] on span "No fee" at bounding box center [523, 213] width 136 height 10
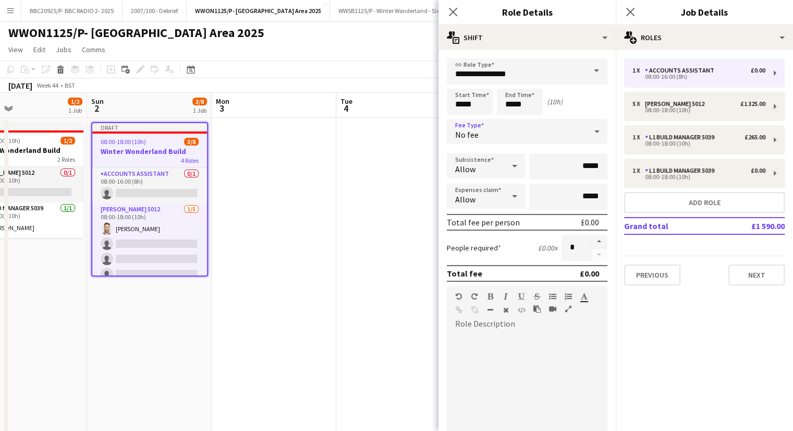
scroll to position [196, 0]
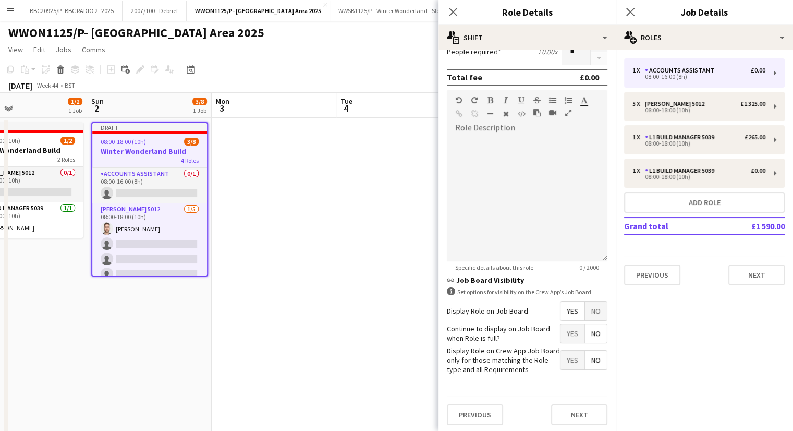
click at [585, 310] on span "No" at bounding box center [596, 310] width 22 height 19
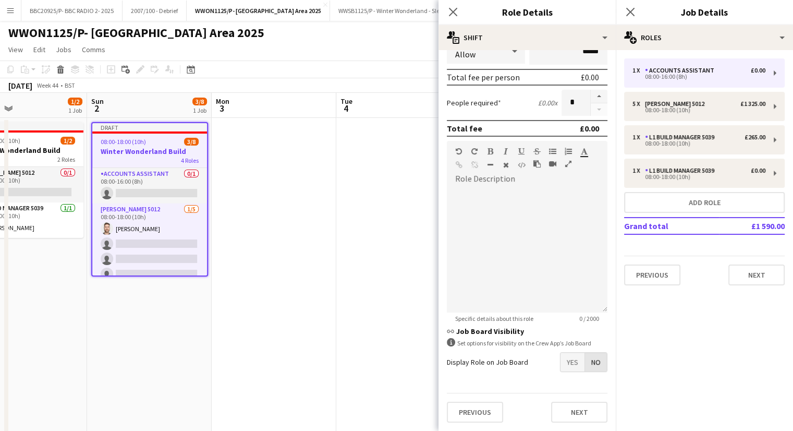
scroll to position [143, 0]
click at [320, 297] on app-date-cell at bounding box center [274, 336] width 125 height 437
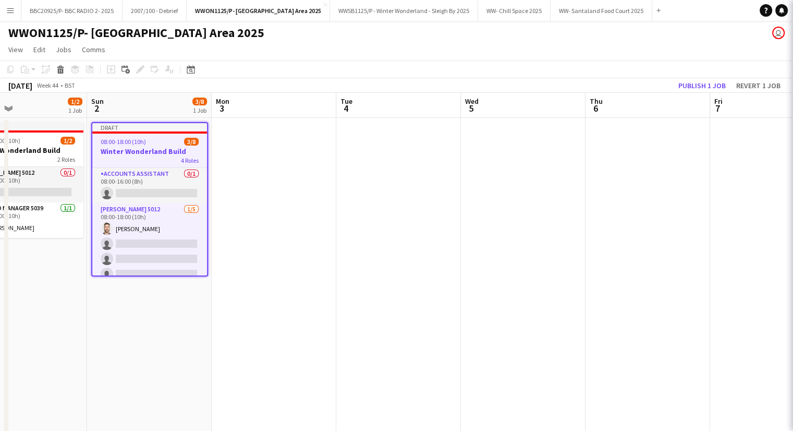
scroll to position [0, 413]
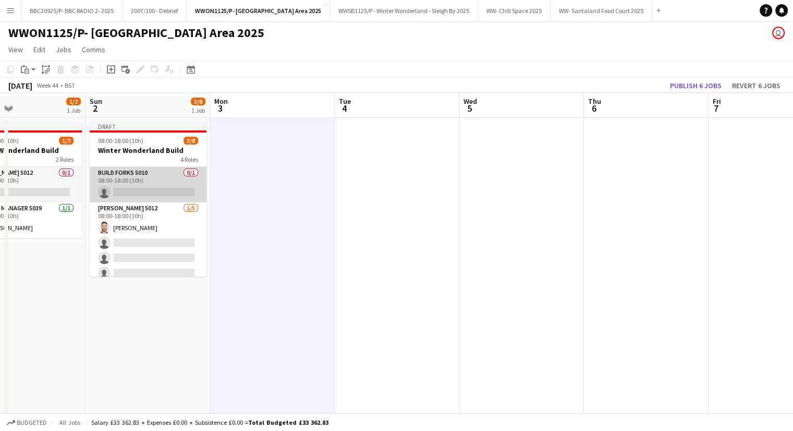
click at [155, 179] on app-card-role "Build Forks 5010 0/1 08:00-18:00 (10h) single-neutral-actions" at bounding box center [148, 184] width 117 height 35
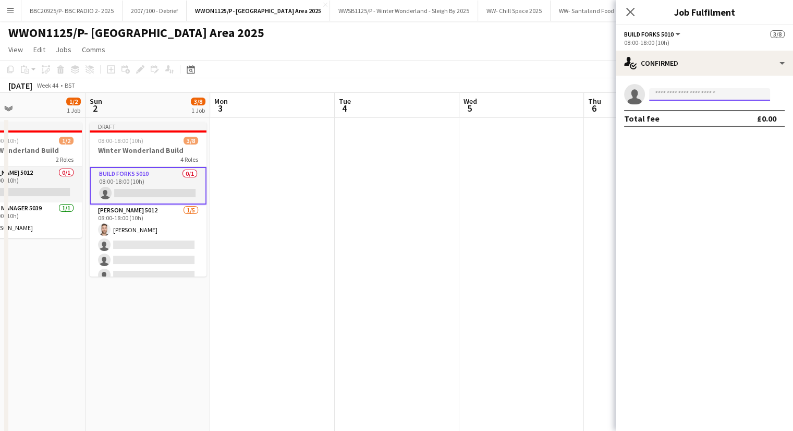
click at [732, 95] on input at bounding box center [709, 94] width 121 height 13
type input "*****"
click at [703, 119] on span "[EMAIL_ADDRESS][DOMAIN_NAME]" at bounding box center [710, 118] width 104 height 8
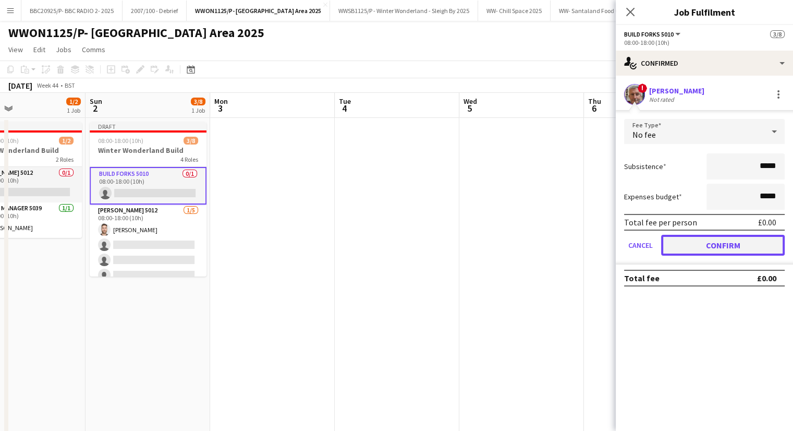
click at [758, 245] on button "Confirm" at bounding box center [723, 245] width 124 height 21
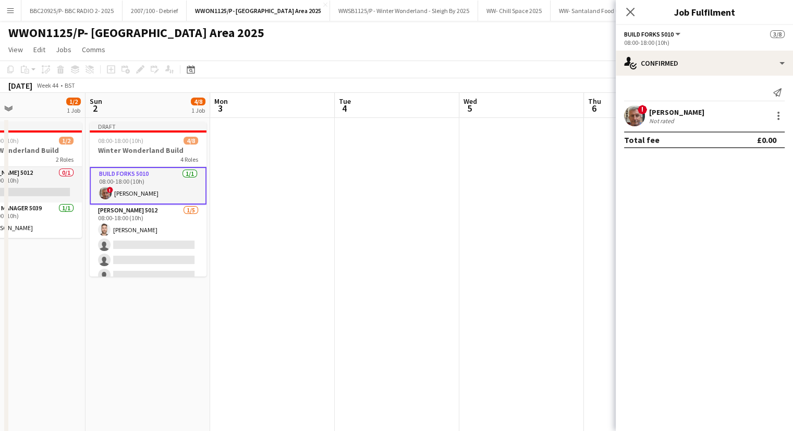
click at [667, 104] on div "Send notification ! [PERSON_NAME] Not rated Total fee £0.00" at bounding box center [704, 116] width 177 height 81
click at [668, 109] on div "[PERSON_NAME]" at bounding box center [676, 111] width 55 height 9
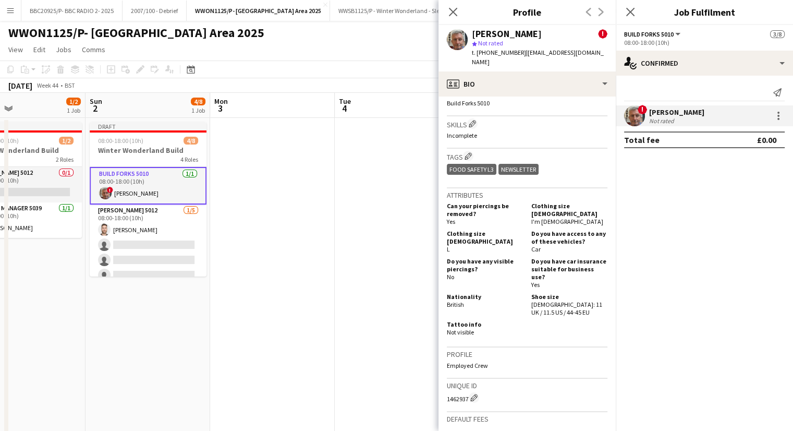
scroll to position [469, 0]
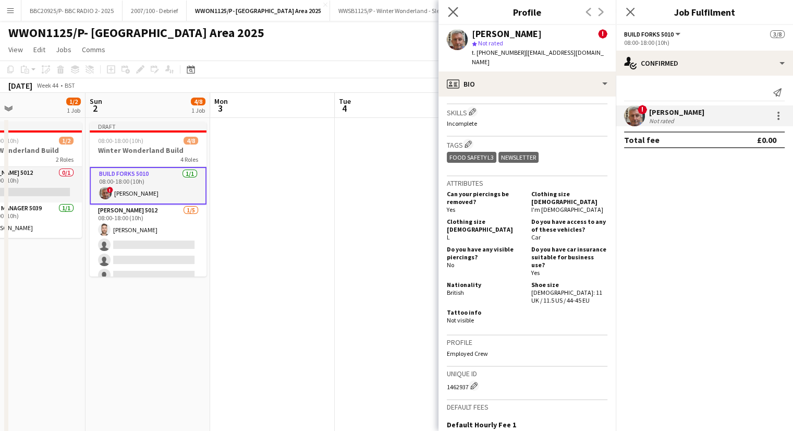
click at [458, 17] on icon "Close pop-in" at bounding box center [453, 12] width 10 height 10
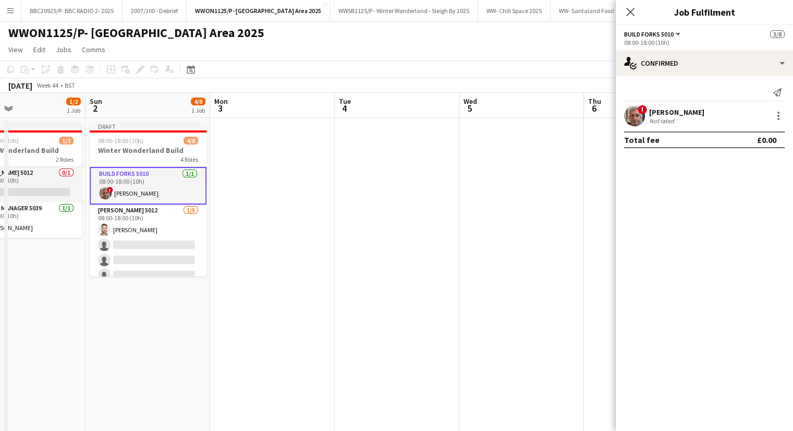
click at [163, 180] on app-card-role "Build Forks 5010 [DATE] 08:00-18:00 (10h) ! [PERSON_NAME]" at bounding box center [148, 186] width 117 height 38
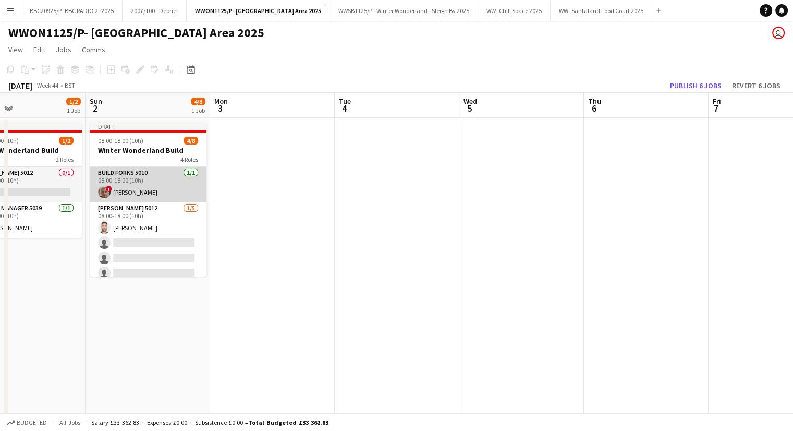
click at [145, 177] on app-card-role "Build Forks 5010 [DATE] 08:00-18:00 (10h) ! [PERSON_NAME]" at bounding box center [148, 184] width 117 height 35
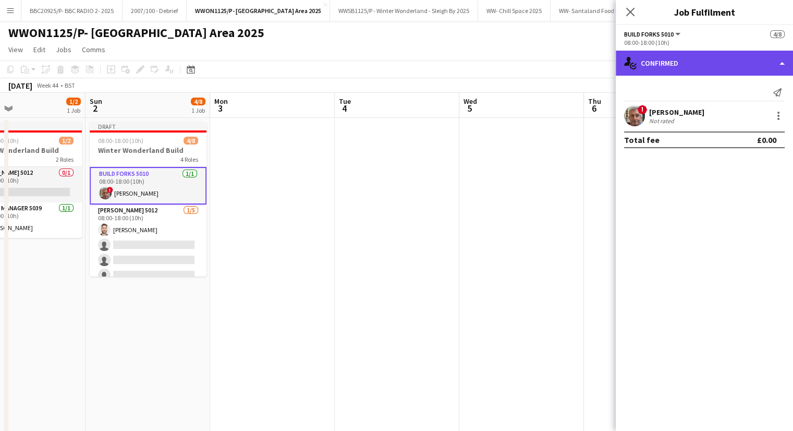
drag, startPoint x: 749, startPoint y: 63, endPoint x: 743, endPoint y: 71, distance: 10.4
click at [749, 63] on div "single-neutral-actions-check-2 Confirmed" at bounding box center [704, 63] width 177 height 25
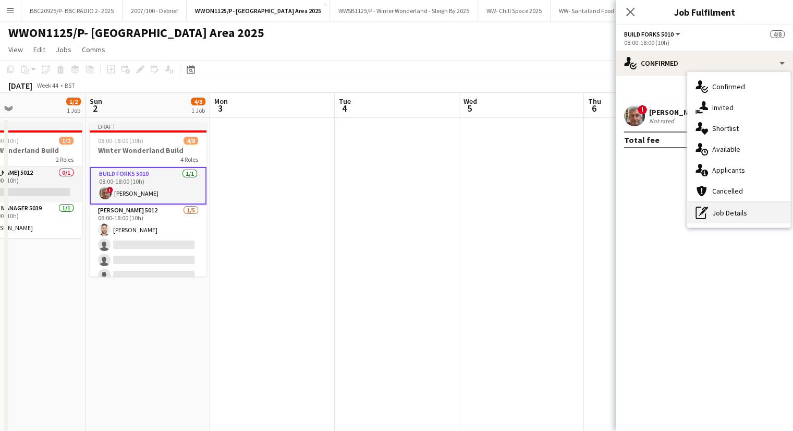
click at [745, 215] on div "pen-write Job Details" at bounding box center [738, 212] width 103 height 21
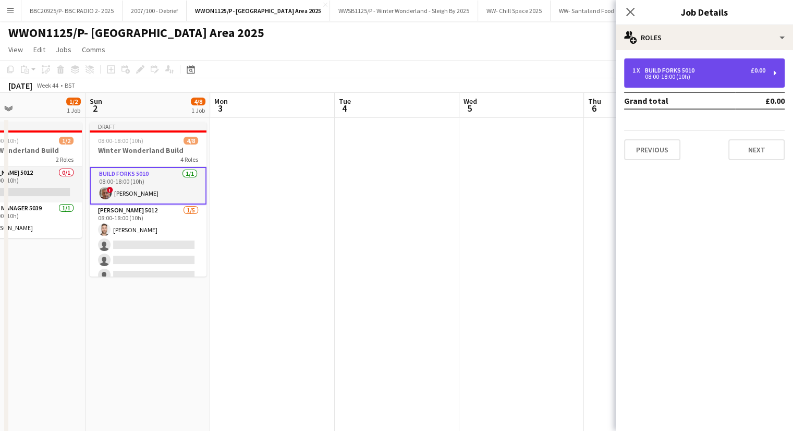
click at [678, 80] on div "1 x Build Forks 5010 £0.00 08:00-18:00 (10h)" at bounding box center [704, 72] width 161 height 29
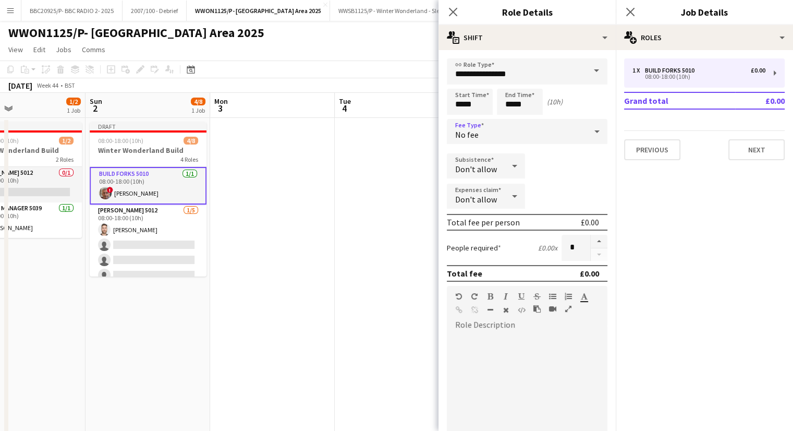
click at [524, 132] on div "No fee" at bounding box center [517, 131] width 140 height 25
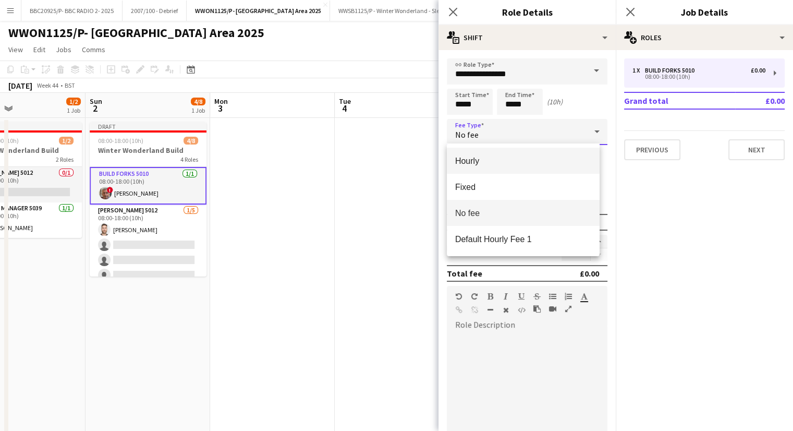
click at [501, 162] on span "Hourly" at bounding box center [523, 161] width 136 height 10
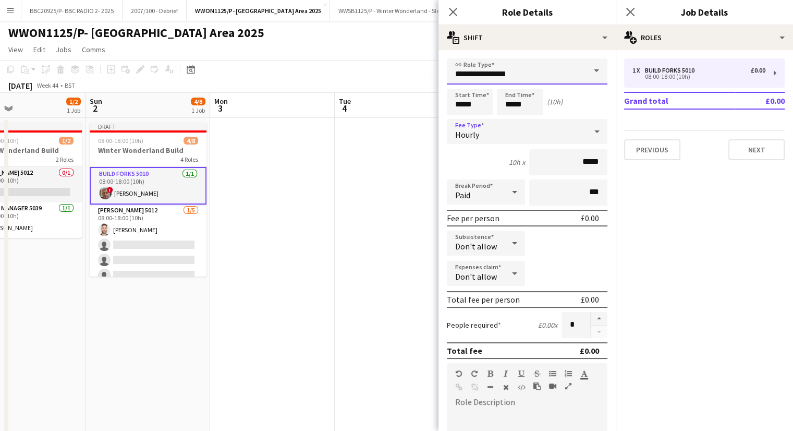
click at [521, 64] on input "**********" at bounding box center [527, 71] width 161 height 26
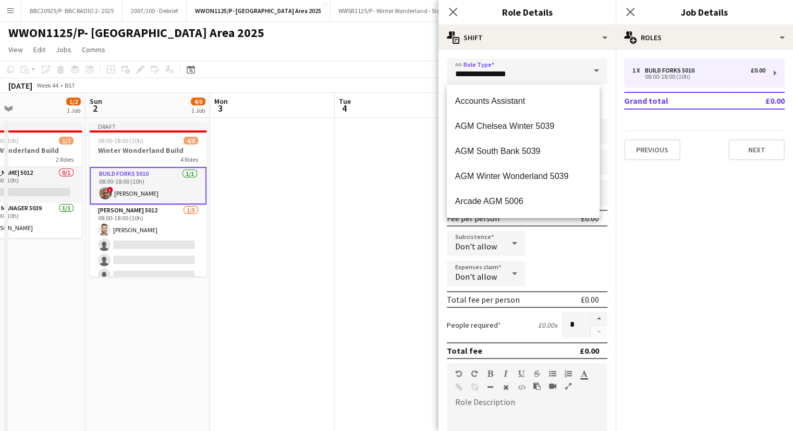
click at [526, 107] on mat-option "Accounts Assistant" at bounding box center [523, 101] width 153 height 25
type input "**********"
type input "*******"
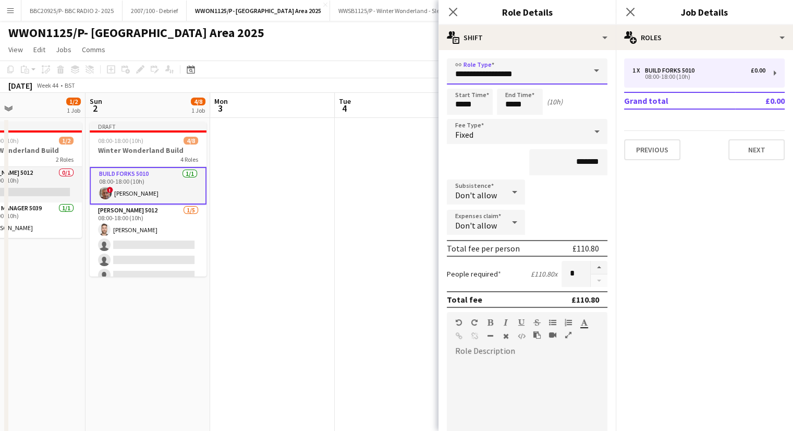
click at [551, 71] on input "**********" at bounding box center [527, 71] width 161 height 26
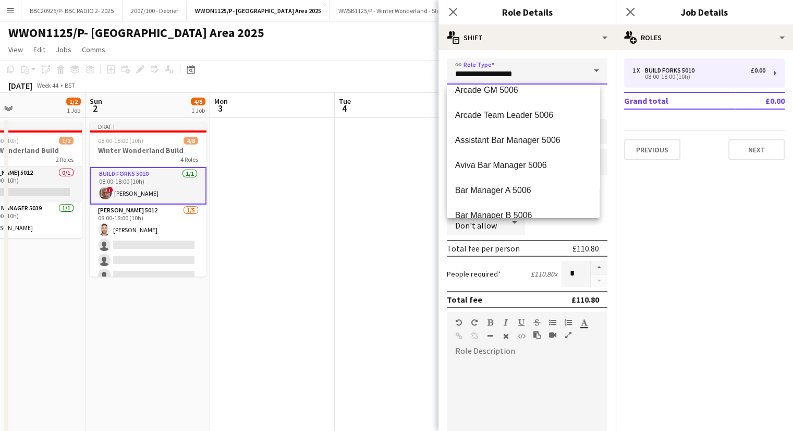
scroll to position [0, 0]
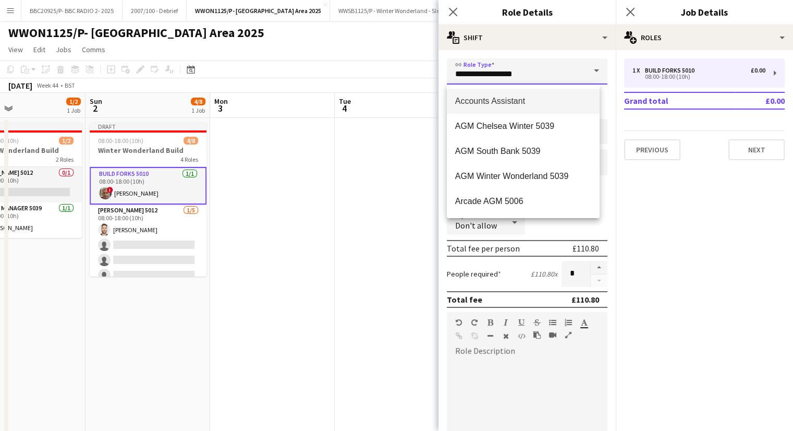
click at [529, 72] on input "**********" at bounding box center [527, 71] width 161 height 26
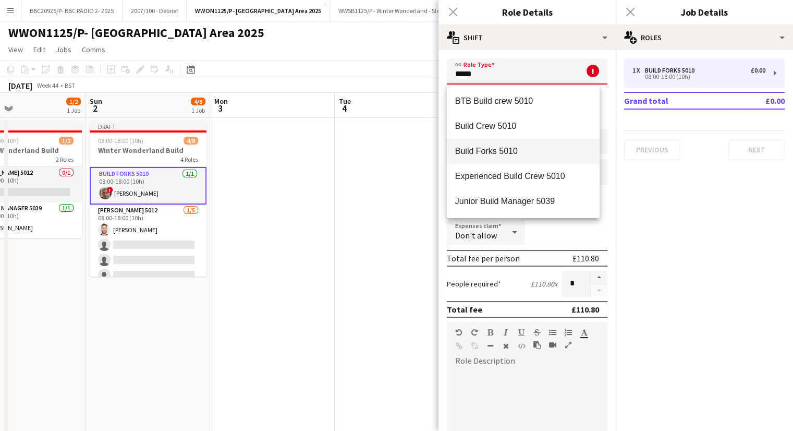
click at [521, 160] on mat-option "Build Forks 5010" at bounding box center [523, 151] width 153 height 25
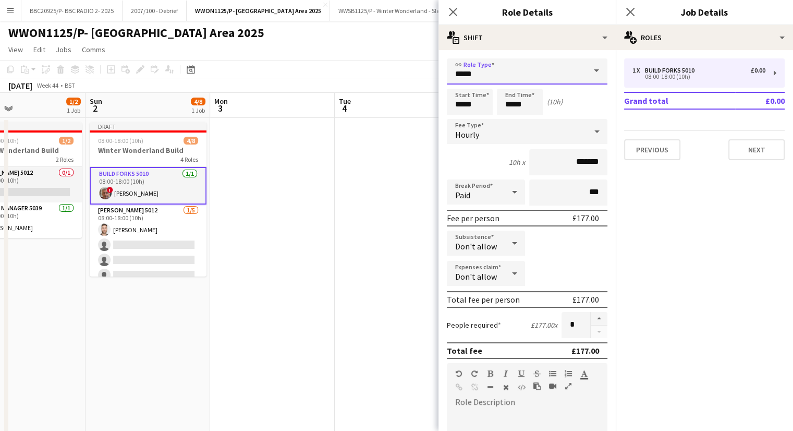
type input "**********"
type input "******"
click at [351, 176] on app-date-cell at bounding box center [397, 336] width 125 height 437
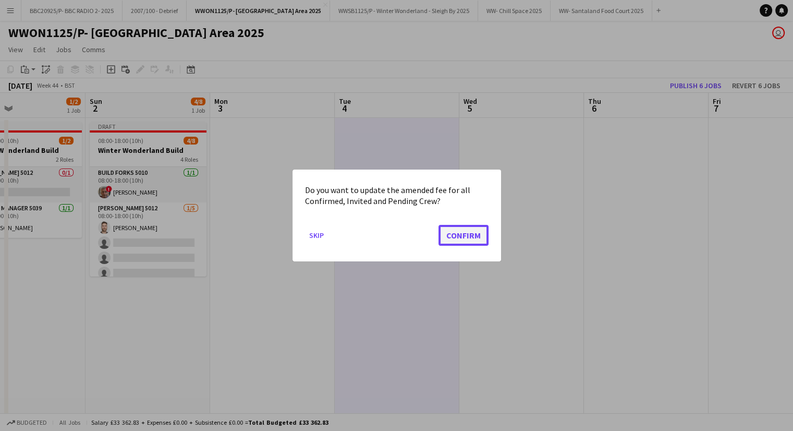
click at [471, 240] on button "Confirm" at bounding box center [464, 235] width 50 height 21
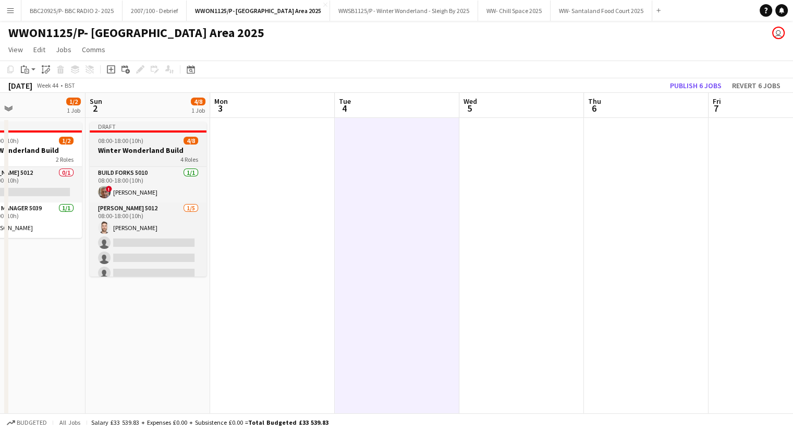
click at [154, 130] on div "Draft" at bounding box center [148, 126] width 117 height 8
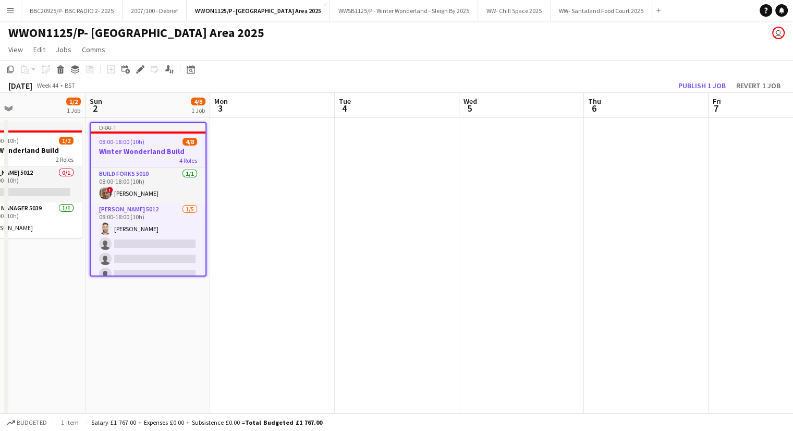
click at [279, 155] on app-date-cell at bounding box center [272, 336] width 125 height 437
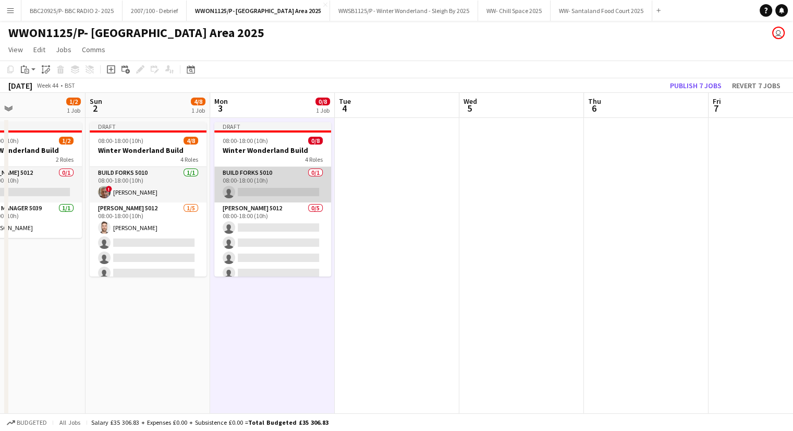
click at [262, 184] on app-card-role "Build Forks 5010 0/1 08:00-18:00 (10h) single-neutral-actions" at bounding box center [272, 184] width 117 height 35
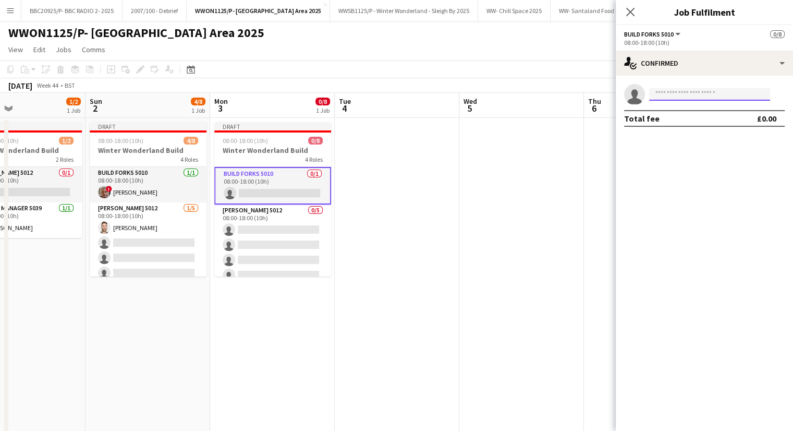
click at [711, 97] on input at bounding box center [709, 94] width 121 height 13
type input "*****"
click at [702, 111] on span "[PERSON_NAME]" at bounding box center [688, 109] width 60 height 9
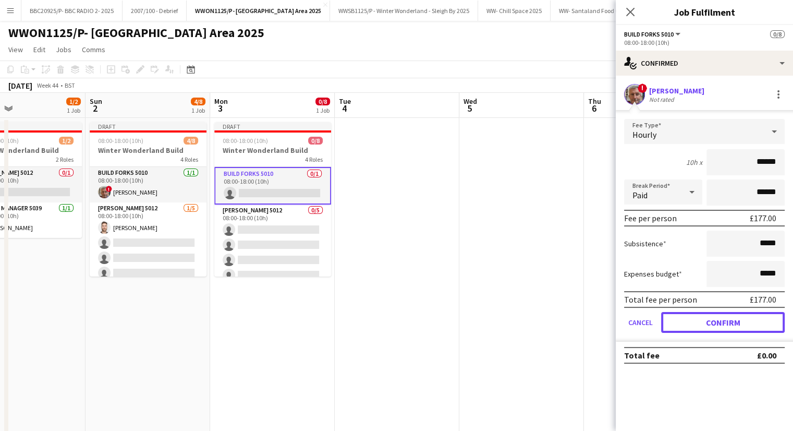
click at [735, 324] on button "Confirm" at bounding box center [723, 322] width 124 height 21
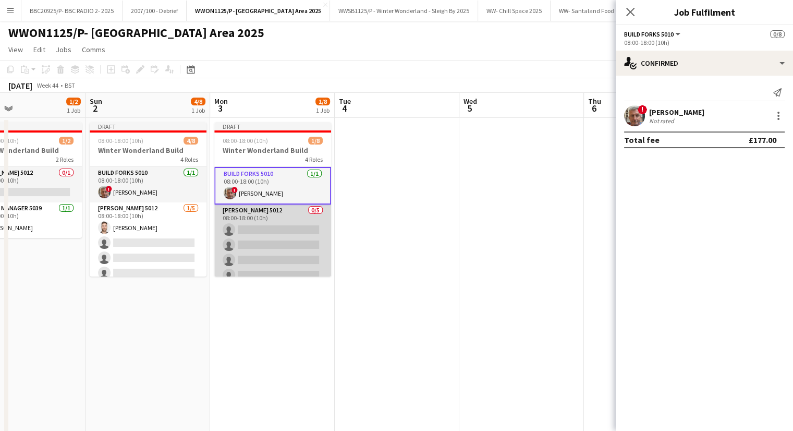
click at [262, 226] on app-card-role "[PERSON_NAME] 5012 0/5 08:00-18:00 (10h) single-neutral-actions single-neutral-…" at bounding box center [272, 252] width 117 height 96
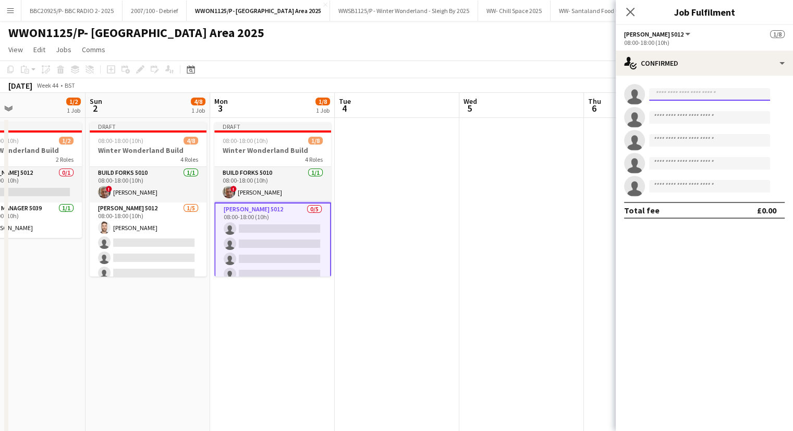
click at [717, 98] on input at bounding box center [709, 94] width 121 height 13
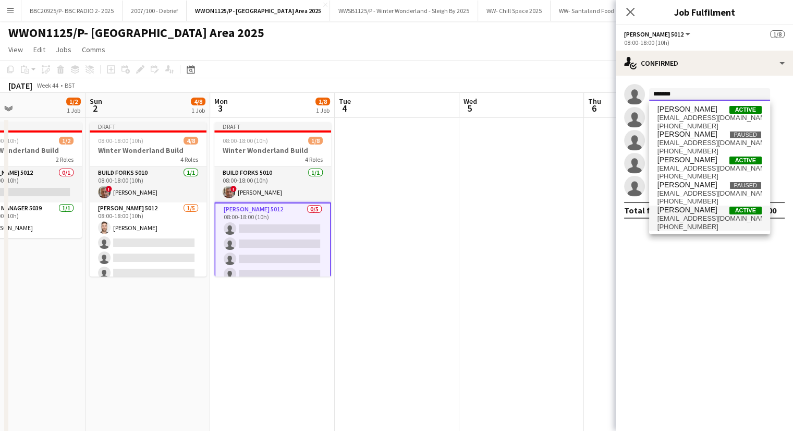
type input "*******"
click at [708, 220] on span "[EMAIL_ADDRESS][DOMAIN_NAME]" at bounding box center [710, 218] width 104 height 8
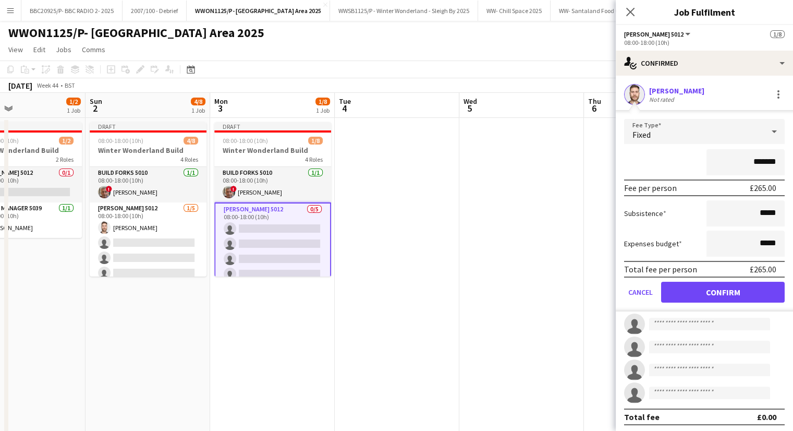
click at [715, 135] on div "Fixed" at bounding box center [694, 131] width 140 height 25
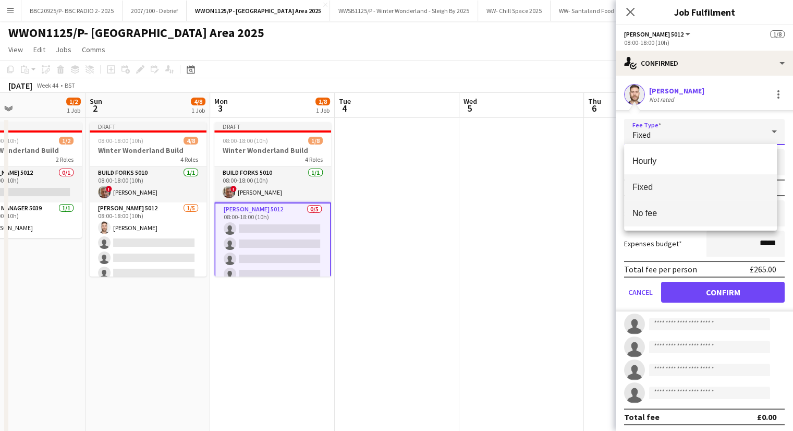
click at [701, 213] on span "No fee" at bounding box center [701, 213] width 136 height 10
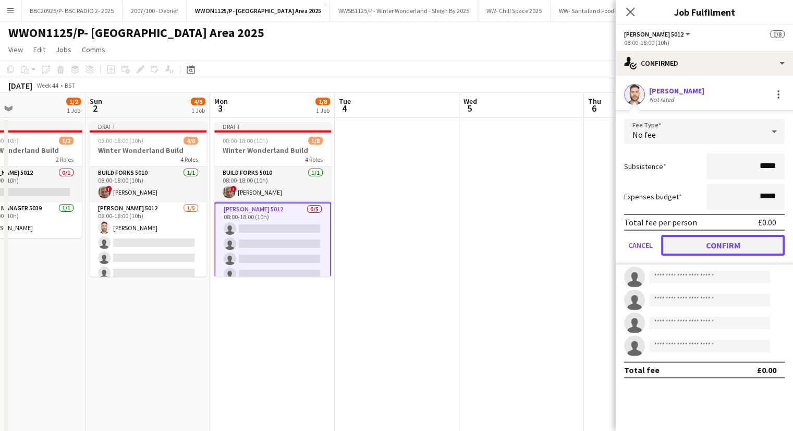
click at [711, 244] on button "Confirm" at bounding box center [723, 245] width 124 height 21
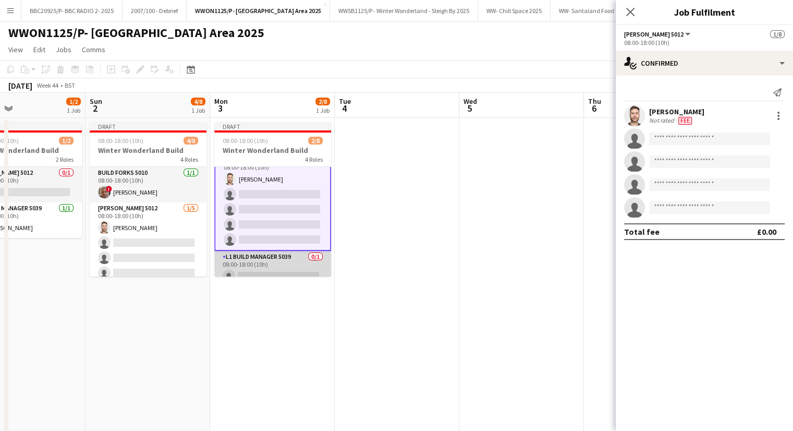
scroll to position [94, 0]
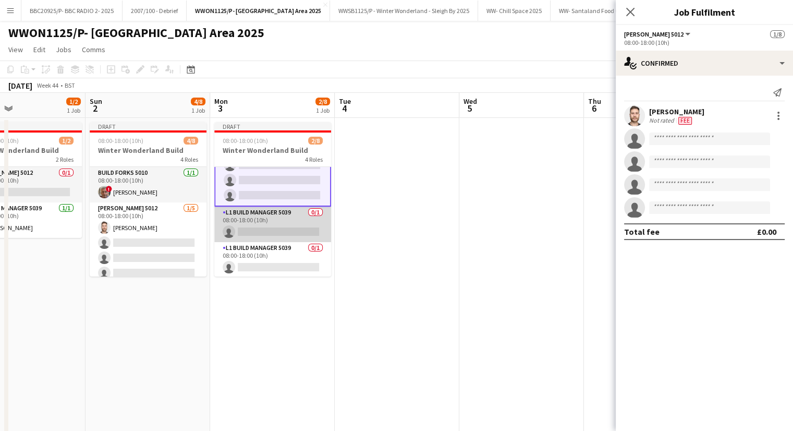
click at [286, 230] on app-card-role "L1 Build Manager 5039 0/1 08:00-18:00 (10h) single-neutral-actions" at bounding box center [272, 224] width 117 height 35
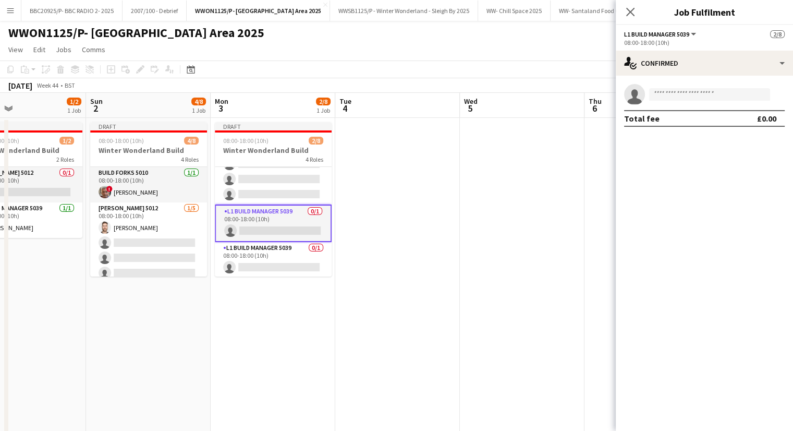
scroll to position [93, 0]
click at [724, 94] on input at bounding box center [709, 94] width 121 height 13
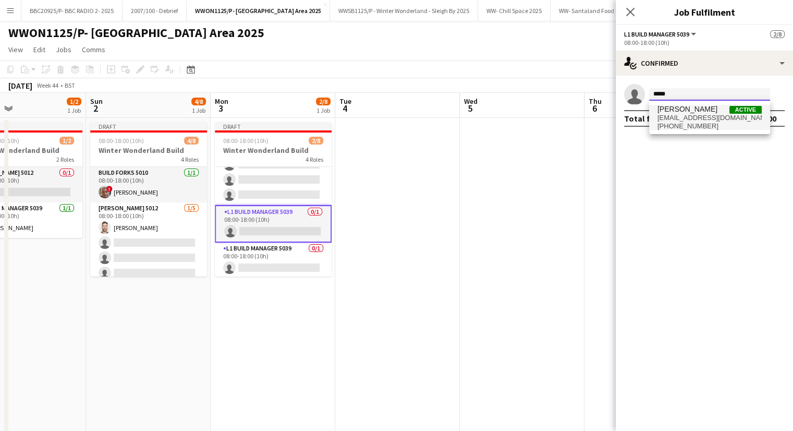
type input "*****"
click at [718, 109] on span "[PERSON_NAME] Active" at bounding box center [710, 109] width 104 height 9
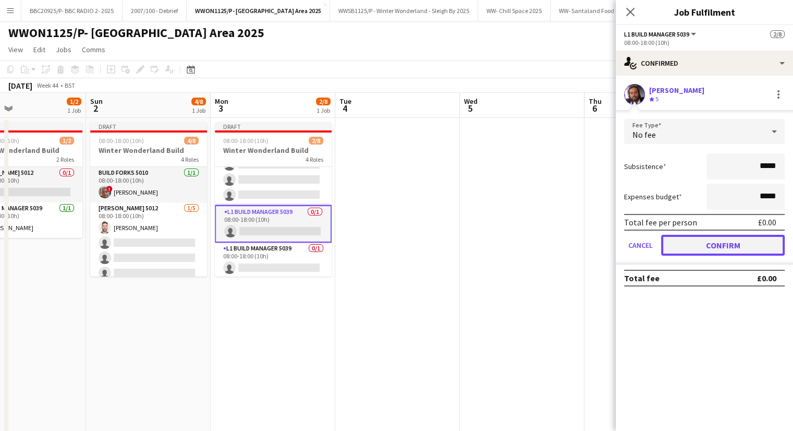
click at [736, 246] on button "Confirm" at bounding box center [723, 245] width 124 height 21
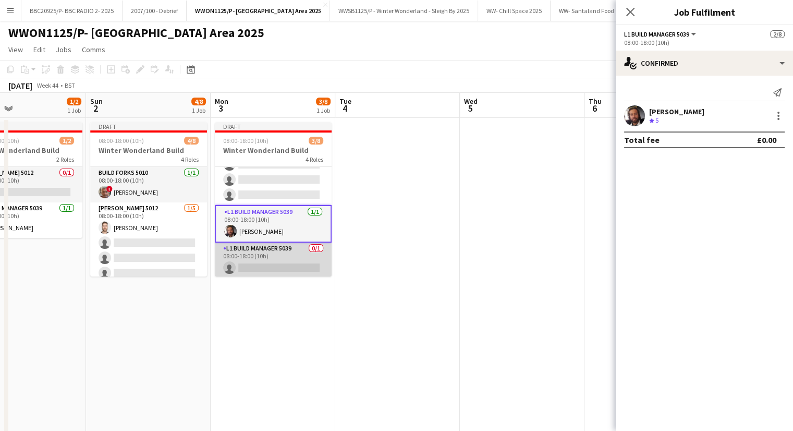
click at [268, 257] on app-card-role "L1 Build Manager 5039 0/1 08:00-18:00 (10h) single-neutral-actions" at bounding box center [273, 260] width 117 height 35
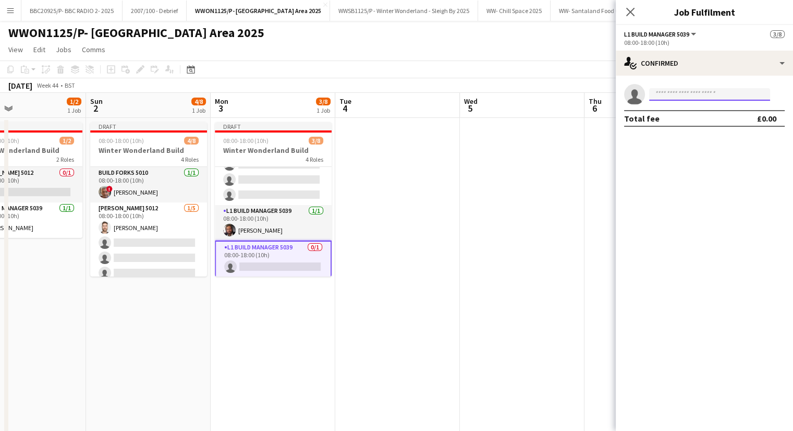
click at [680, 98] on input at bounding box center [709, 94] width 121 height 13
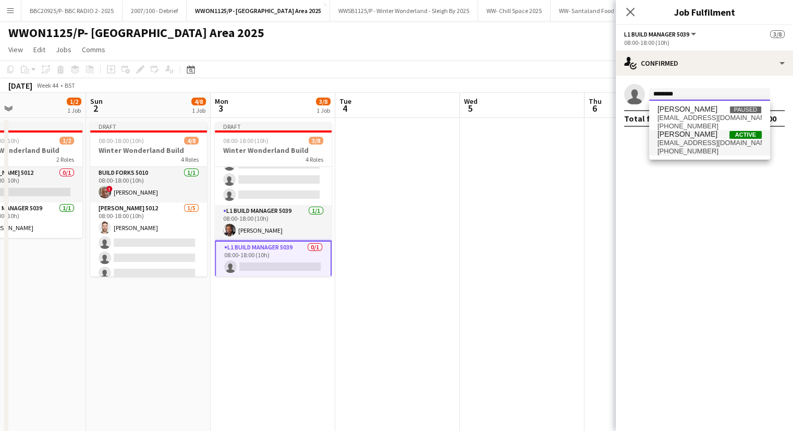
type input "********"
click at [714, 142] on span "[EMAIL_ADDRESS][DOMAIN_NAME]" at bounding box center [710, 143] width 104 height 8
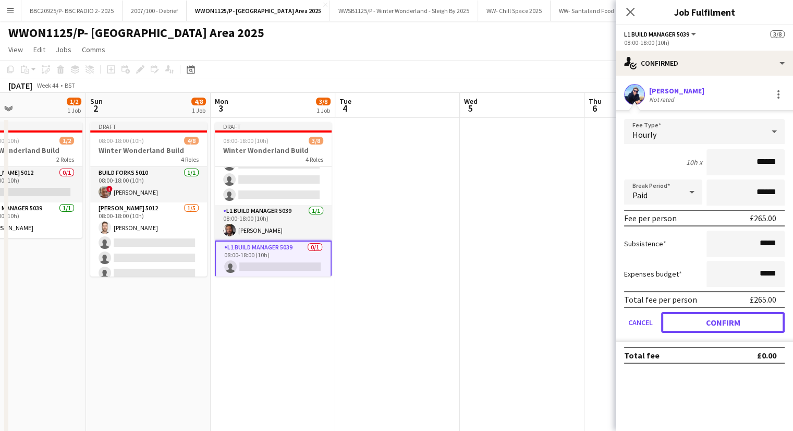
click at [690, 322] on button "Confirm" at bounding box center [723, 322] width 124 height 21
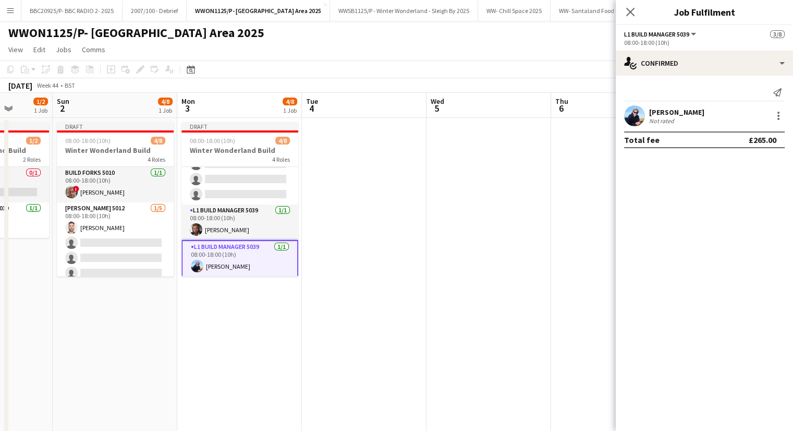
scroll to position [0, 372]
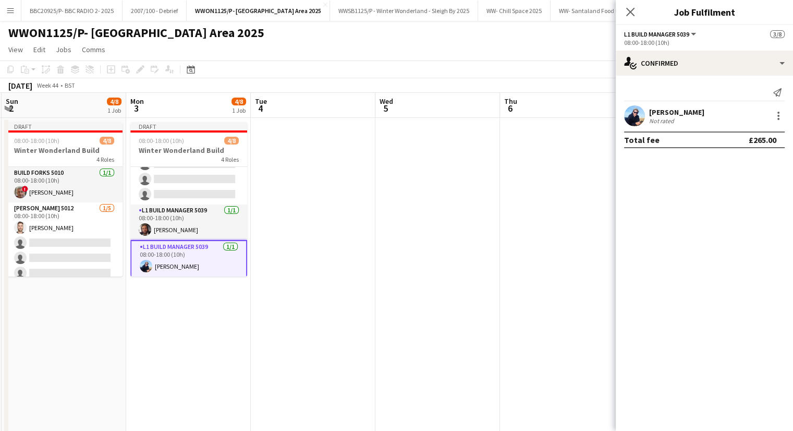
drag, startPoint x: 408, startPoint y: 324, endPoint x: 324, endPoint y: 322, distance: 84.5
click at [324, 322] on app-calendar-viewport "Thu 30 Fri 31 Sat 1 1/2 1 Job Sun 2 4/8 1 Job Mon 3 4/8 1 Job Tue 4 Wed 5 Thu 6…" at bounding box center [396, 324] width 793 height 462
